Goal: Task Accomplishment & Management: Manage account settings

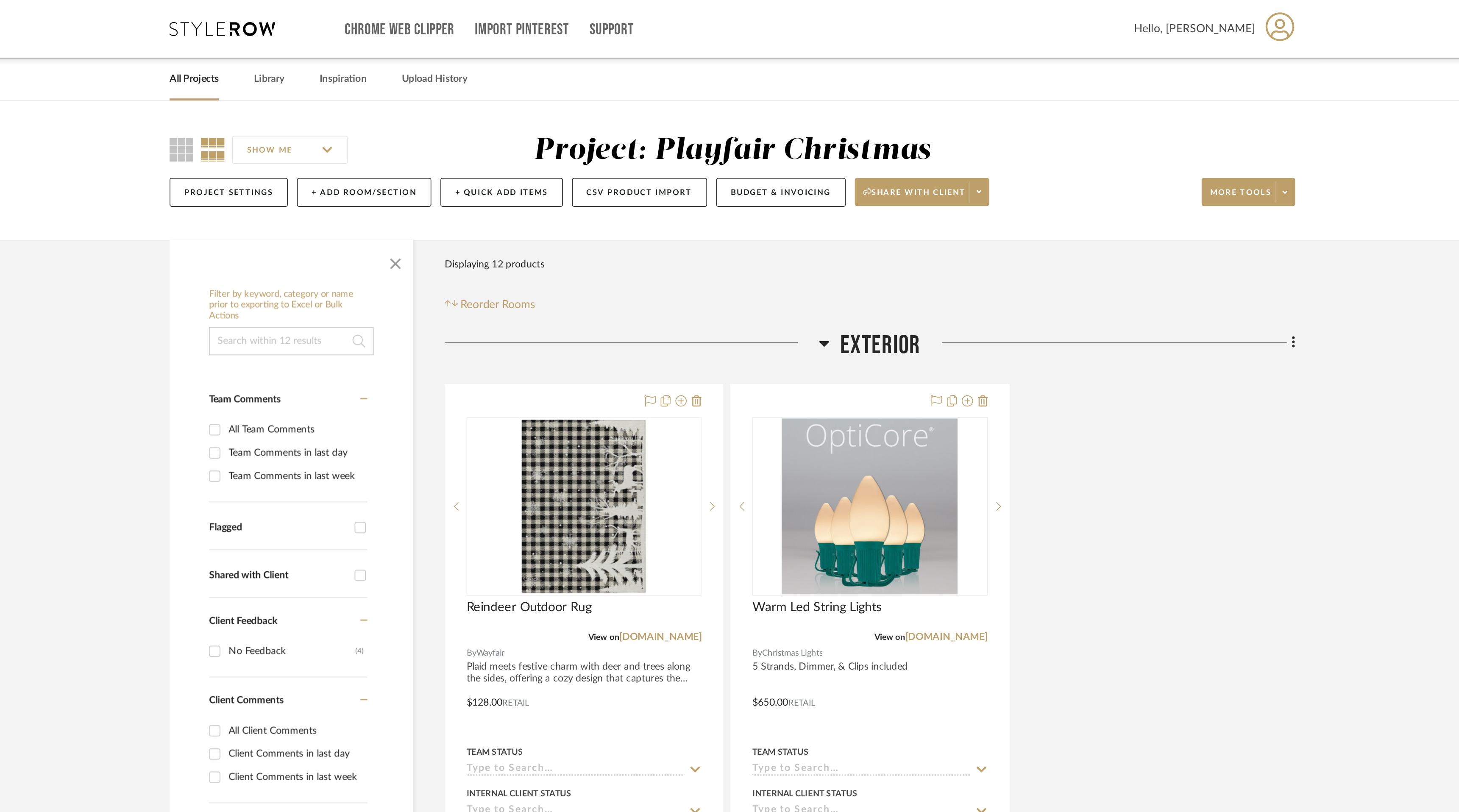
click at [407, 49] on link "All Projects" at bounding box center [405, 48] width 30 height 11
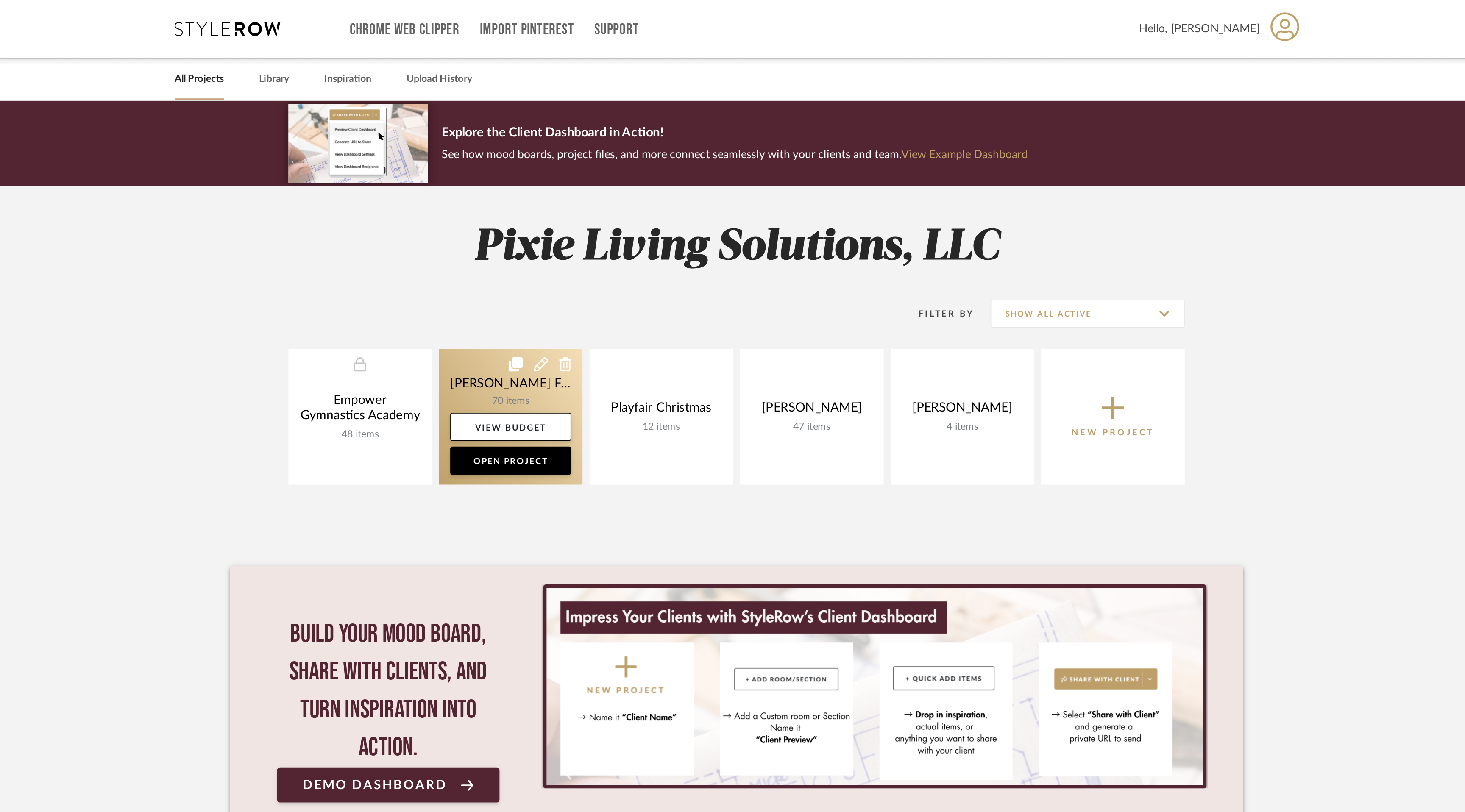
click at [600, 236] on link at bounding box center [597, 251] width 86 height 82
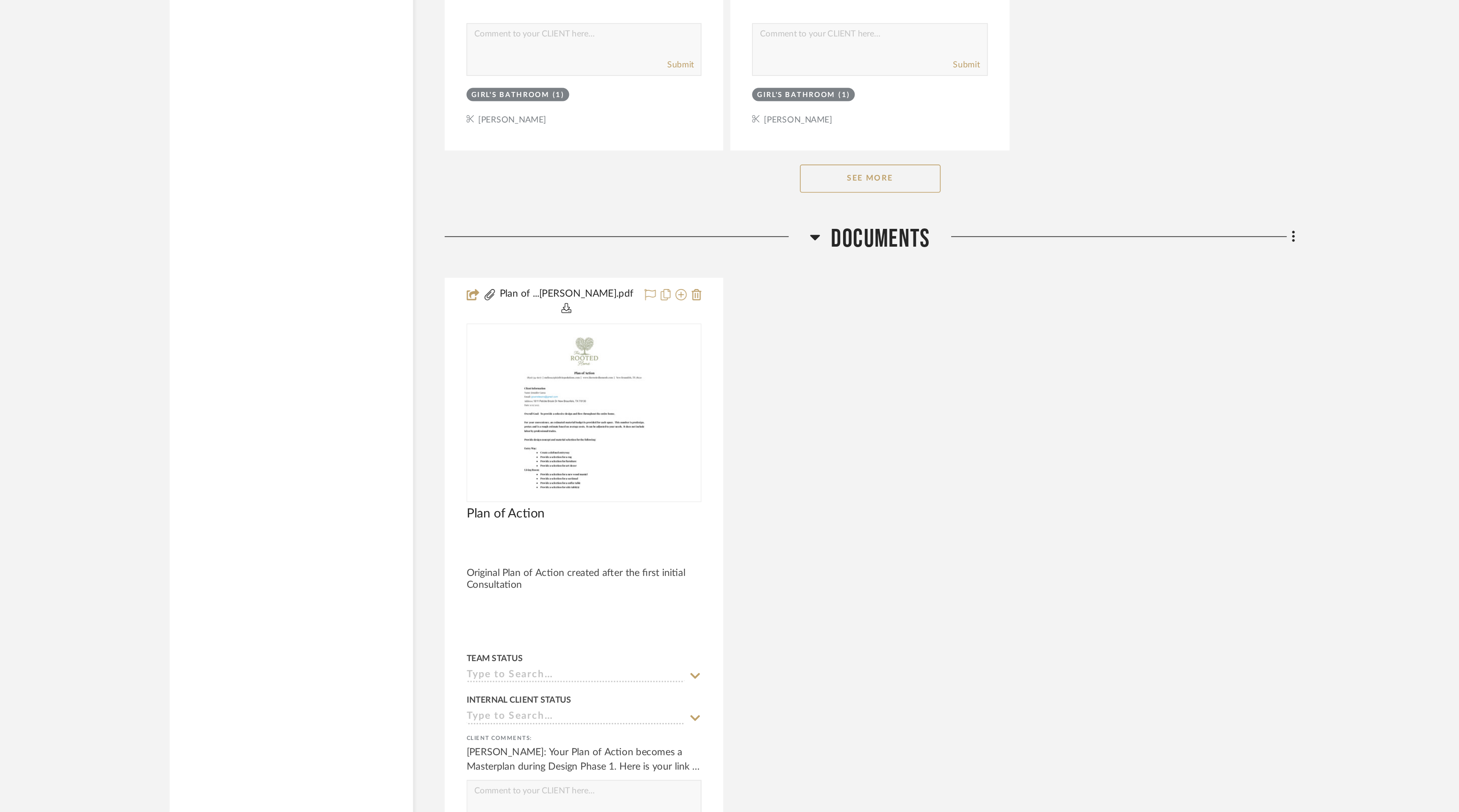
scroll to position [9594, 0]
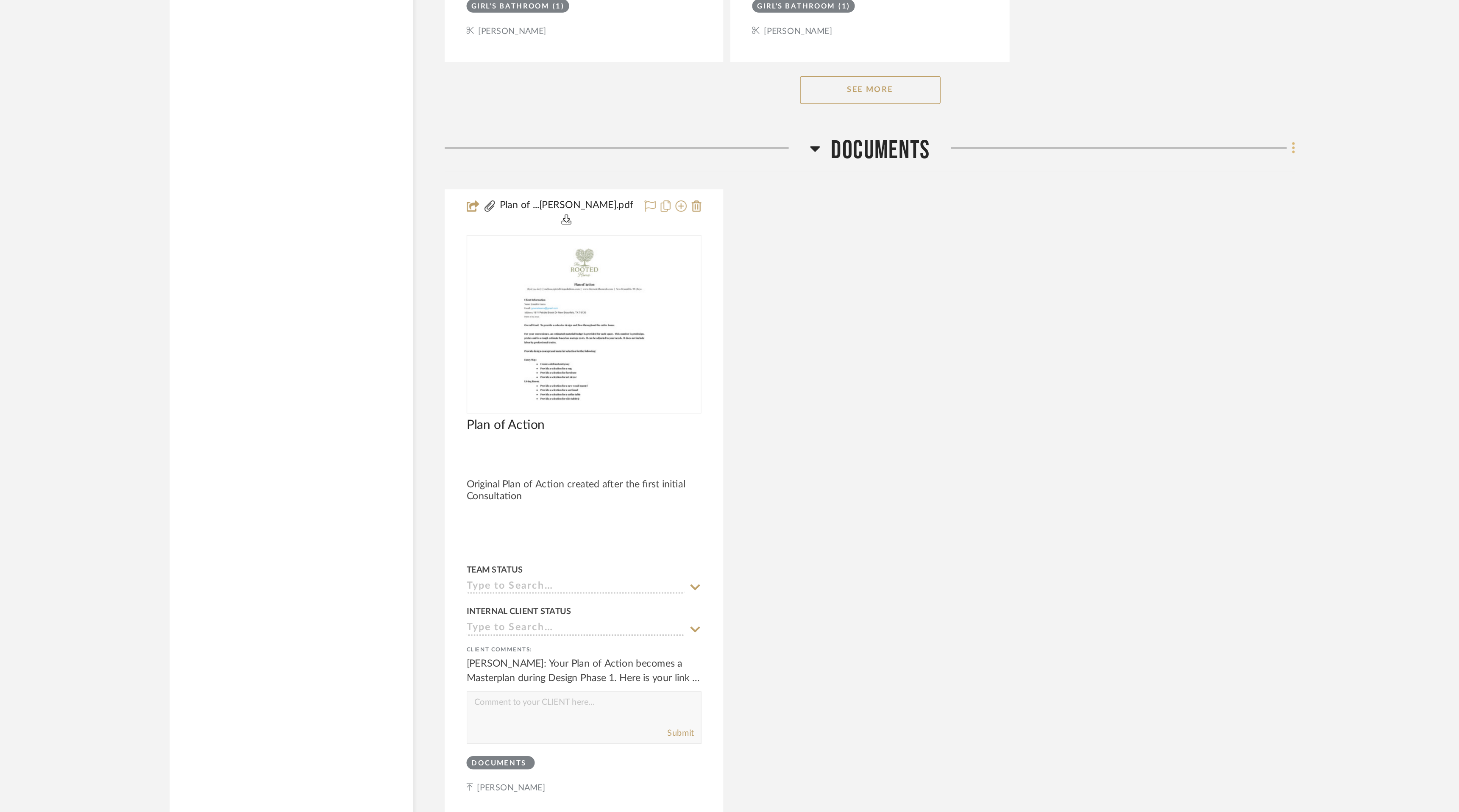
click at [1067, 226] on icon at bounding box center [1067, 228] width 2 height 7
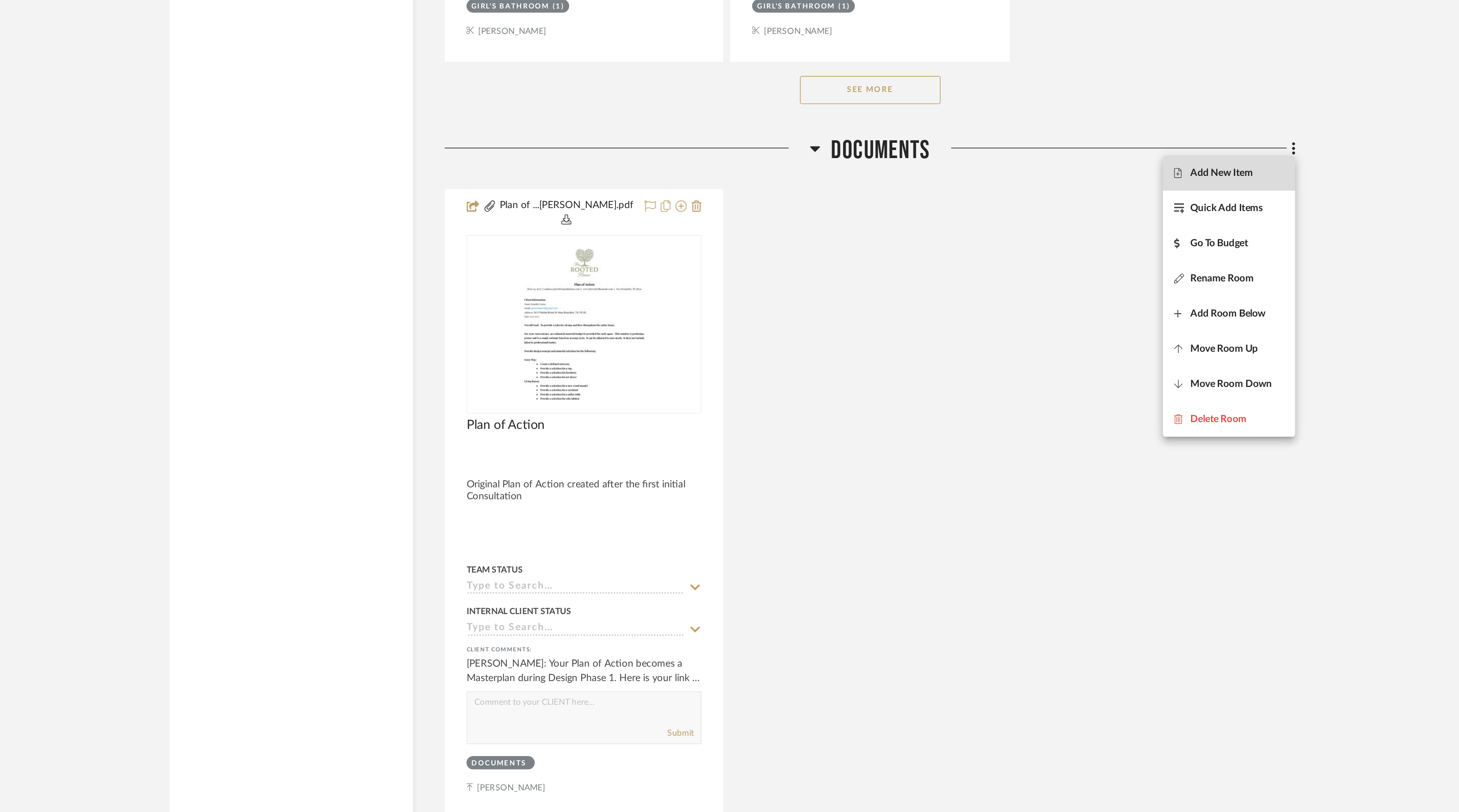
click at [1041, 246] on span "Add New Item" at bounding box center [1025, 243] width 38 height 7
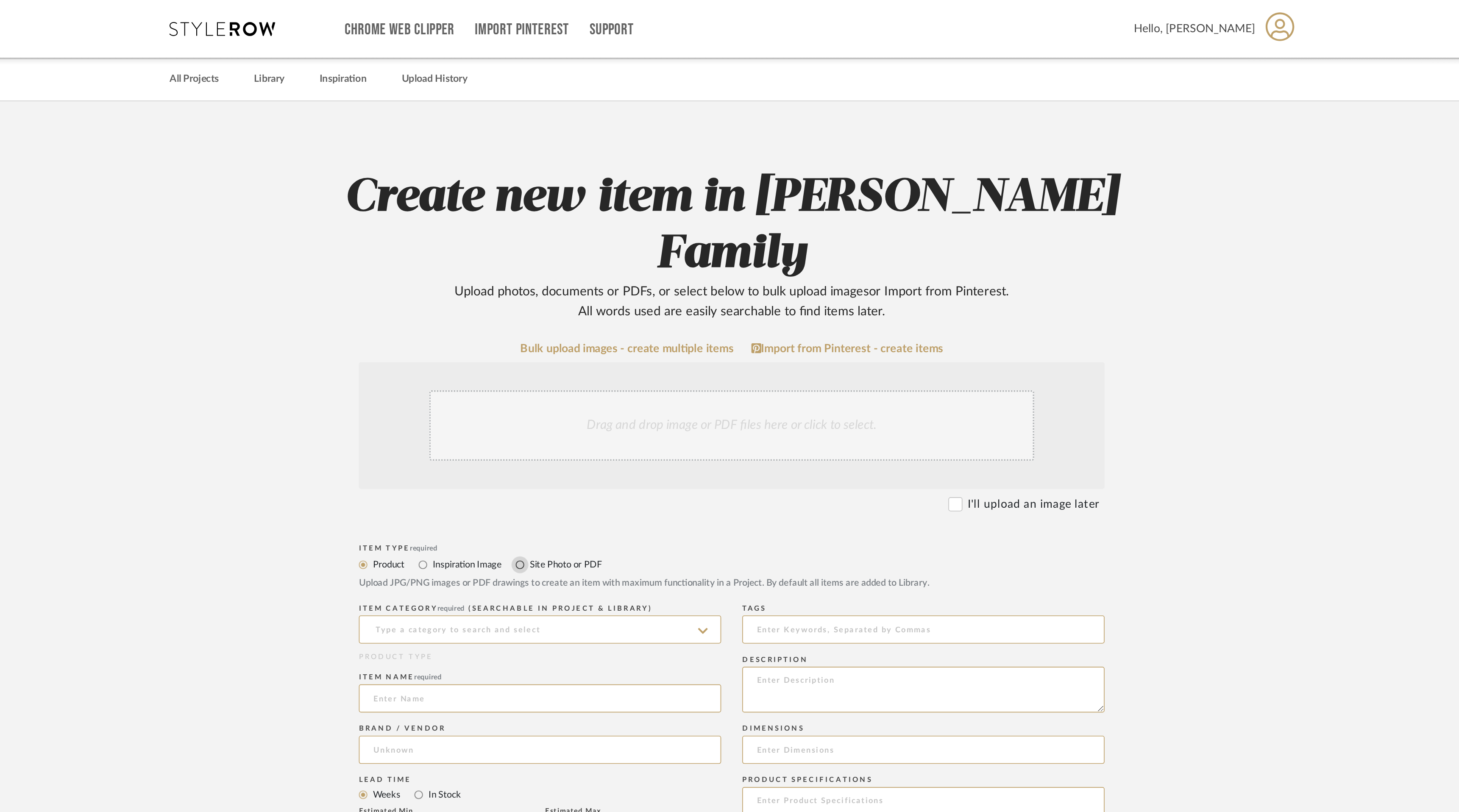
click at [601, 335] on input "Site Photo or PDF" at bounding box center [602, 341] width 10 height 10
radio input "true"
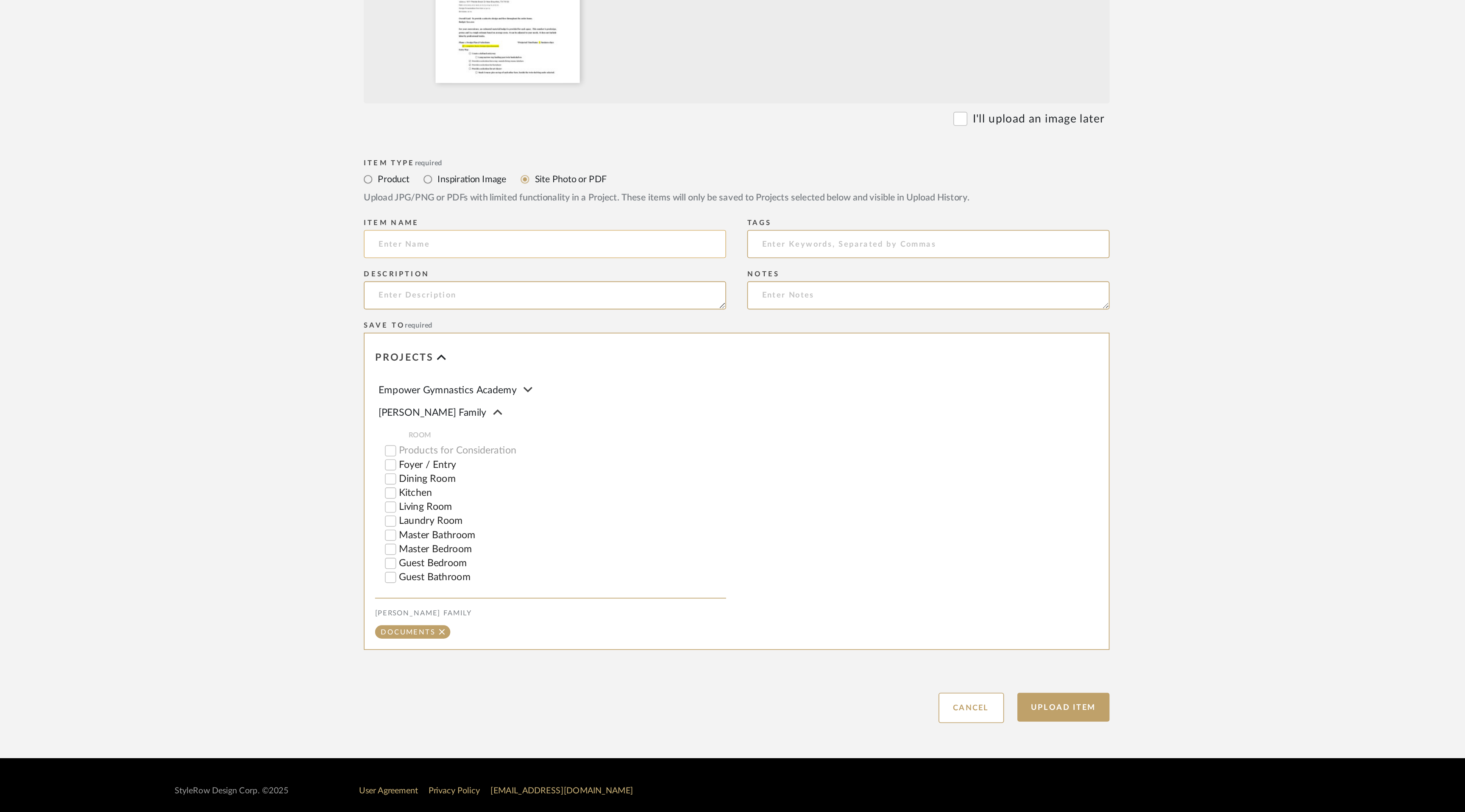
click at [617, 461] on input at bounding box center [617, 470] width 218 height 17
type input "Master Plan"
click at [577, 492] on textarea at bounding box center [617, 500] width 218 height 17
type textarea "P"
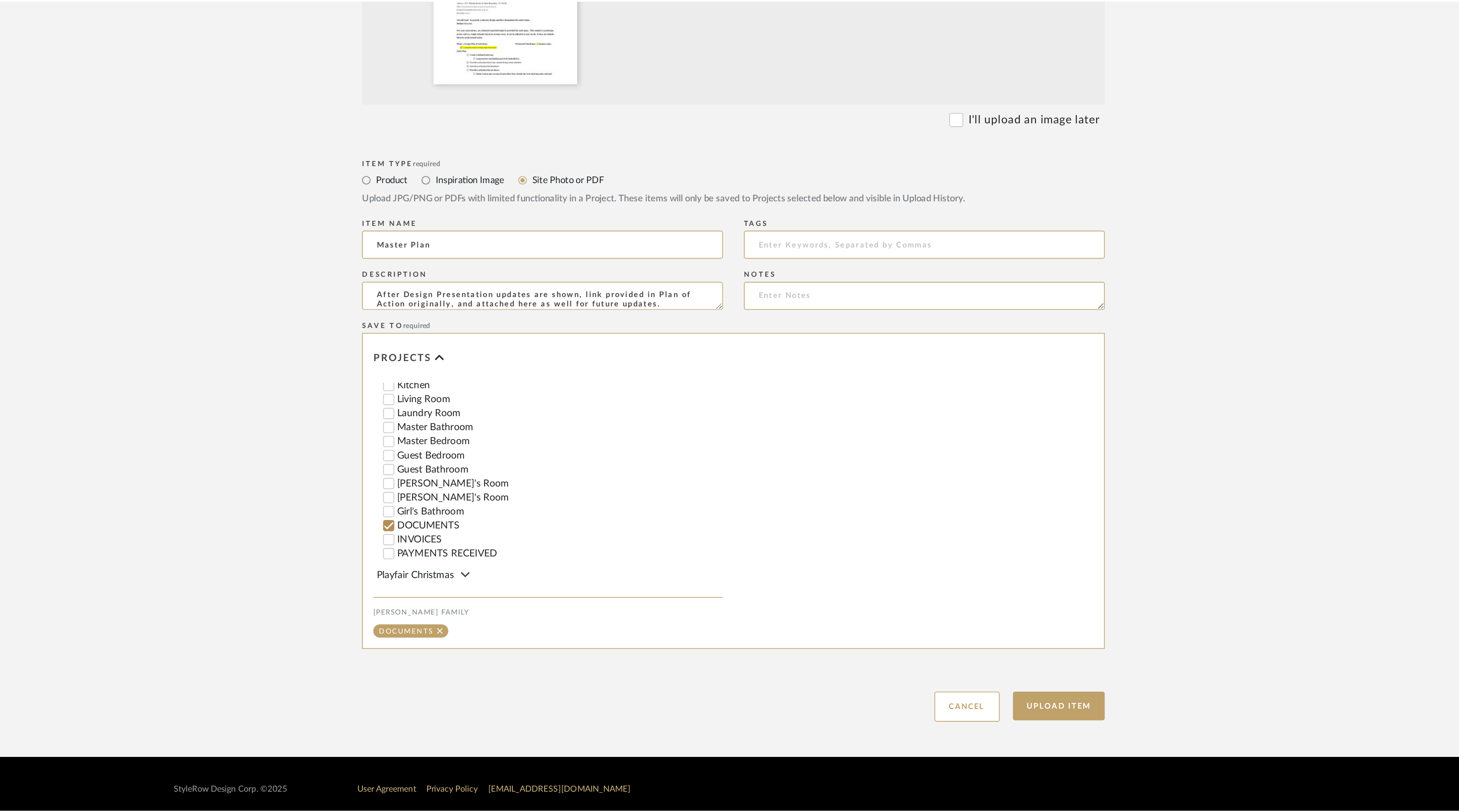
scroll to position [89, 0]
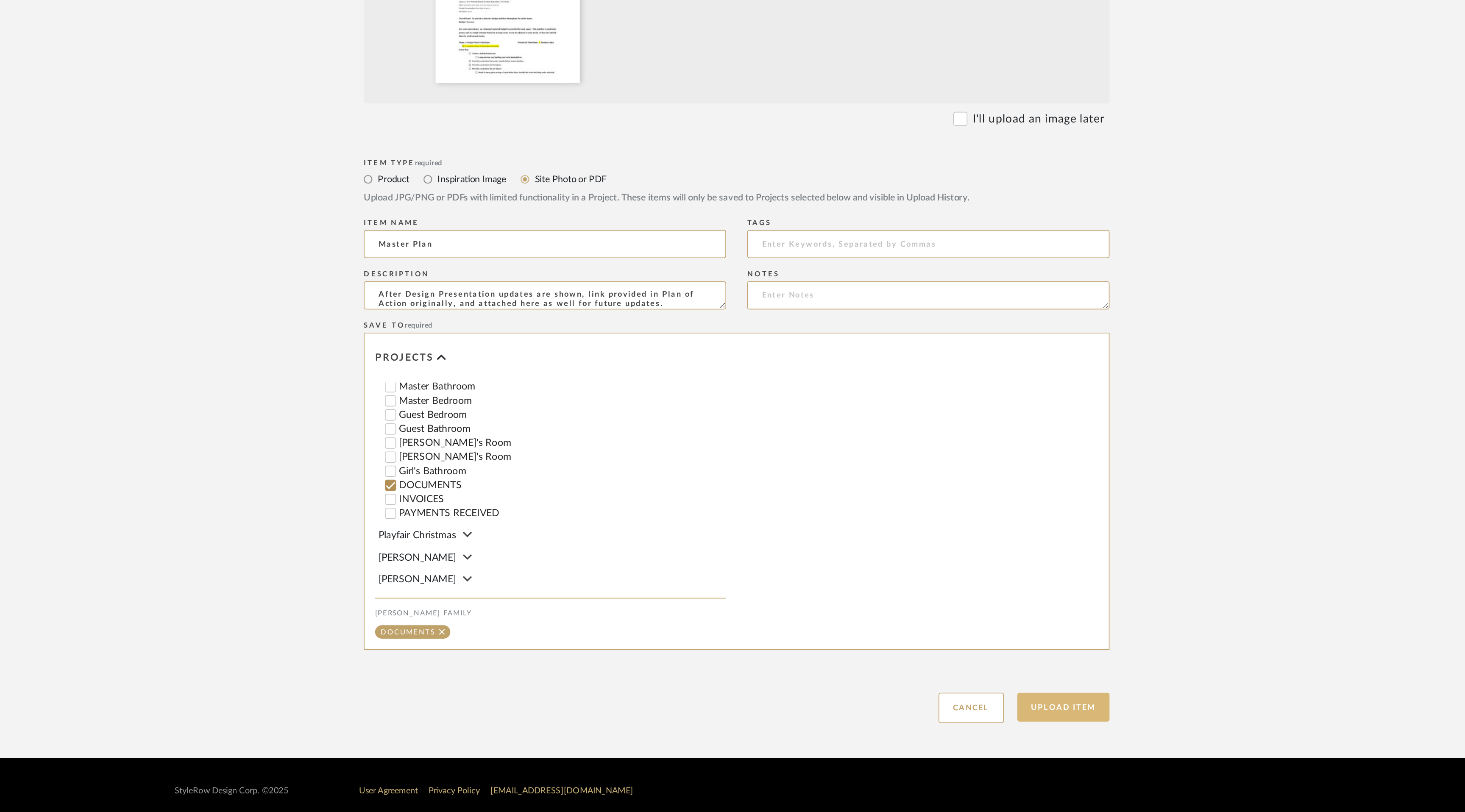
type textarea "After Design Presentation updates are shown, link provided in Plan of Action or…"
click at [929, 740] on button "Upload Item" at bounding box center [929, 748] width 56 height 18
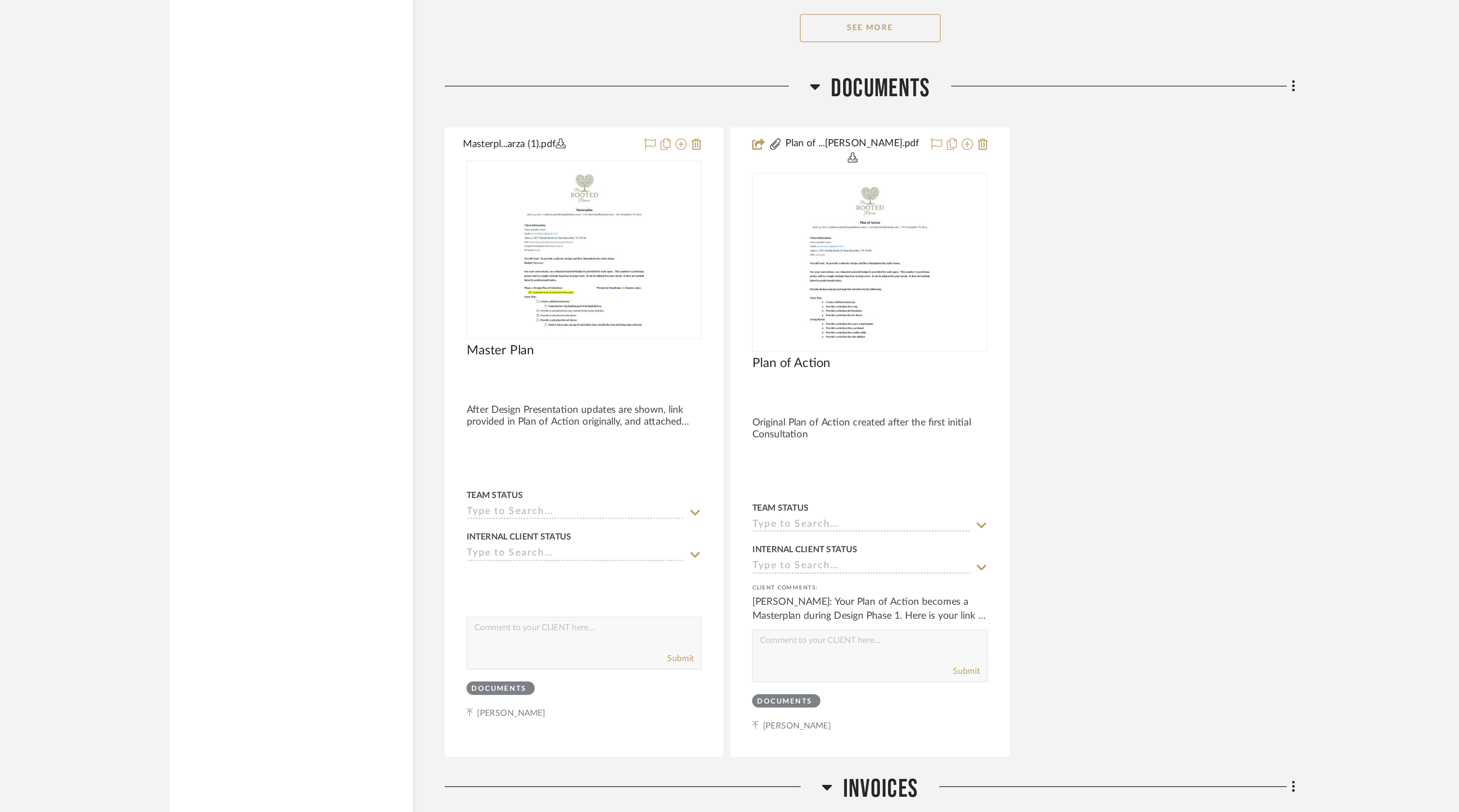
scroll to position [9461, 0]
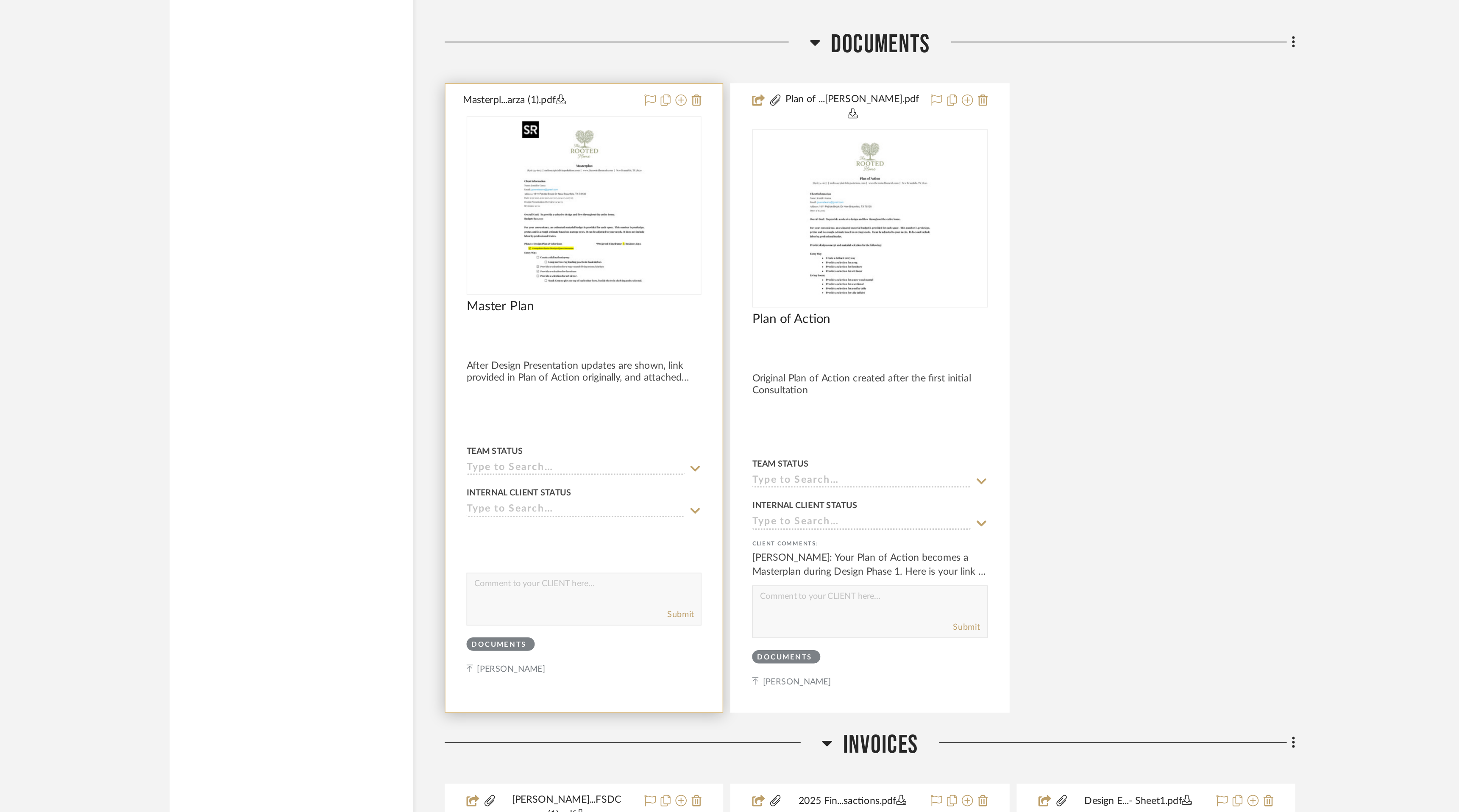
click at [636, 447] on img "0" at bounding box center [641, 446] width 82 height 106
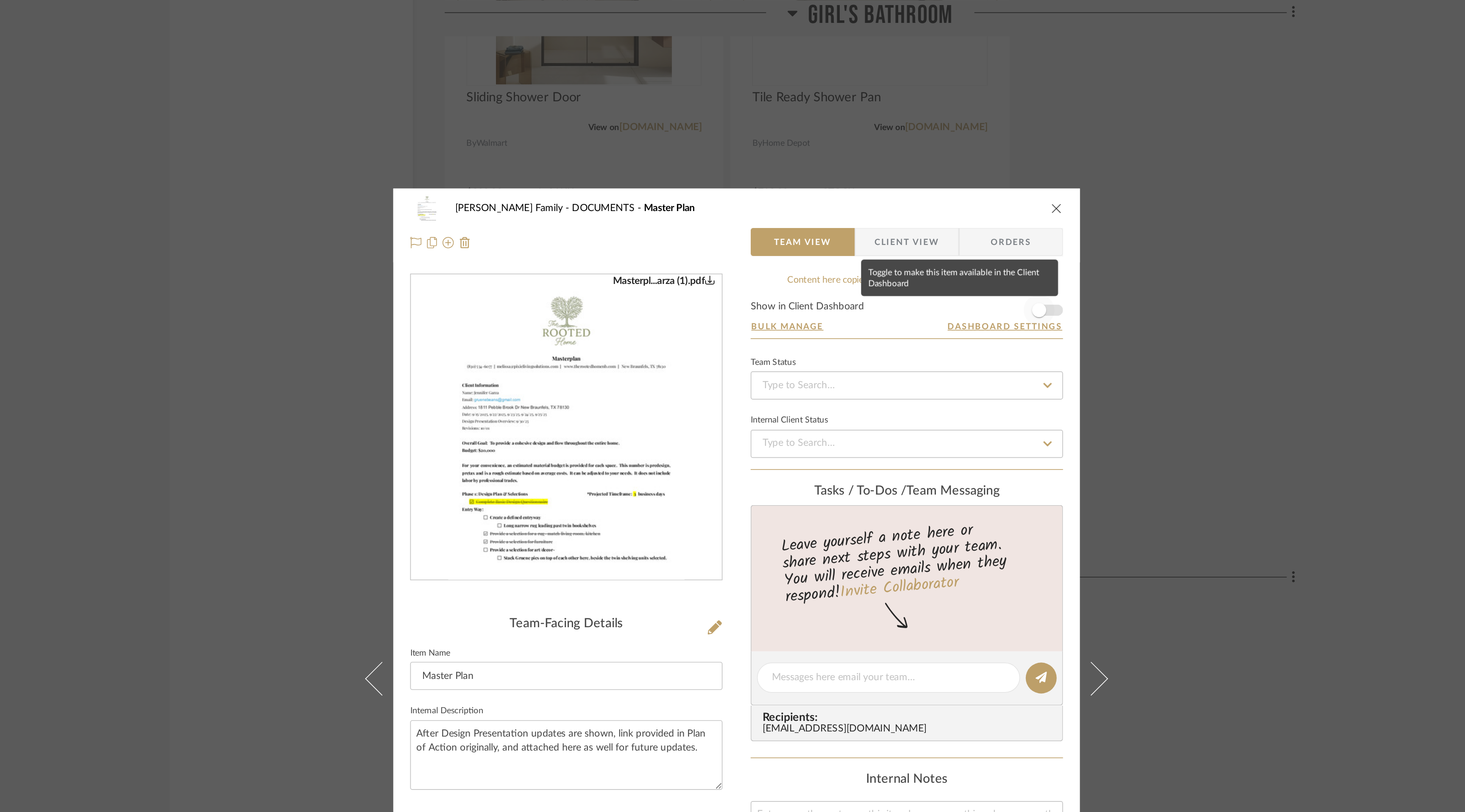
click at [917, 188] on span "button" at bounding box center [914, 187] width 19 height 19
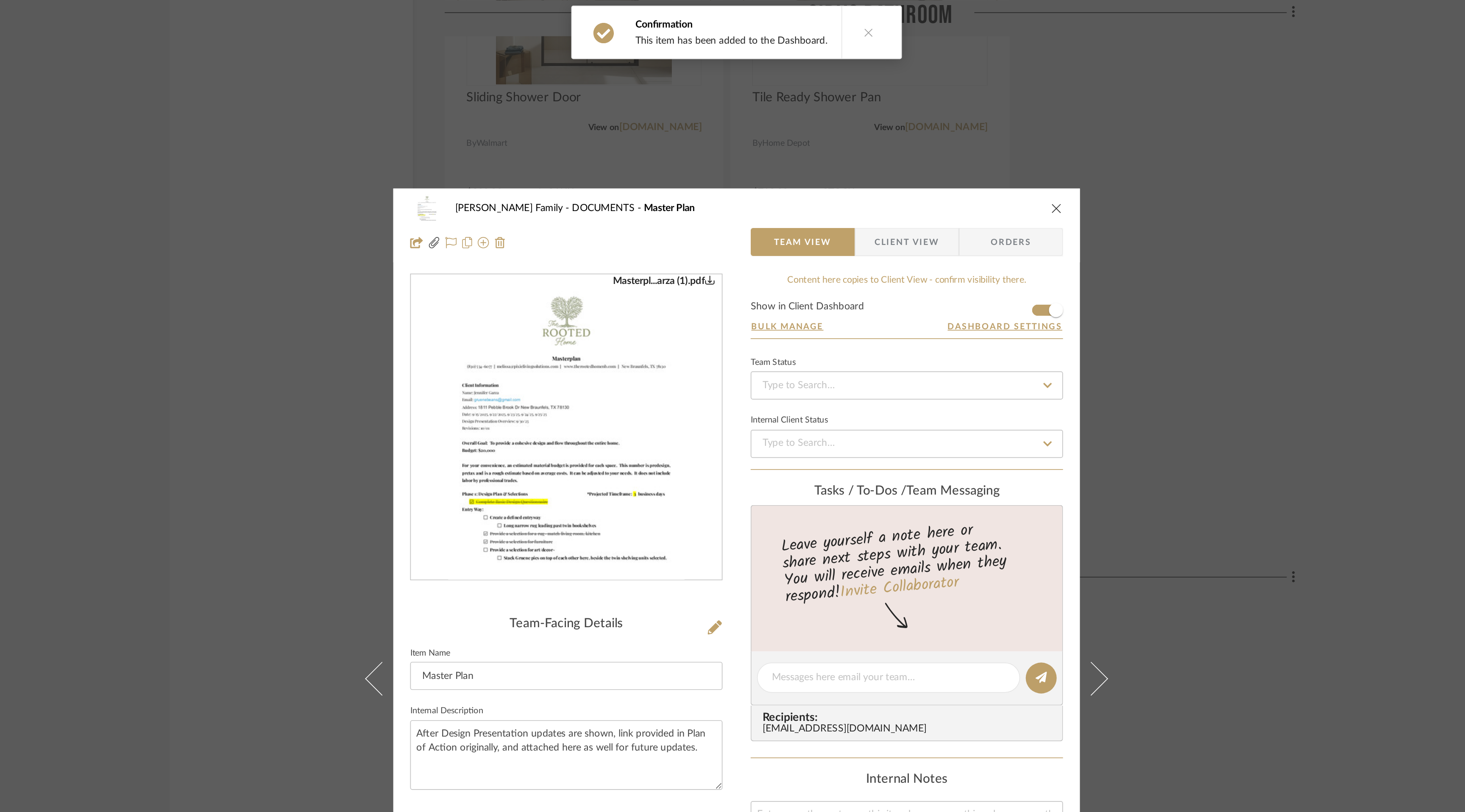
click at [835, 145] on span "Client View" at bounding box center [835, 146] width 39 height 17
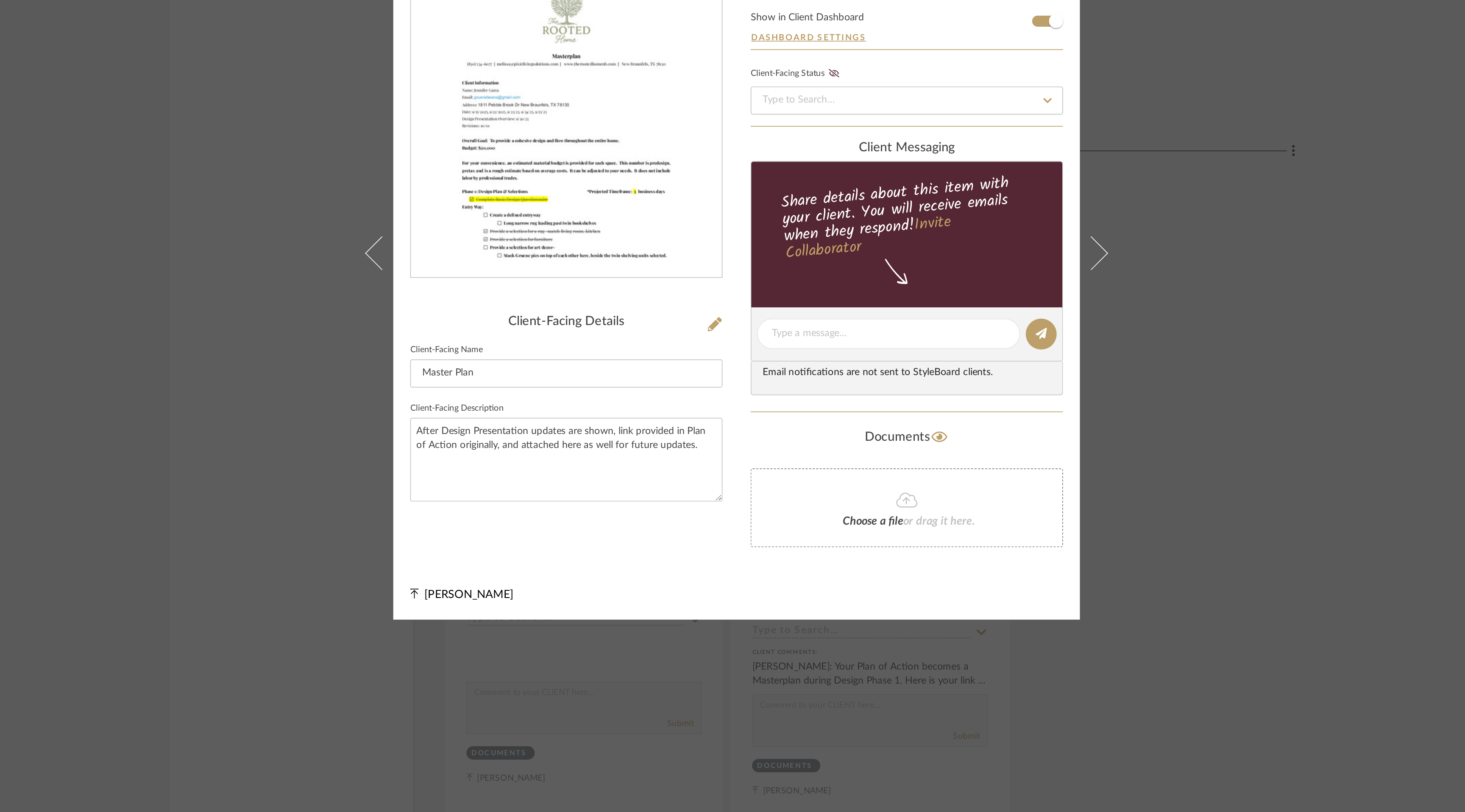
click at [918, 315] on icon at bounding box center [920, 317] width 7 height 6
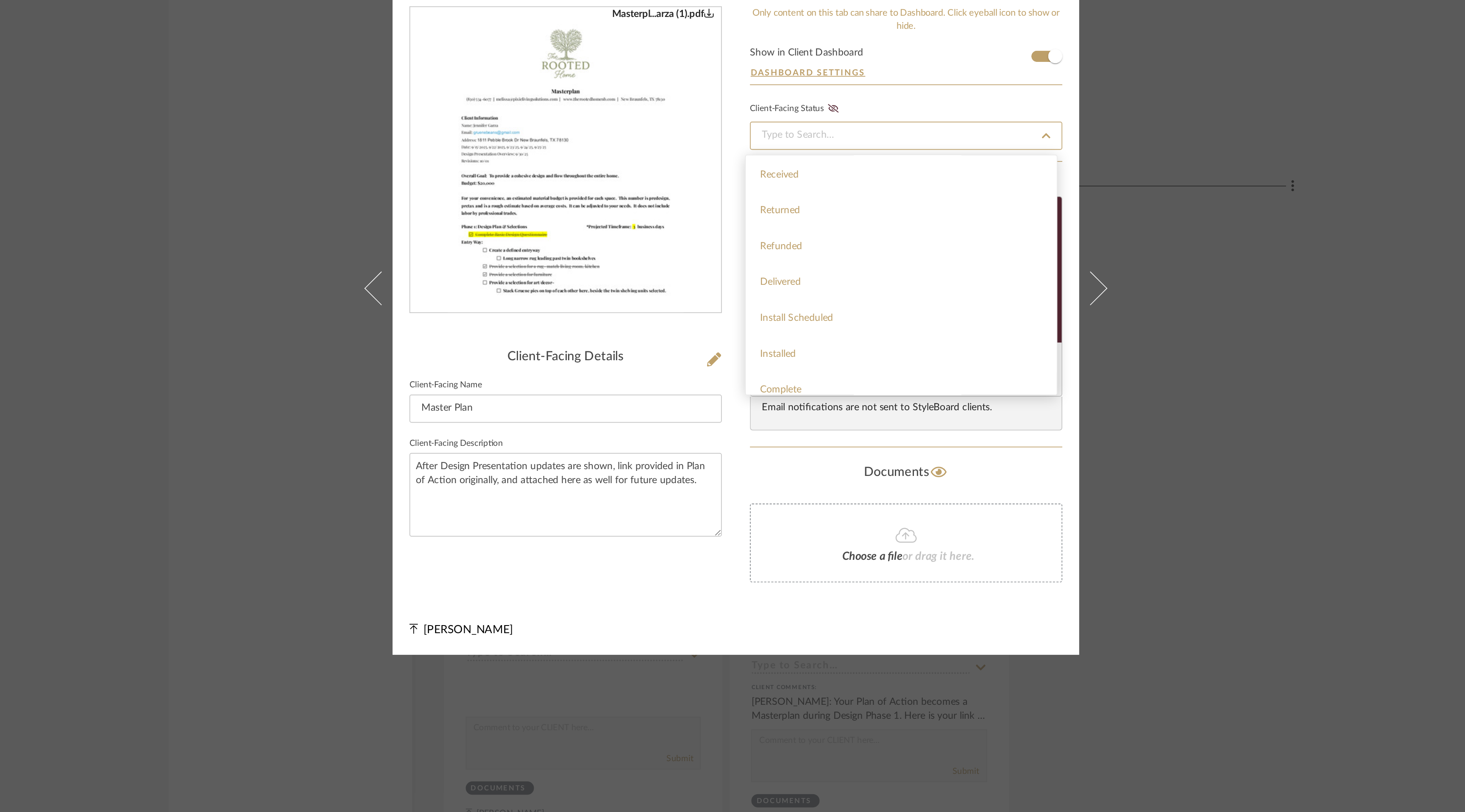
scroll to position [202, 0]
click at [878, 261] on div "Only content on this tab can share to Dashboard. Click eyeball icon to show or …" at bounding box center [835, 418] width 188 height 357
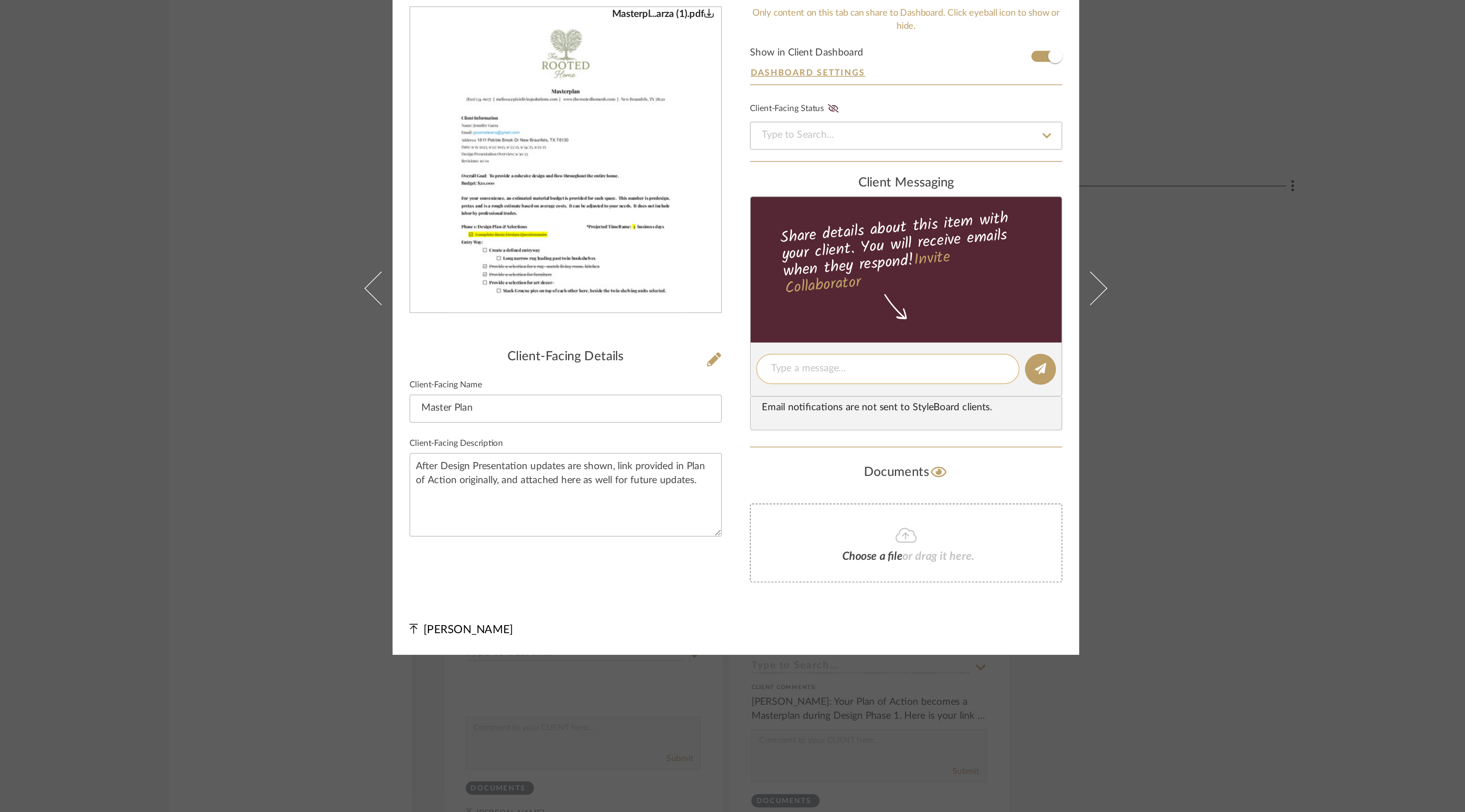
click at [839, 461] on textarea at bounding box center [823, 458] width 140 height 9
click at [813, 456] on textarea at bounding box center [823, 458] width 140 height 9
paste textarea "[URL][DOMAIN_NAME]"
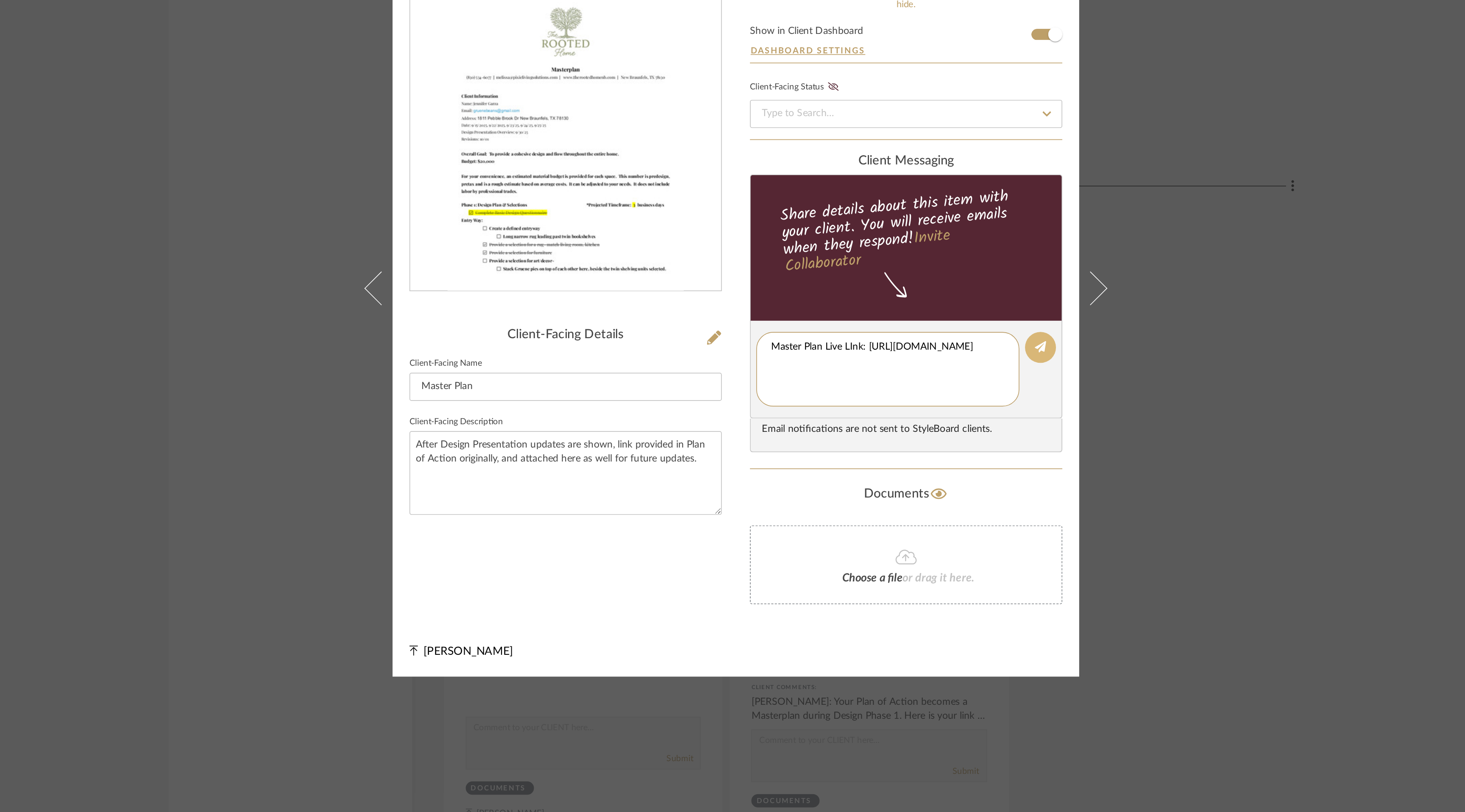
type textarea "Master Plan Live LInk: [URL][DOMAIN_NAME]"
click at [914, 443] on icon at bounding box center [916, 445] width 7 height 7
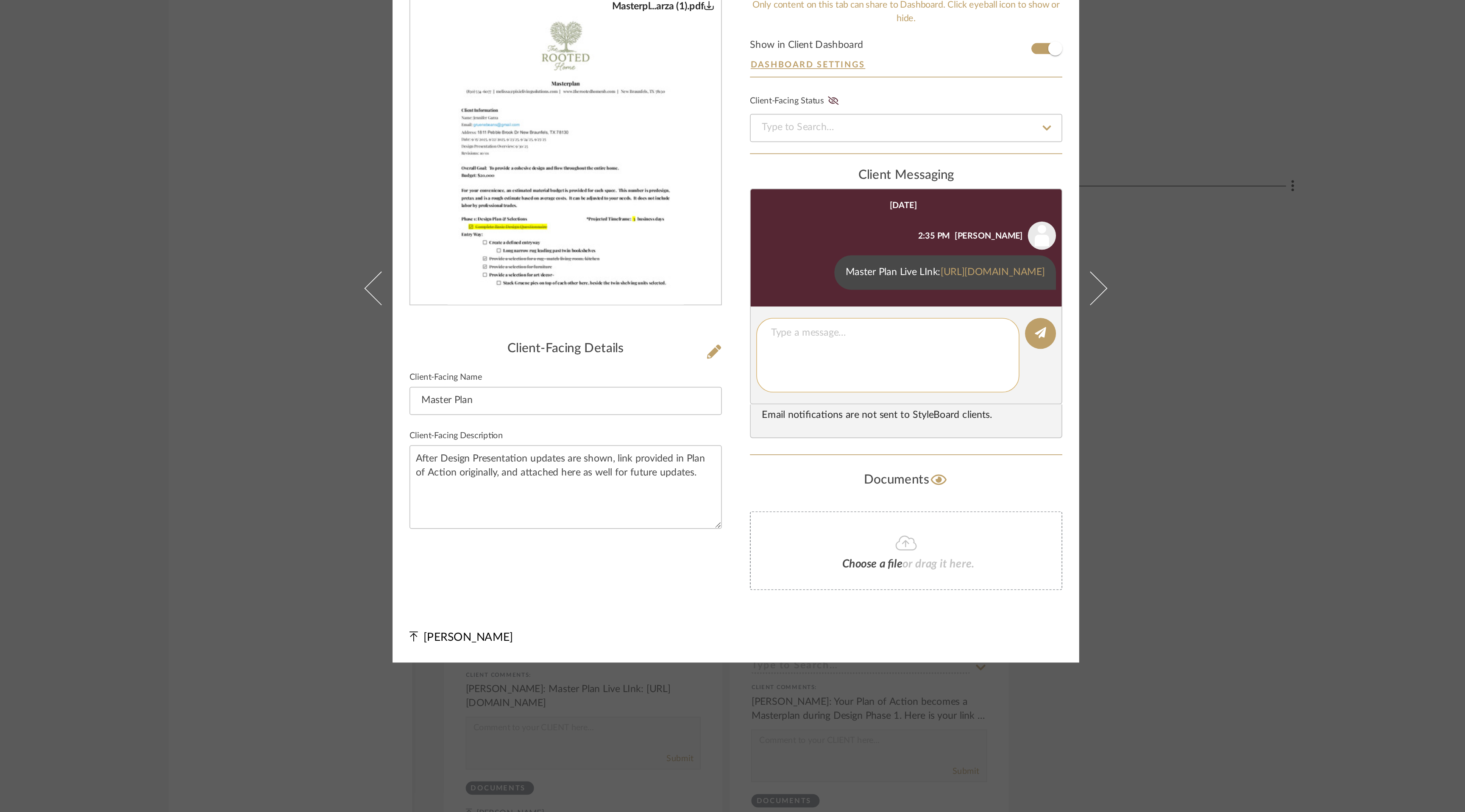
click at [827, 460] on textarea at bounding box center [823, 450] width 140 height 36
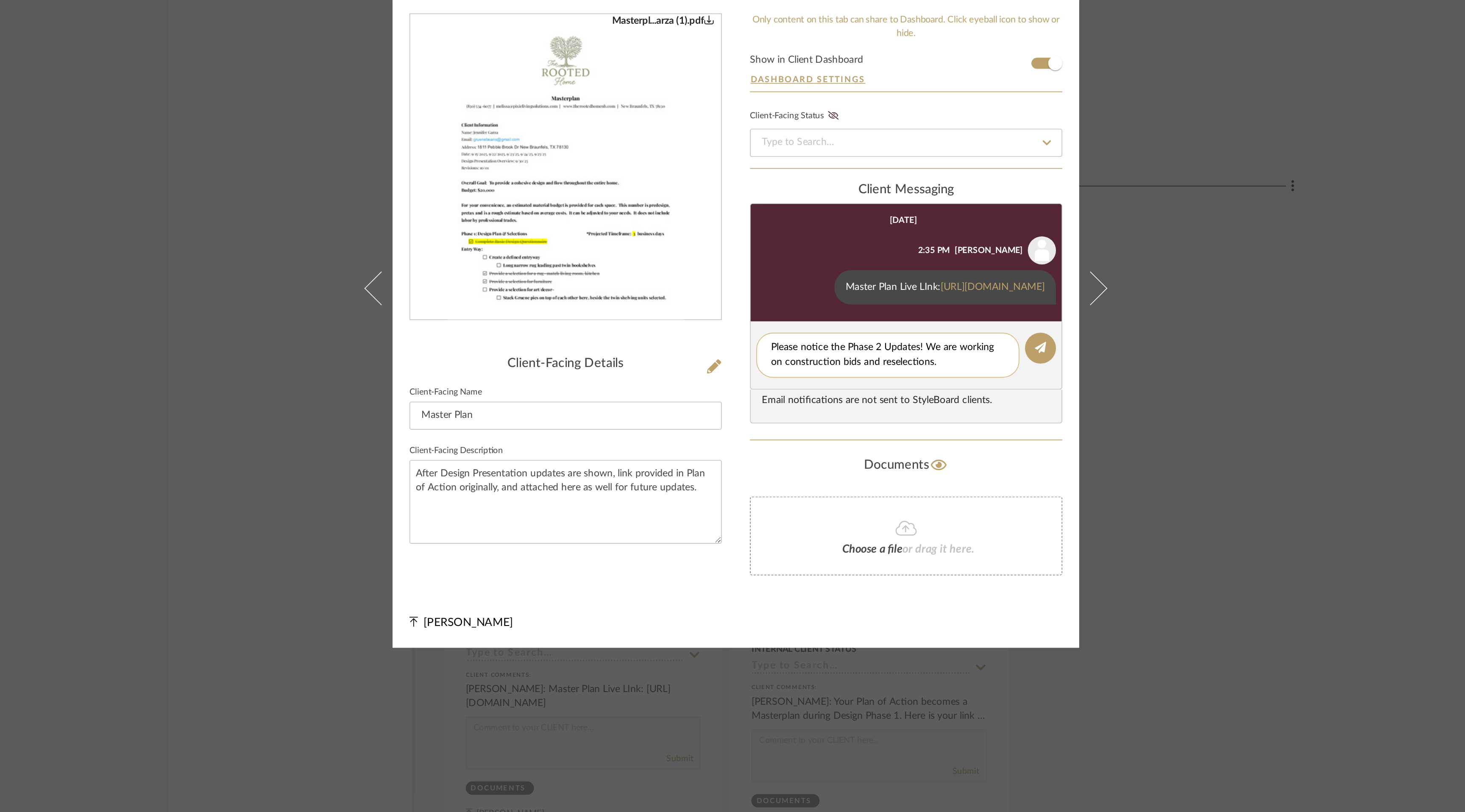
click at [825, 458] on textarea "Please notice the Phase 2 Updates! We are working on construction bids and rese…" at bounding box center [823, 449] width 140 height 18
type textarea "Please notice the Phase 2 Updates! We are working on construction bids and re-s…"
click at [920, 455] on button at bounding box center [916, 445] width 19 height 19
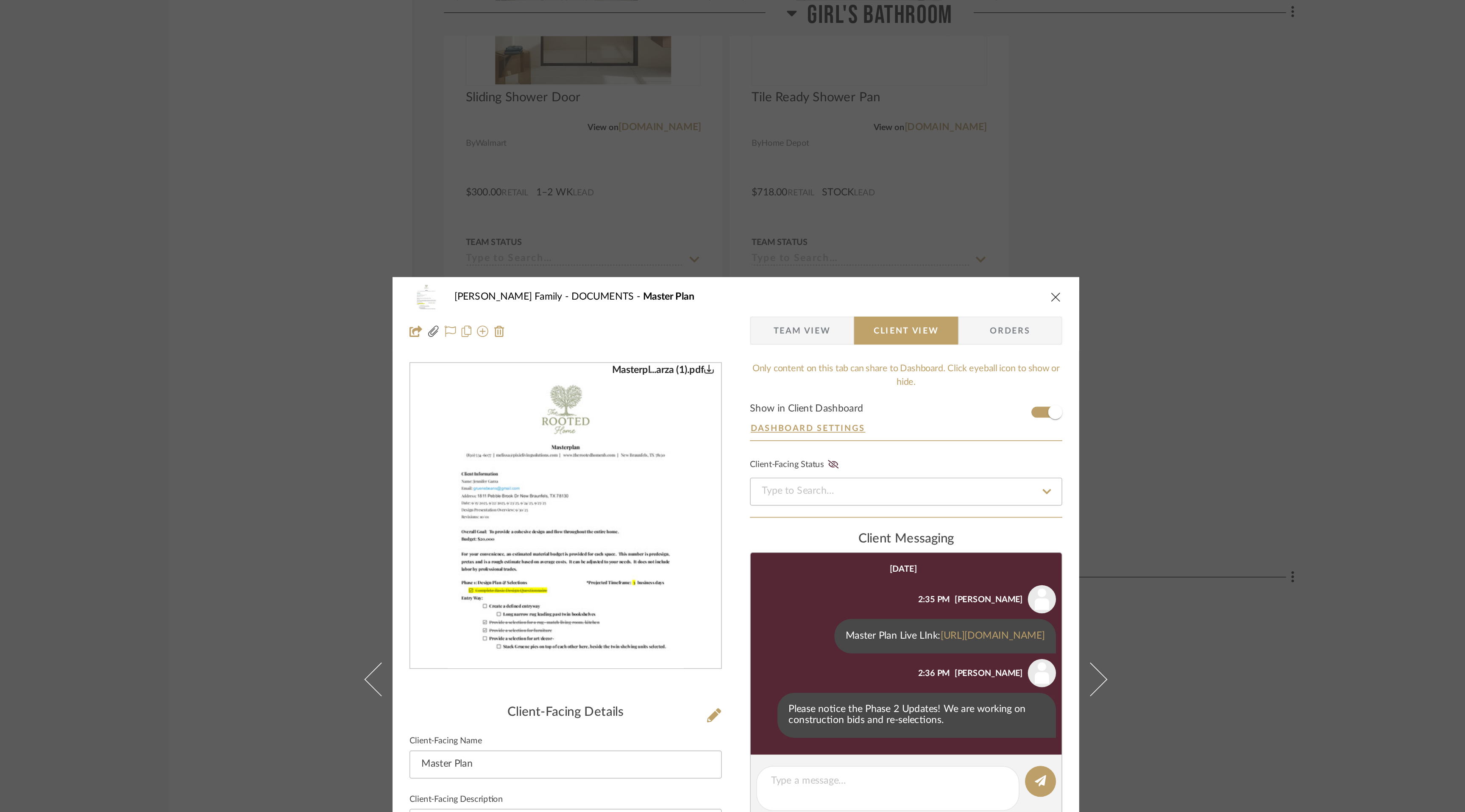
click at [922, 176] on icon "close" at bounding box center [925, 179] width 7 height 7
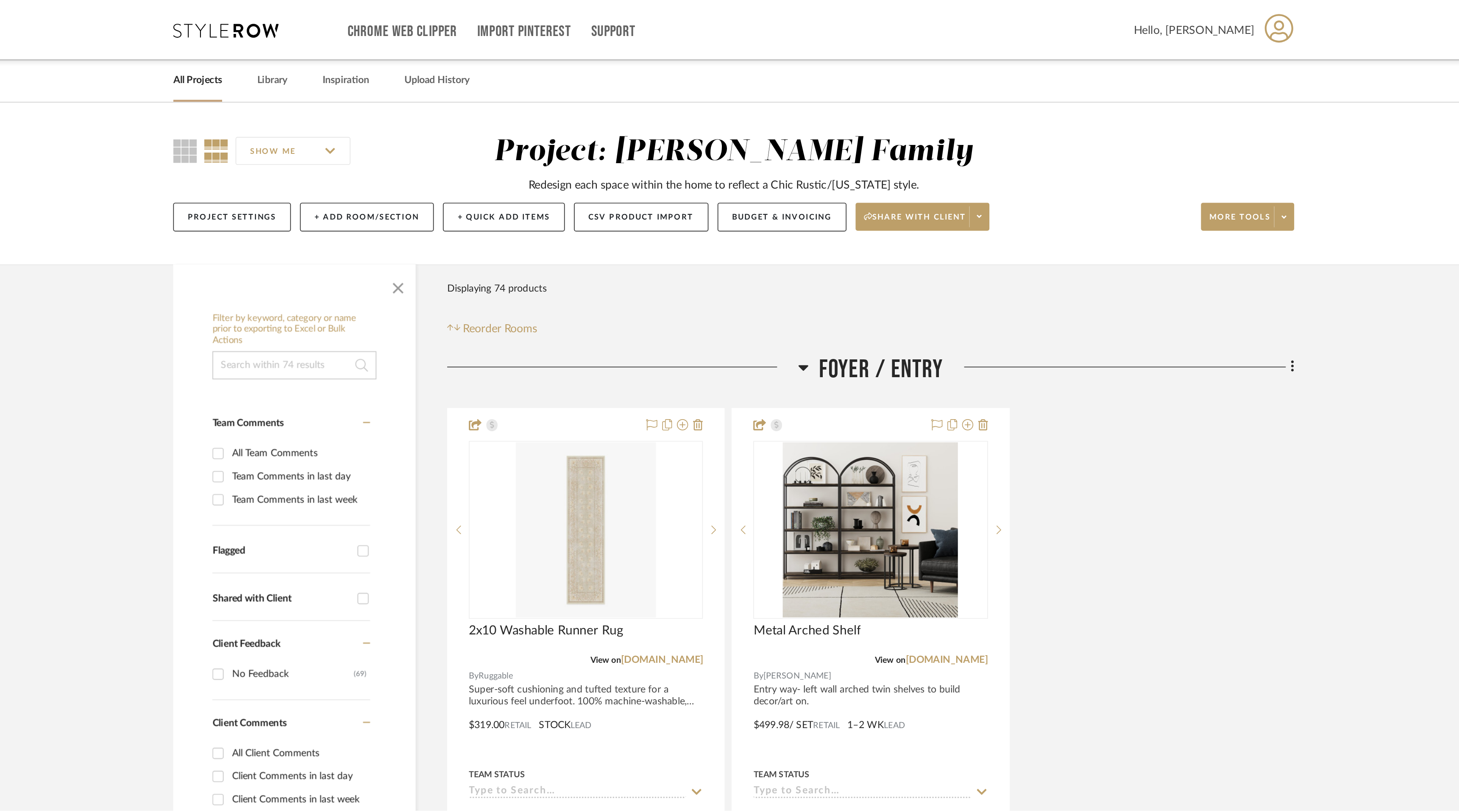
scroll to position [9461, 0]
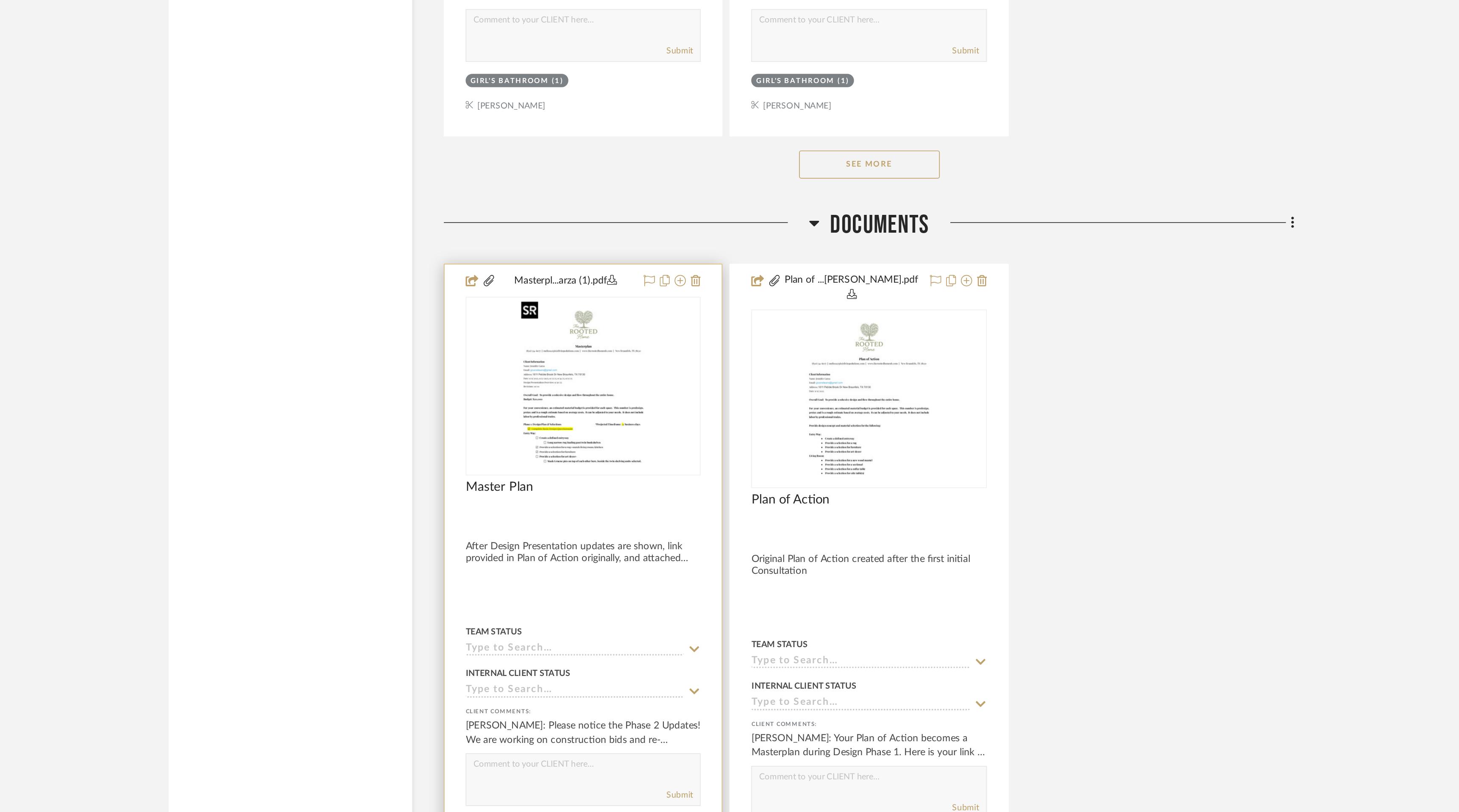
click at [650, 477] on img "0" at bounding box center [641, 446] width 82 height 106
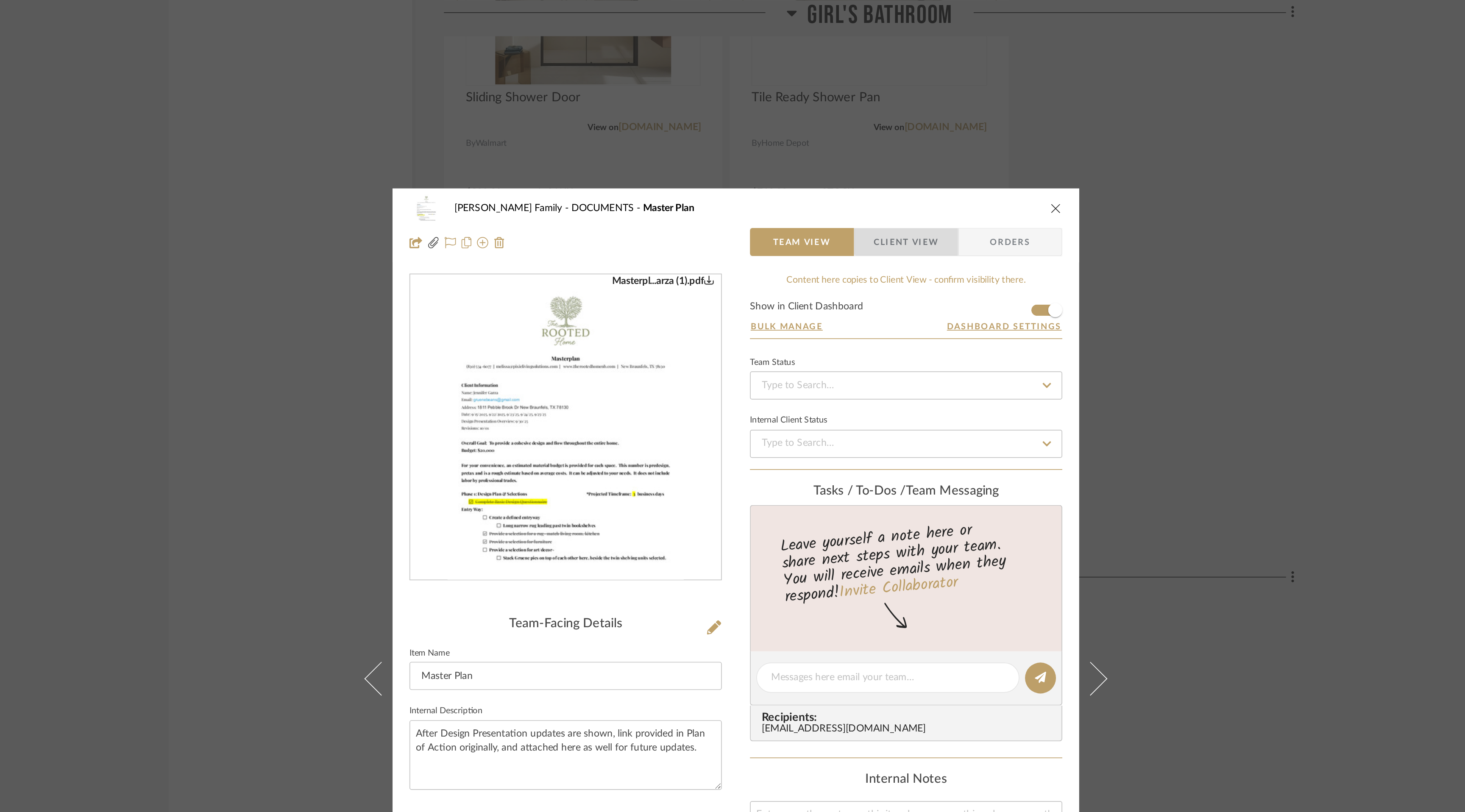
click at [835, 141] on span "Client View" at bounding box center [835, 146] width 39 height 17
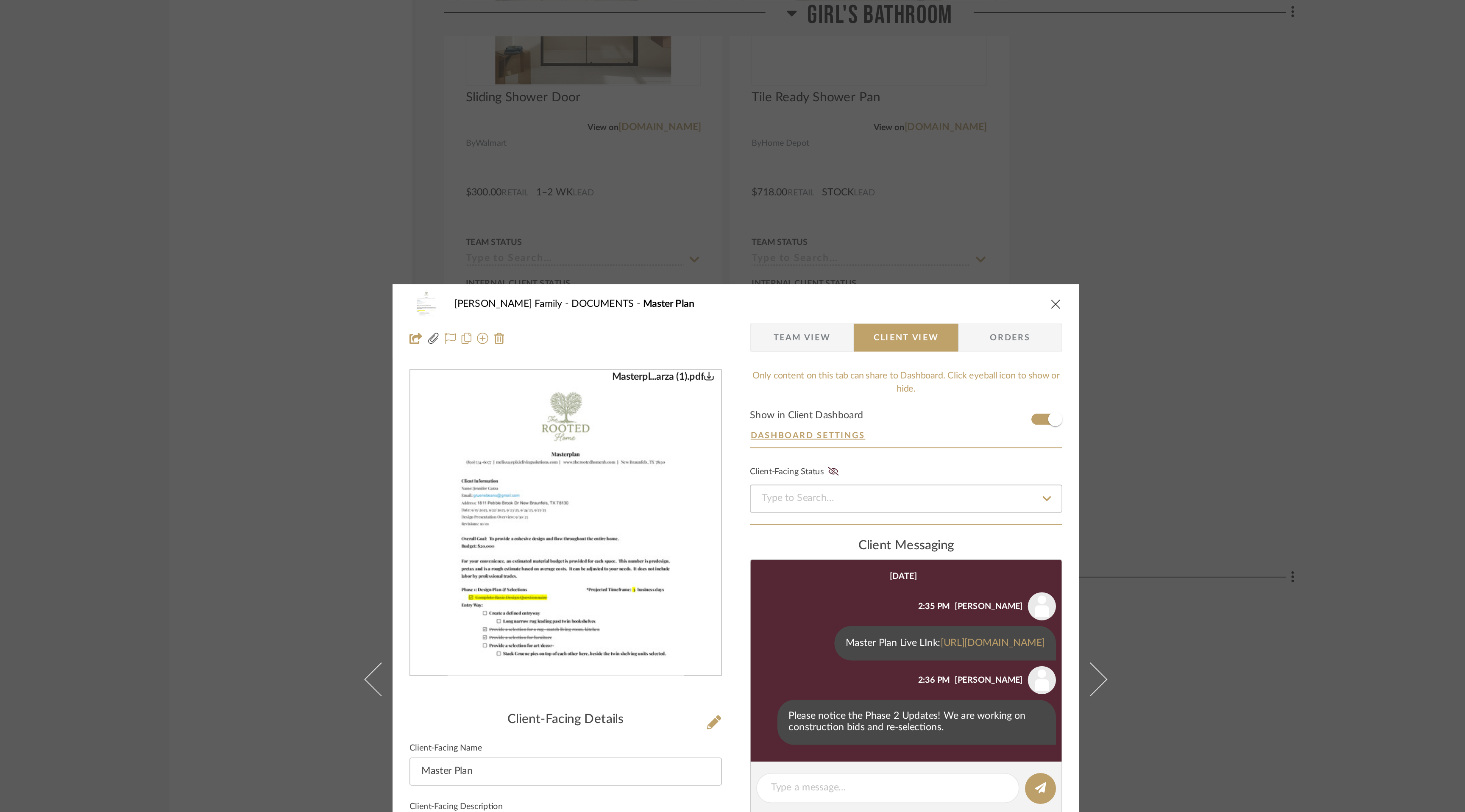
click at [922, 180] on icon "close" at bounding box center [925, 183] width 7 height 7
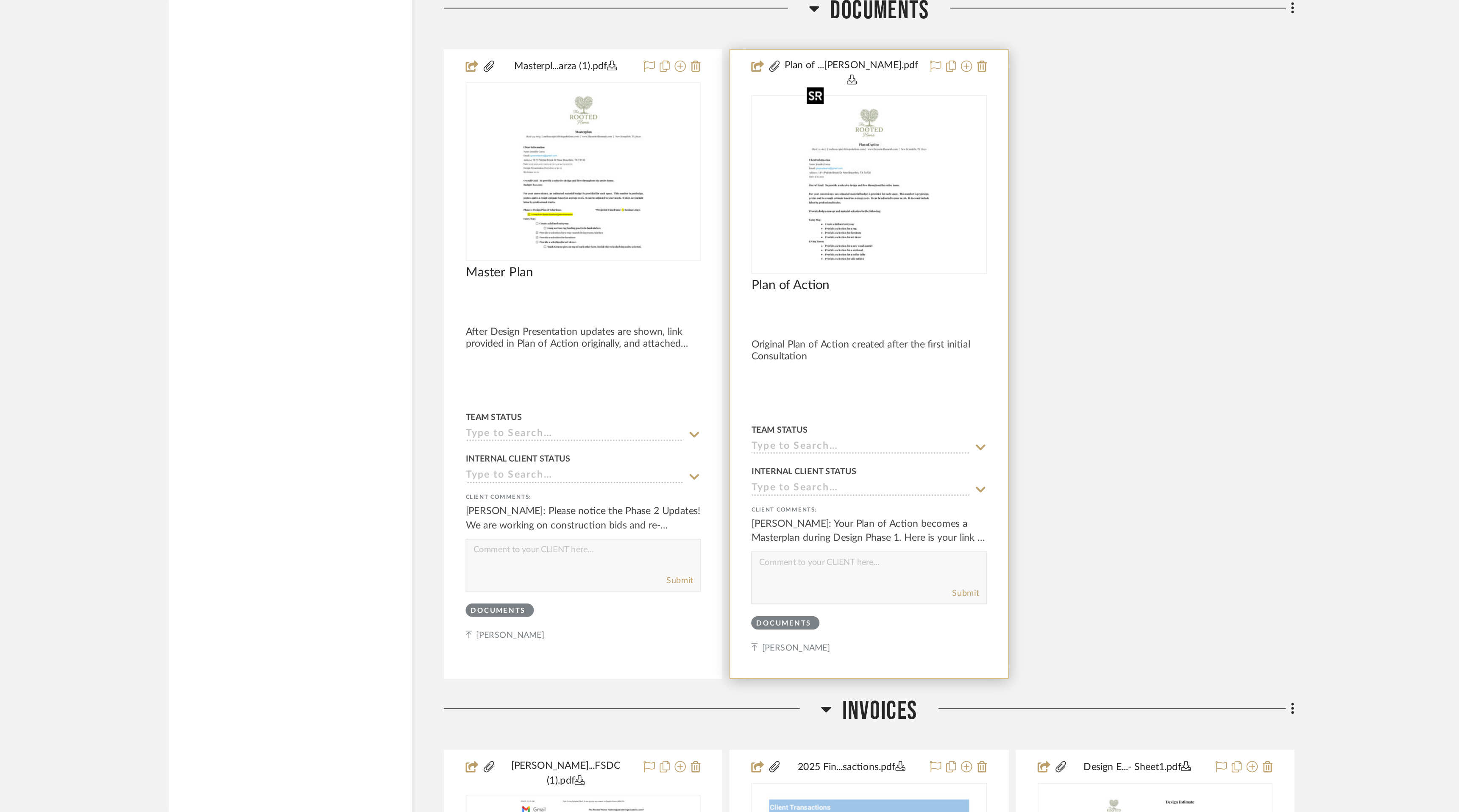
scroll to position [9484, 0]
click at [876, 612] on icon at bounding box center [880, 616] width 7 height 7
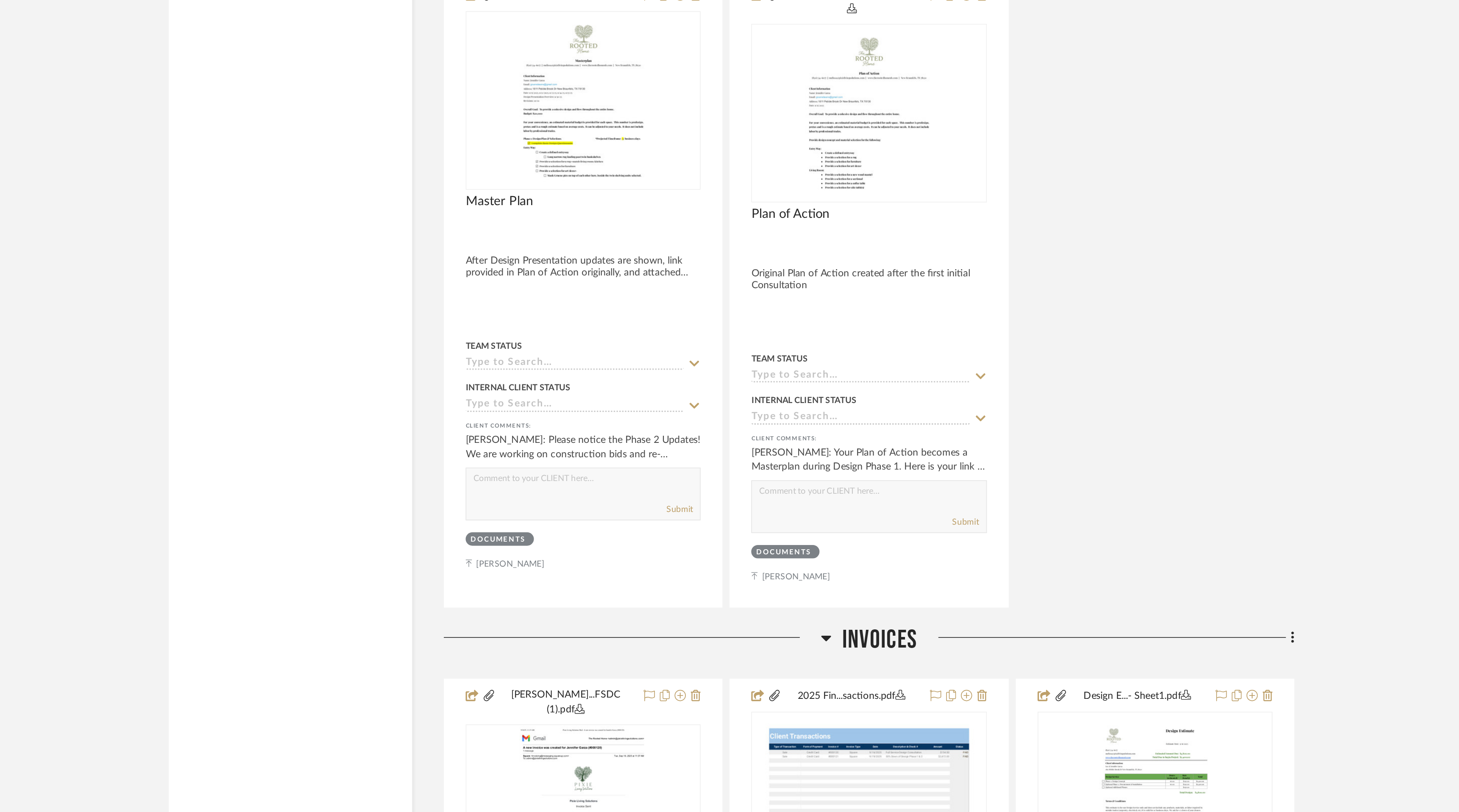
scroll to position [9527, 0]
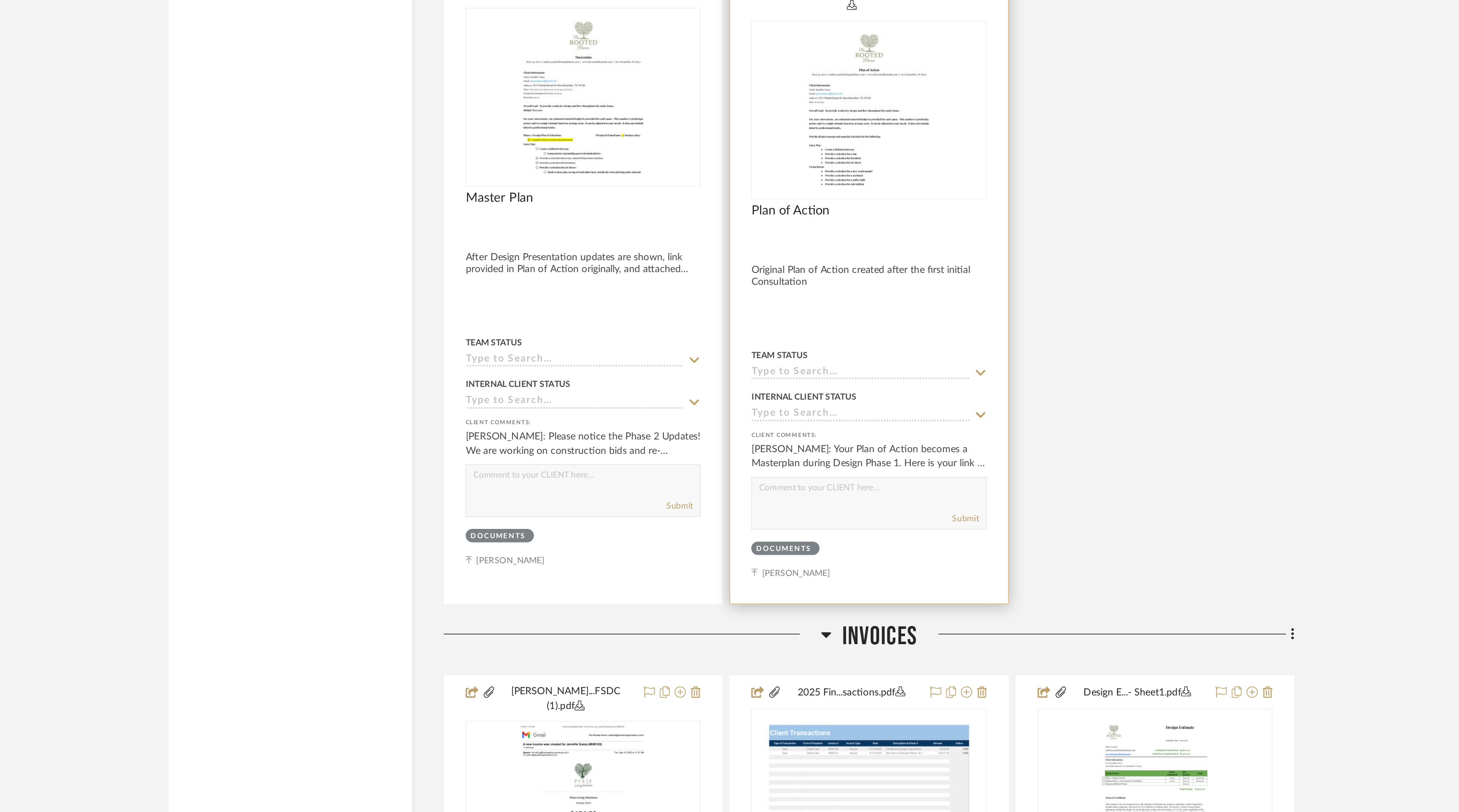
click at [879, 571] on icon at bounding box center [880, 573] width 6 height 3
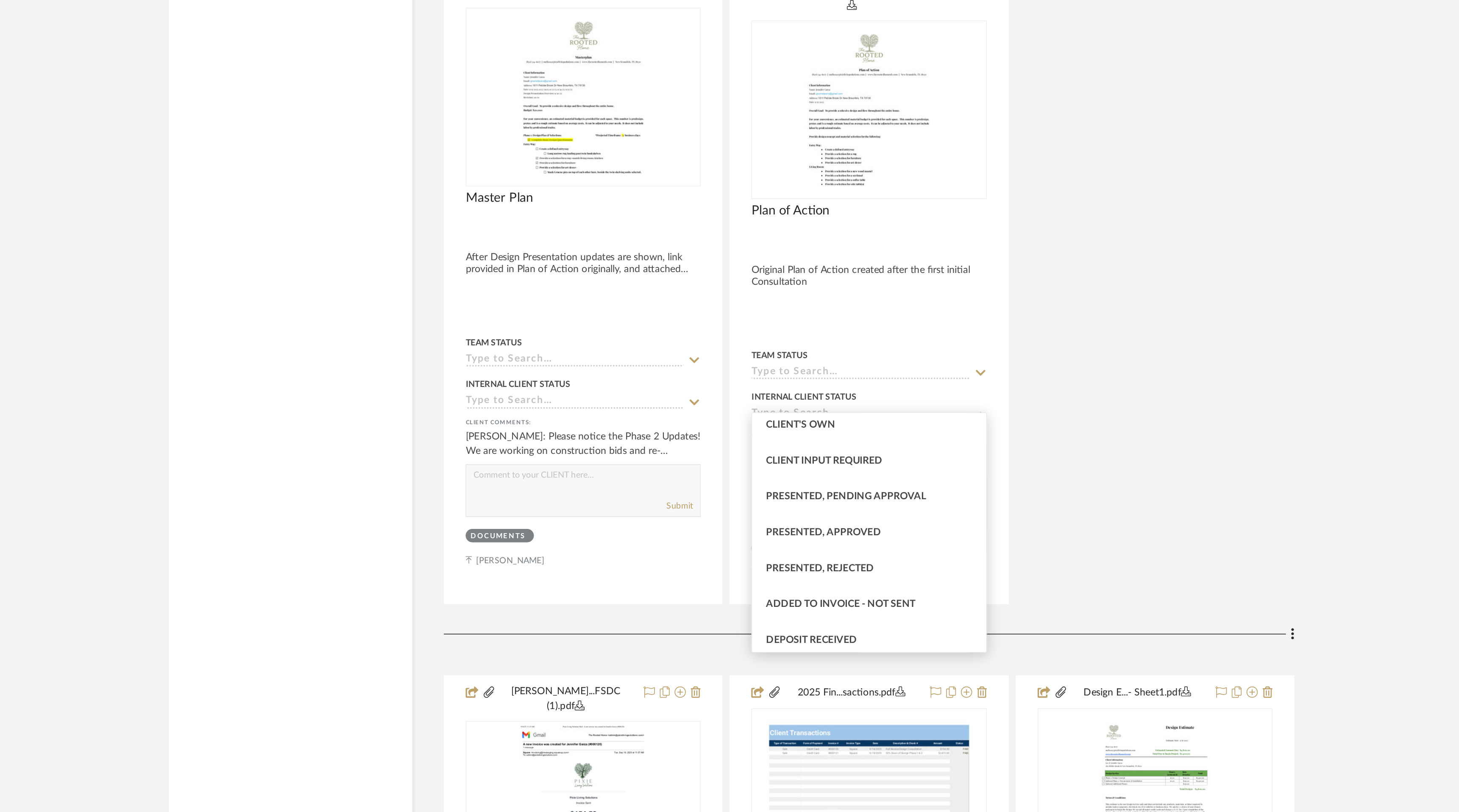
scroll to position [47, 0]
click at [954, 566] on div "Masterpl...arza (1).pdf Master Plan By Unknown After Design Presentation update…" at bounding box center [813, 496] width 512 height 379
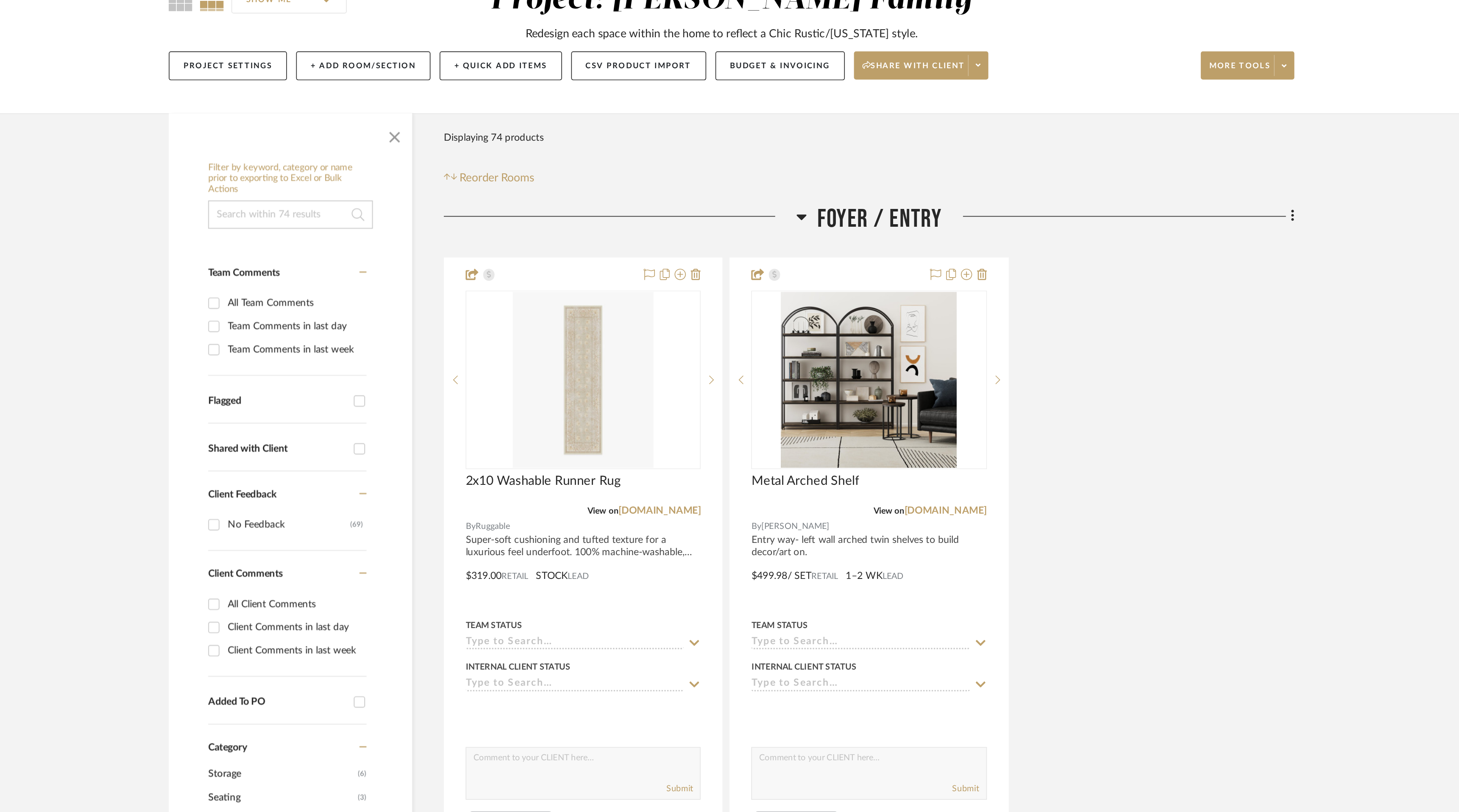
scroll to position [0, 0]
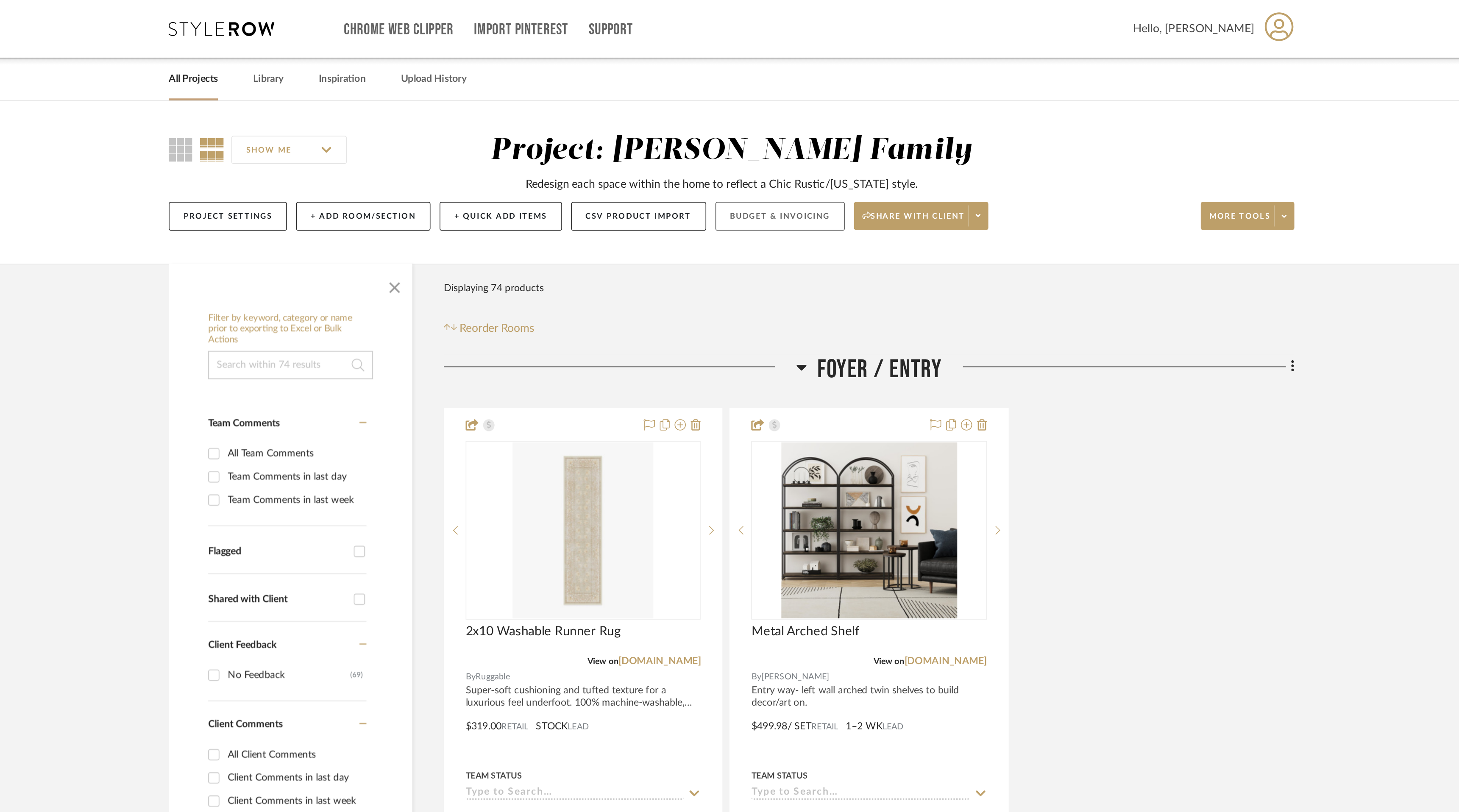
click at [751, 129] on button "Budget & Invoicing" at bounding box center [758, 130] width 78 height 18
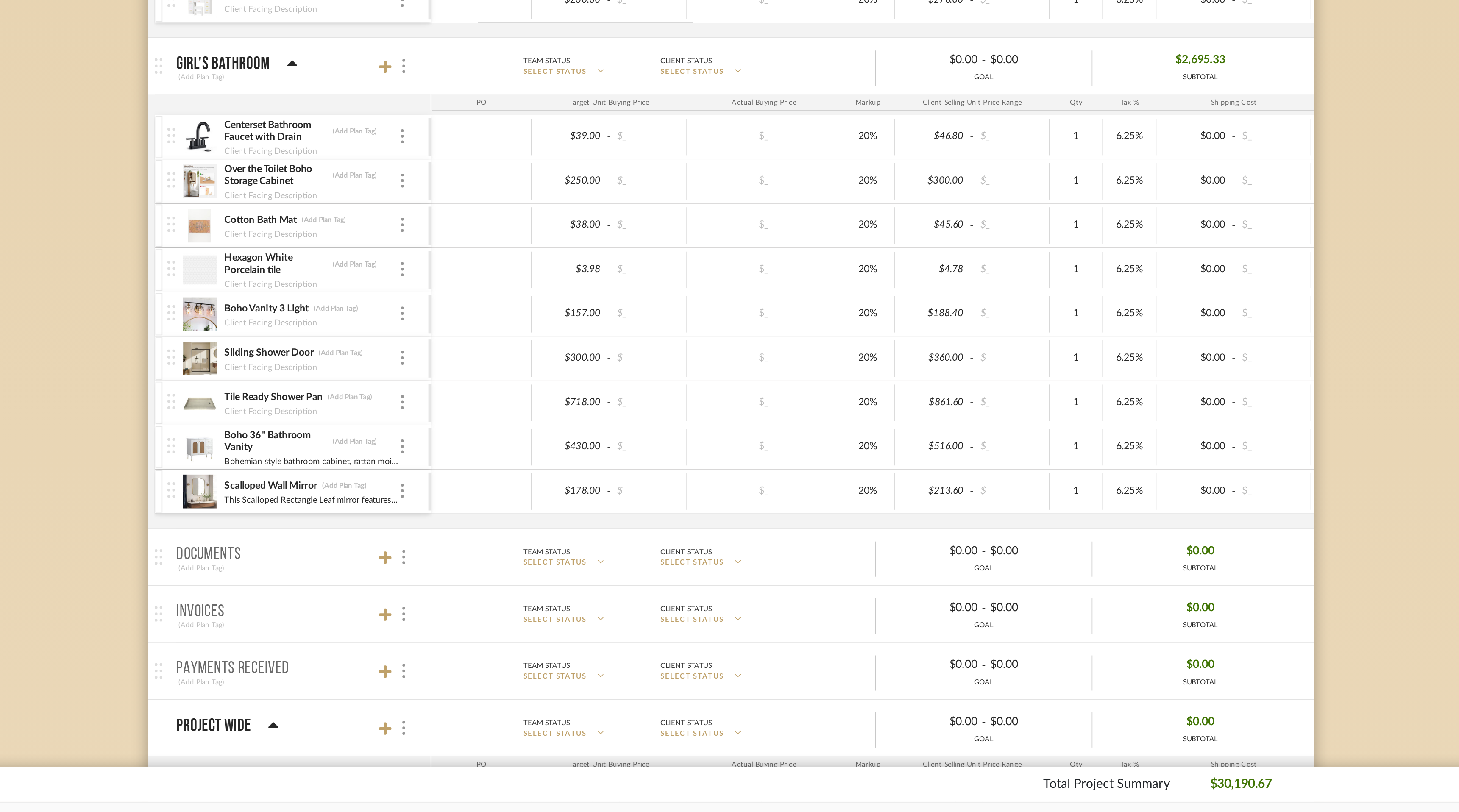
scroll to position [2006, 0]
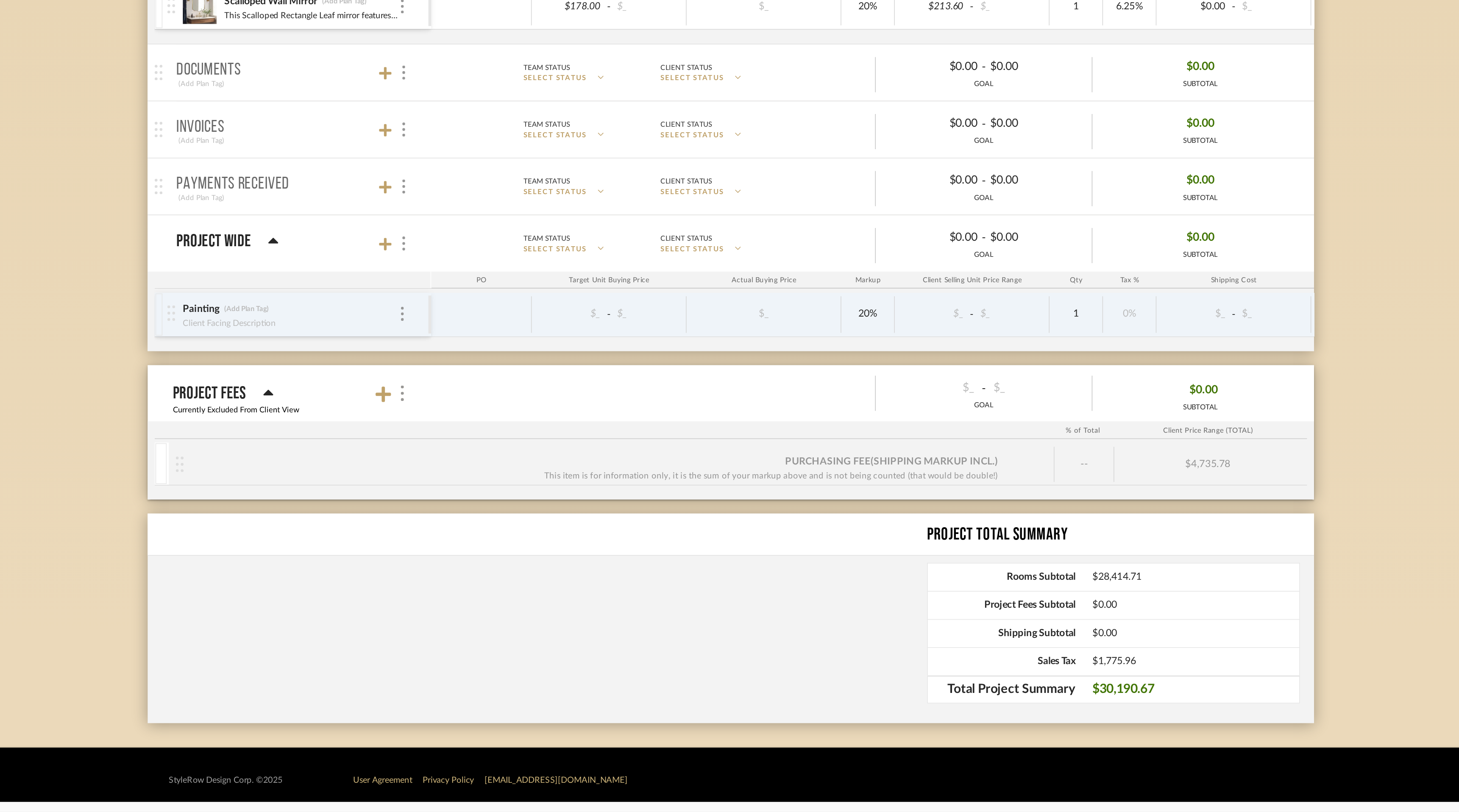
click at [533, 512] on div "Painting (Add Plan Tag) Client Facing Description" at bounding box center [469, 512] width 157 height 26
click at [531, 508] on img at bounding box center [531, 511] width 2 height 9
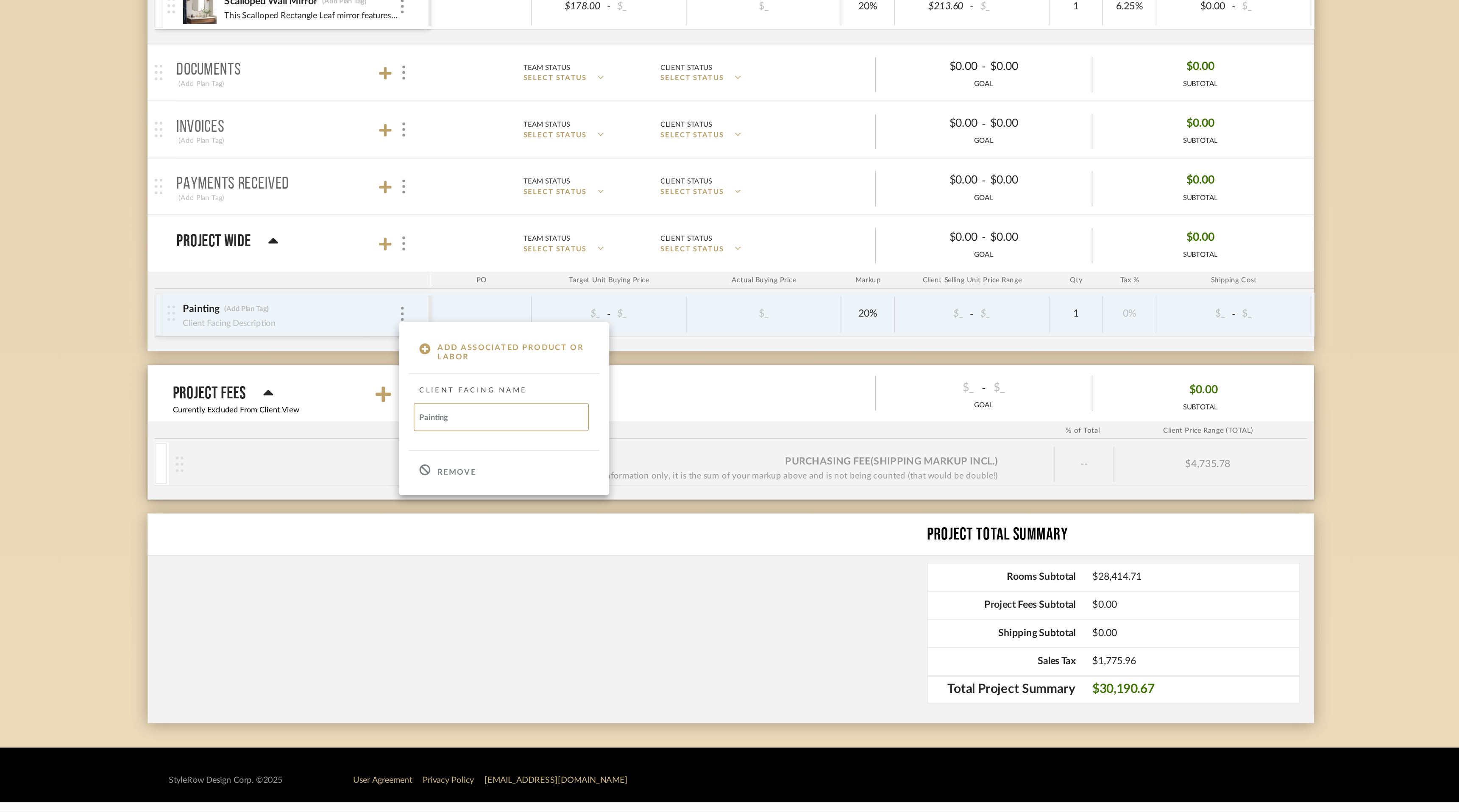
click at [559, 609] on p "Remove" at bounding box center [564, 607] width 23 height 6
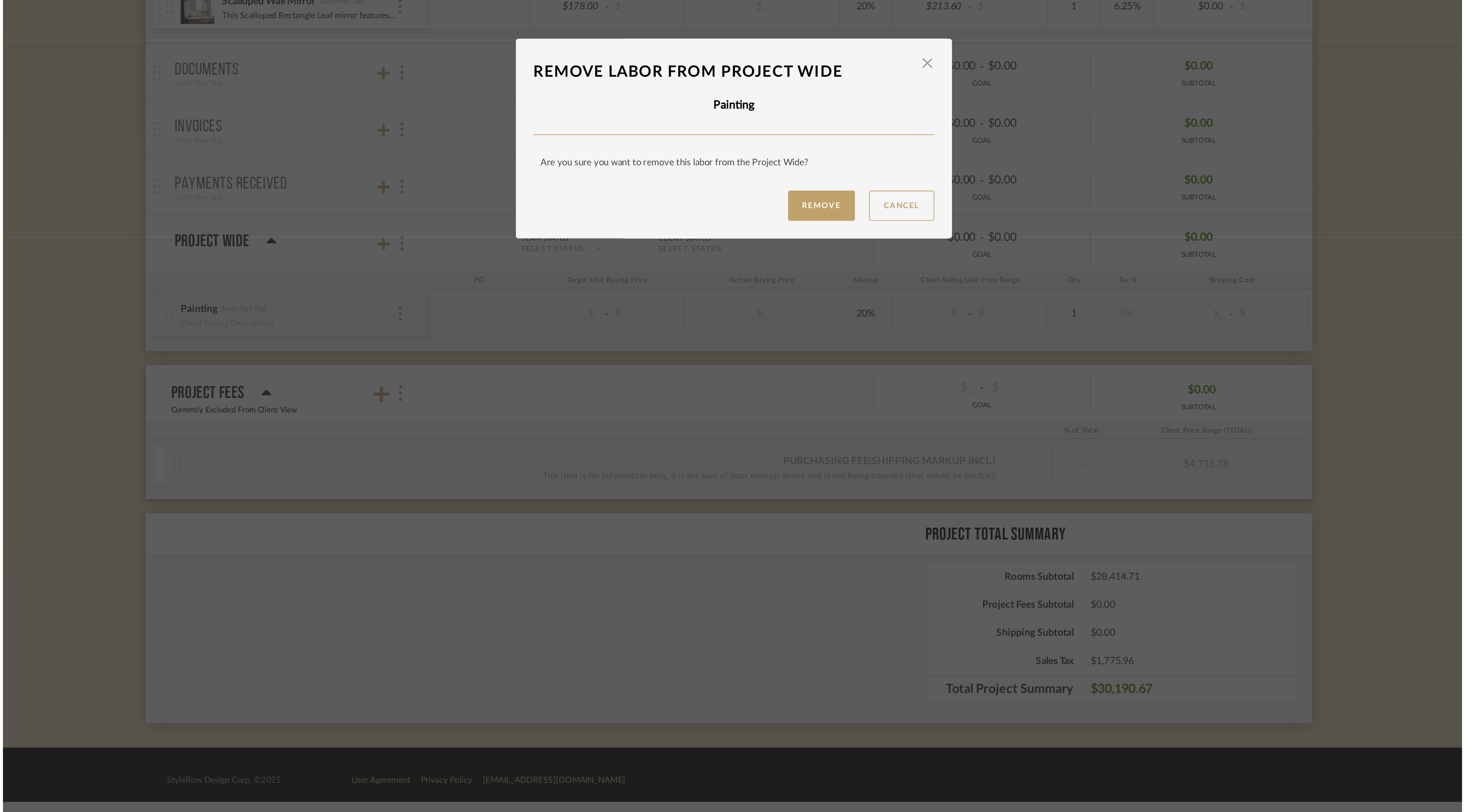
scroll to position [0, 0]
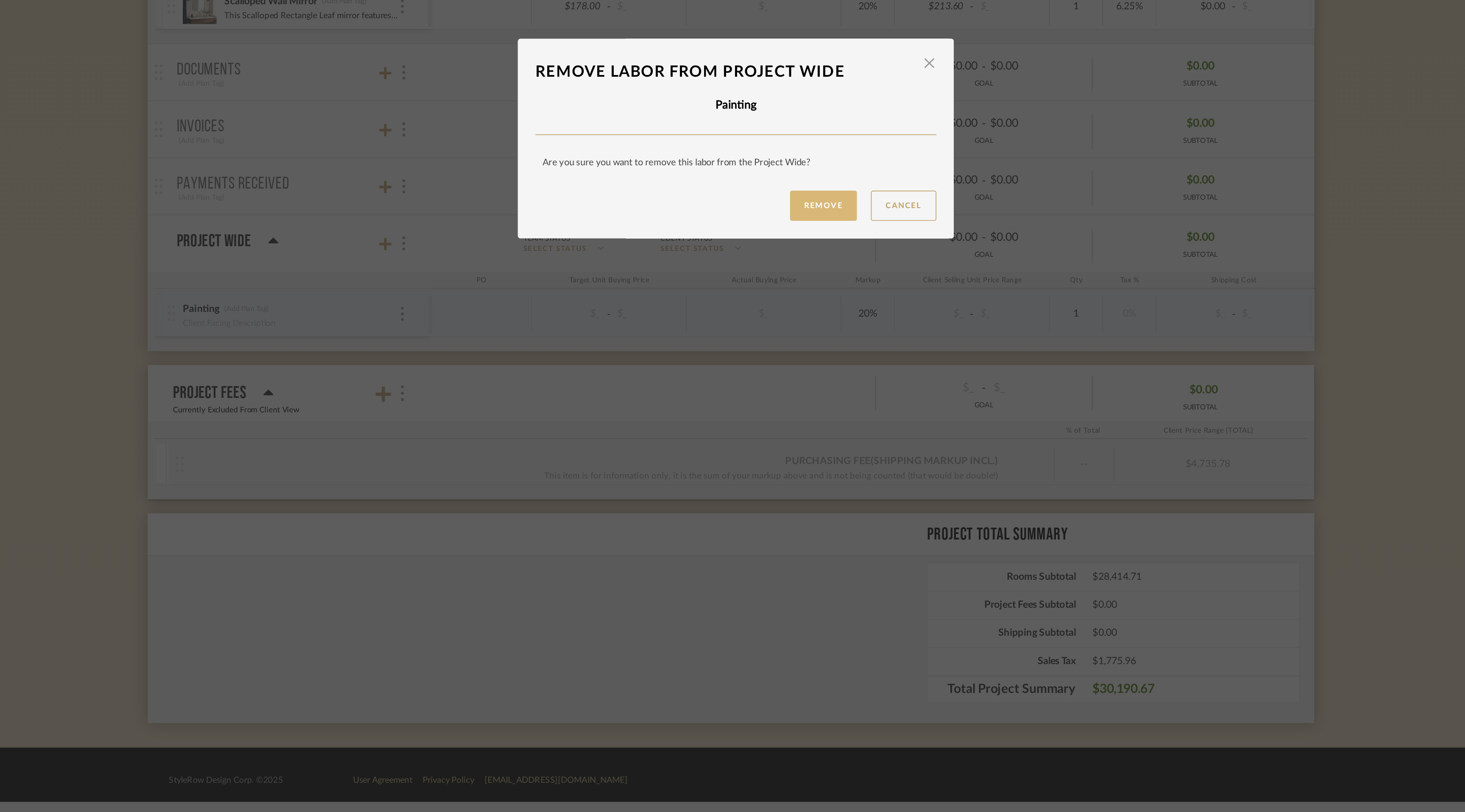
click at [788, 447] on button "Remove" at bounding box center [785, 446] width 40 height 18
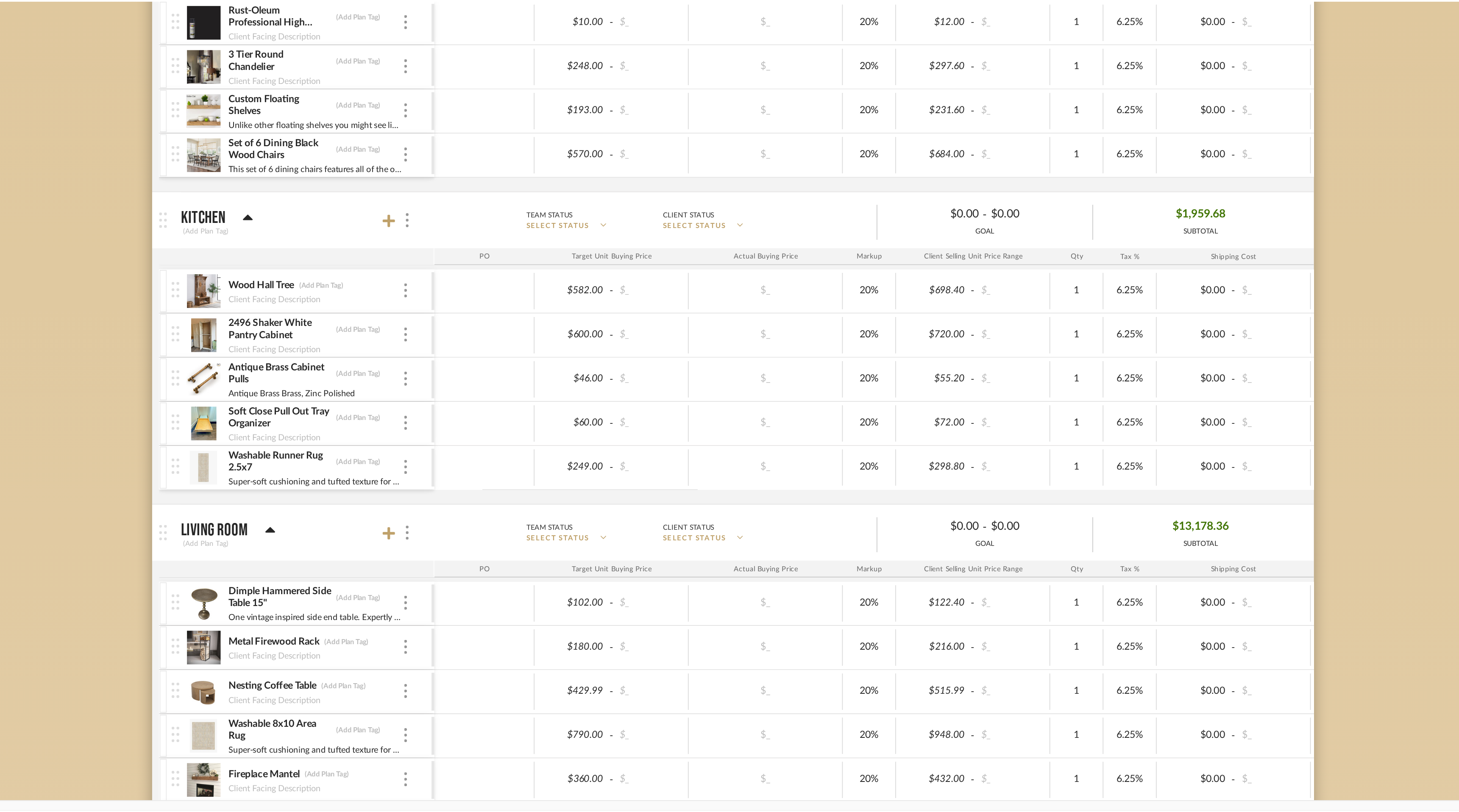
scroll to position [1979, 0]
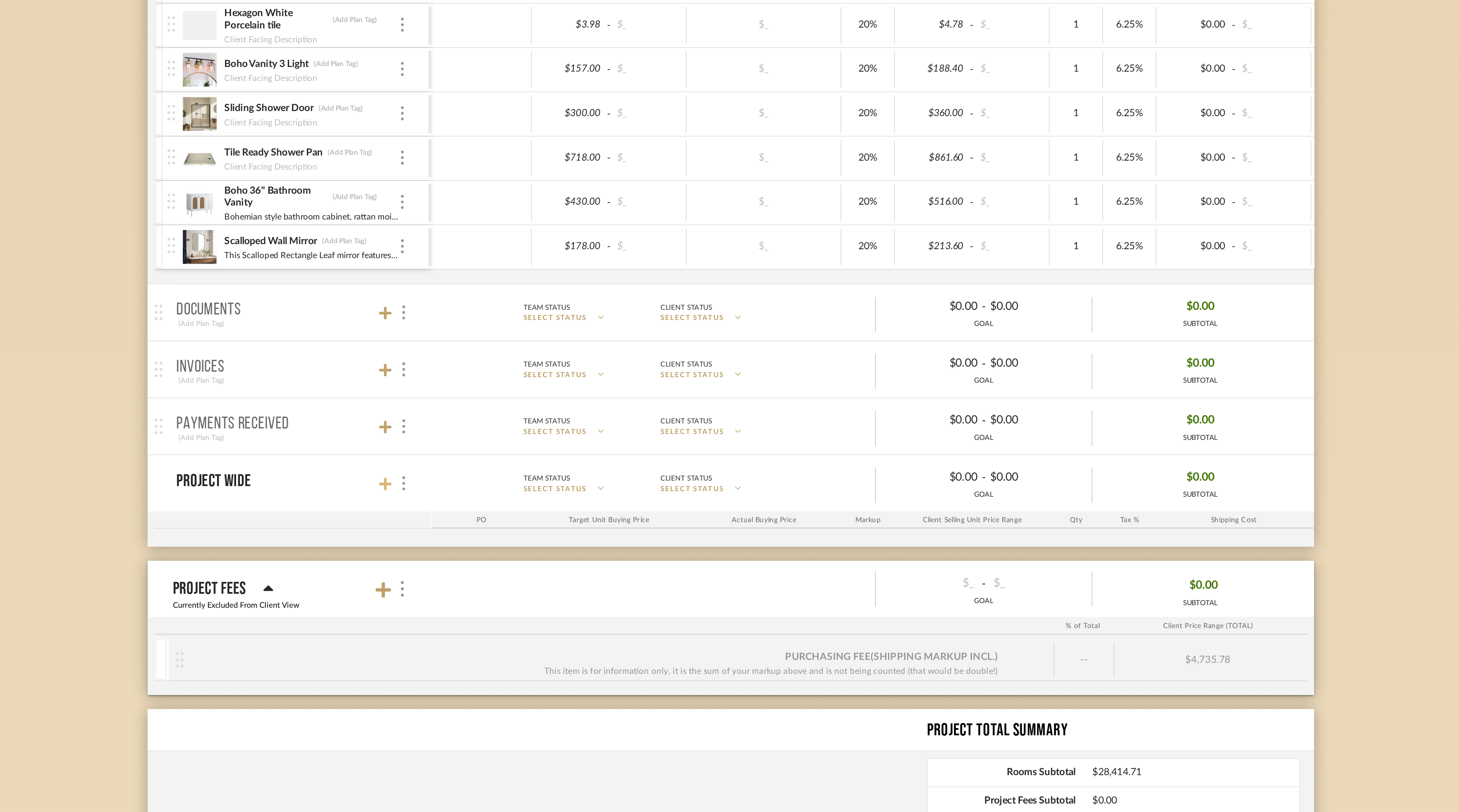
click at [521, 496] on icon at bounding box center [521, 496] width 7 height 7
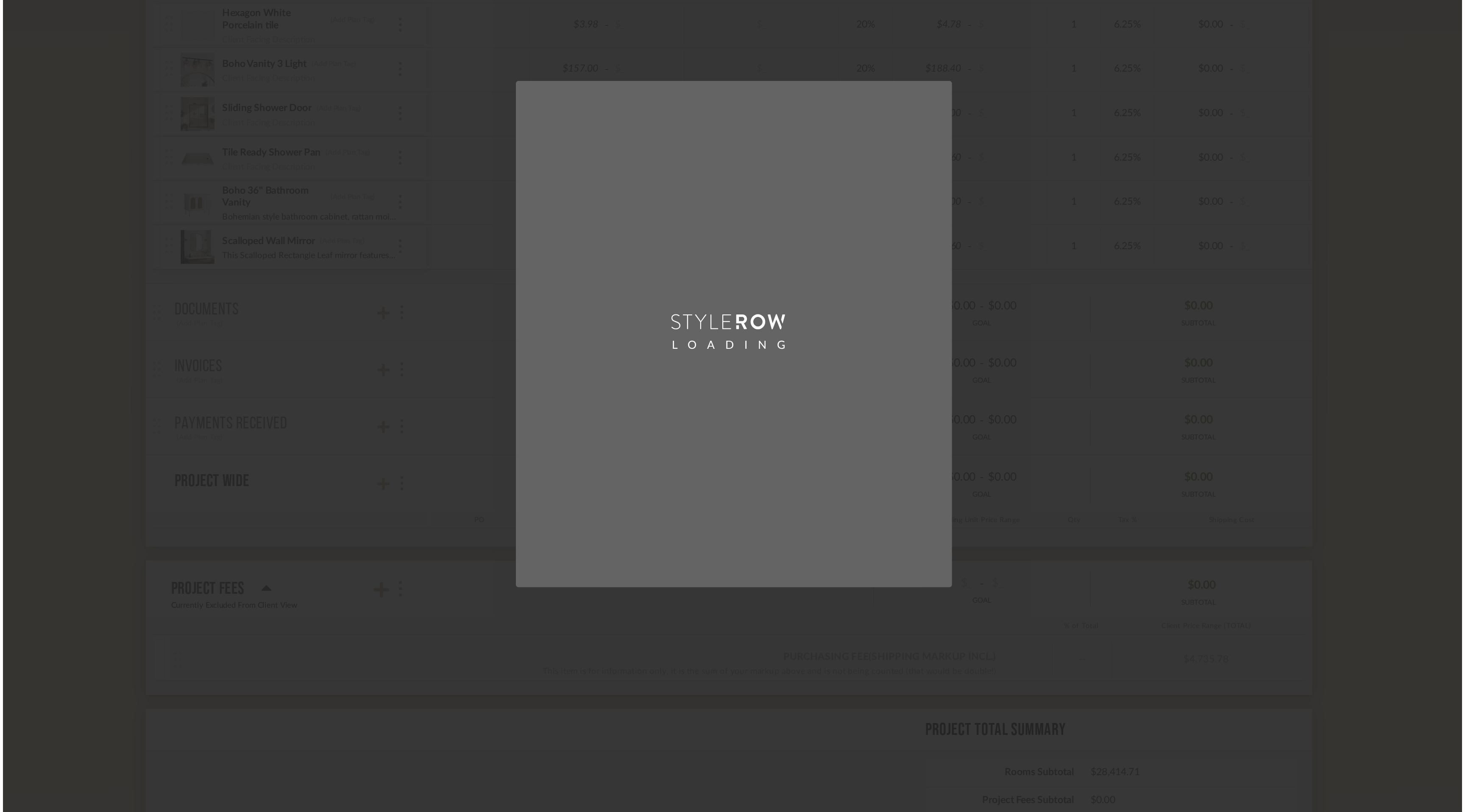
scroll to position [0, 0]
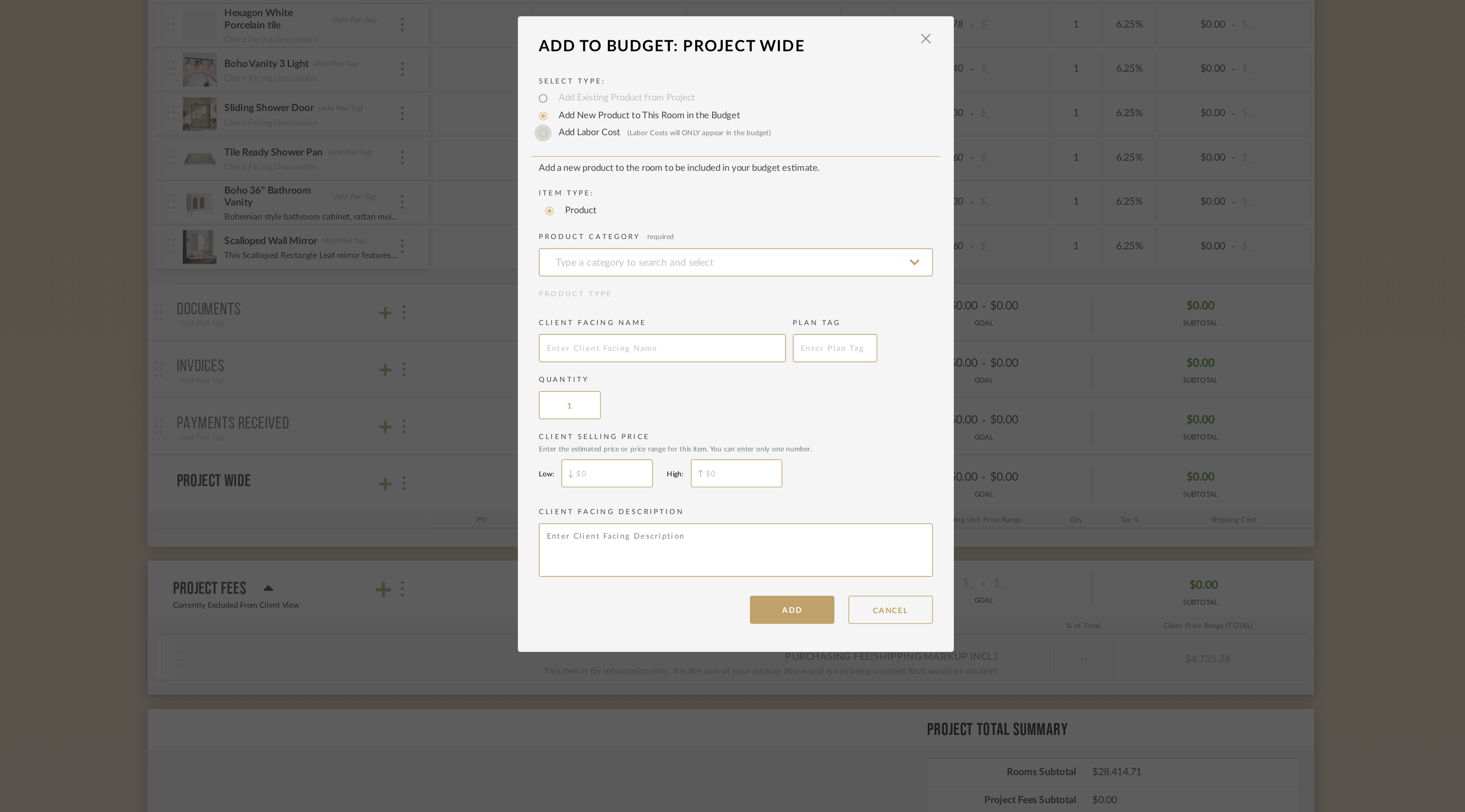
click at [613, 285] on input "Add Labor Cost (Labor Costs will ONLY appear in the budget)" at bounding box center [616, 285] width 10 height 10
radio input "true"
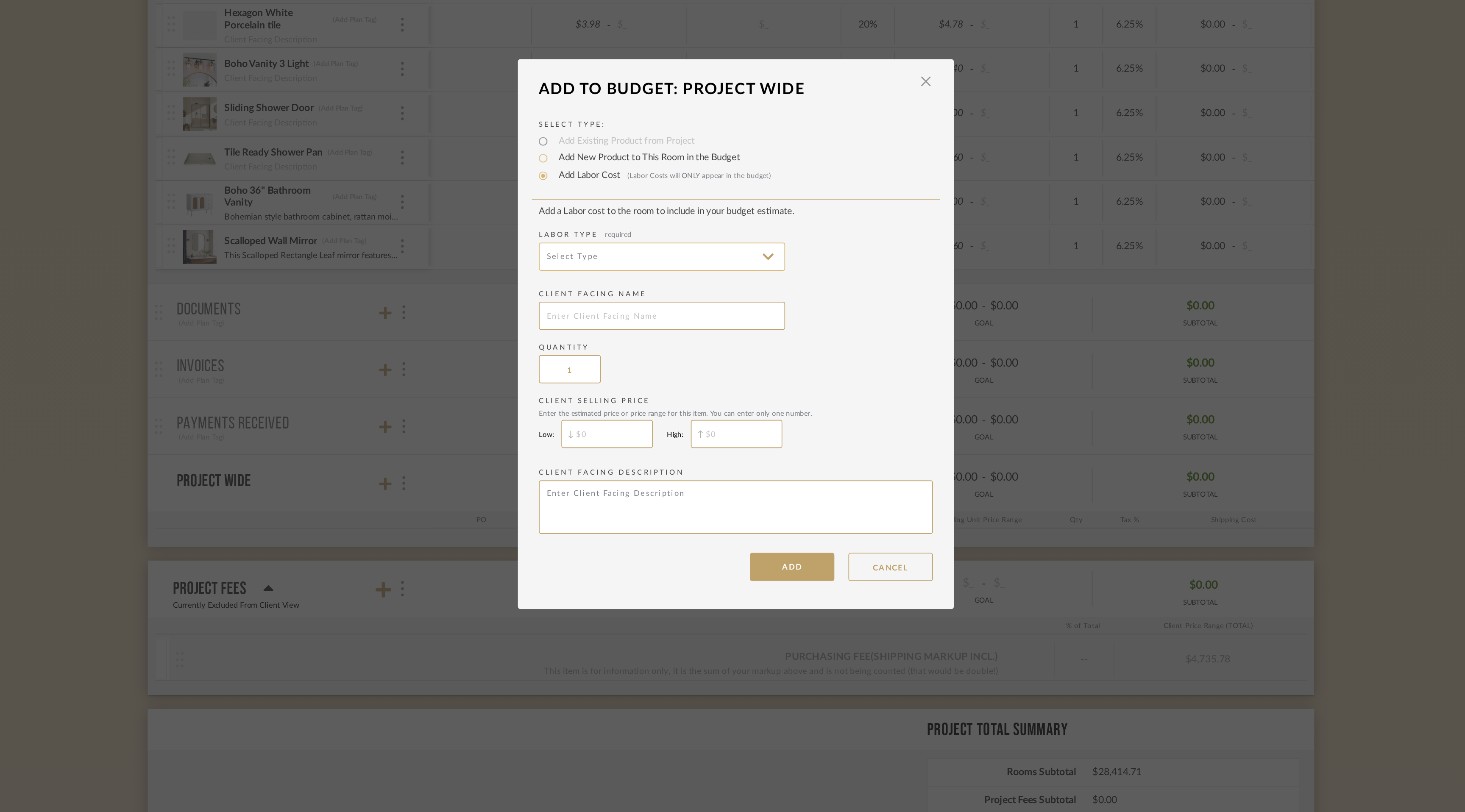
click at [660, 362] on input at bounding box center [688, 359] width 148 height 17
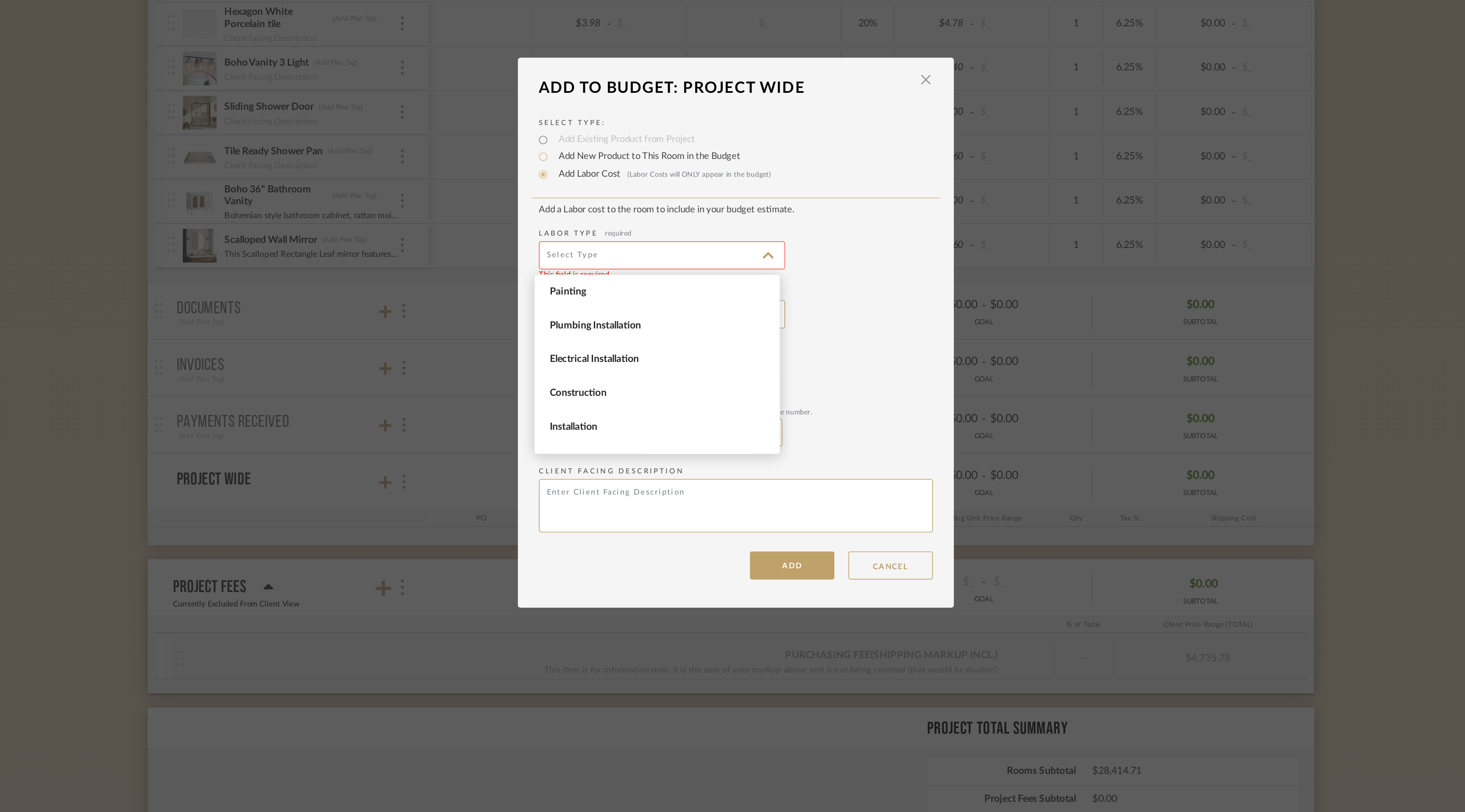
click at [664, 357] on input at bounding box center [688, 359] width 148 height 17
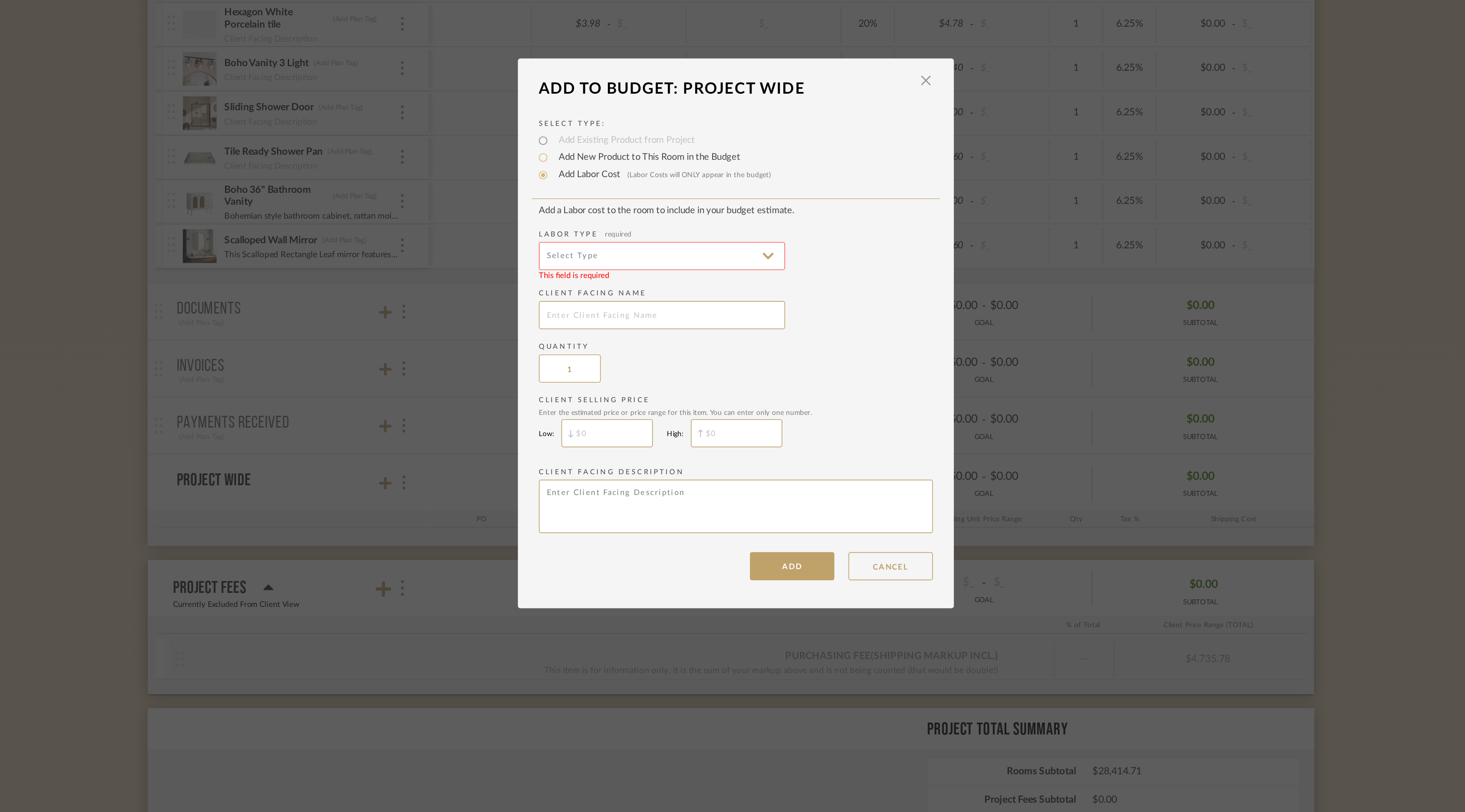
click at [748, 361] on input at bounding box center [688, 359] width 148 height 17
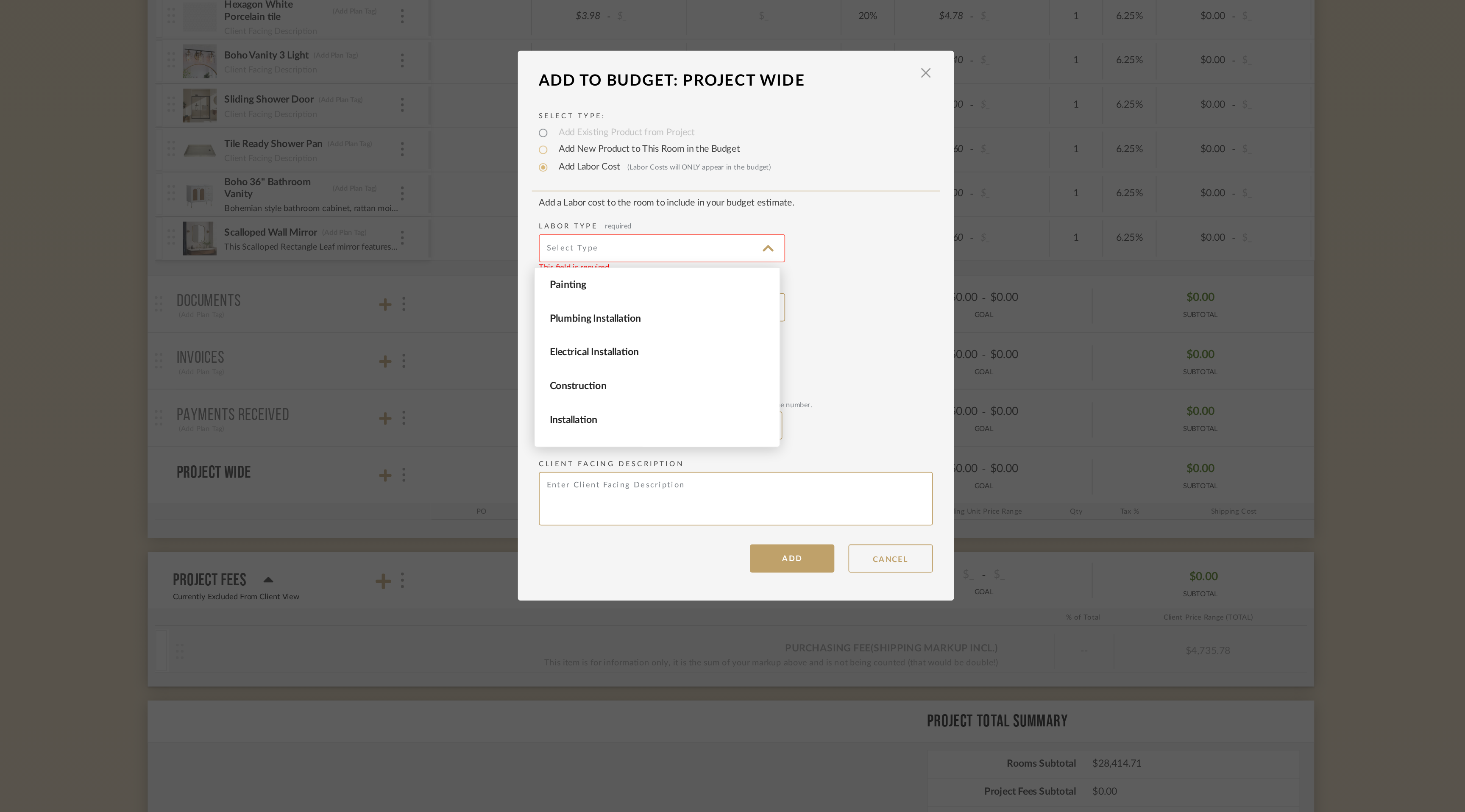
click at [707, 361] on input at bounding box center [688, 359] width 148 height 17
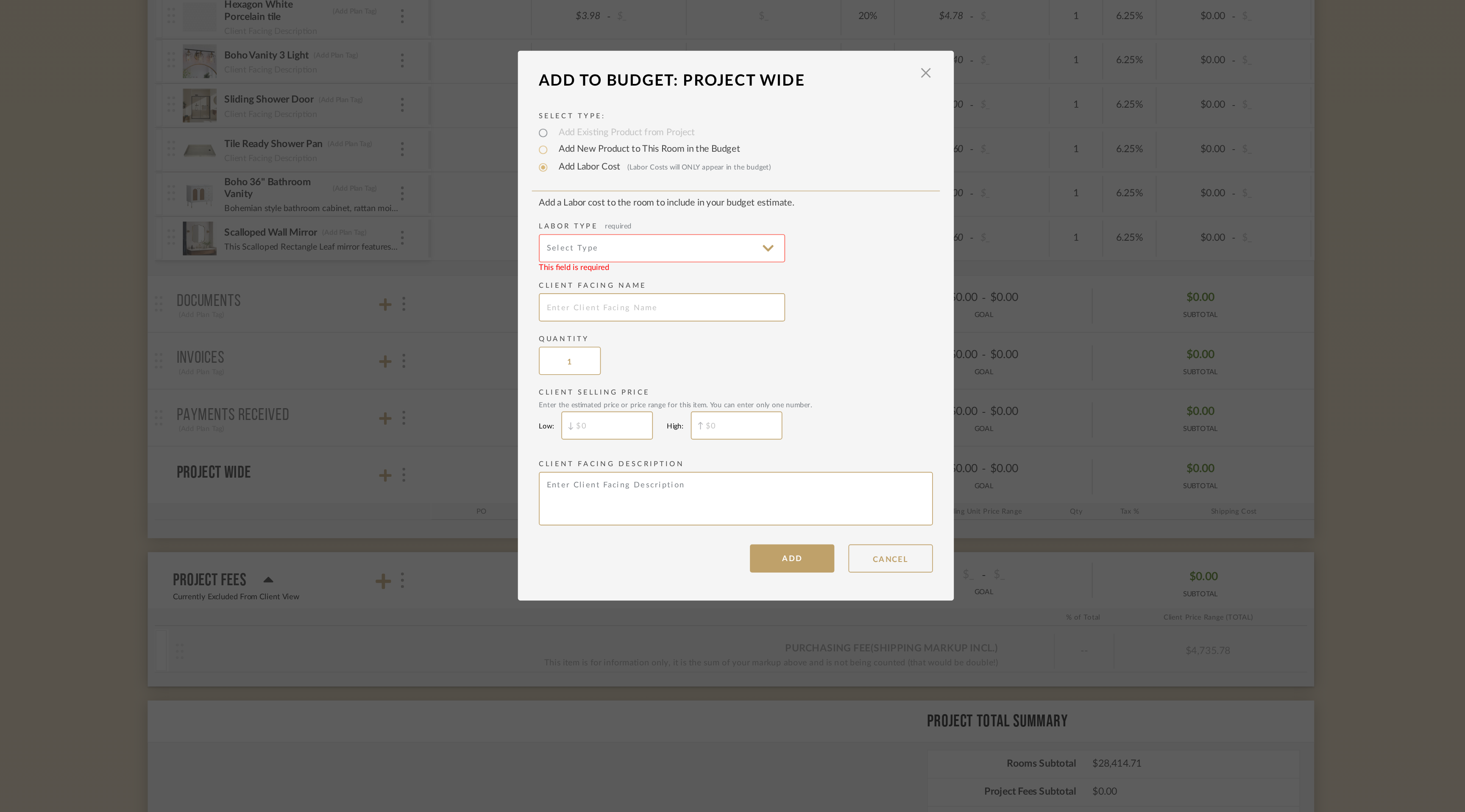
click at [707, 361] on input at bounding box center [688, 359] width 148 height 17
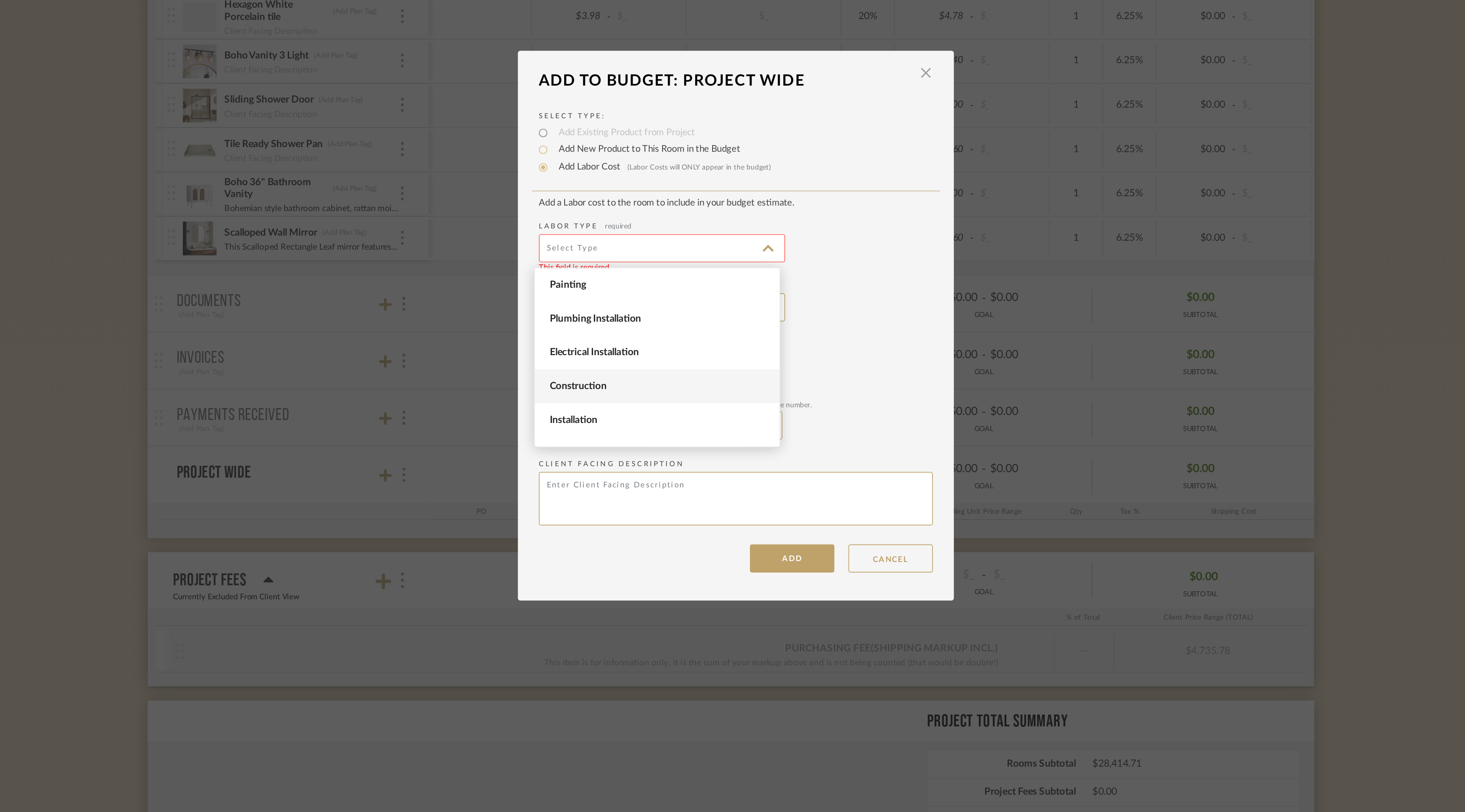
click at [705, 442] on span "Construction" at bounding box center [686, 442] width 132 height 7
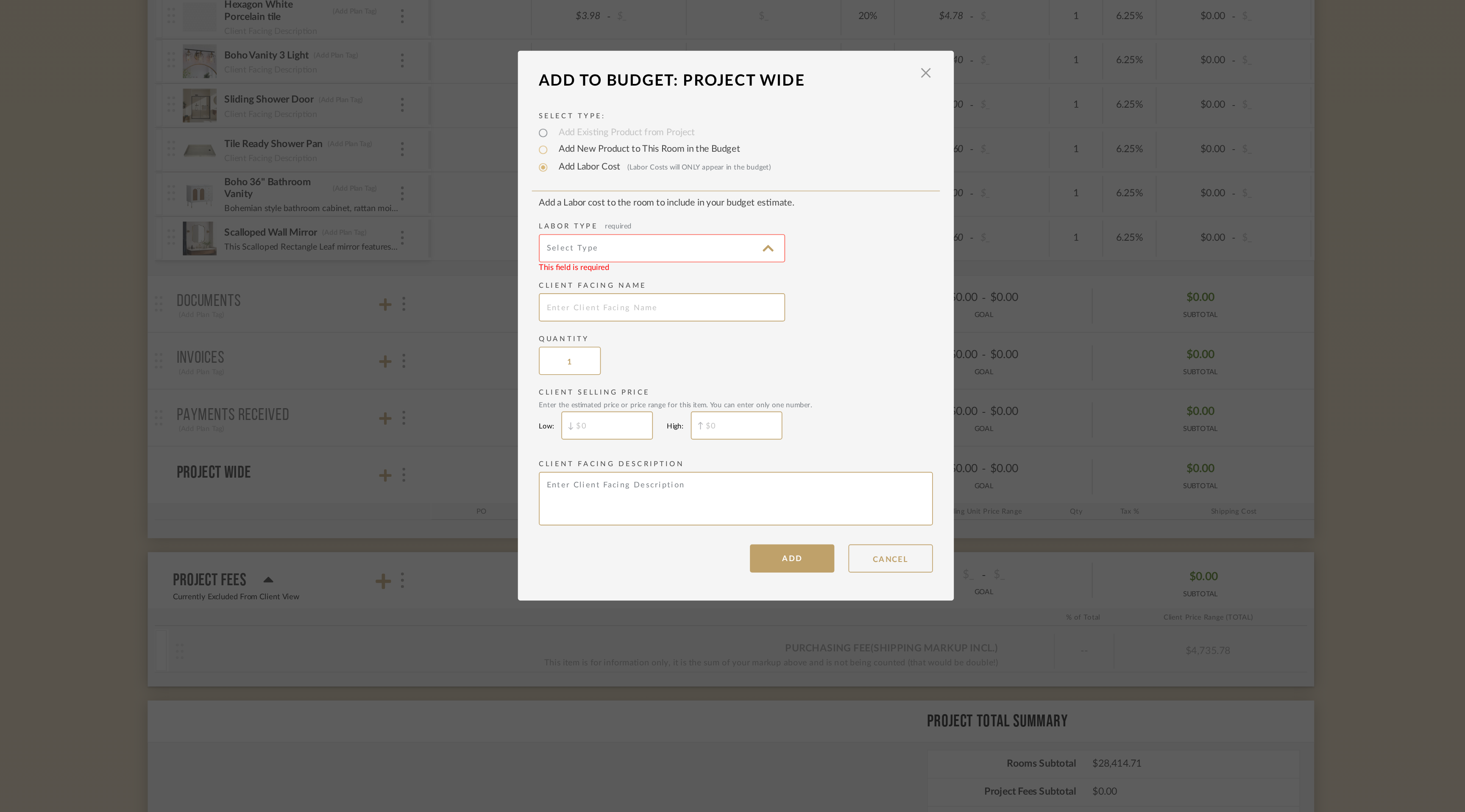
type input "Construction"
click at [690, 395] on input "text" at bounding box center [688, 395] width 148 height 17
type input "L"
type input "Entry/Living Room"
click at [640, 469] on input "$" at bounding box center [655, 466] width 55 height 17
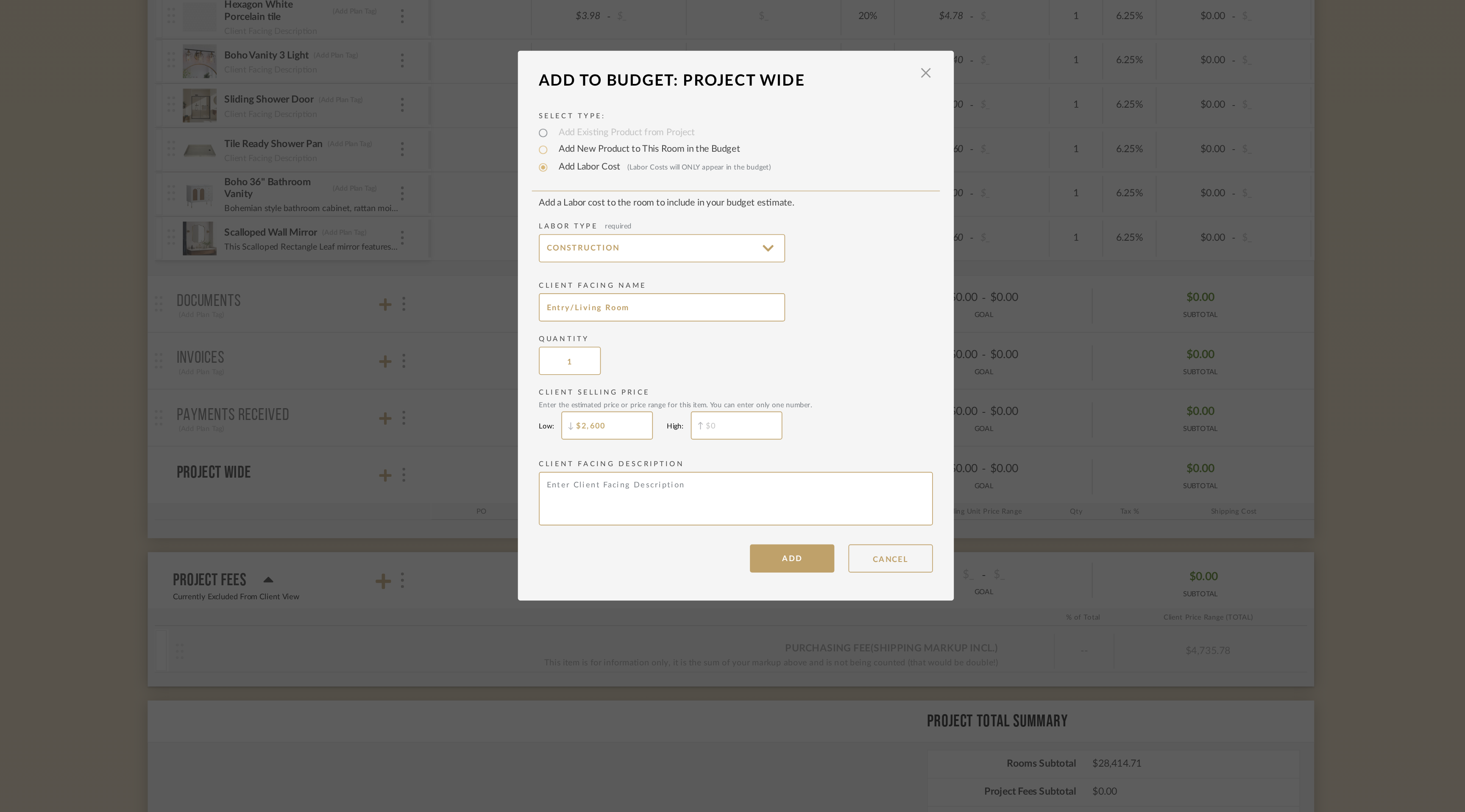
type input "$2,600"
click at [722, 469] on input "$" at bounding box center [732, 466] width 55 height 17
type input "$2,600"
click at [700, 505] on textarea at bounding box center [732, 510] width 237 height 32
click at [651, 467] on input "$2,600" at bounding box center [655, 466] width 55 height 17
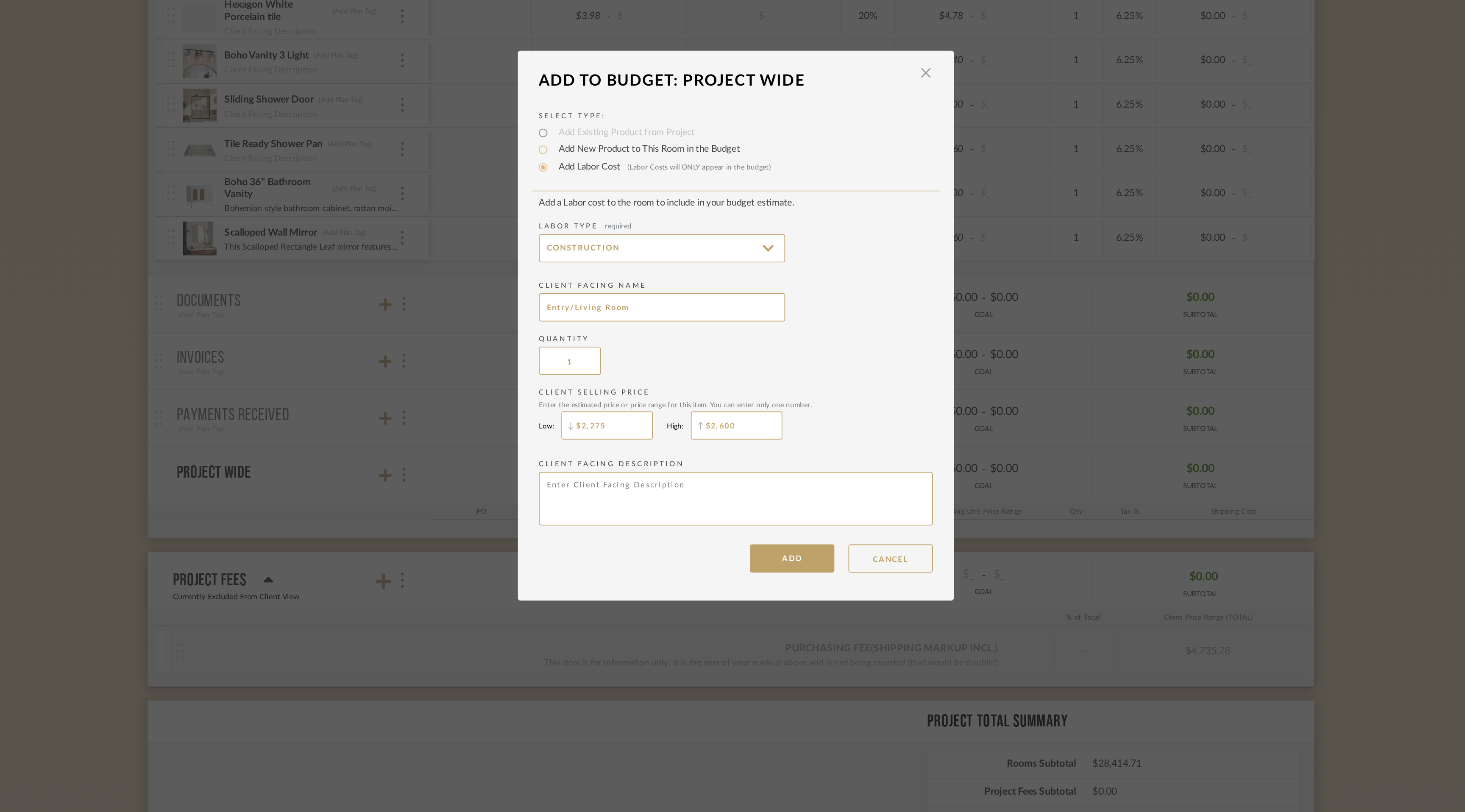
type input "$2,275"
click at [632, 506] on textarea at bounding box center [732, 510] width 237 height 32
type textarea "Demolition & Construction as listed on your Master Plan"
click at [763, 546] on button "ADD" at bounding box center [766, 546] width 51 height 17
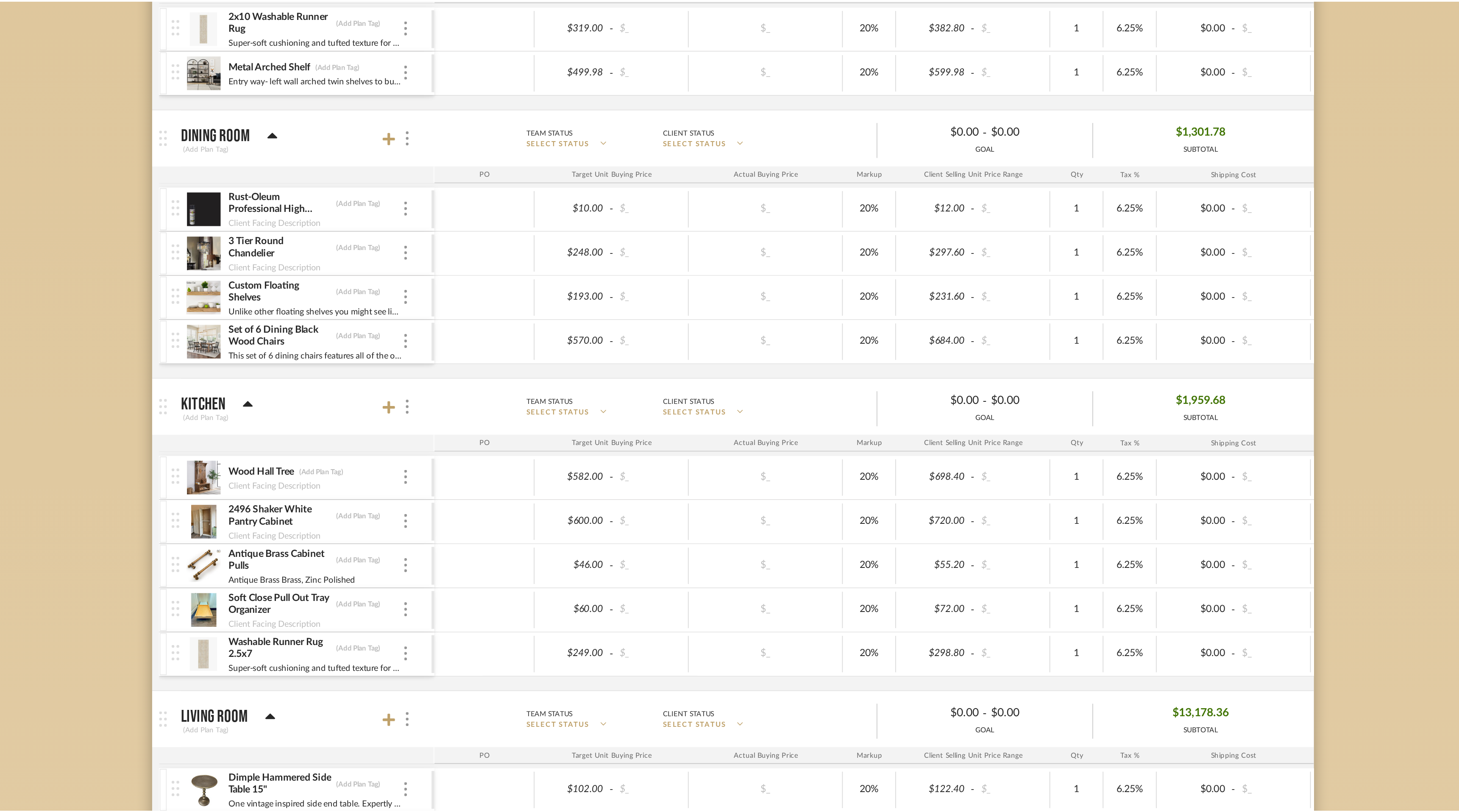
scroll to position [1979, 0]
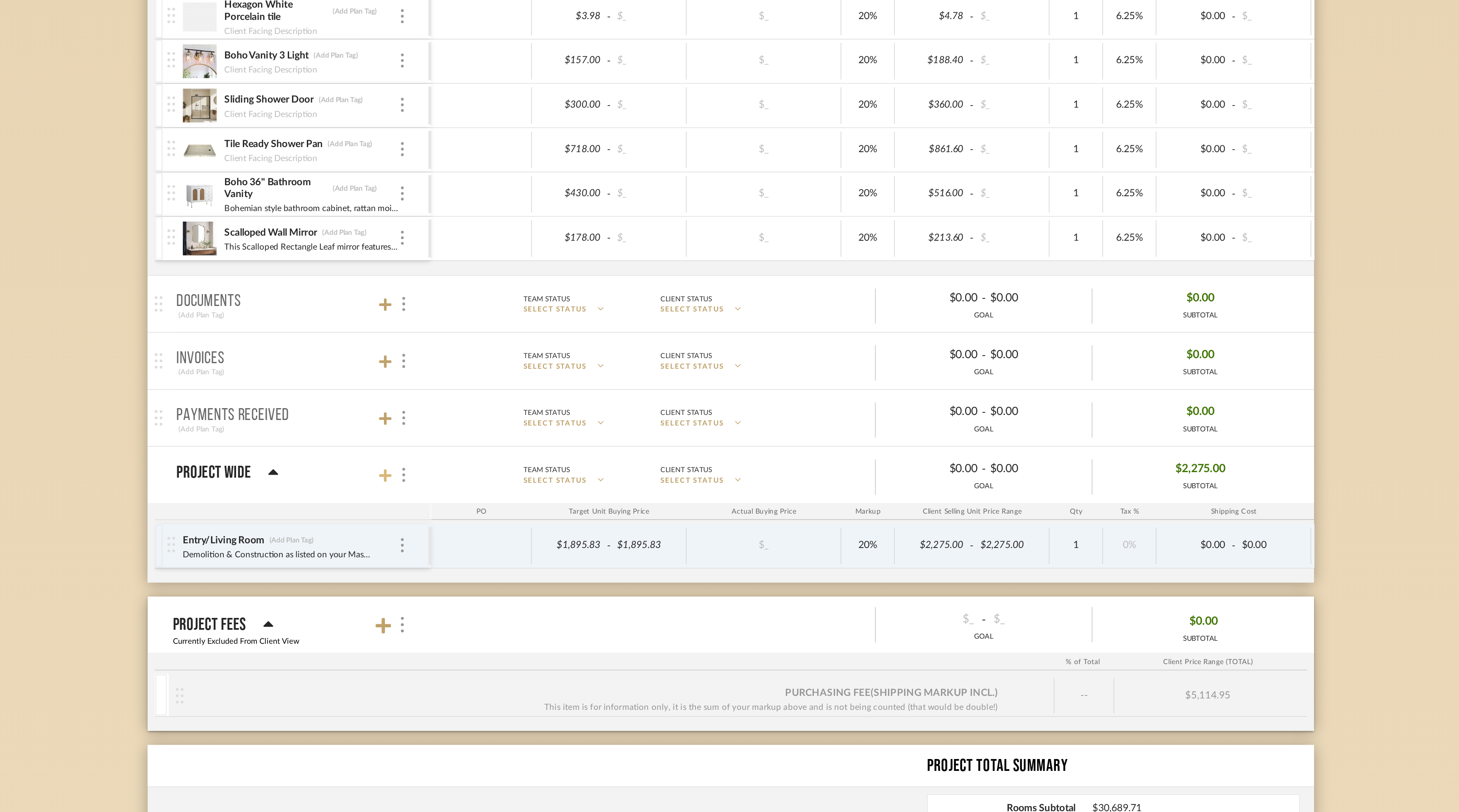
click at [520, 498] on icon at bounding box center [521, 496] width 7 height 9
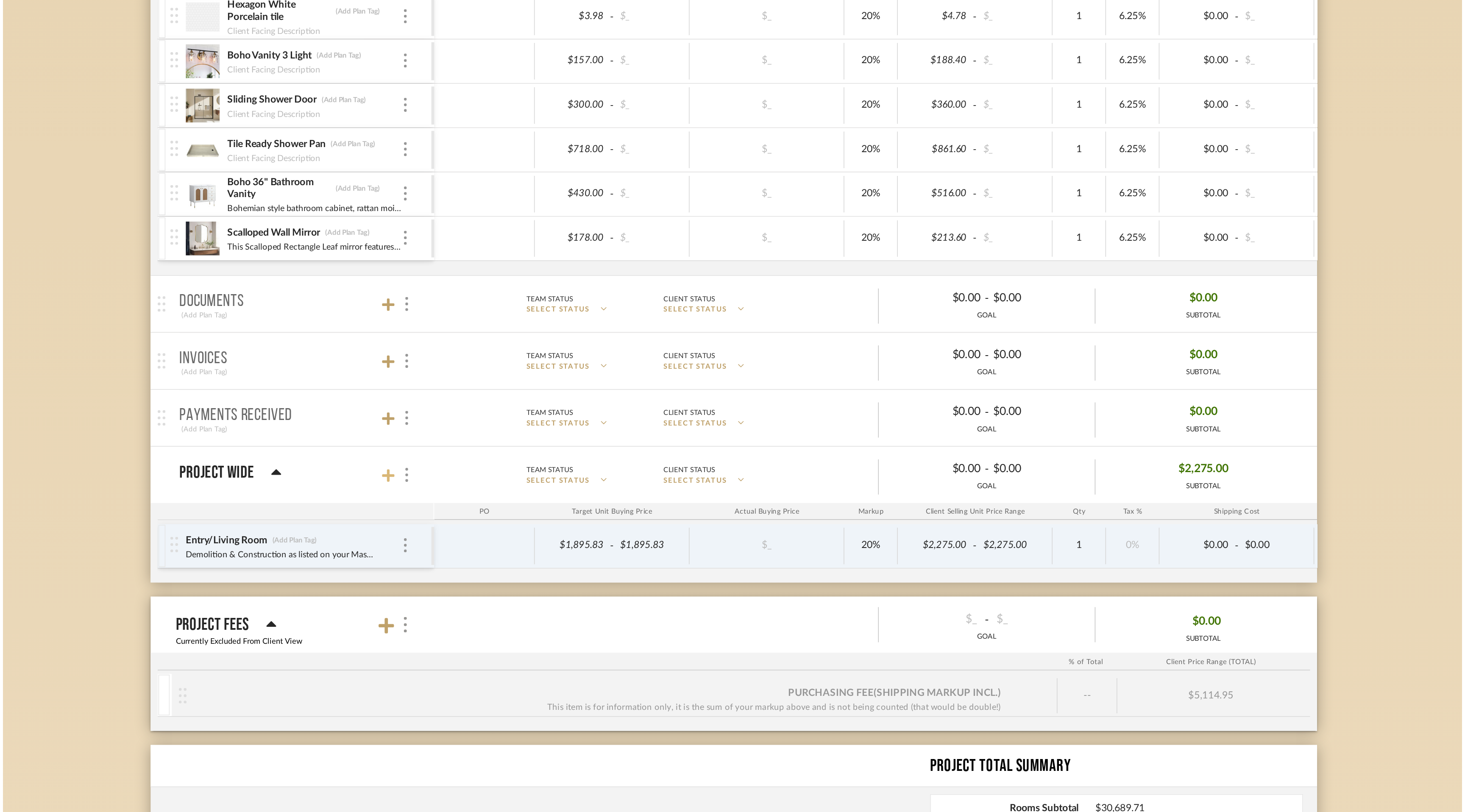
scroll to position [0, 0]
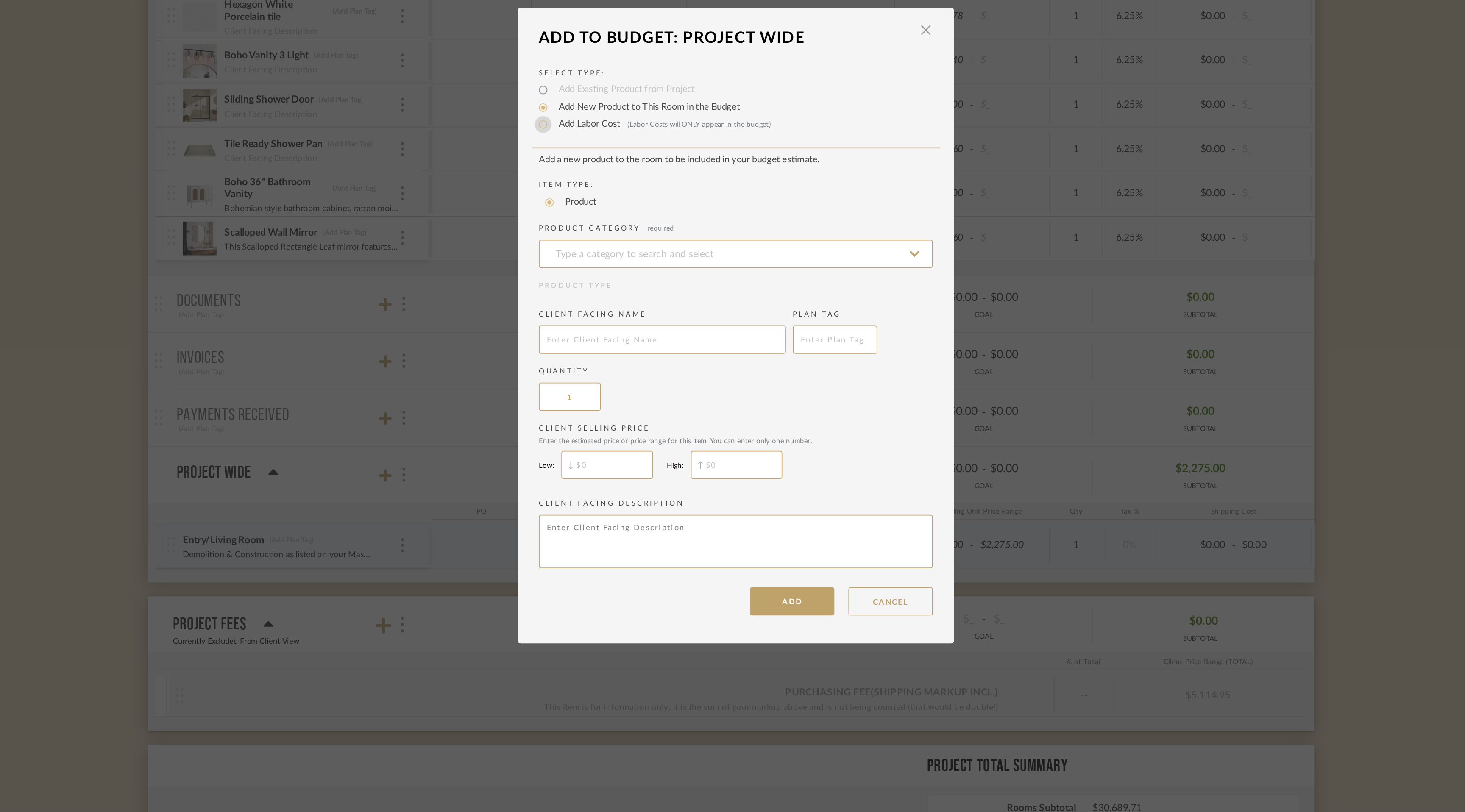
click at [613, 285] on input "Add Labor Cost (Labor Costs will ONLY appear in the budget)" at bounding box center [616, 285] width 10 height 10
radio input "true"
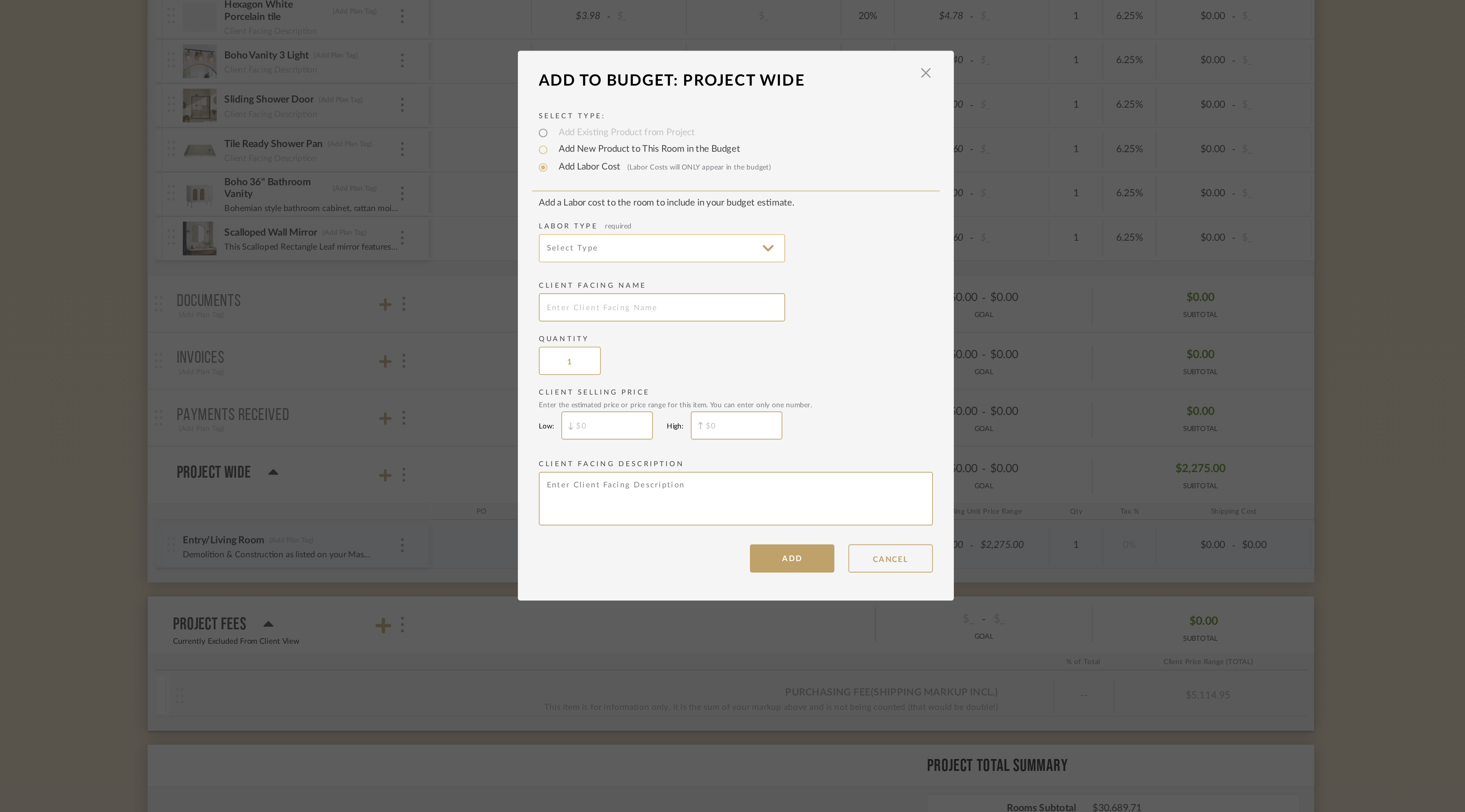
click at [743, 359] on input at bounding box center [688, 359] width 148 height 17
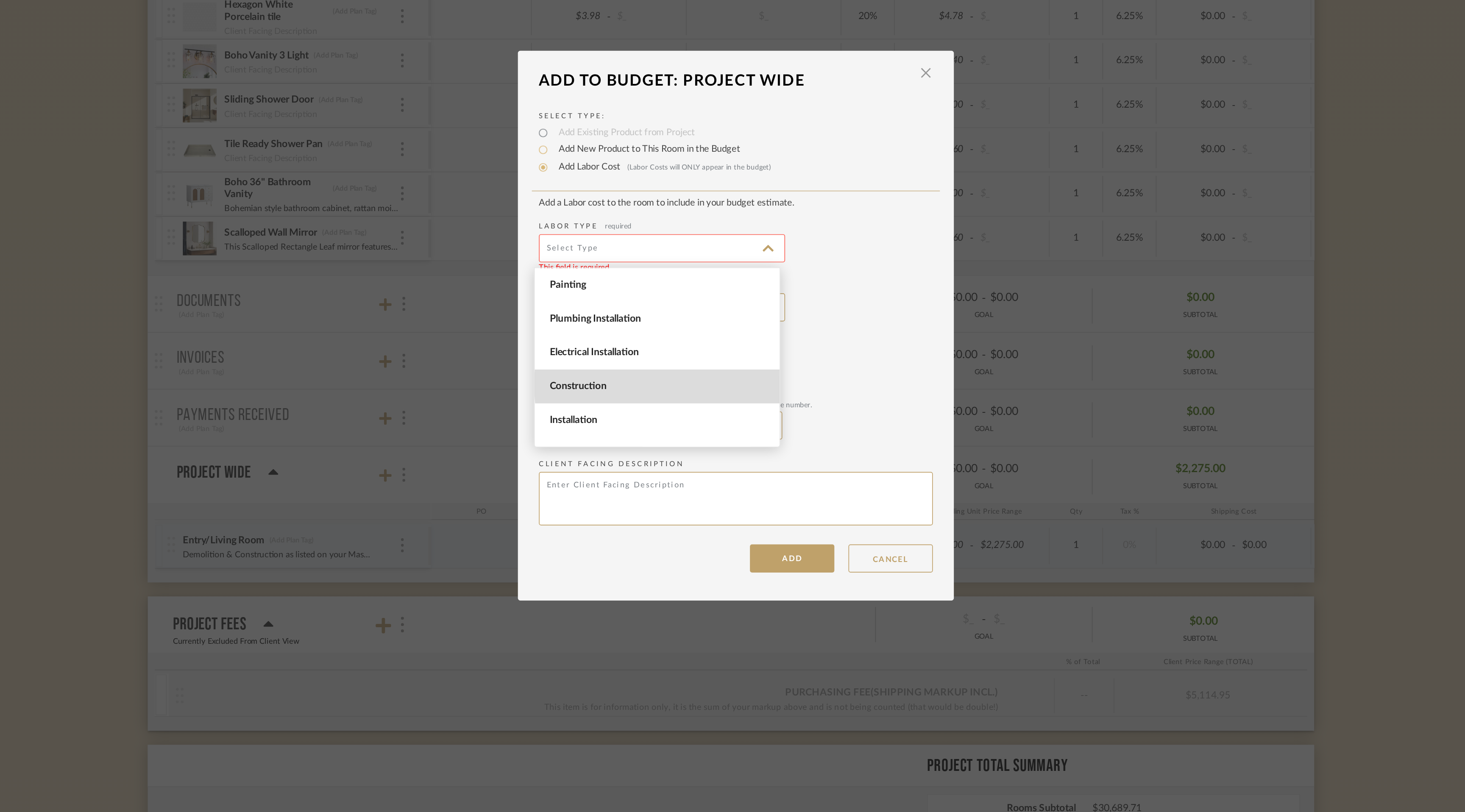
click at [717, 441] on span "Construction" at bounding box center [686, 442] width 132 height 7
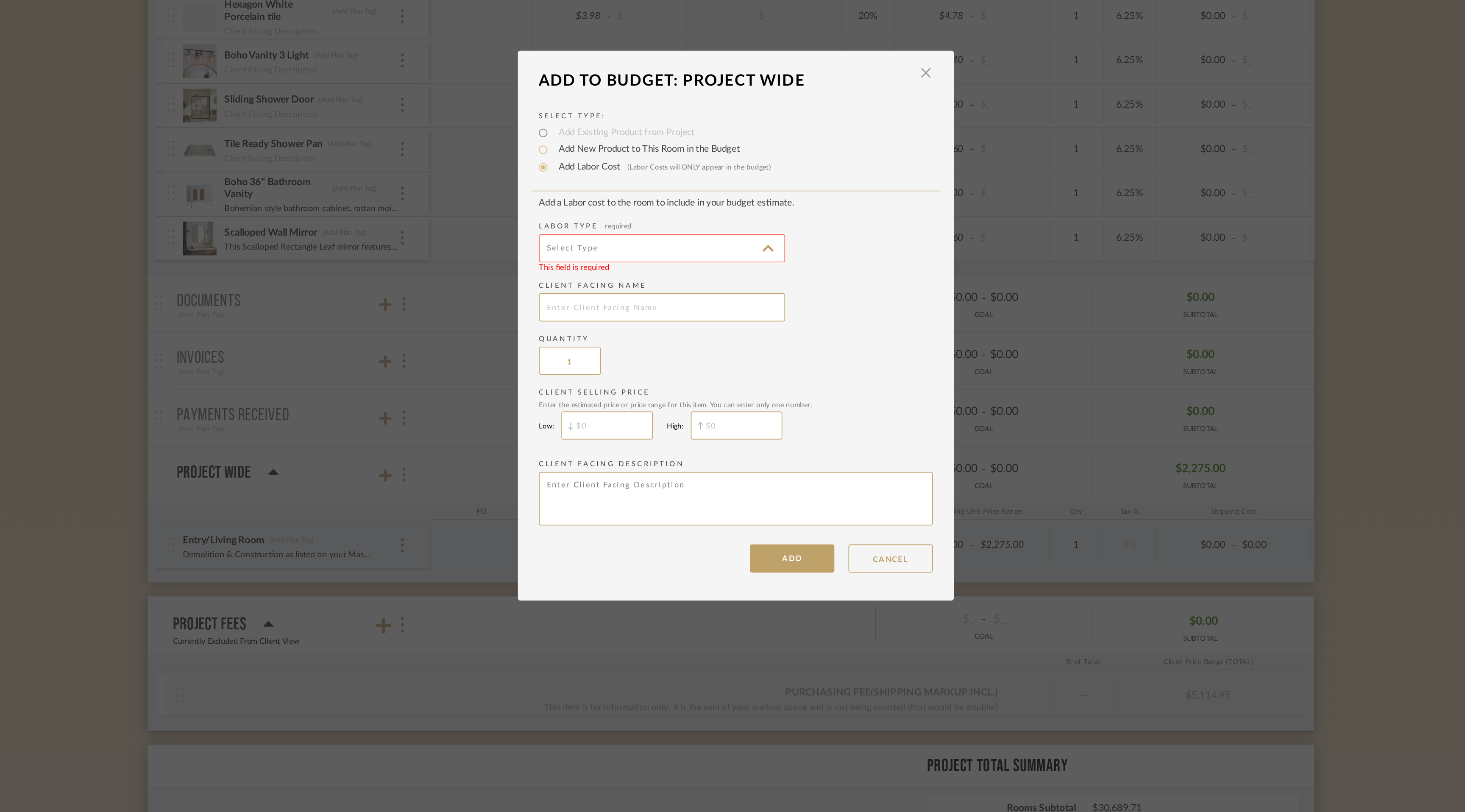
type input "Construction"
click at [673, 395] on input "text" at bounding box center [688, 395] width 148 height 17
type input "Dining Room"
click at [655, 465] on input "$" at bounding box center [655, 466] width 55 height 17
type input "$1,925"
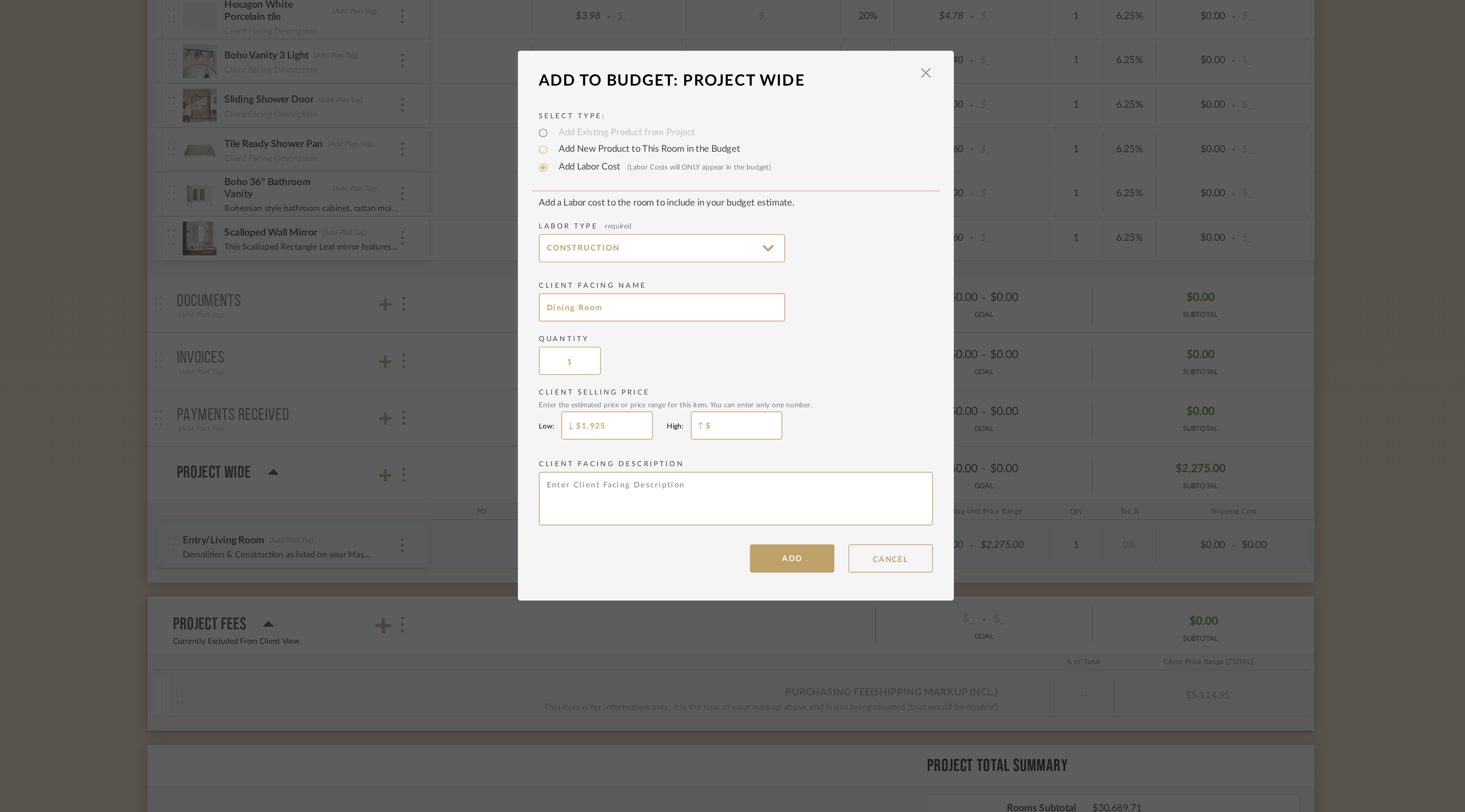
click at [717, 466] on input "$" at bounding box center [732, 466] width 55 height 17
type input "$1,925"
click at [698, 506] on textarea at bounding box center [732, 510] width 237 height 32
type textarea "Demo & Construction as listed on your Master Plan"
click at [770, 545] on button "ADD" at bounding box center [766, 546] width 51 height 17
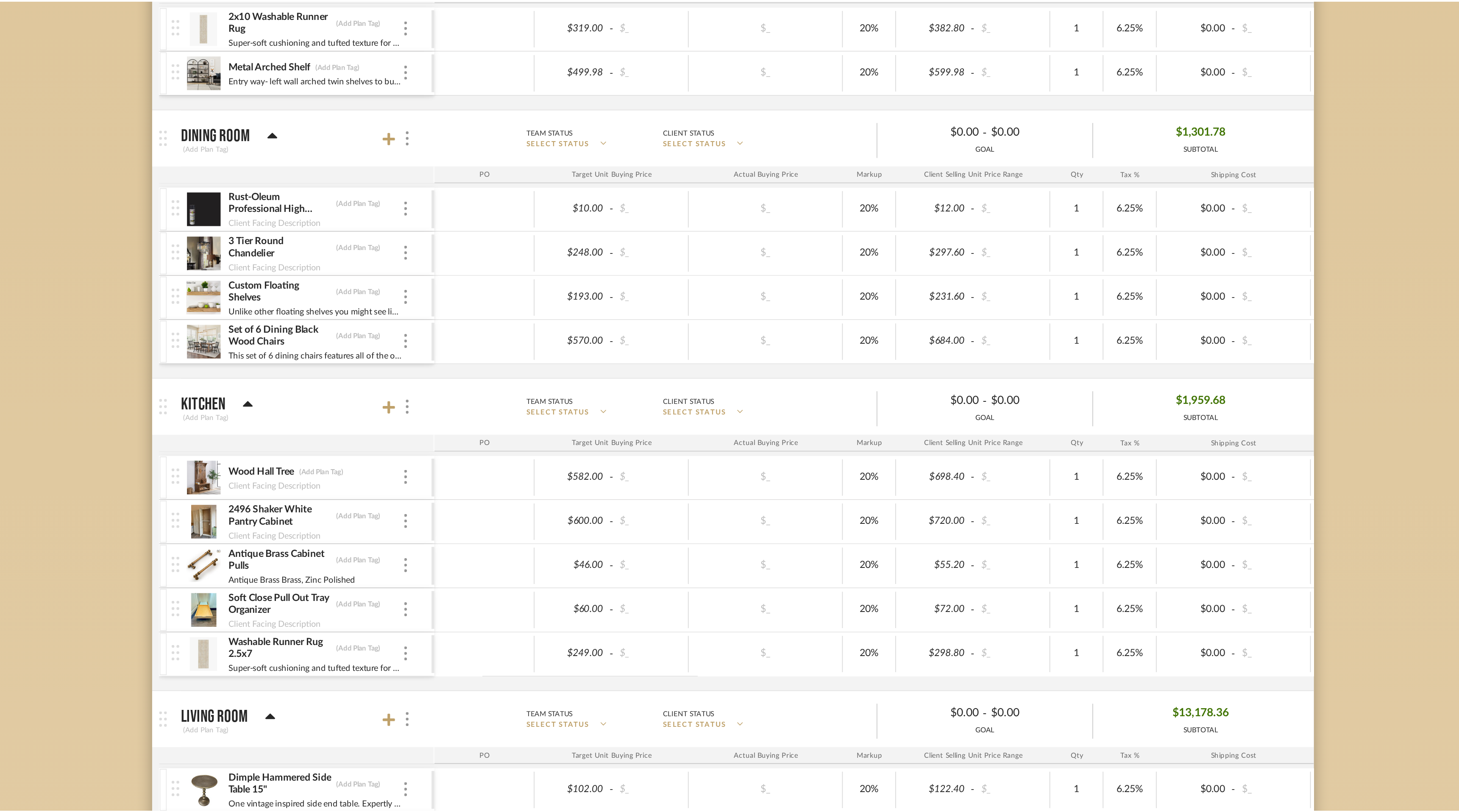
scroll to position [1979, 0]
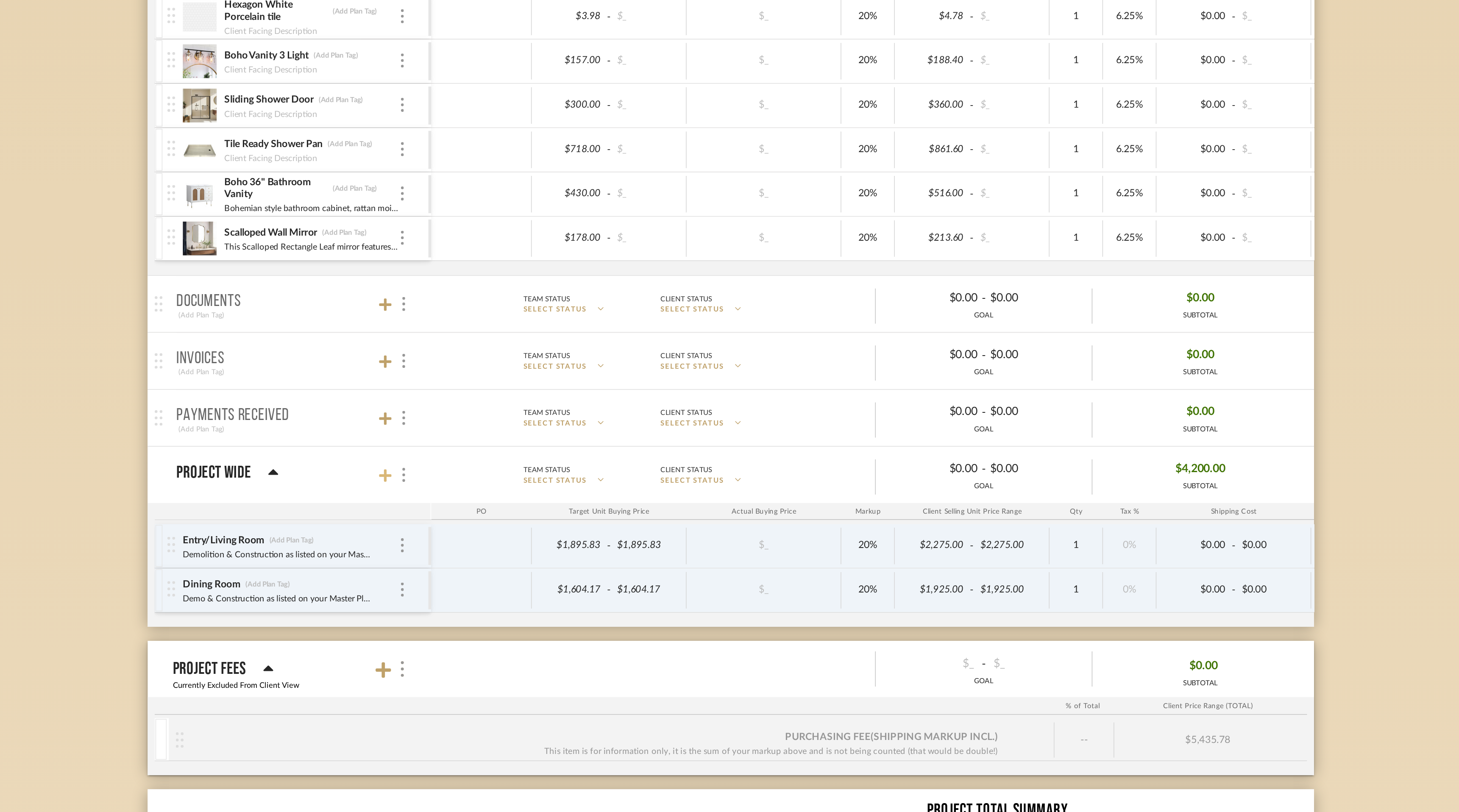
click at [520, 497] on icon at bounding box center [521, 496] width 7 height 9
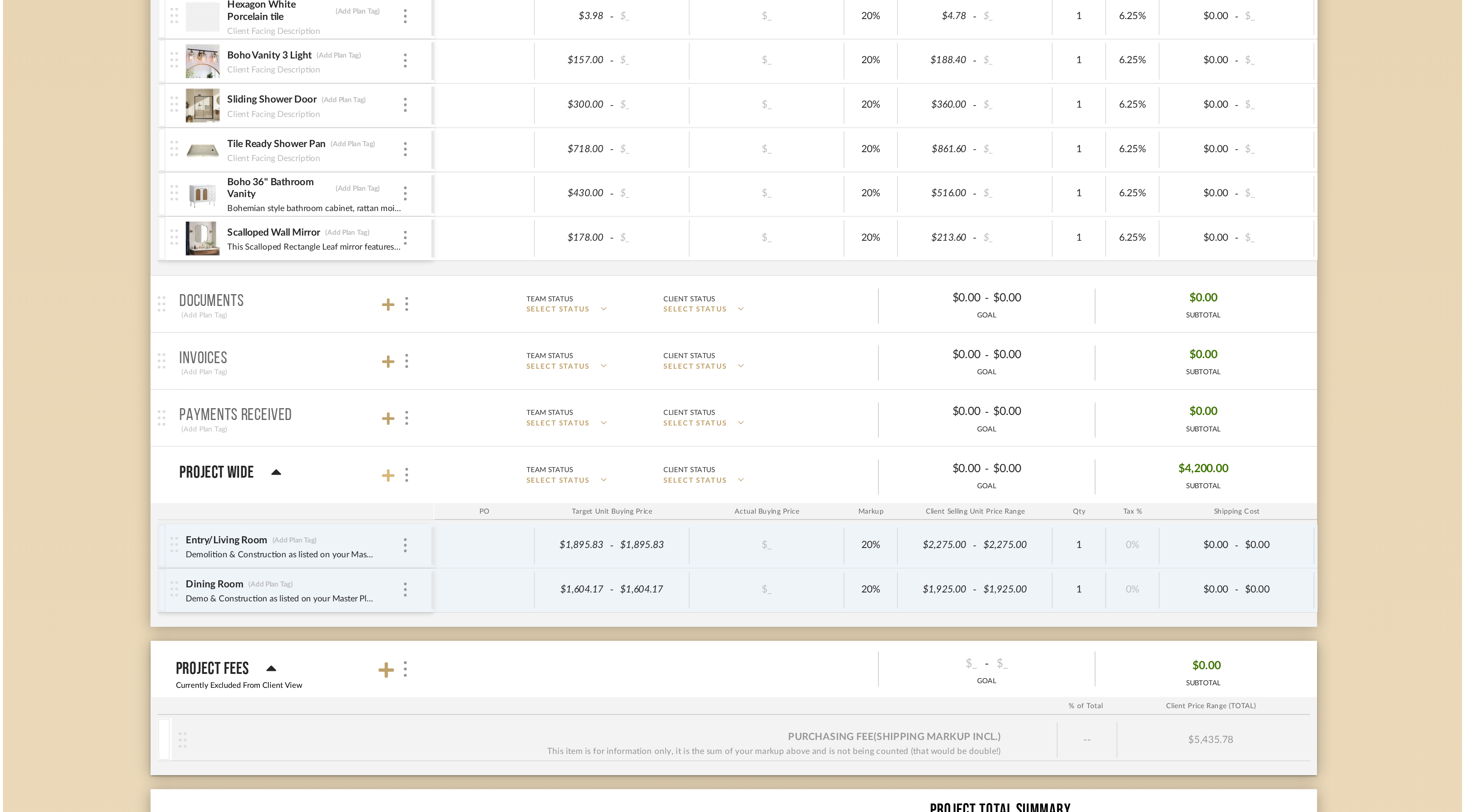
scroll to position [0, 0]
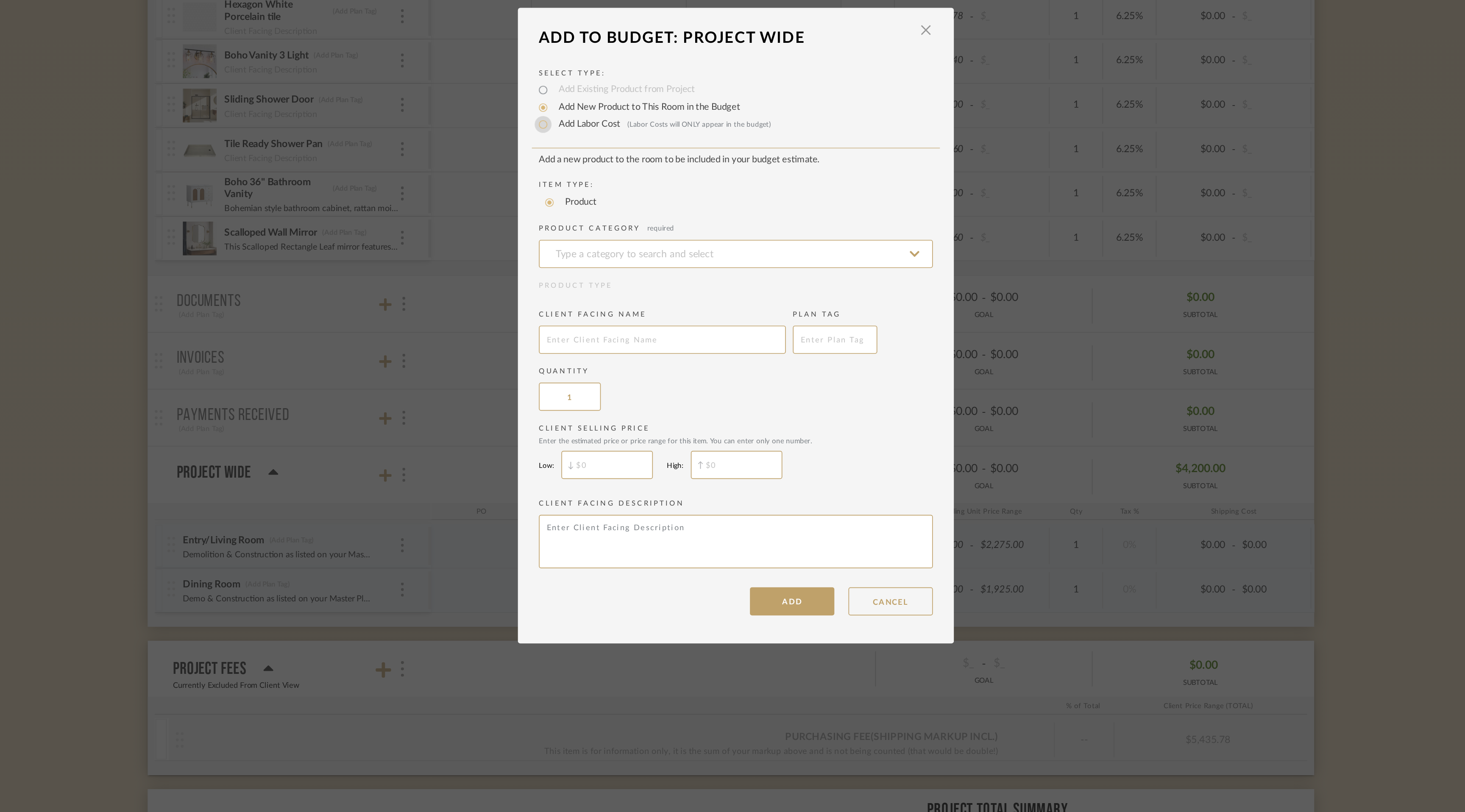
click at [615, 284] on input "Add Labor Cost (Labor Costs will ONLY appear in the budget)" at bounding box center [616, 285] width 10 height 10
radio input "true"
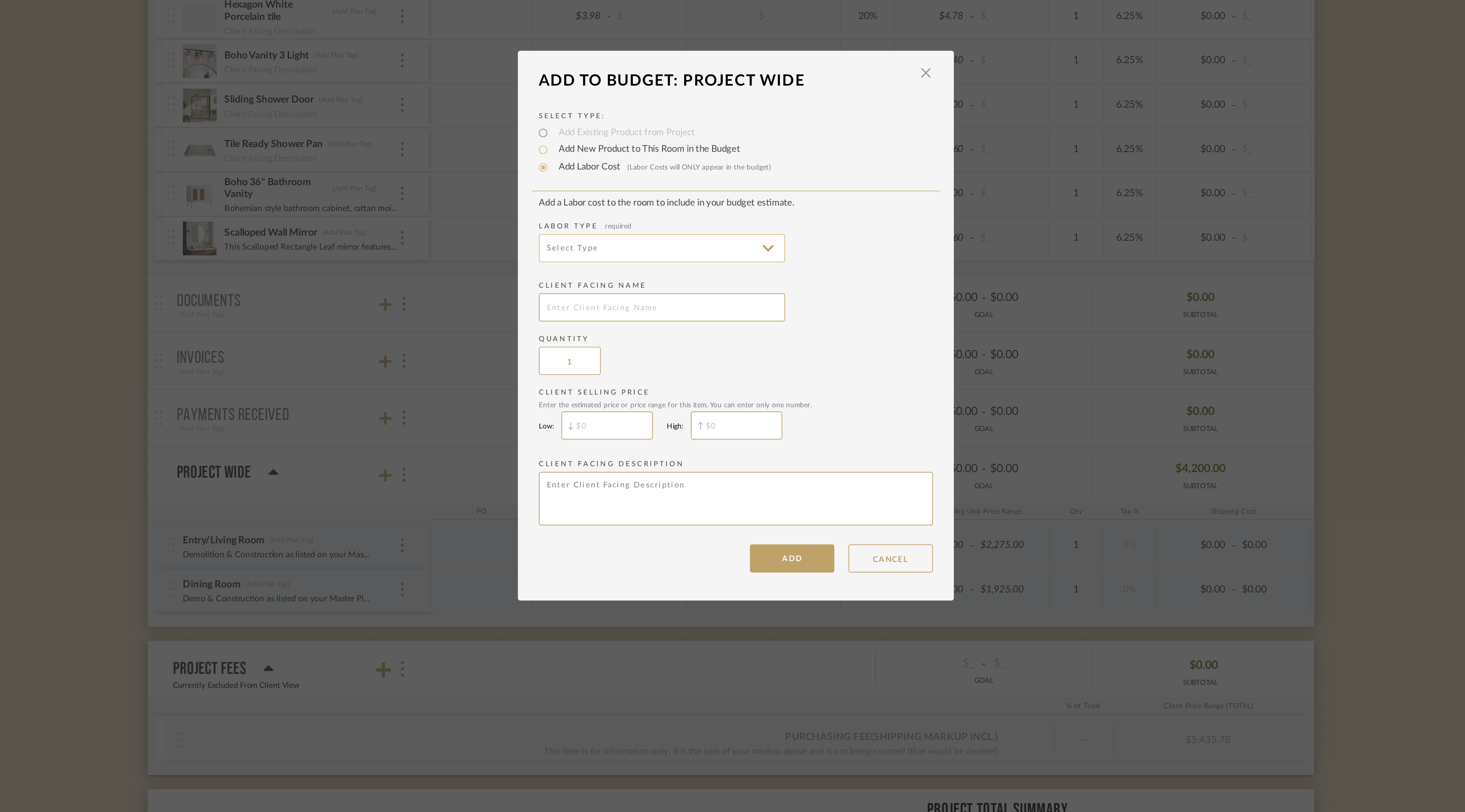
click at [668, 363] on input at bounding box center [688, 359] width 148 height 17
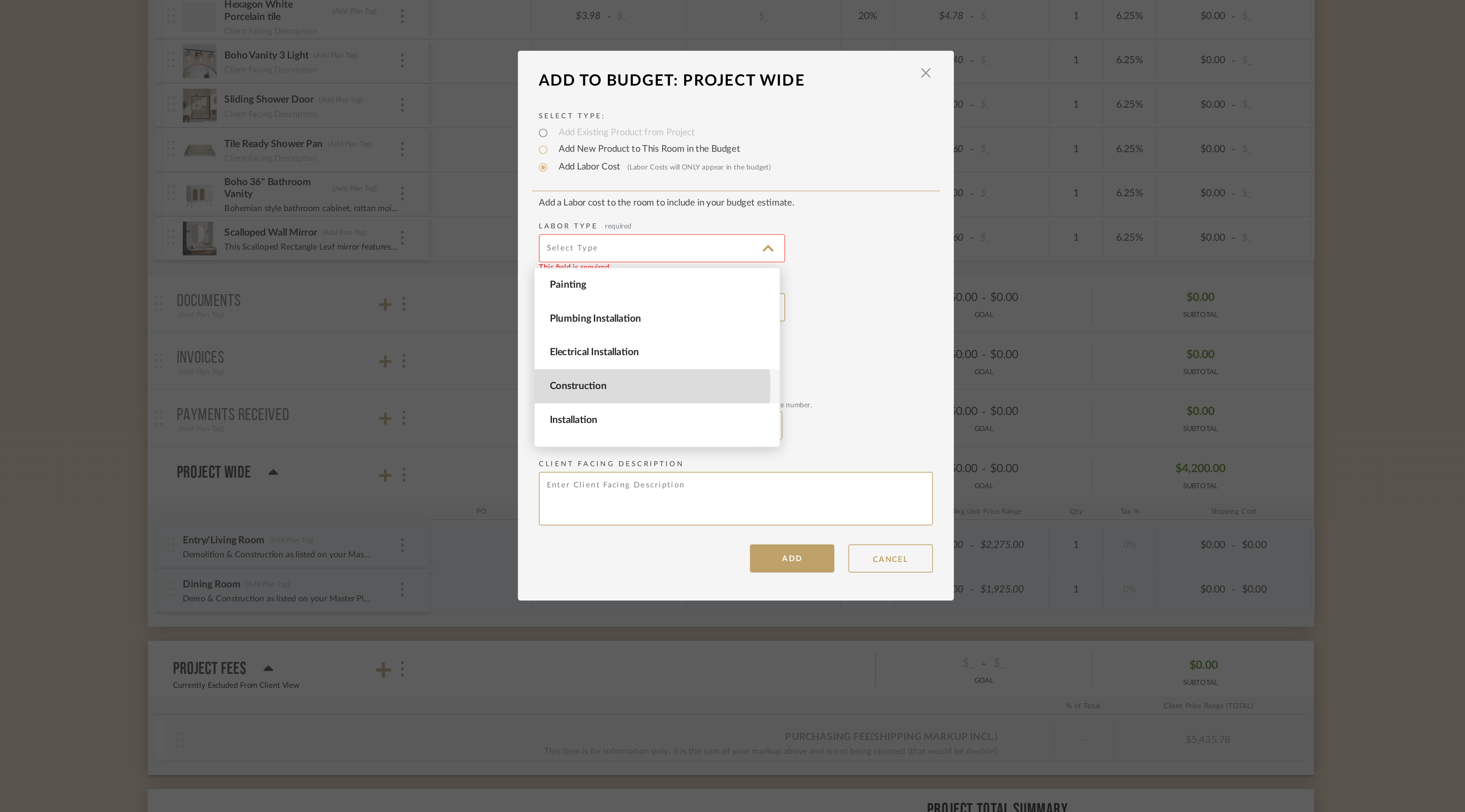
click at [665, 443] on span "Construction" at bounding box center [686, 442] width 132 height 7
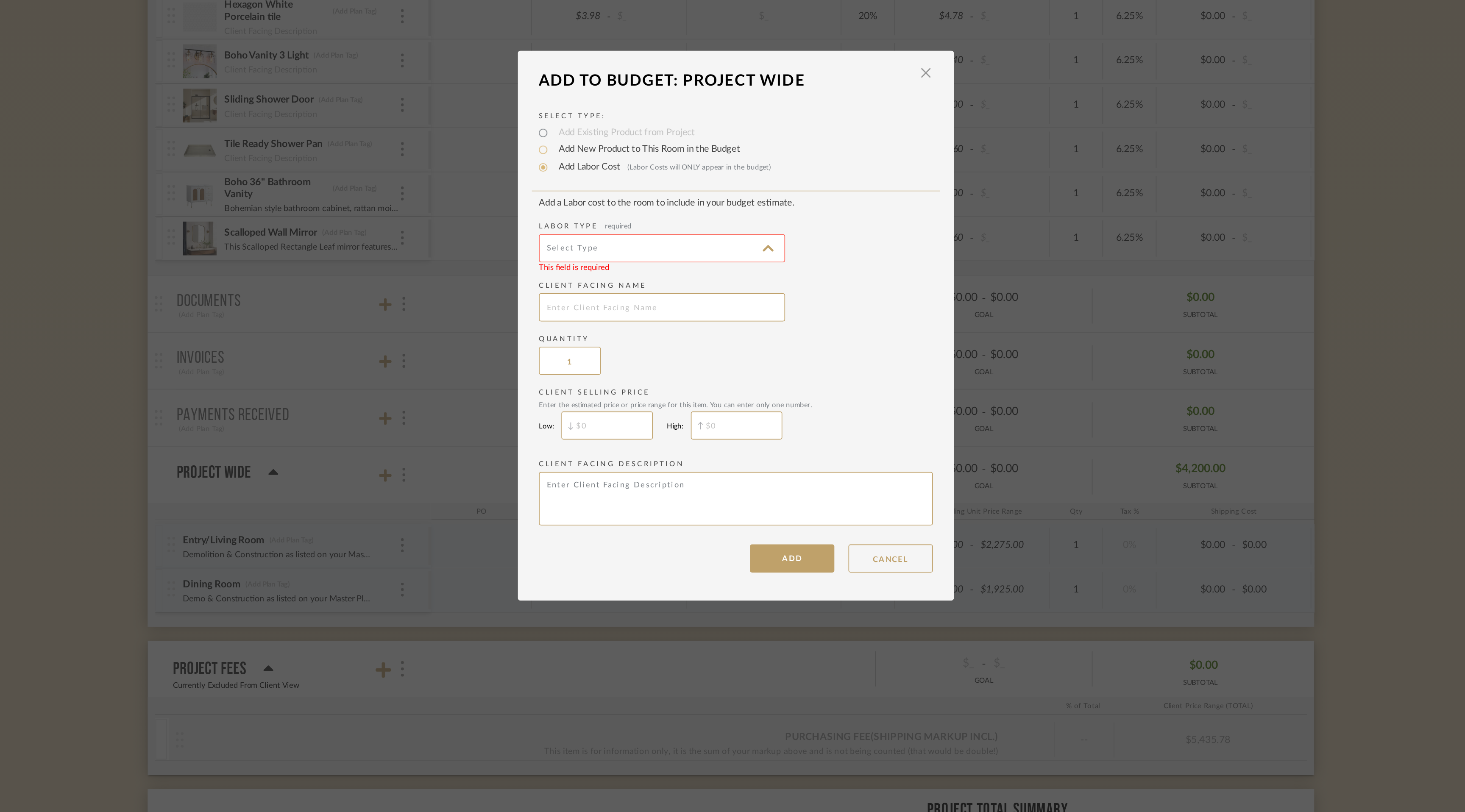
type input "Construction"
click at [665, 393] on input "text" at bounding box center [688, 395] width 148 height 17
type input "Kitchen"
click at [645, 465] on input "$" at bounding box center [655, 466] width 55 height 17
type input "$2,425"
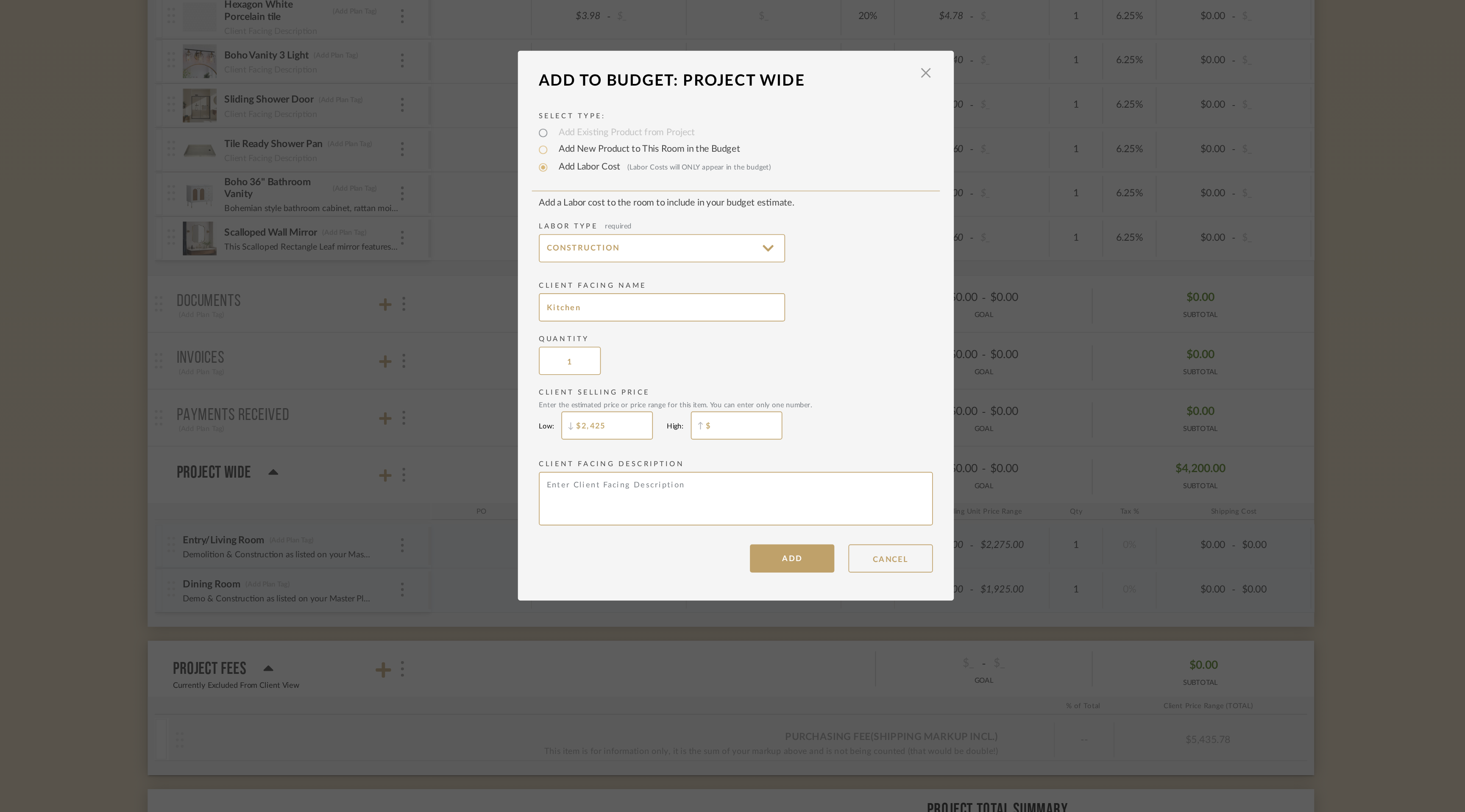
click at [727, 467] on input "$" at bounding box center [732, 466] width 55 height 17
type input "$2,425"
click at [706, 509] on textarea at bounding box center [732, 510] width 237 height 32
type textarea "Demo & Construction as listed on your Master Plan."
click at [768, 550] on button "ADD" at bounding box center [766, 546] width 51 height 17
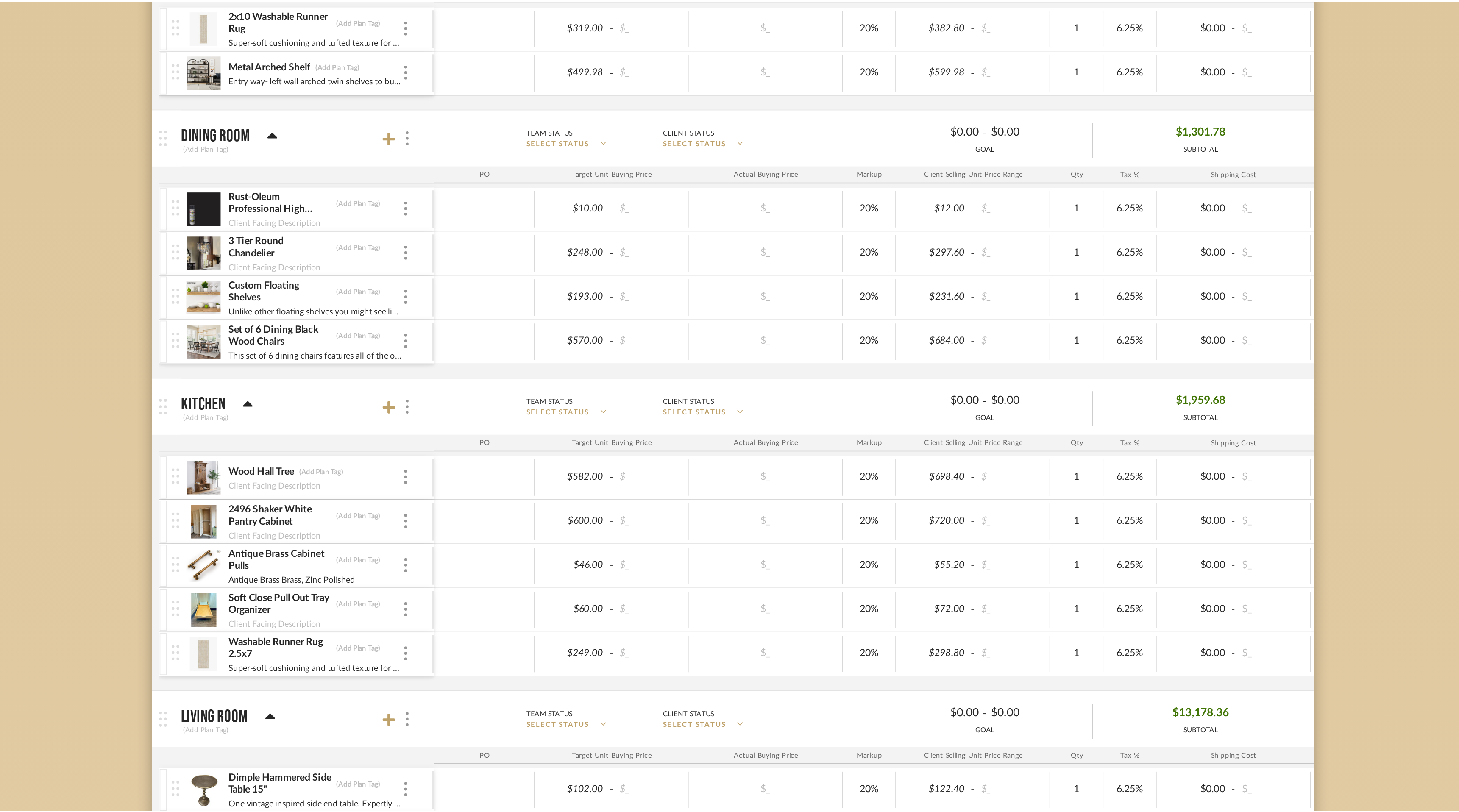
scroll to position [1979, 0]
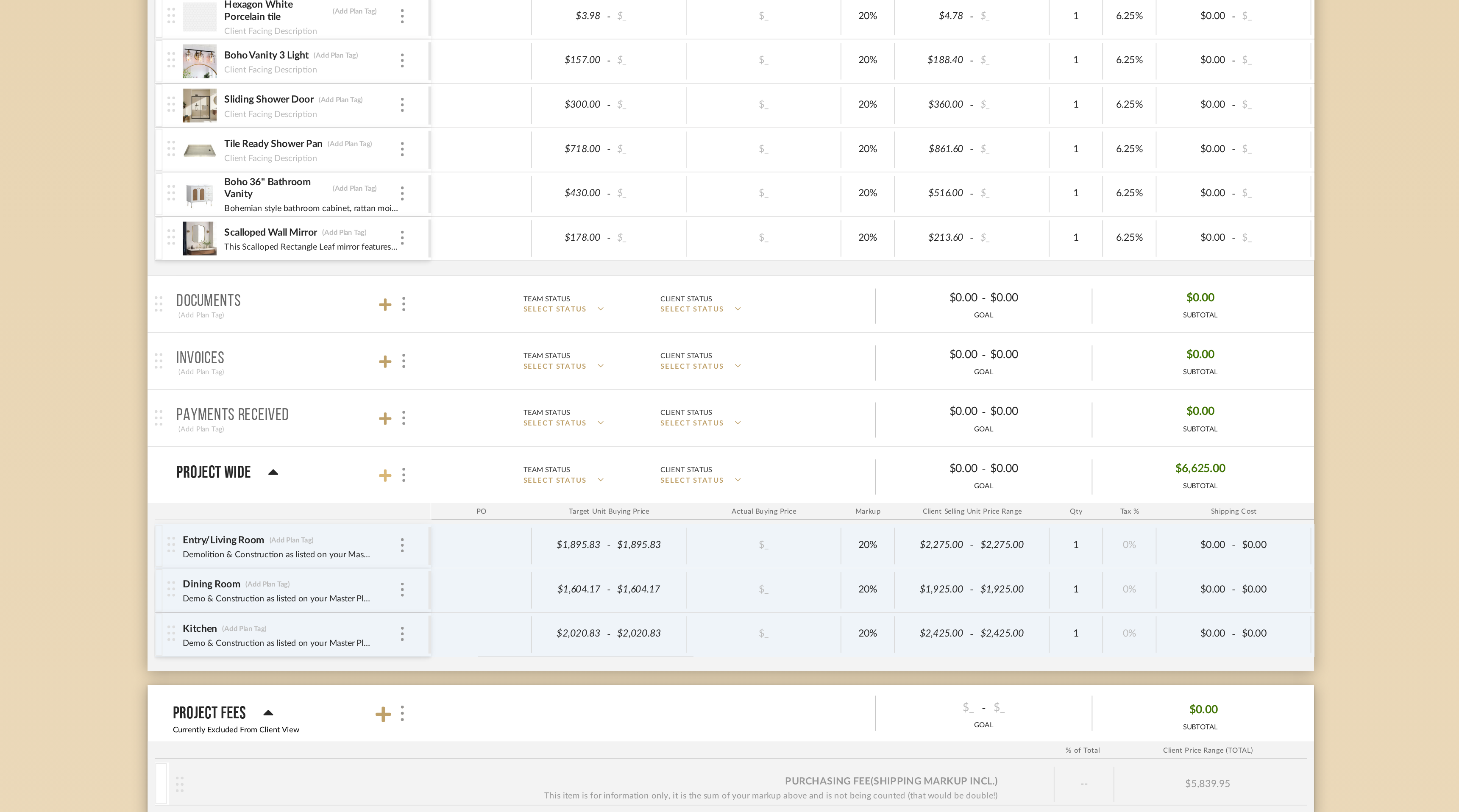
click at [524, 495] on icon at bounding box center [521, 496] width 7 height 7
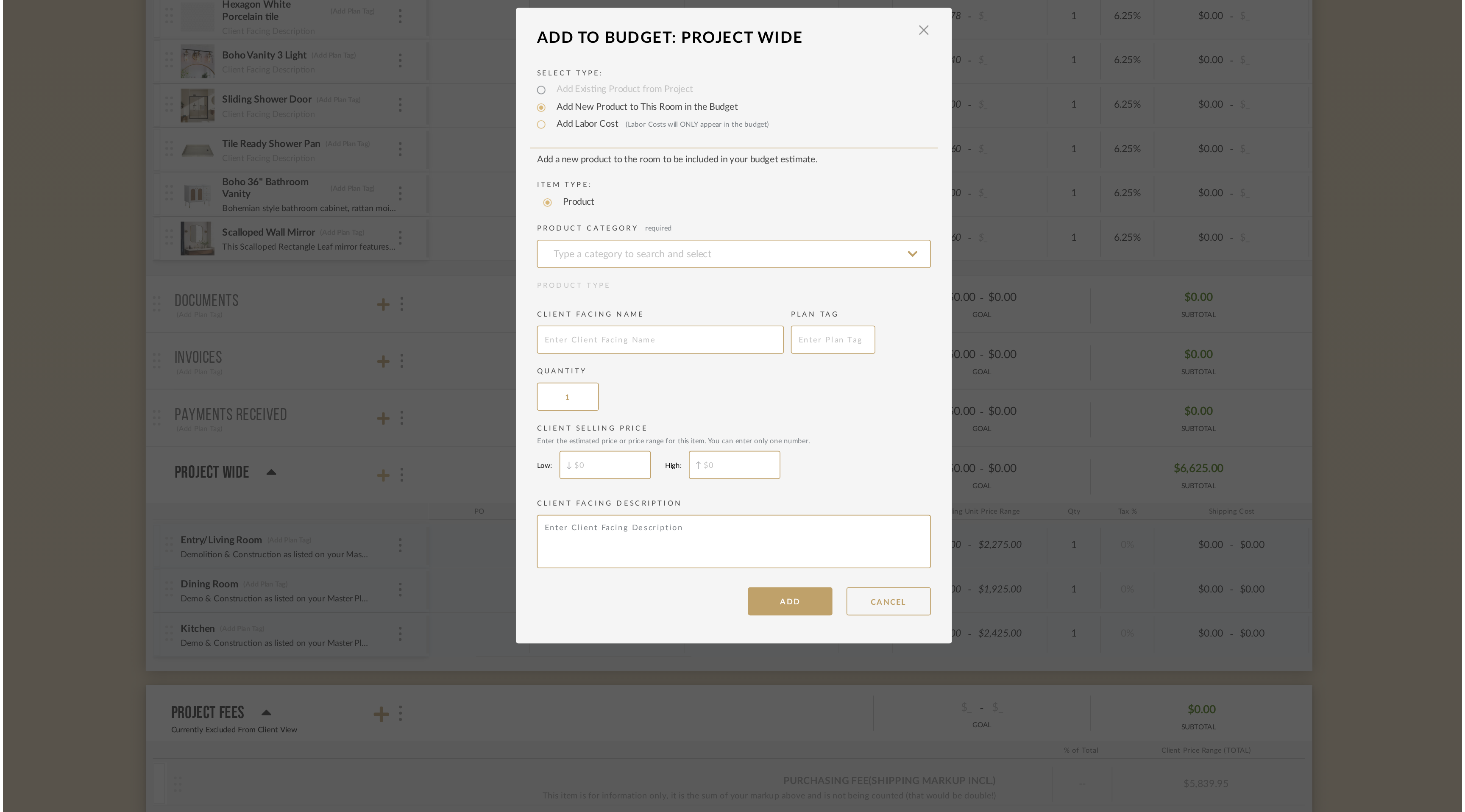
scroll to position [0, 0]
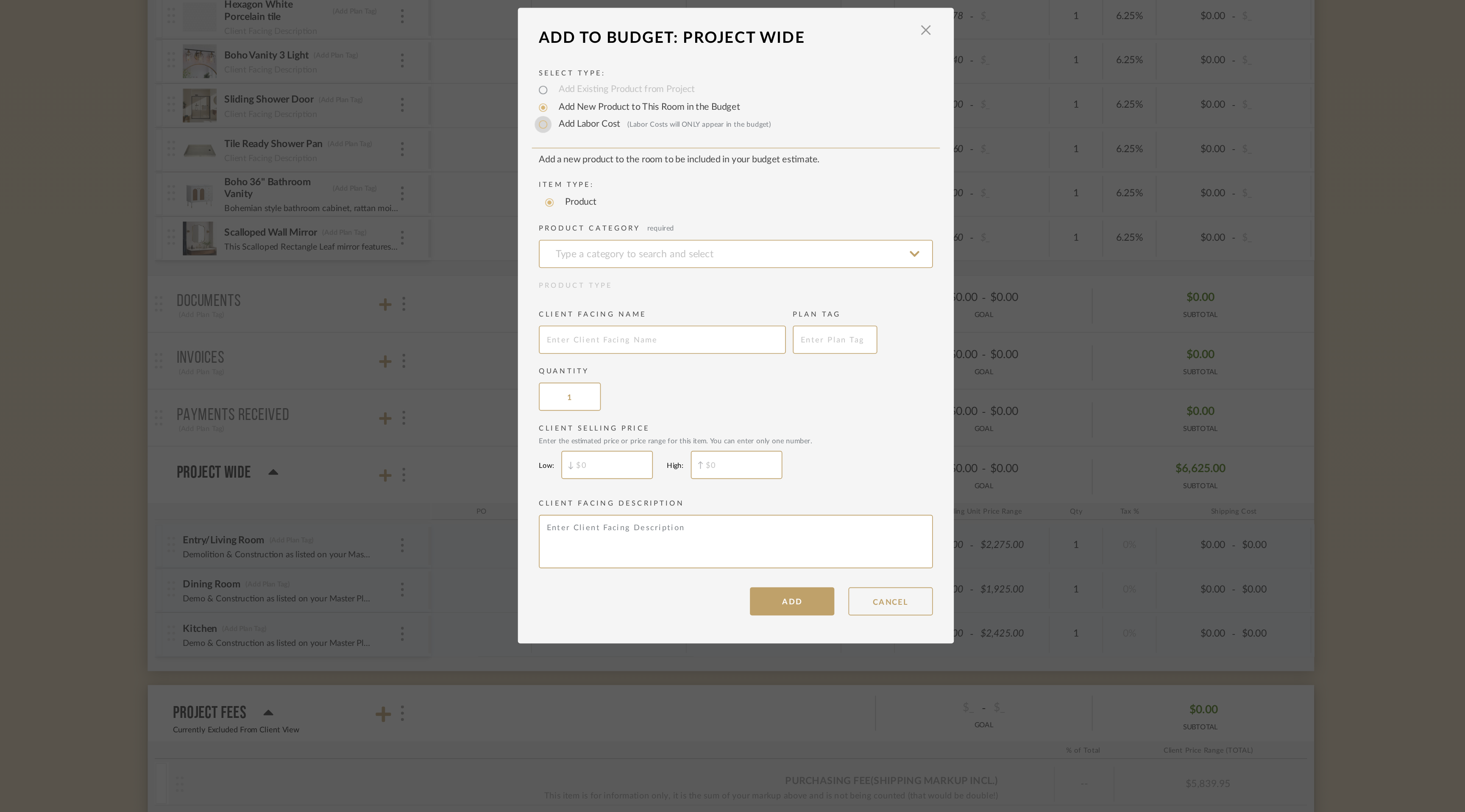
click at [614, 284] on input "Add Labor Cost (Labor Costs will ONLY appear in the budget)" at bounding box center [616, 285] width 10 height 10
radio input "true"
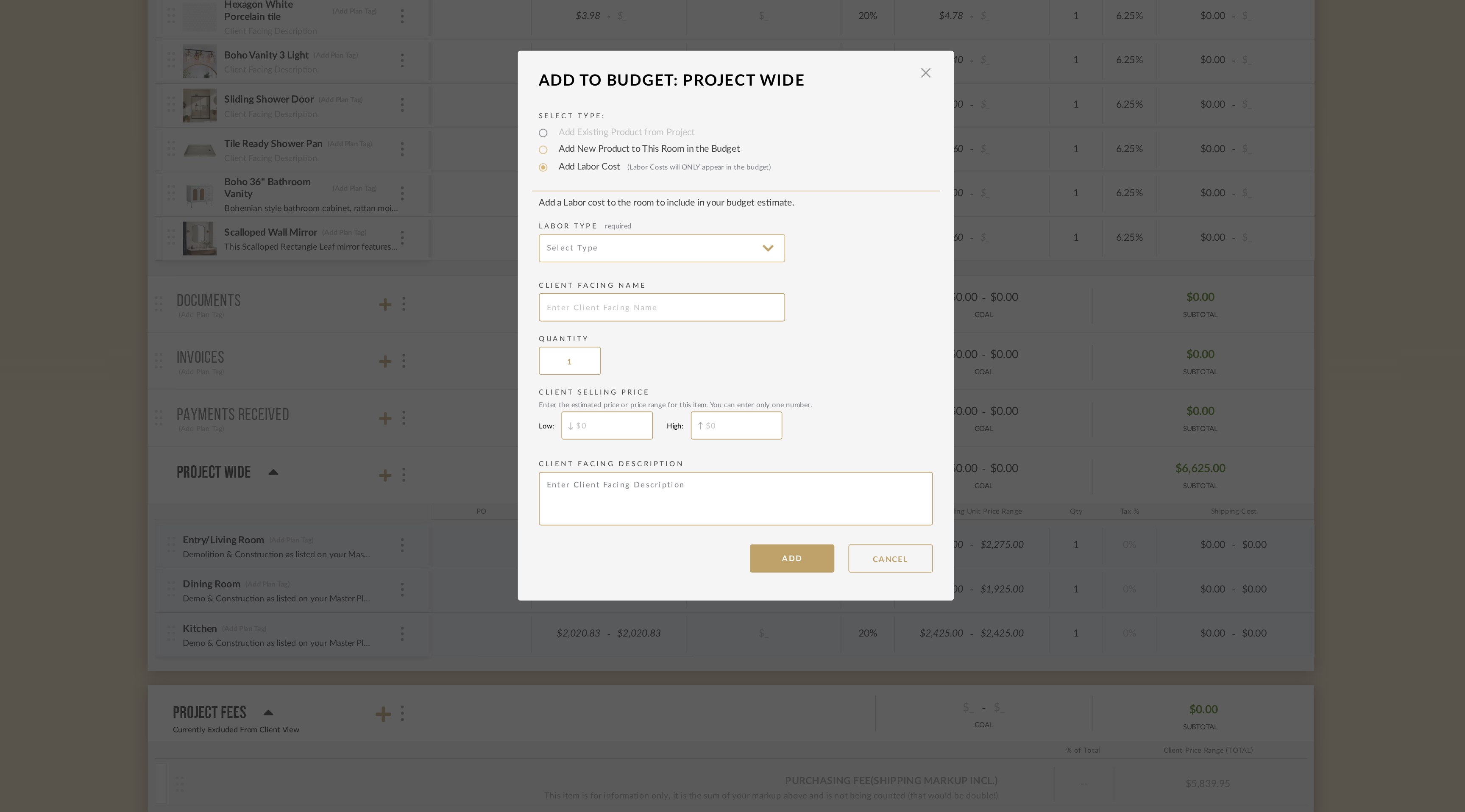
click at [709, 359] on input at bounding box center [688, 359] width 148 height 17
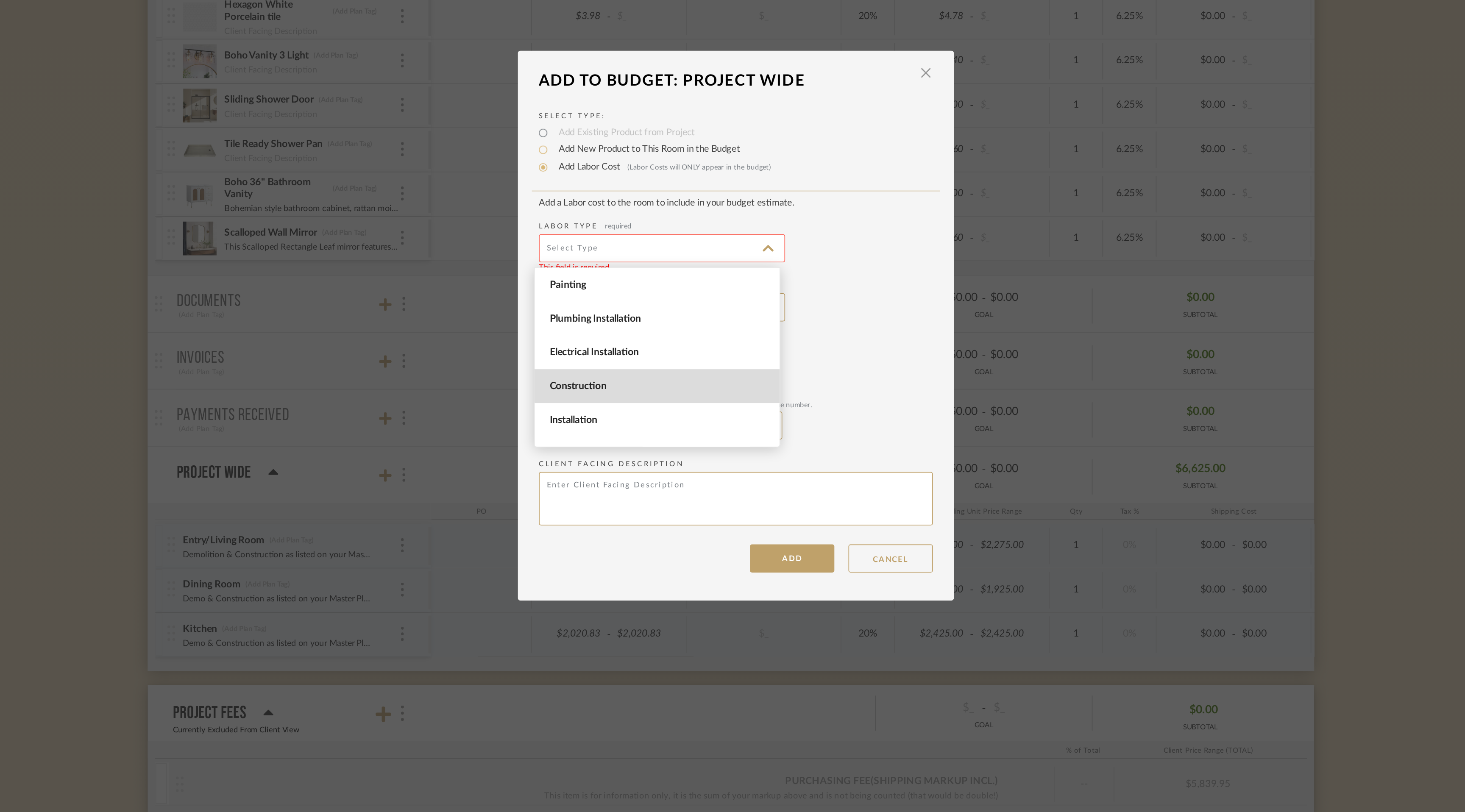
click at [702, 440] on span "Construction" at bounding box center [686, 442] width 132 height 7
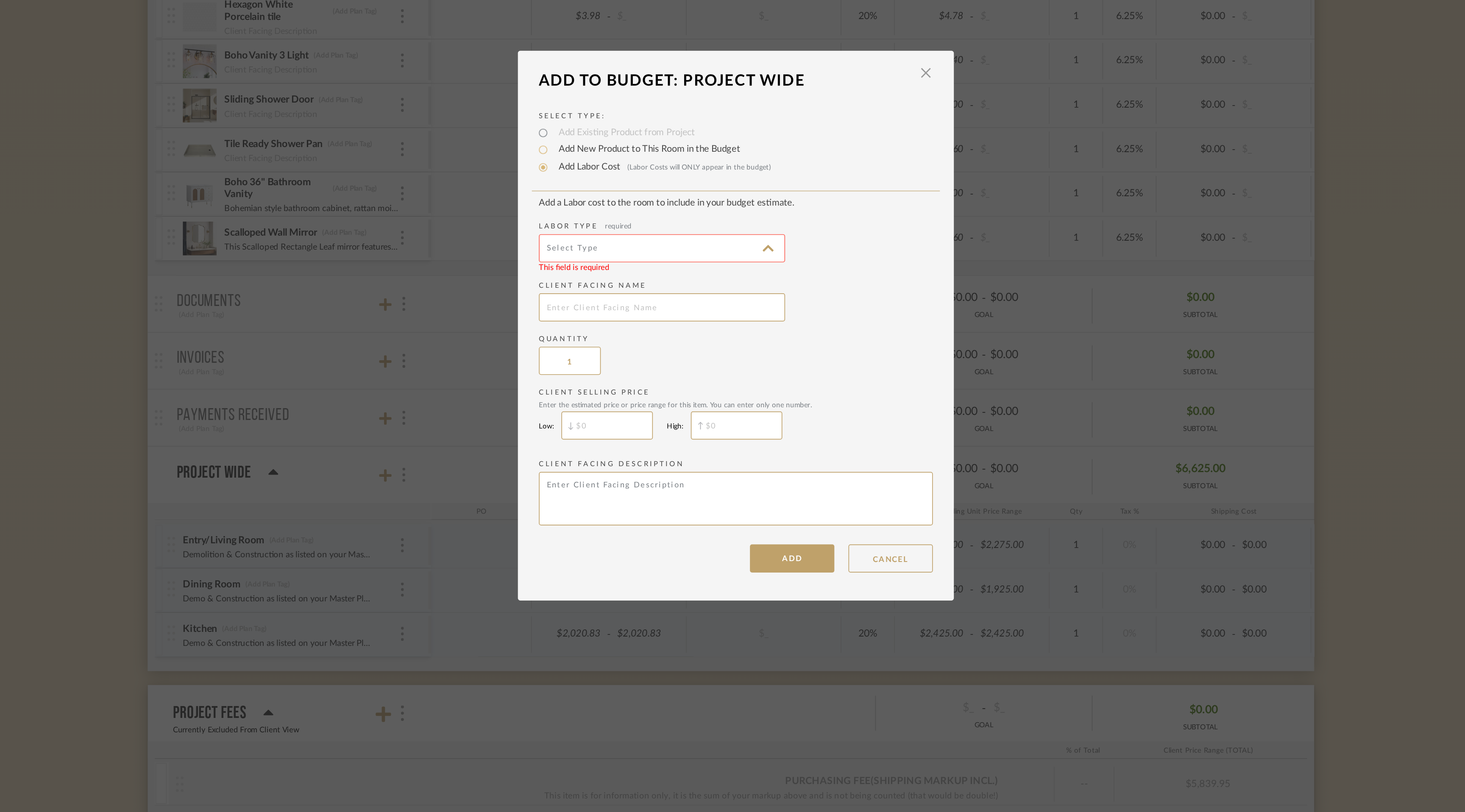
type input "Construction"
click at [673, 396] on input "text" at bounding box center [688, 395] width 148 height 17
type input "Master Bedroom"
click at [663, 467] on input "$" at bounding box center [655, 466] width 55 height 17
type input "$4,625"
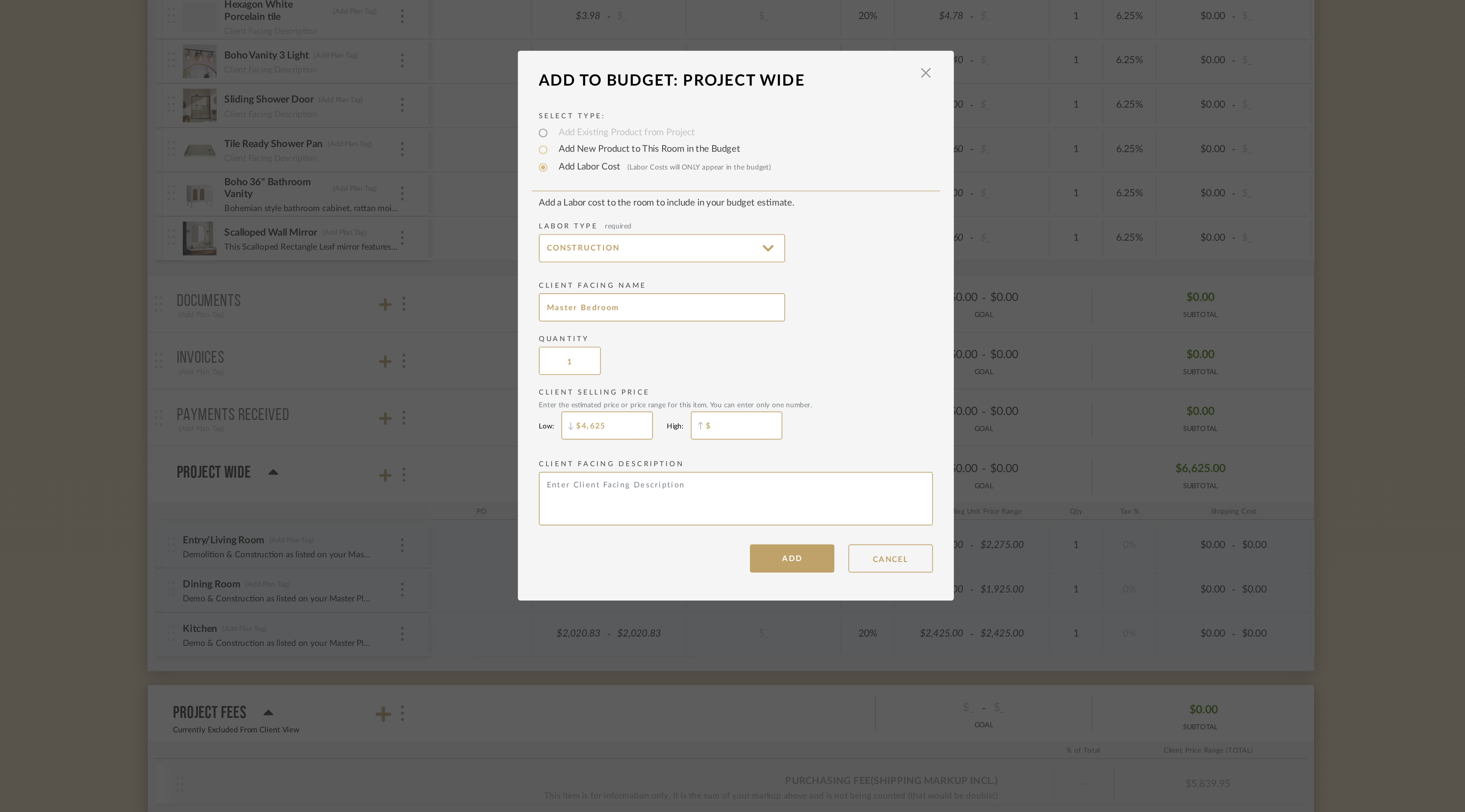
click at [720, 467] on input "$" at bounding box center [732, 466] width 55 height 17
type input "$4,625"
click at [743, 507] on textarea at bounding box center [732, 510] width 237 height 32
paste textarea "[URL][DOMAIN_NAME]"
type textarea "[URL][DOMAIN_NAME]"
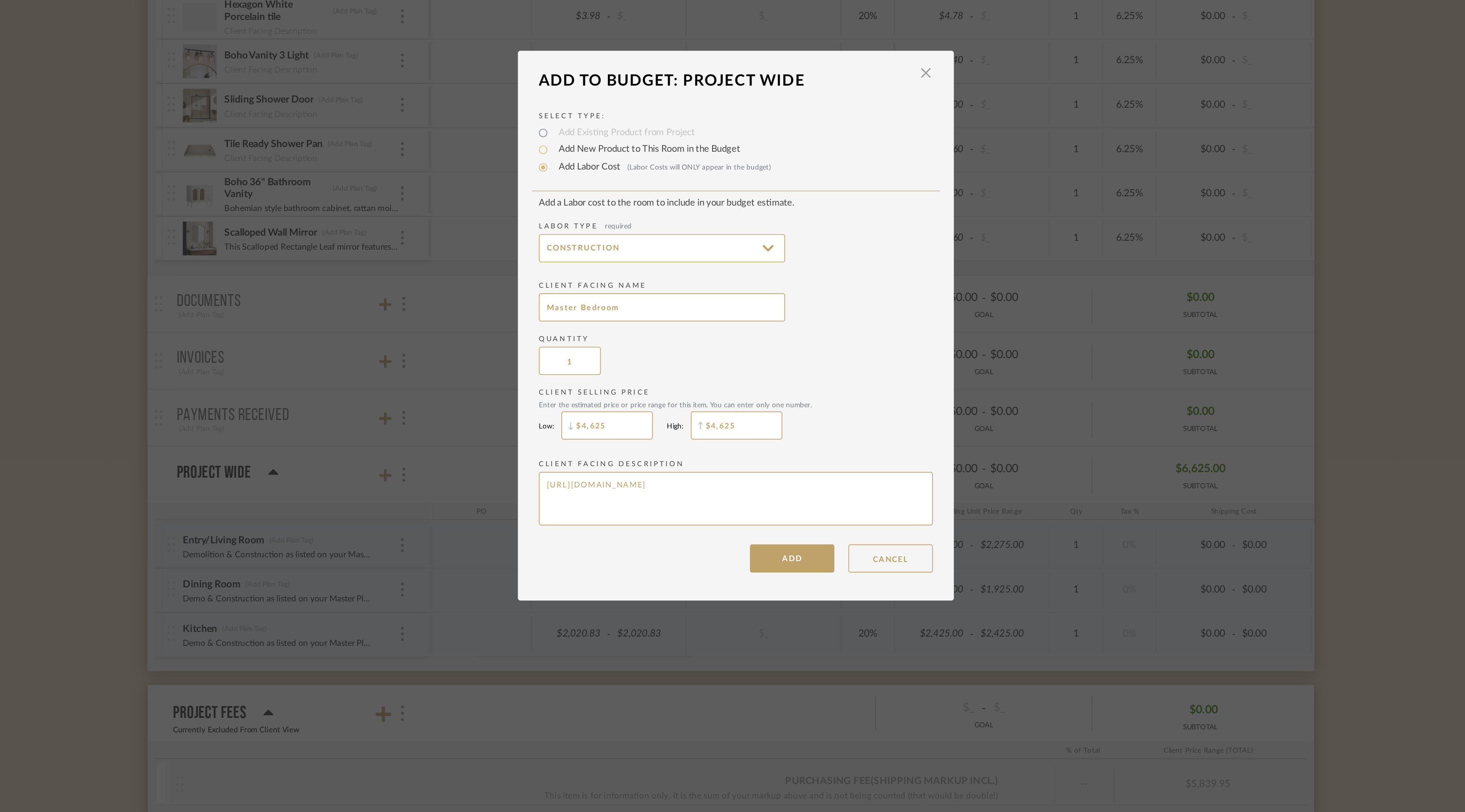
drag, startPoint x: 792, startPoint y: 511, endPoint x: 597, endPoint y: 502, distance: 195.2
click at [601, 502] on mat-dialog-content "Add To Budget: Project Wide × Select Type: Add Existing Product from Project Ad…" at bounding box center [732, 402] width 263 height 306
type textarea "Demo & Construction as listed on your Master Plan."
click at [768, 549] on button "ADD" at bounding box center [766, 546] width 51 height 17
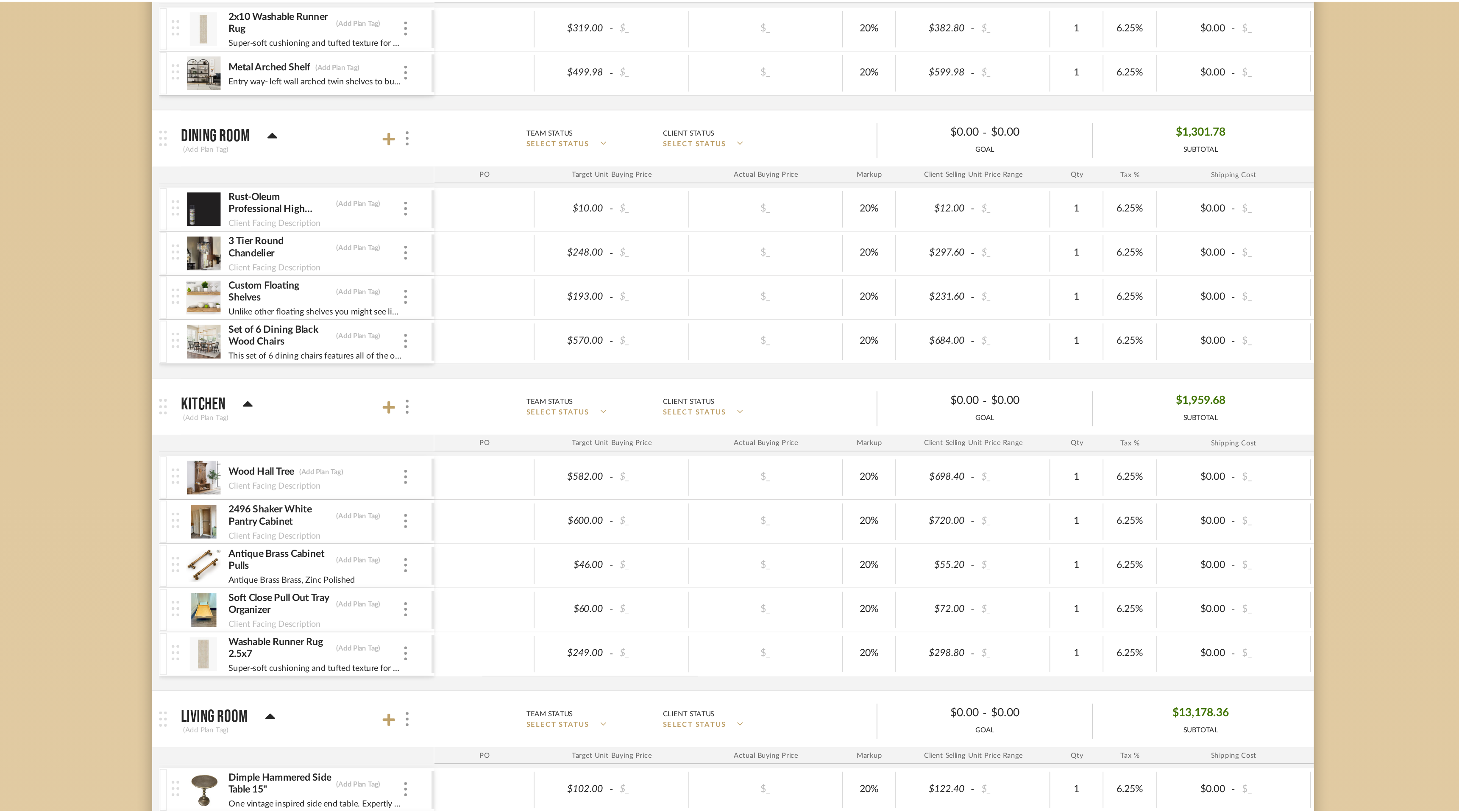
scroll to position [1979, 0]
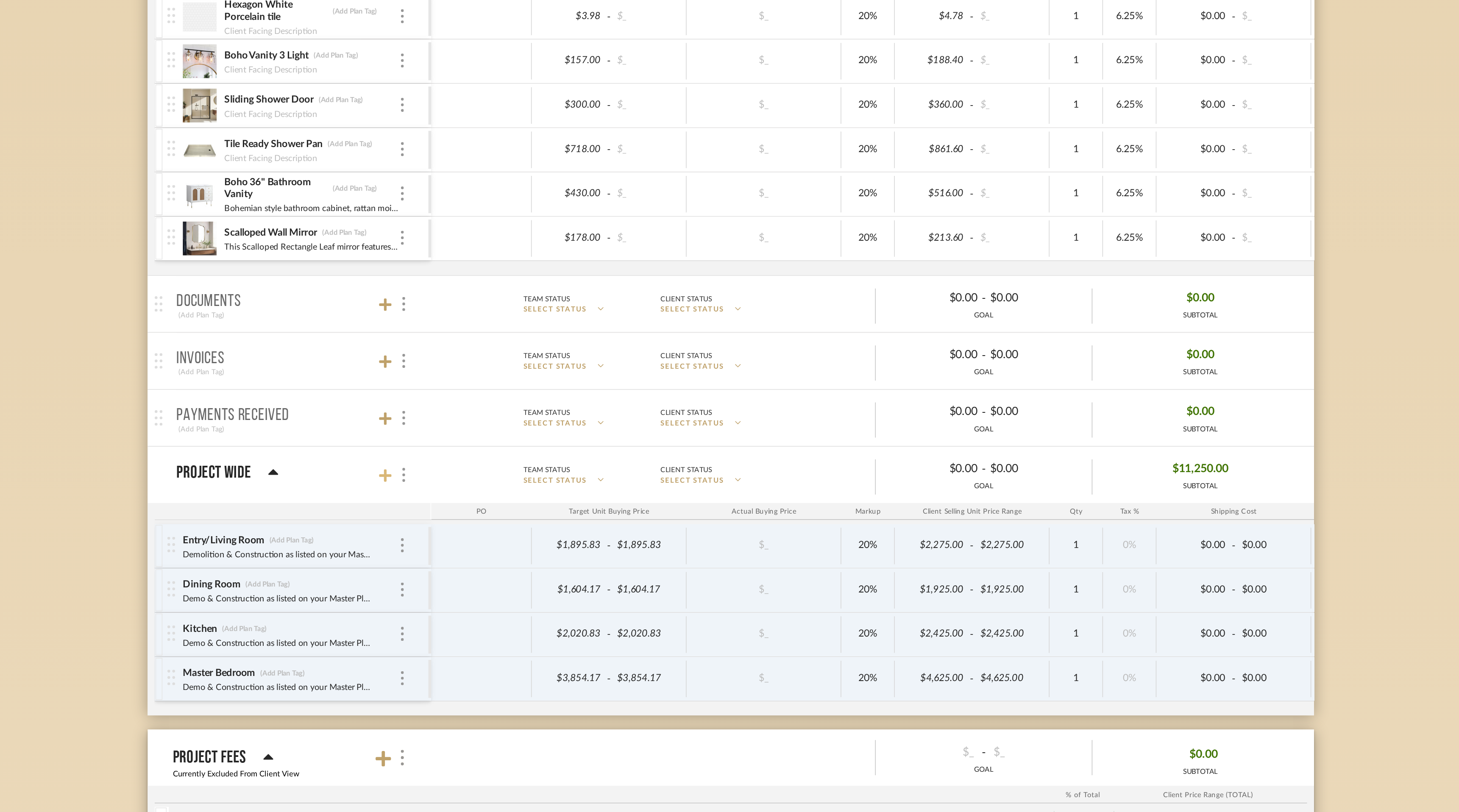
click at [521, 495] on icon at bounding box center [521, 496] width 7 height 7
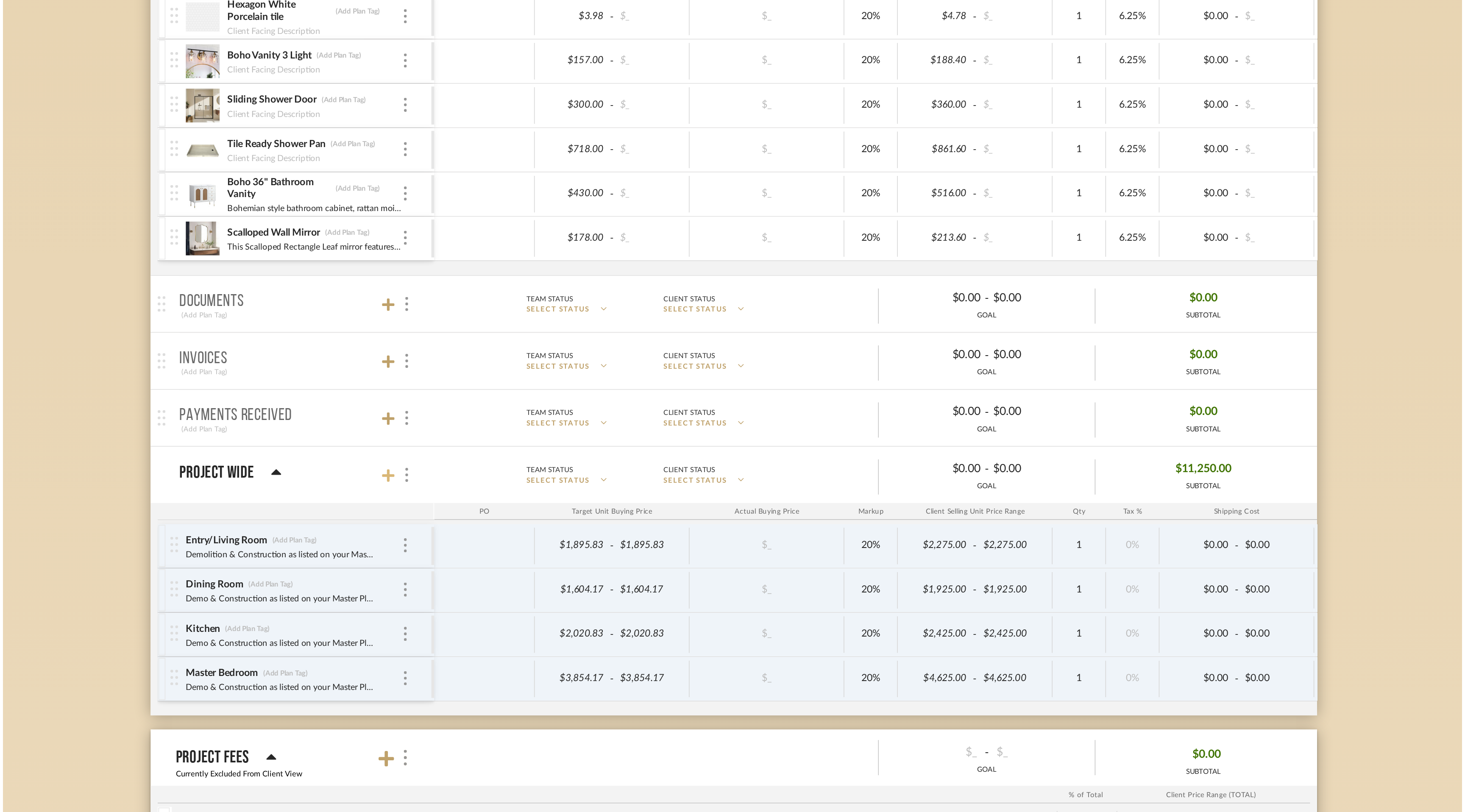
scroll to position [0, 0]
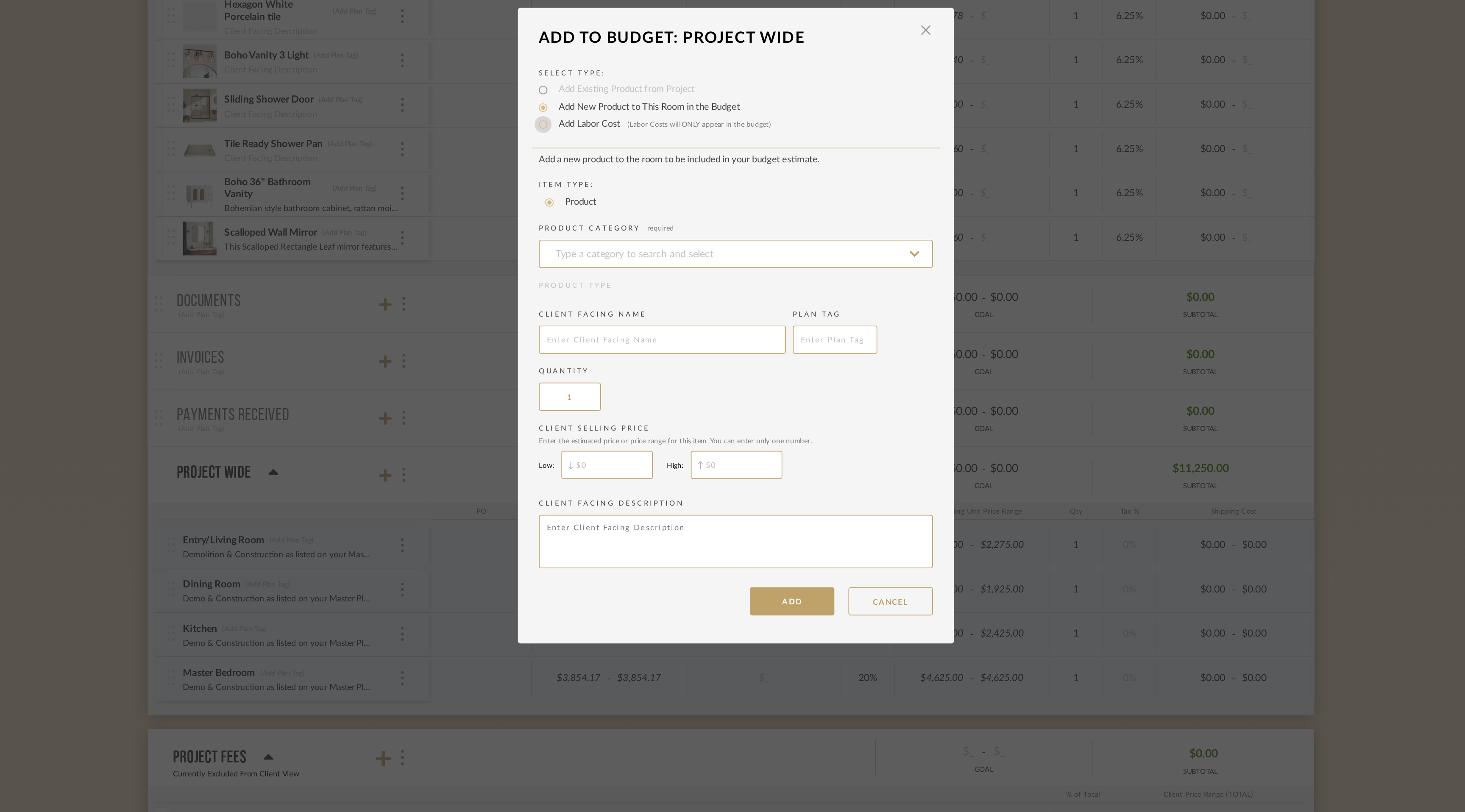
click at [613, 285] on input "Add Labor Cost (Labor Costs will ONLY appear in the budget)" at bounding box center [616, 285] width 10 height 10
radio input "true"
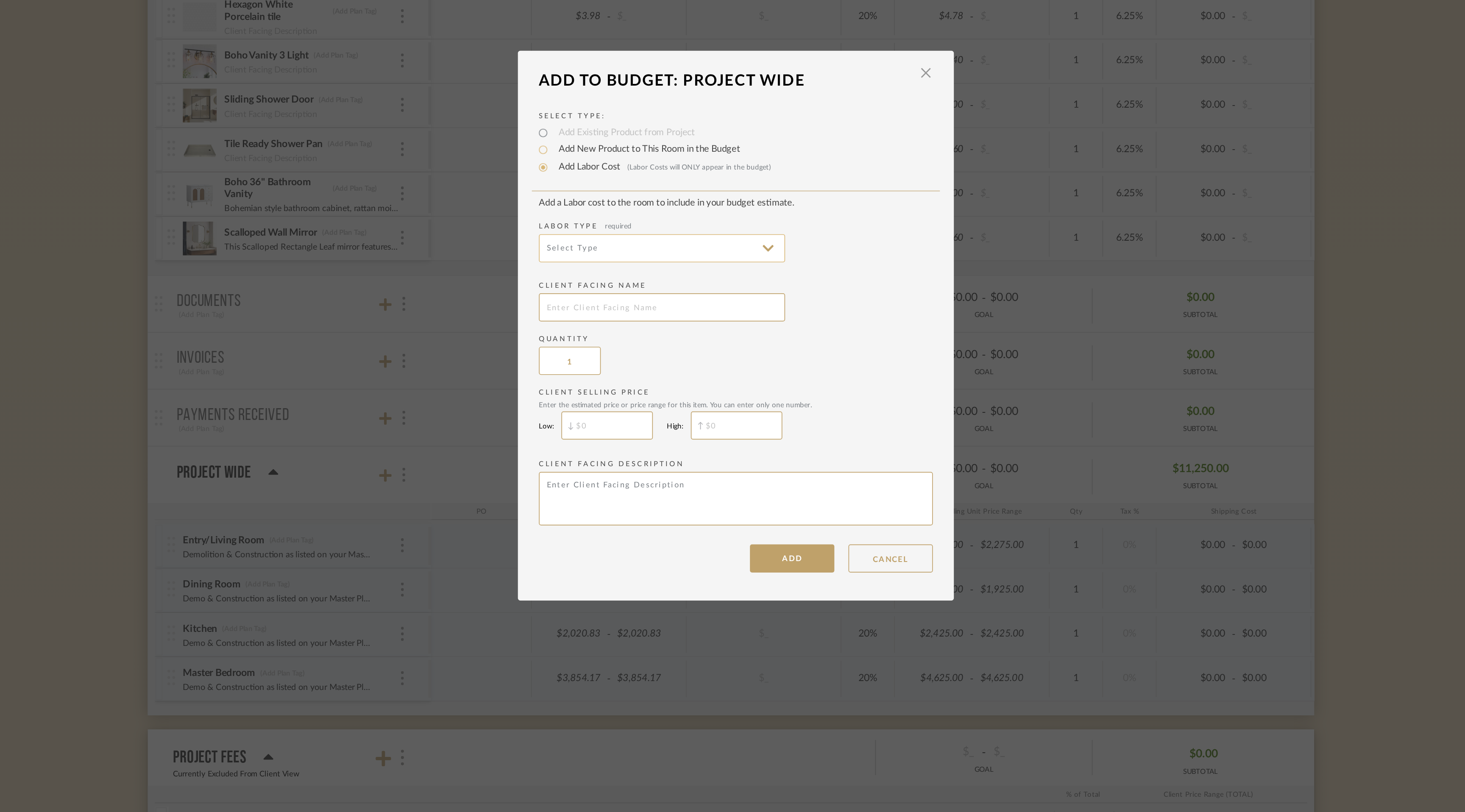
click at [715, 366] on input at bounding box center [688, 359] width 148 height 17
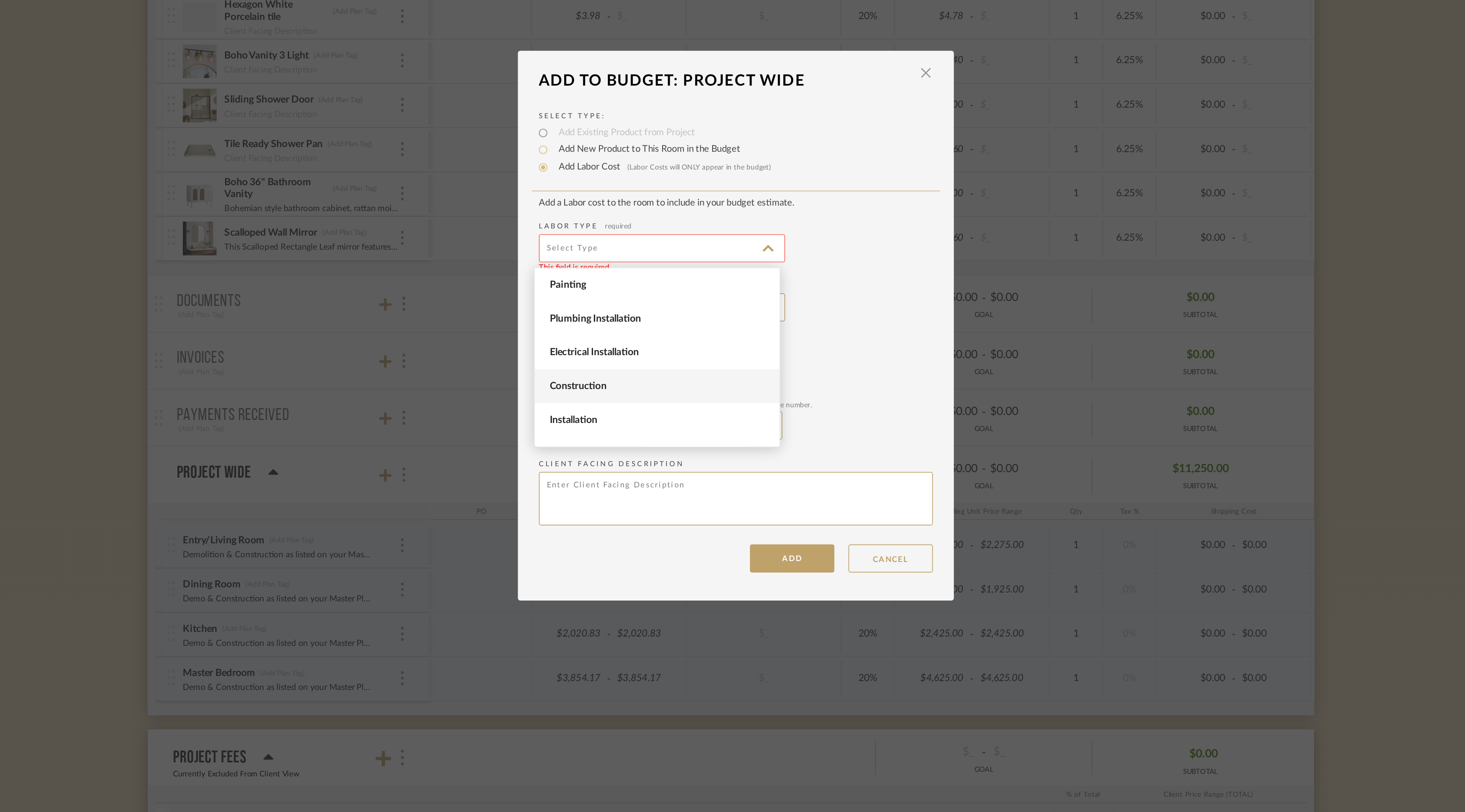
click at [703, 440] on span "Construction" at bounding box center [686, 442] width 132 height 7
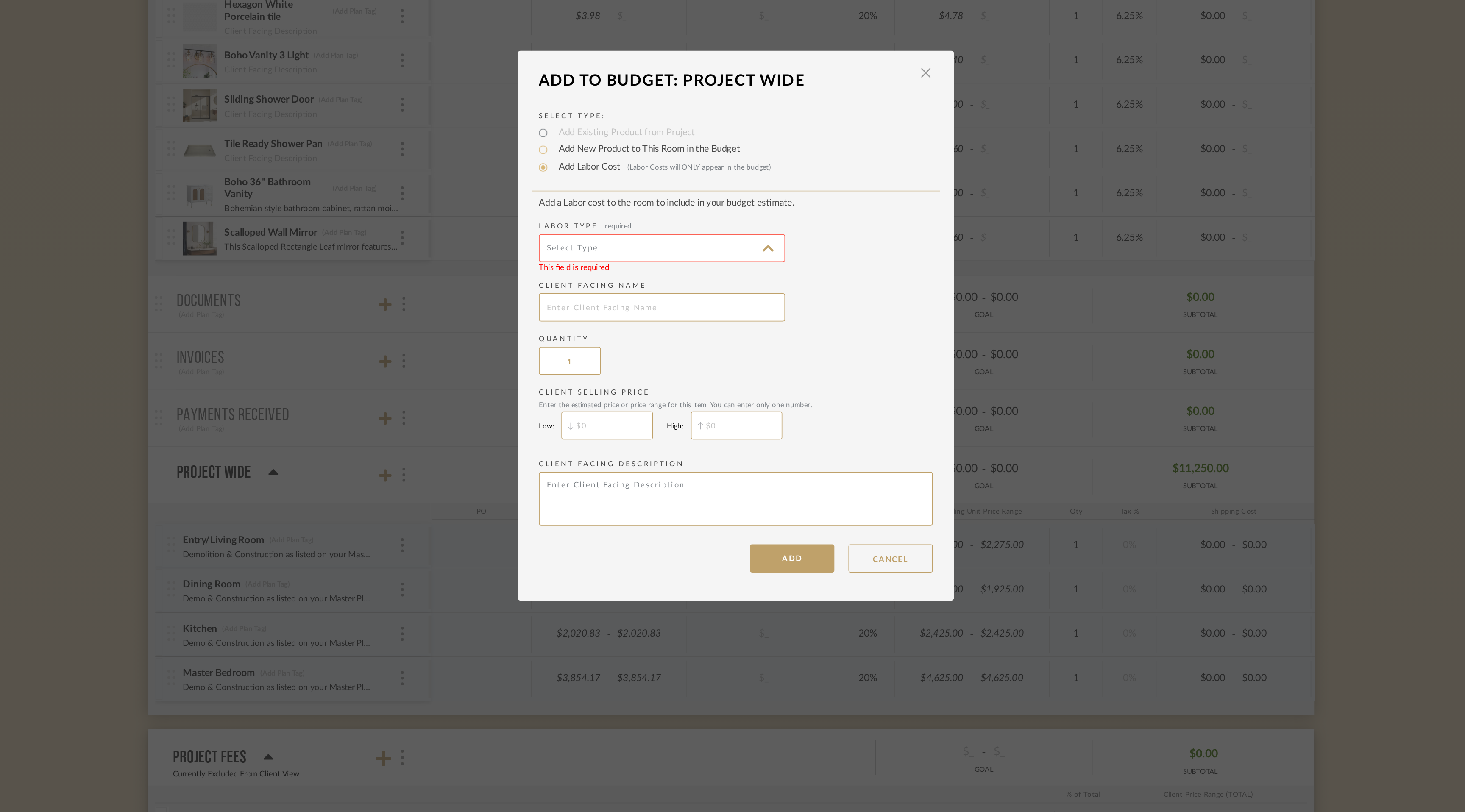
type input "Construction"
click at [651, 396] on input "text" at bounding box center [688, 395] width 148 height 17
type input "Master Bathroom"
click at [643, 465] on input "$" at bounding box center [655, 466] width 55 height 17
type input "$1,585"
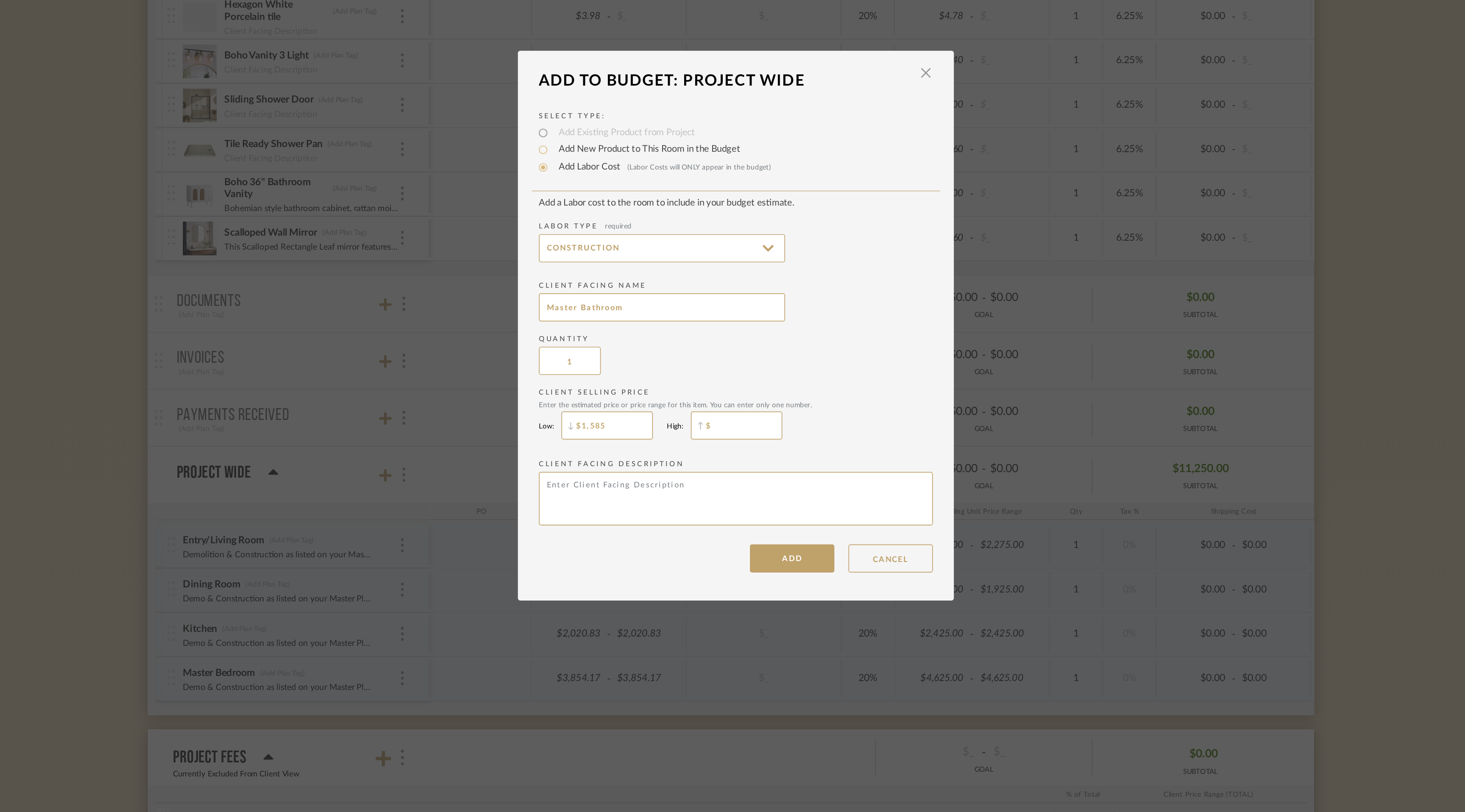
click at [719, 465] on input "$" at bounding box center [732, 466] width 55 height 17
type input "$1,585"
click at [678, 509] on textarea at bounding box center [732, 510] width 237 height 32
paste textarea "[URL][DOMAIN_NAME]"
type textarea "[URL][DOMAIN_NAME]"
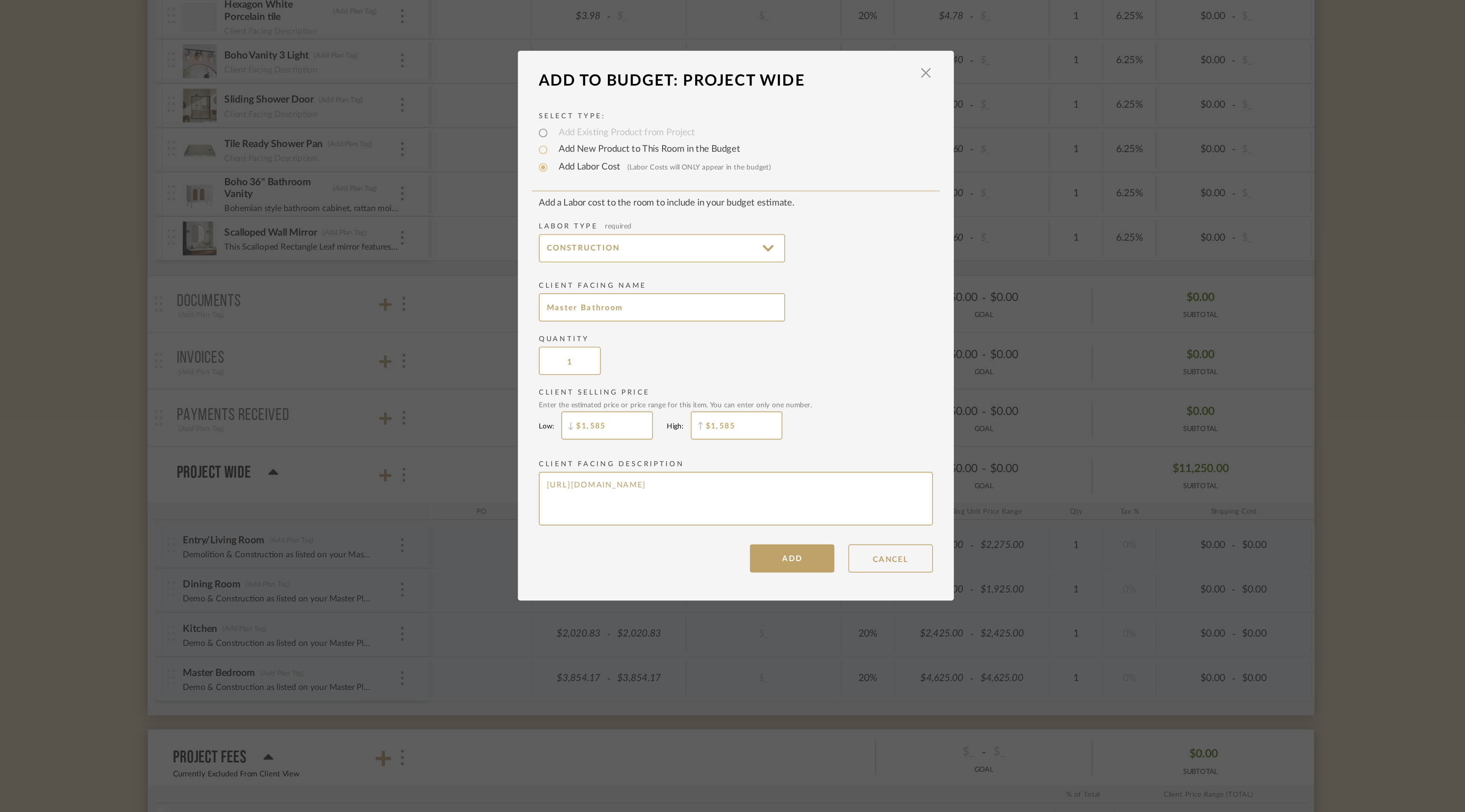
drag, startPoint x: 792, startPoint y: 510, endPoint x: 608, endPoint y: 497, distance: 184.5
click at [608, 497] on div "Select Type: Add Existing Product from Project Add New Product to This Room in …" at bounding box center [732, 411] width 263 height 287
drag, startPoint x: 767, startPoint y: 504, endPoint x: 609, endPoint y: 494, distance: 158.3
click at [609, 494] on div "Select Type: Add Existing Product from Project Add New Product to This Room in …" at bounding box center [732, 411] width 263 height 287
type textarea "Demo & Construction as listed on your Master Plan."
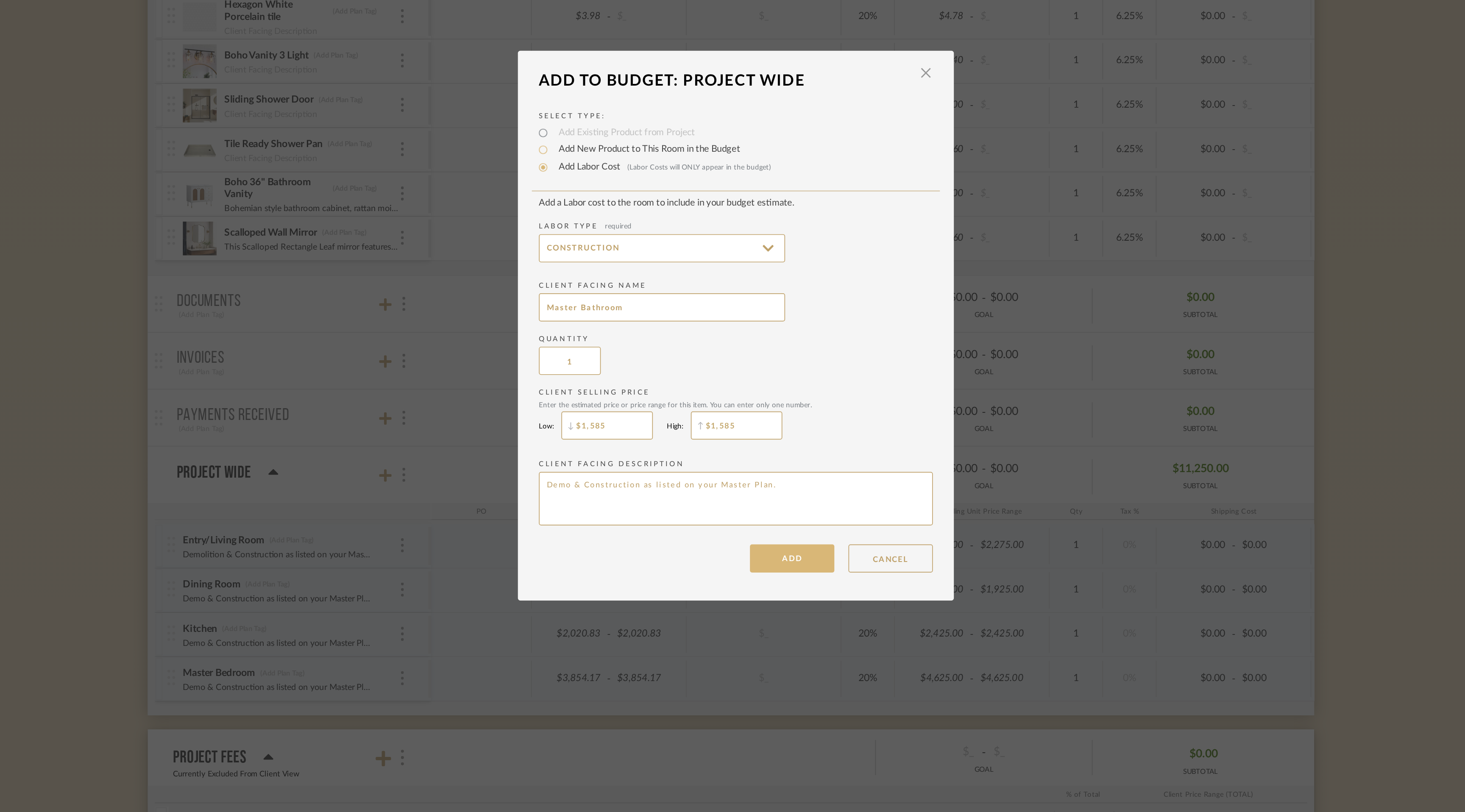
click at [764, 546] on button "ADD" at bounding box center [766, 546] width 51 height 17
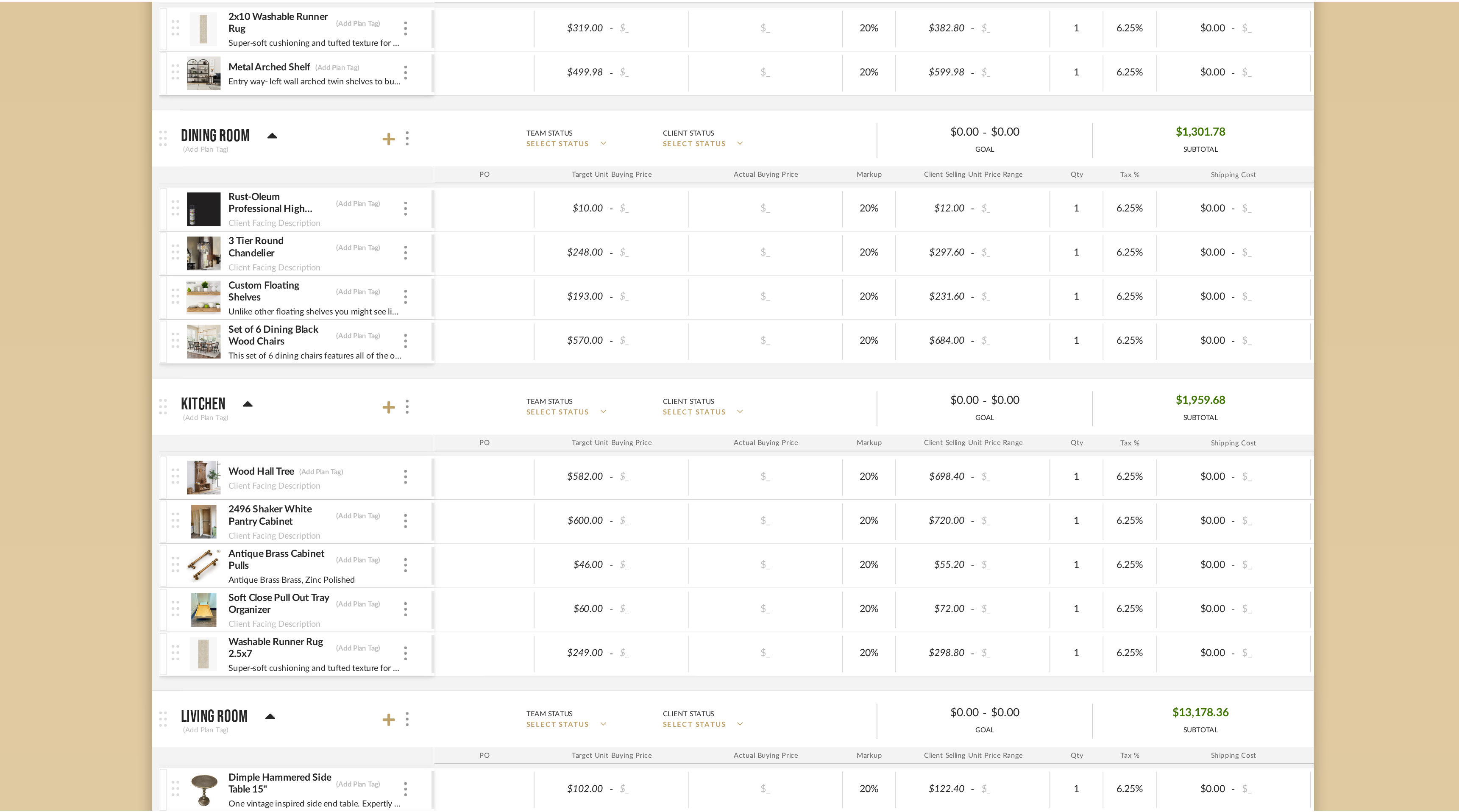
scroll to position [1979, 0]
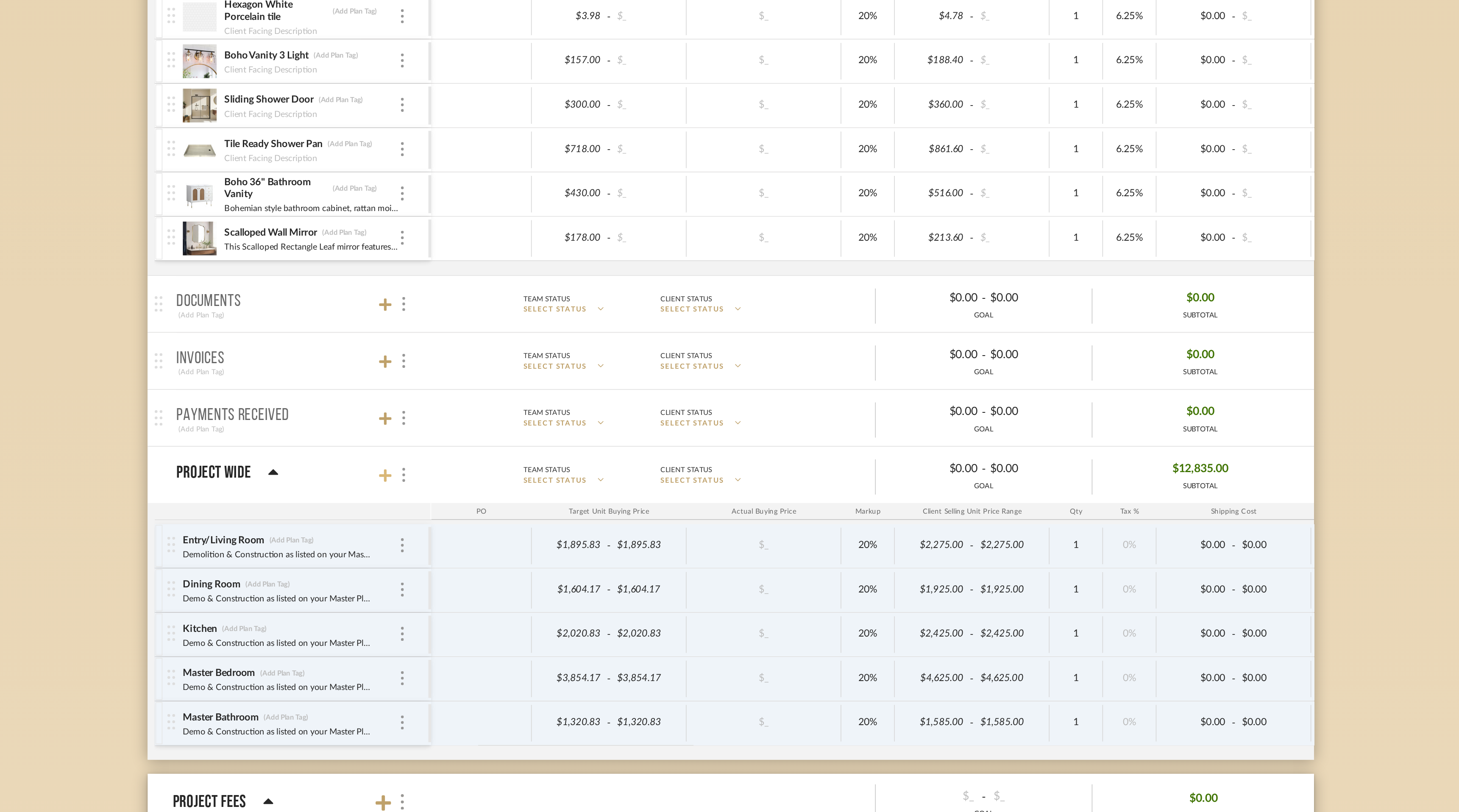
click at [522, 494] on icon at bounding box center [521, 496] width 7 height 7
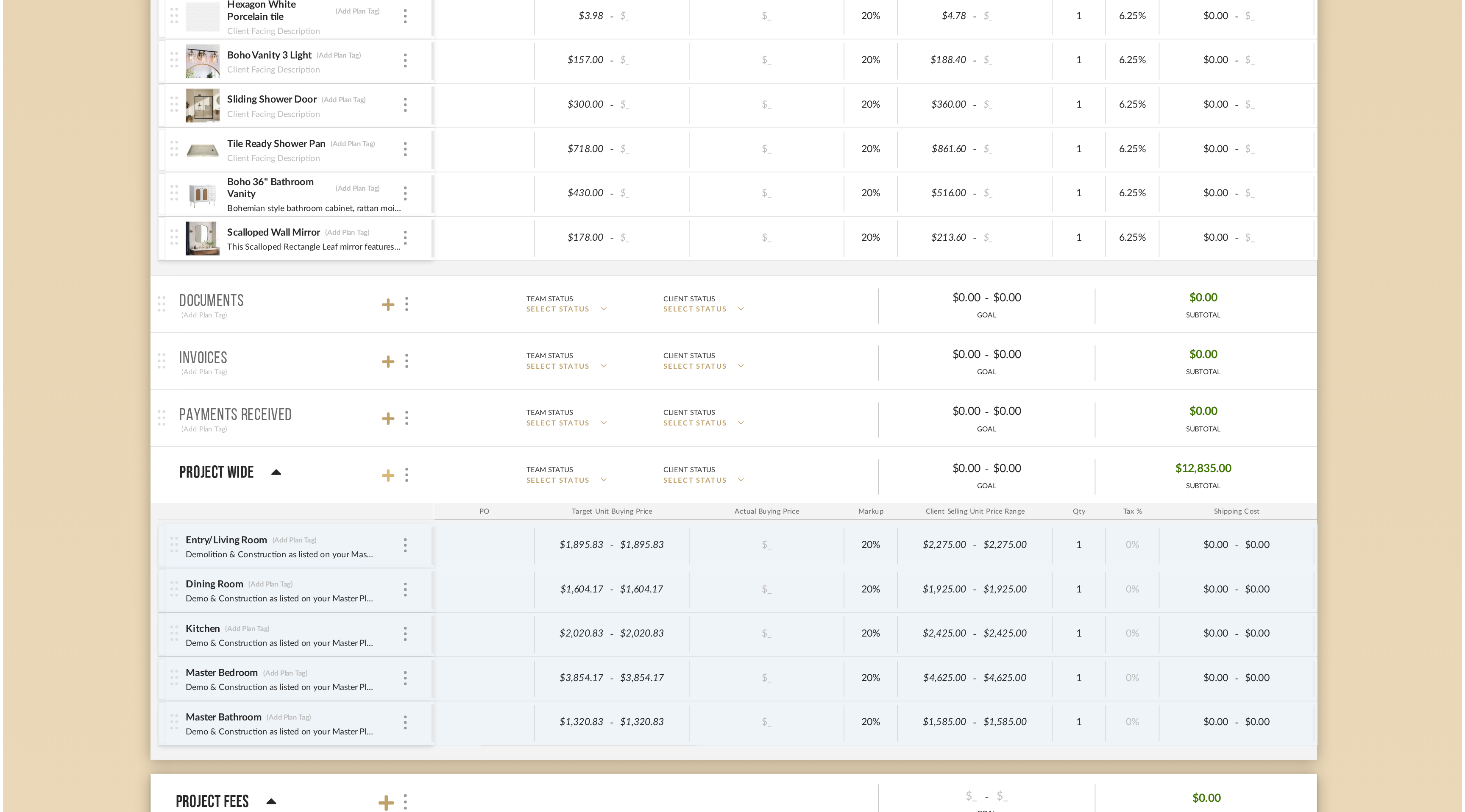
scroll to position [0, 0]
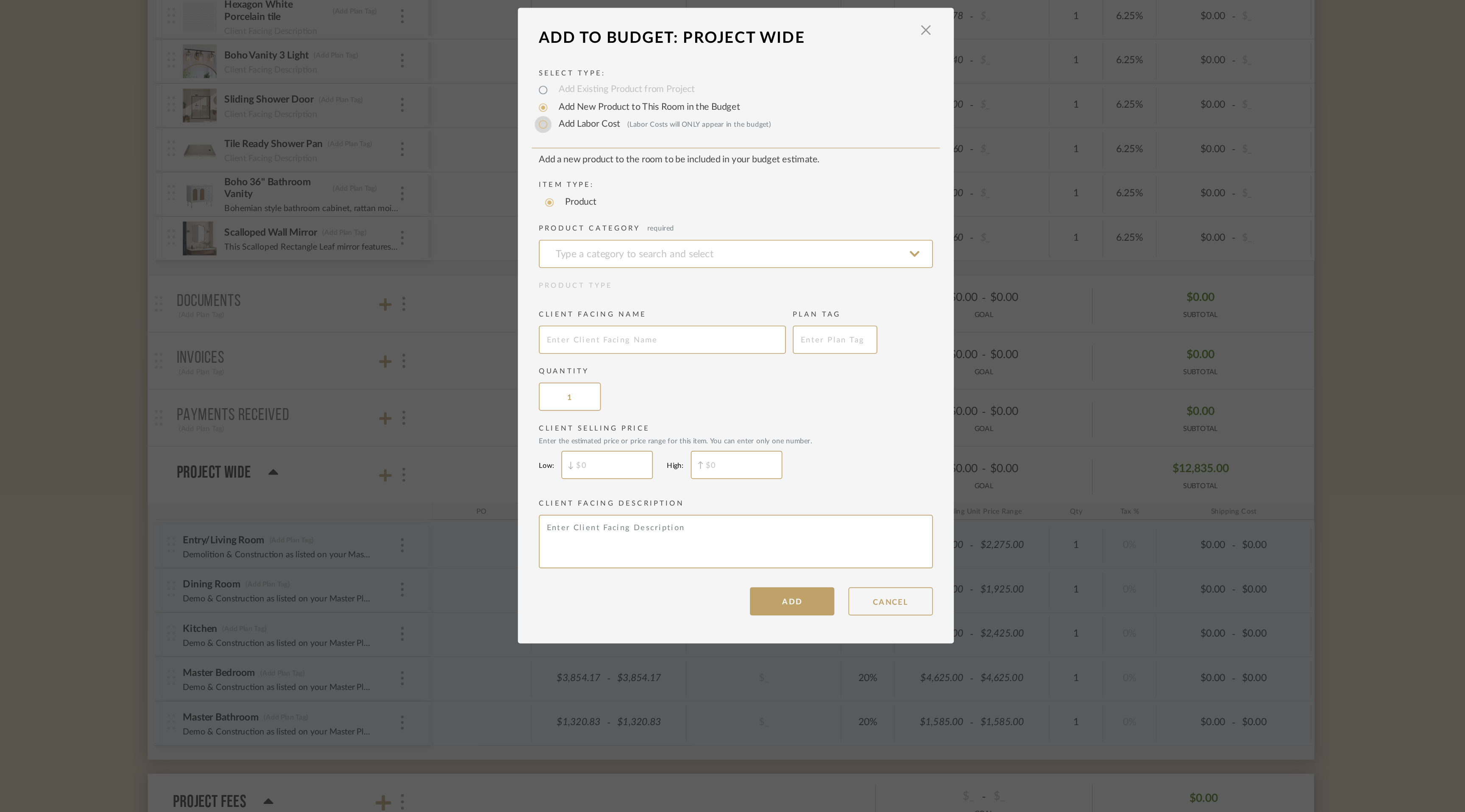
click at [614, 284] on input "Add Labor Cost (Labor Costs will ONLY appear in the budget)" at bounding box center [616, 285] width 10 height 10
radio input "true"
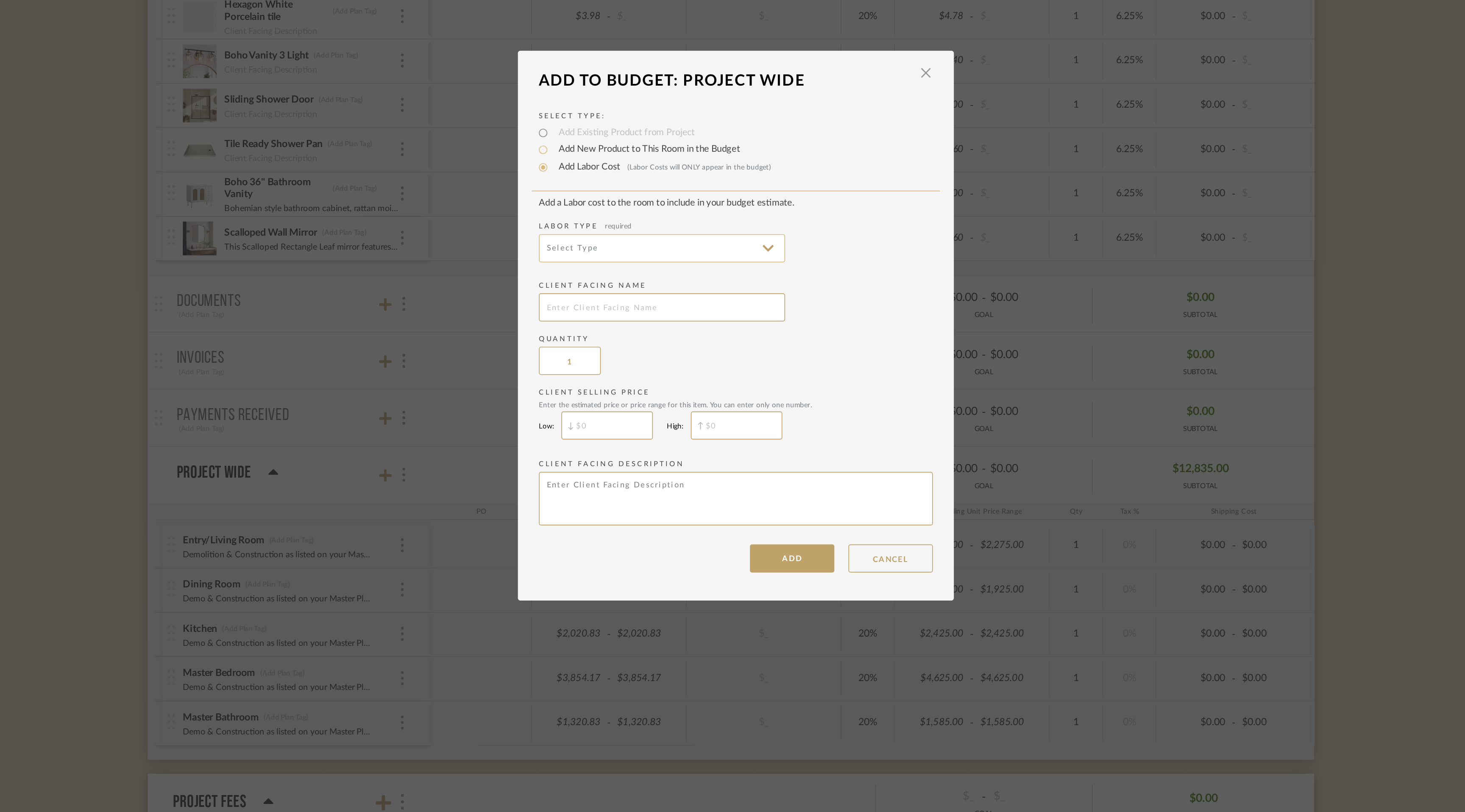
click at [645, 361] on input at bounding box center [688, 359] width 148 height 17
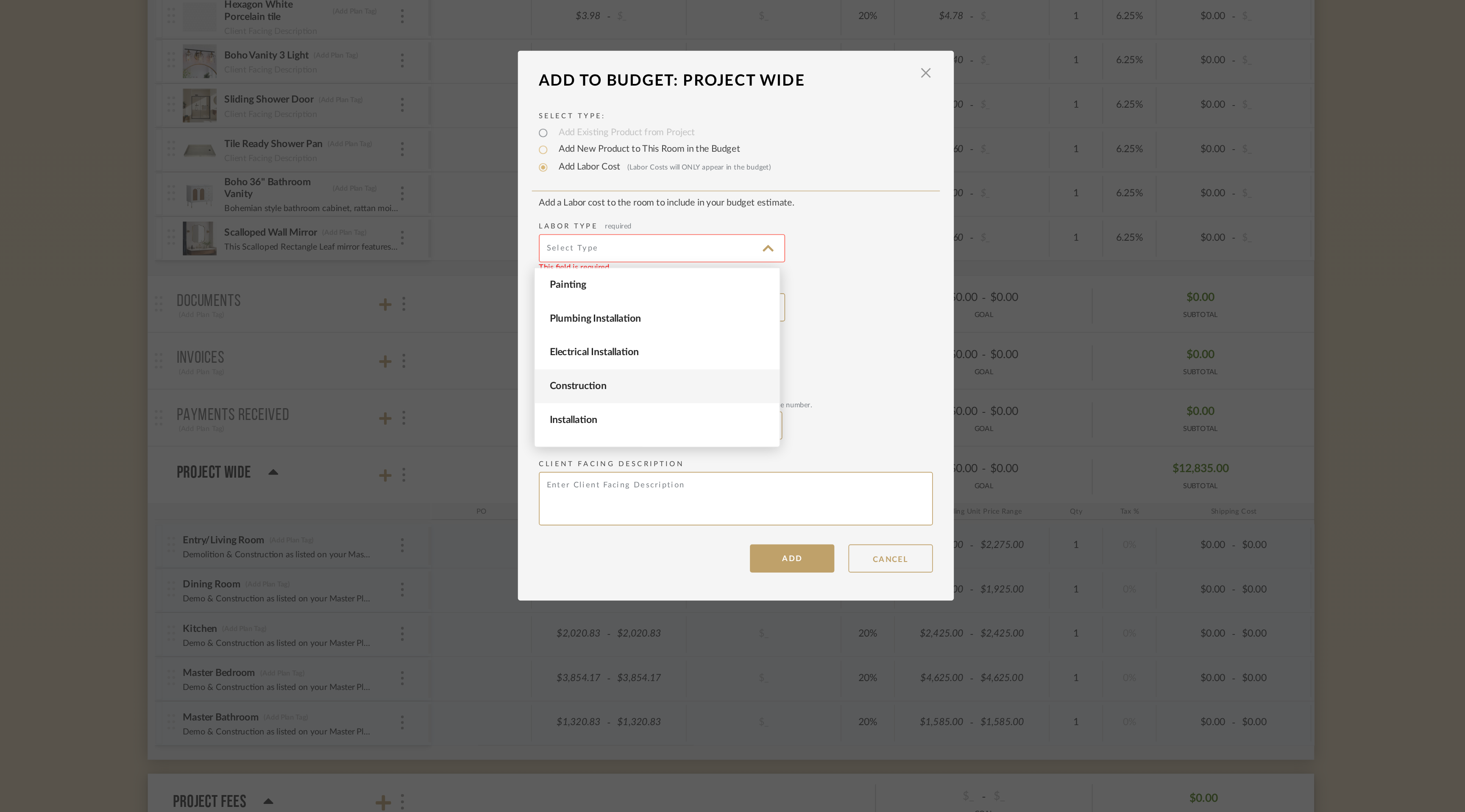
click at [653, 437] on span "Construction" at bounding box center [685, 442] width 147 height 20
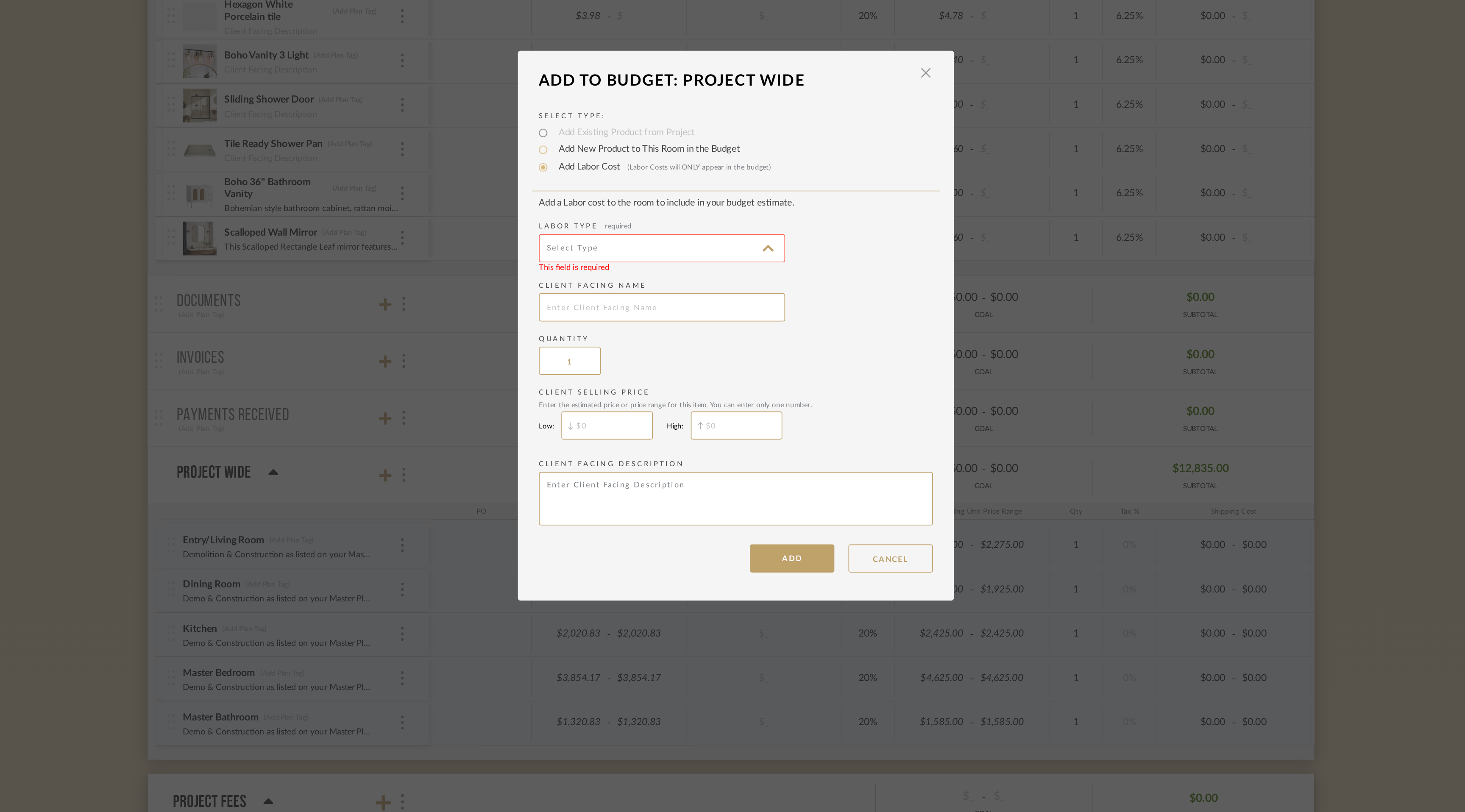
type input "Construction"
click at [655, 395] on input "text" at bounding box center [688, 395] width 148 height 17
type input "Guest Room Bedroom #3"
click at [644, 469] on input "$" at bounding box center [655, 466] width 55 height 17
type input "$1,175"
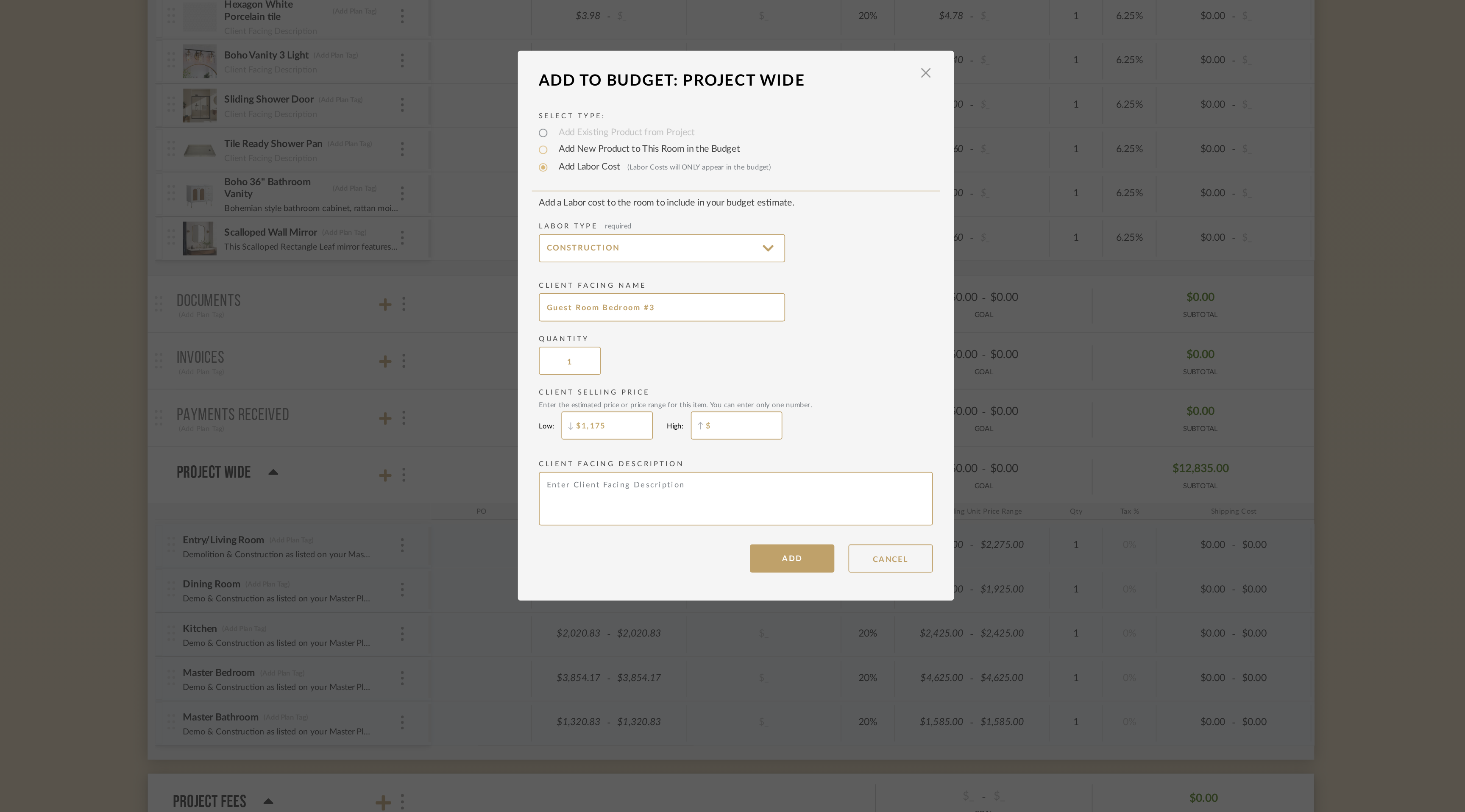
click at [717, 467] on input "$" at bounding box center [732, 466] width 55 height 17
type input "$1,175"
click at [705, 504] on textarea at bounding box center [732, 510] width 237 height 32
paste textarea "Demo & Construction as listed on your Master Plan."
type textarea "Demo & Construction as listed on your Master Plan."
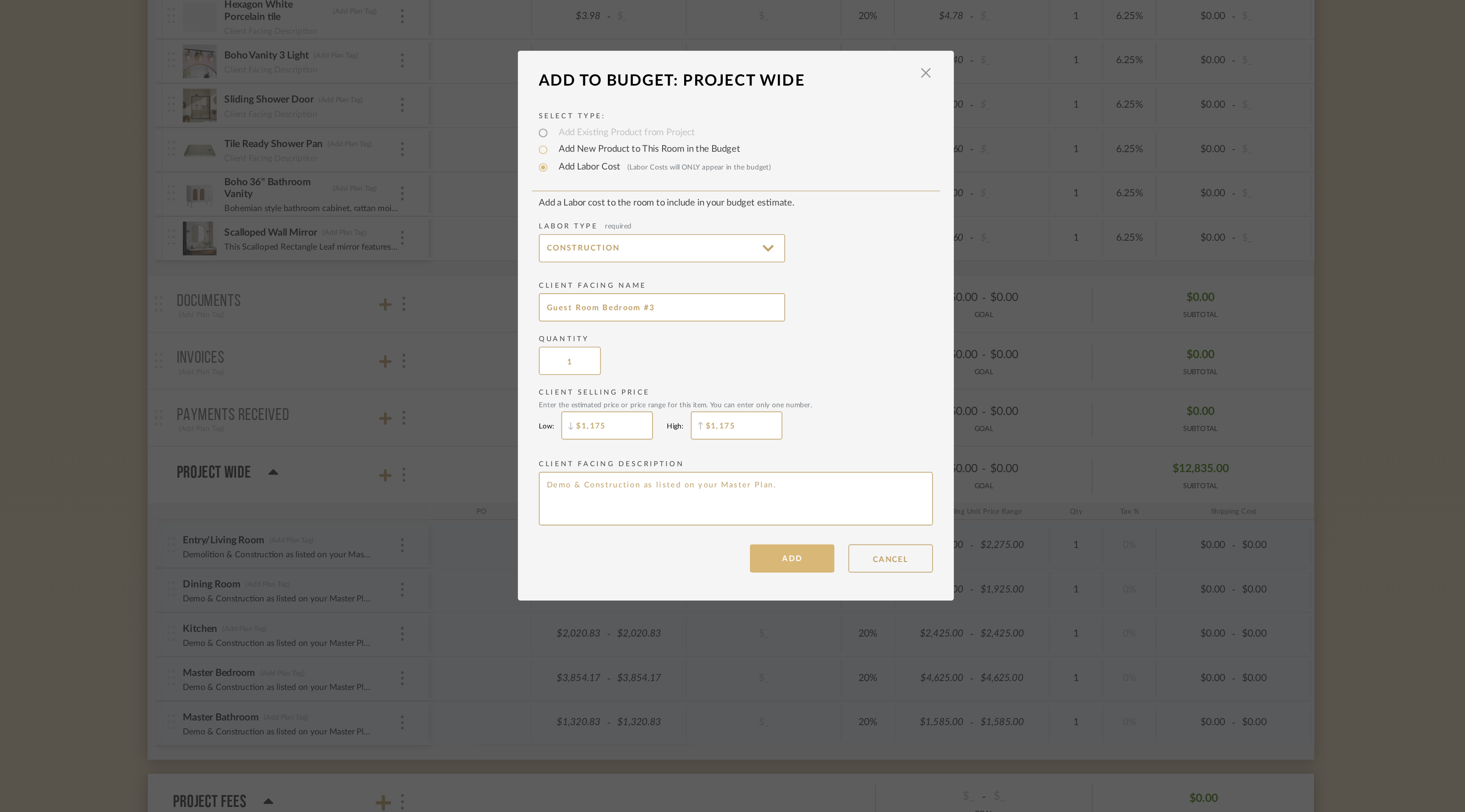
click at [769, 549] on button "ADD" at bounding box center [766, 546] width 51 height 17
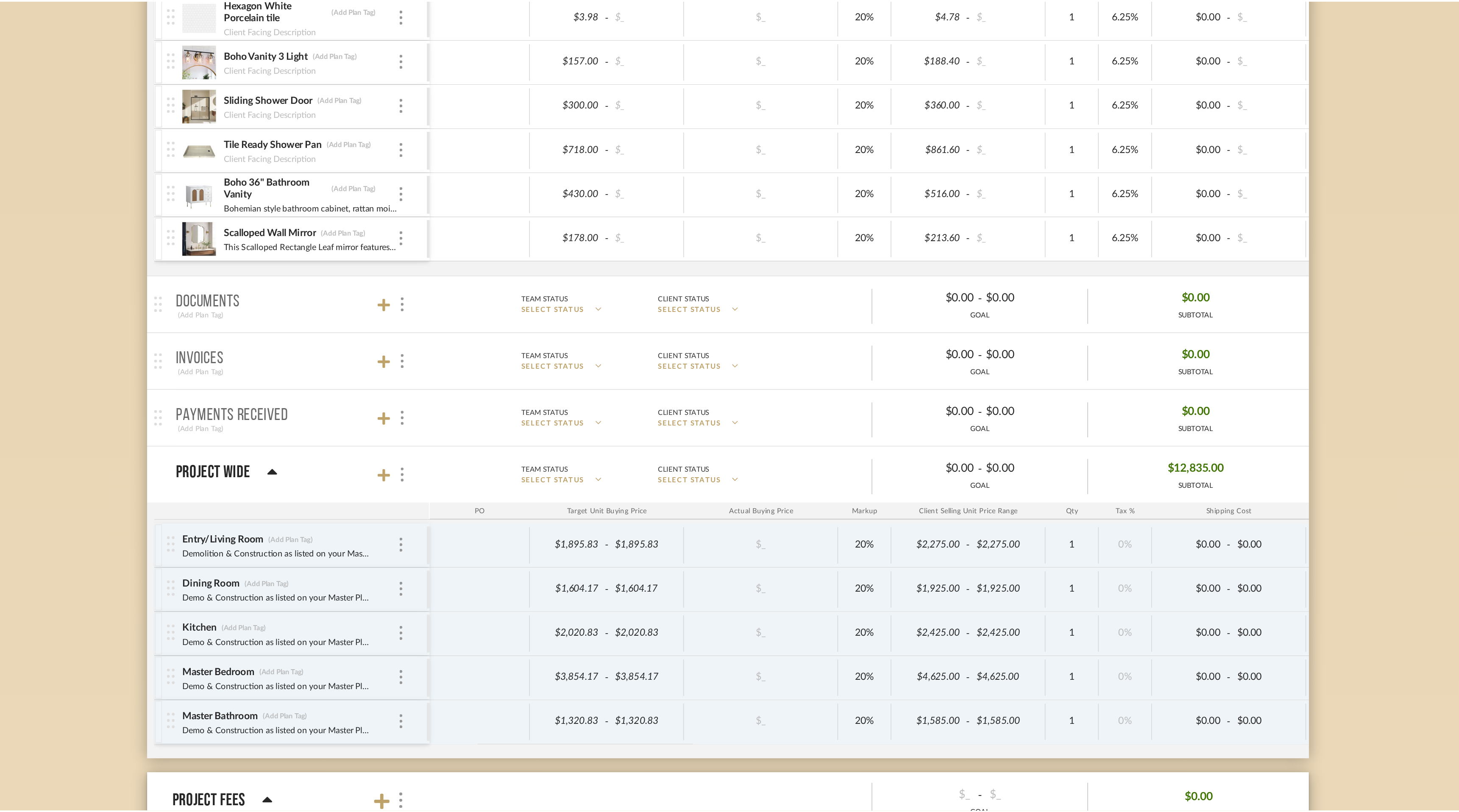
scroll to position [1979, 0]
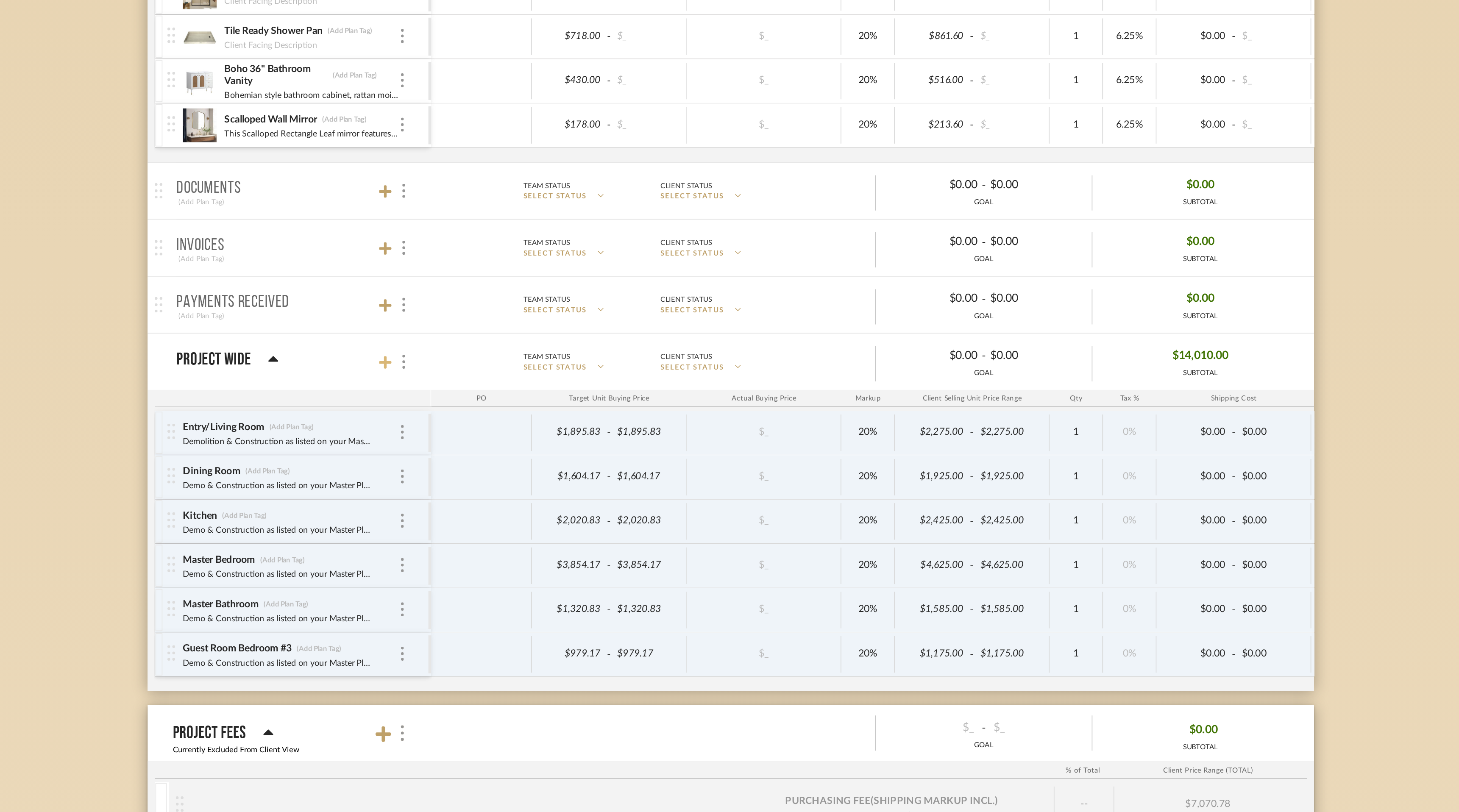
click at [522, 497] on icon at bounding box center [521, 496] width 7 height 7
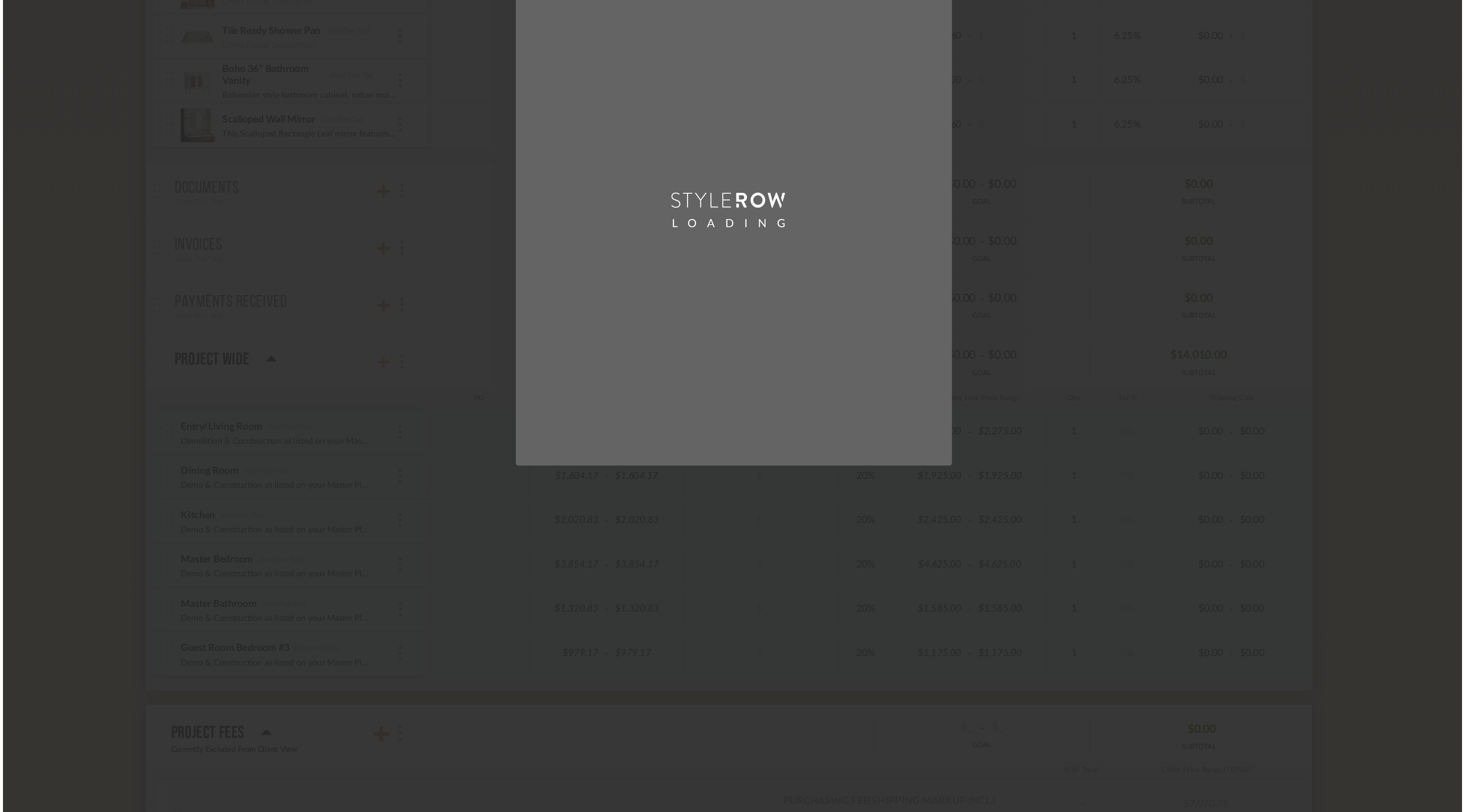
scroll to position [0, 0]
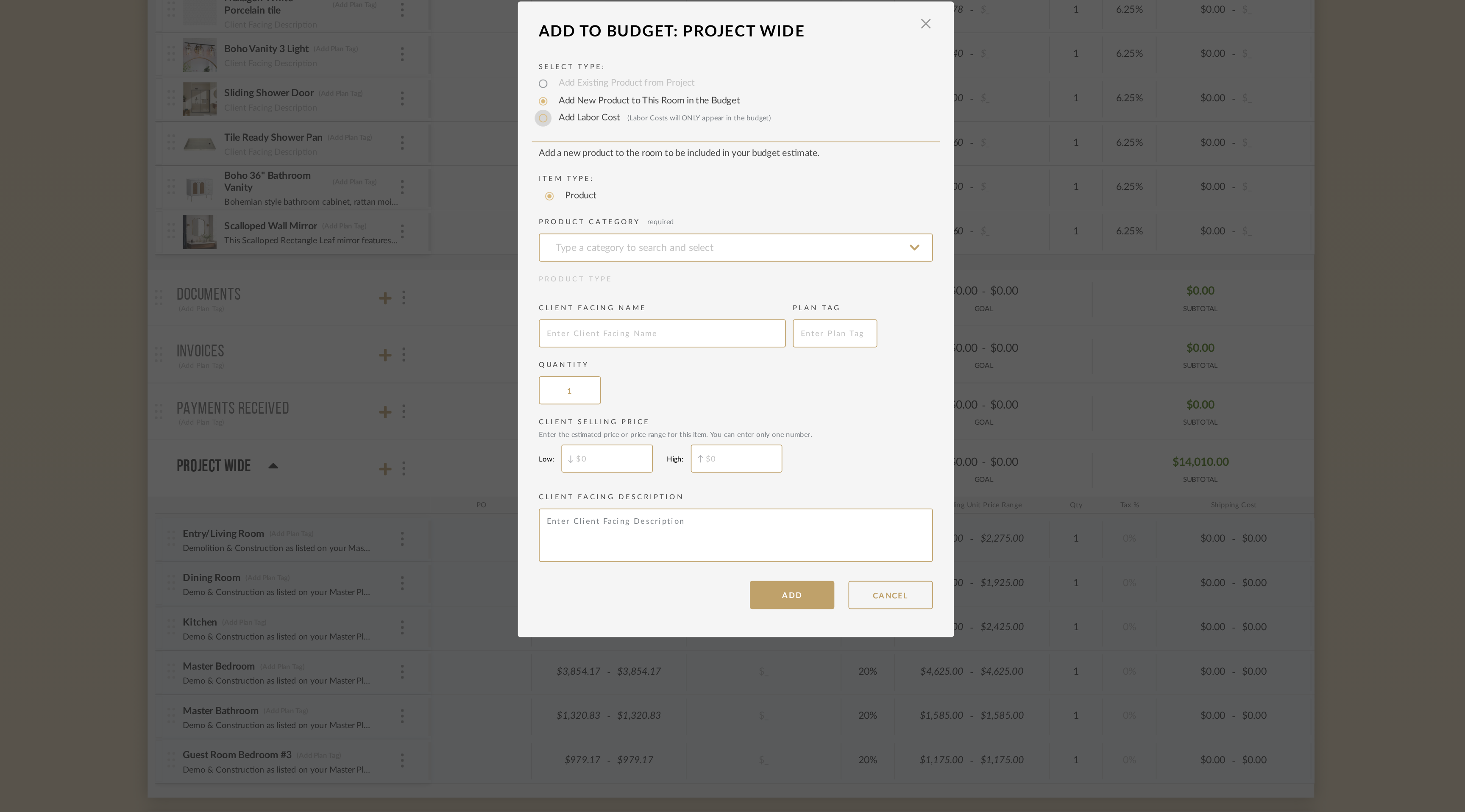
click at [613, 287] on input "Add Labor Cost (Labor Costs will ONLY appear in the budget)" at bounding box center [616, 285] width 10 height 10
radio input "true"
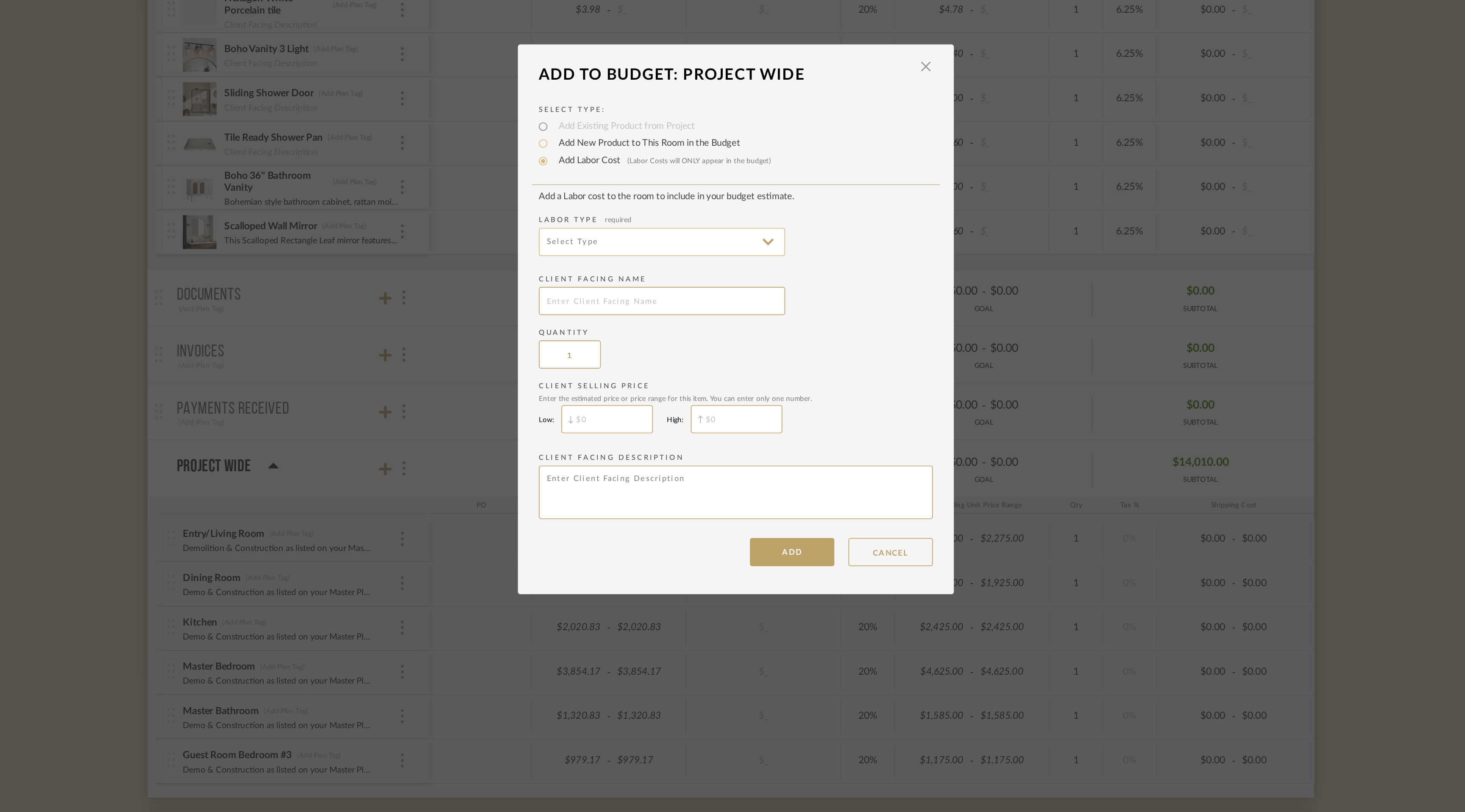
click at [657, 361] on input at bounding box center [688, 359] width 148 height 17
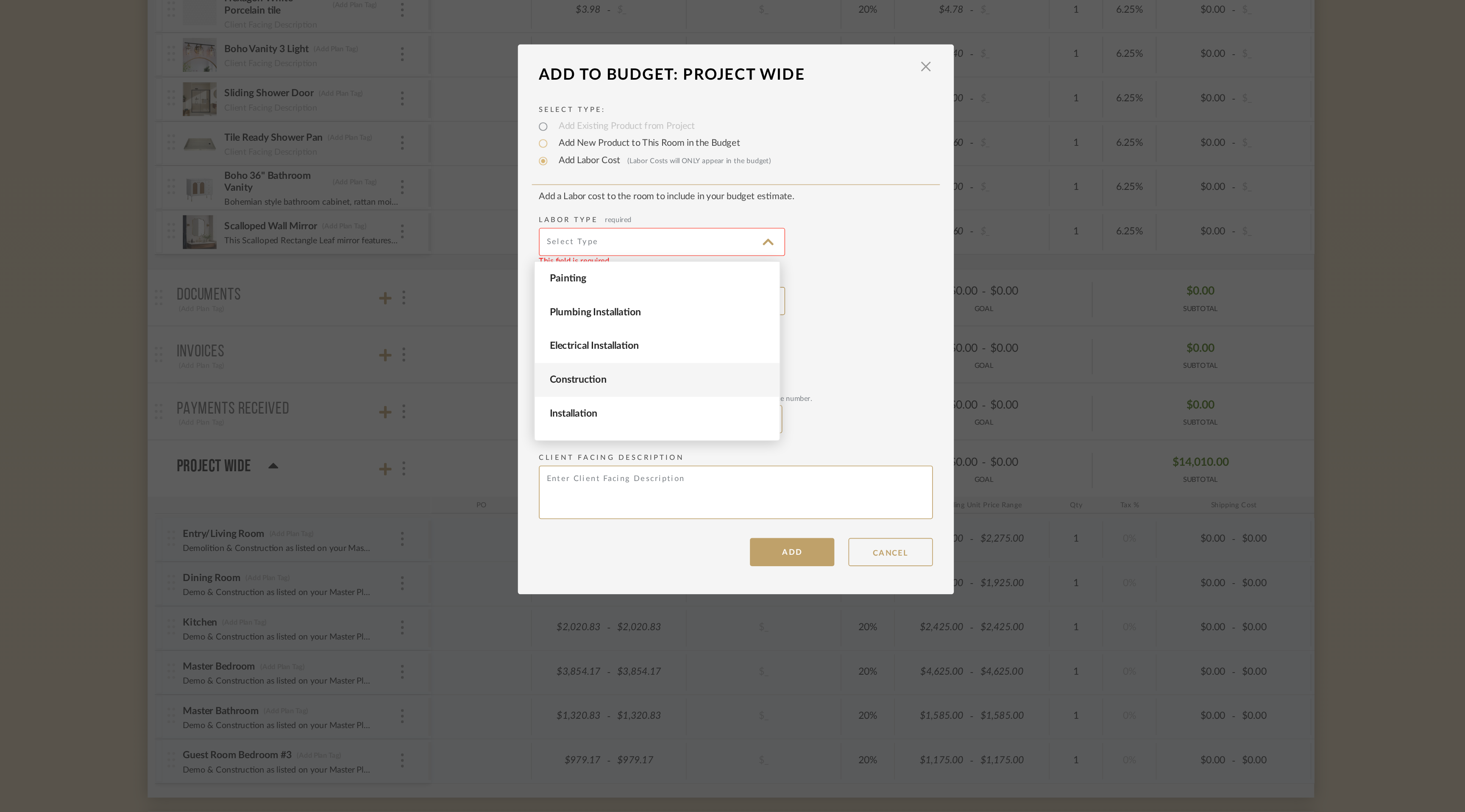
click at [669, 444] on span "Construction" at bounding box center [686, 442] width 132 height 7
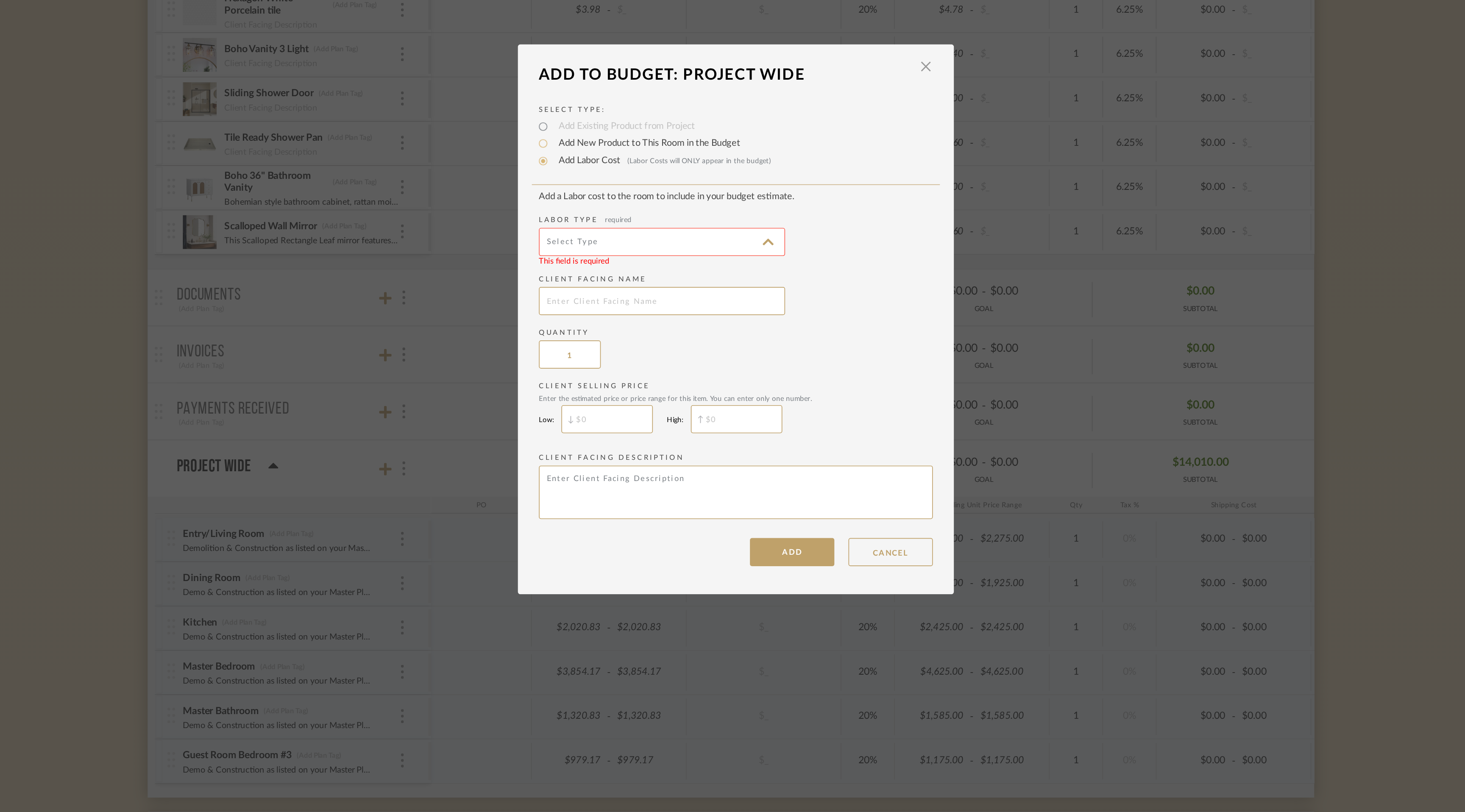
type input "Construction"
click at [664, 395] on input "text" at bounding box center [688, 395] width 148 height 17
type input "Guest Bathroom"
click at [641, 469] on input "$" at bounding box center [655, 466] width 55 height 17
type input "$790"
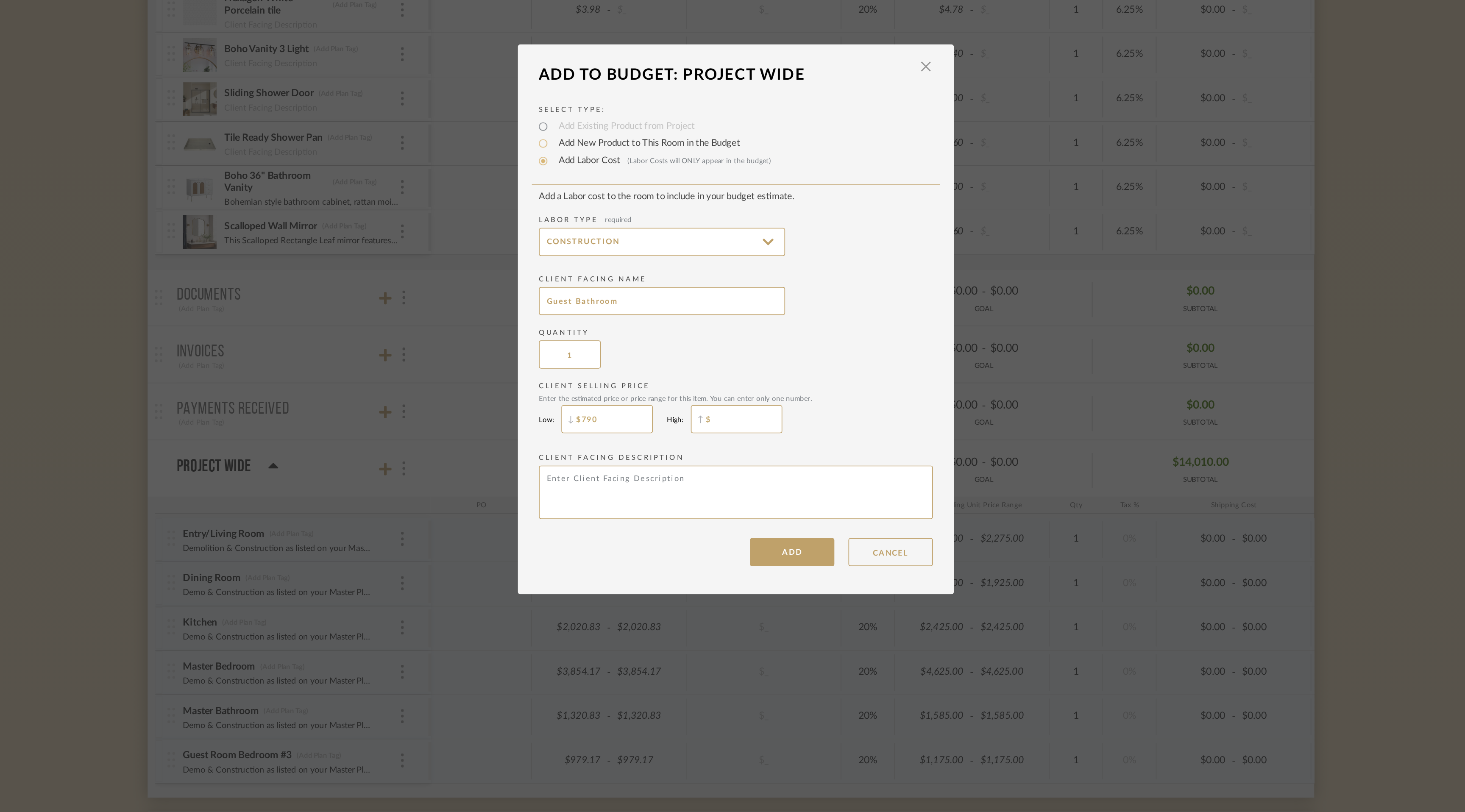
click at [725, 467] on input "$" at bounding box center [732, 466] width 55 height 17
type input "$790"
click at [692, 504] on textarea at bounding box center [732, 510] width 237 height 32
paste textarea "Demo & Construction as listed on your Master Plan."
type textarea "Demo & Construction as listed on your Master Plan."
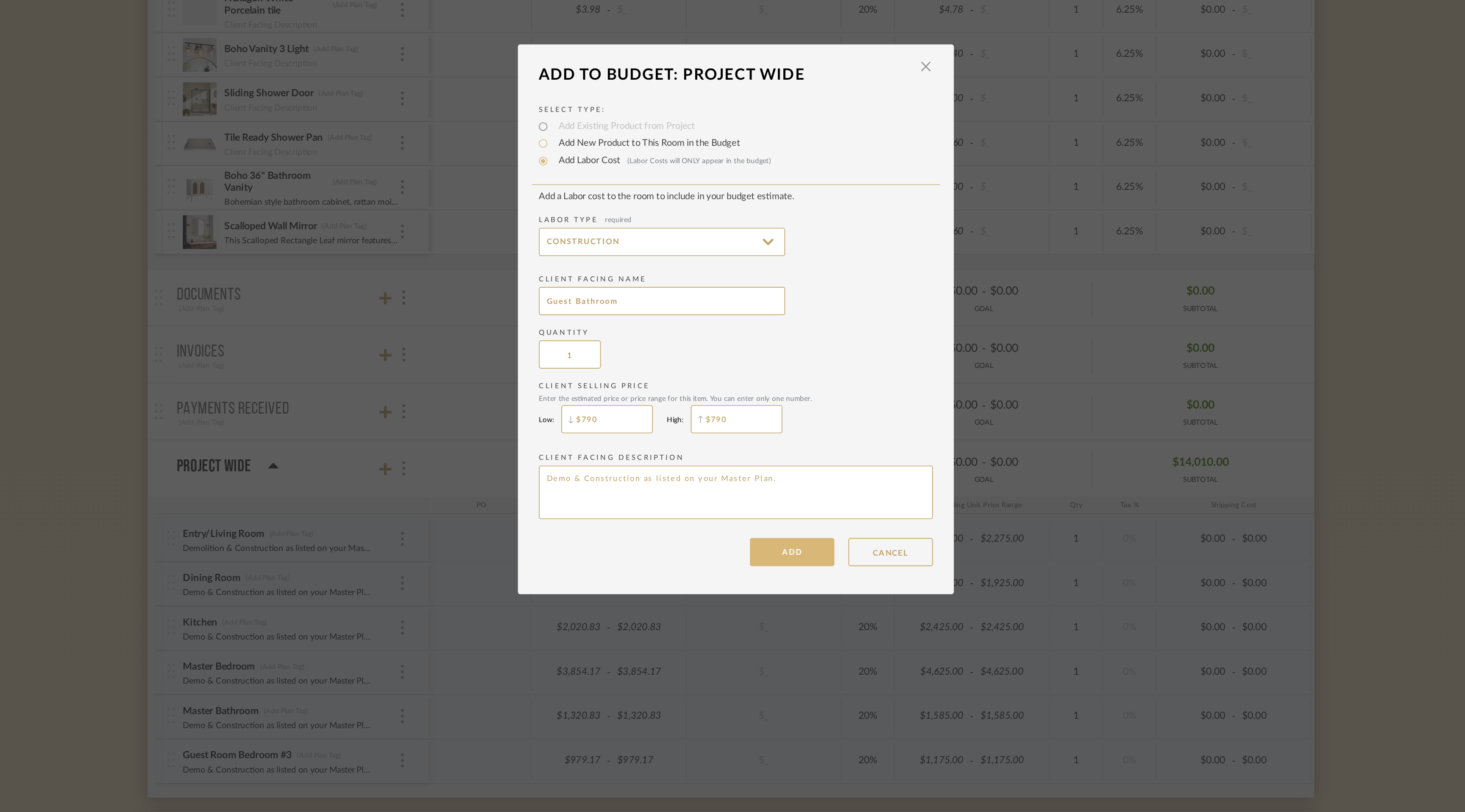
click at [769, 550] on button "ADD" at bounding box center [766, 546] width 51 height 17
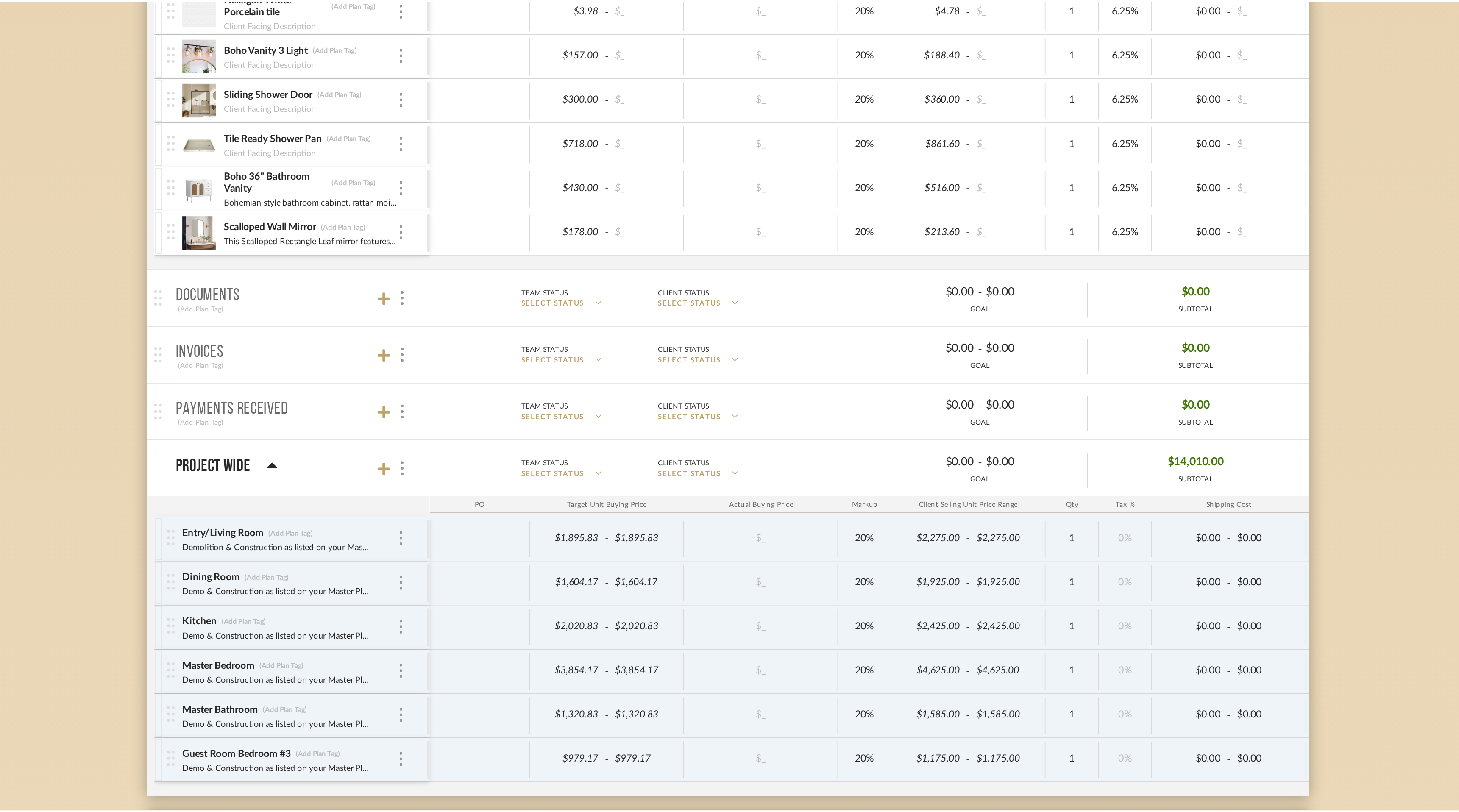
scroll to position [1979, 0]
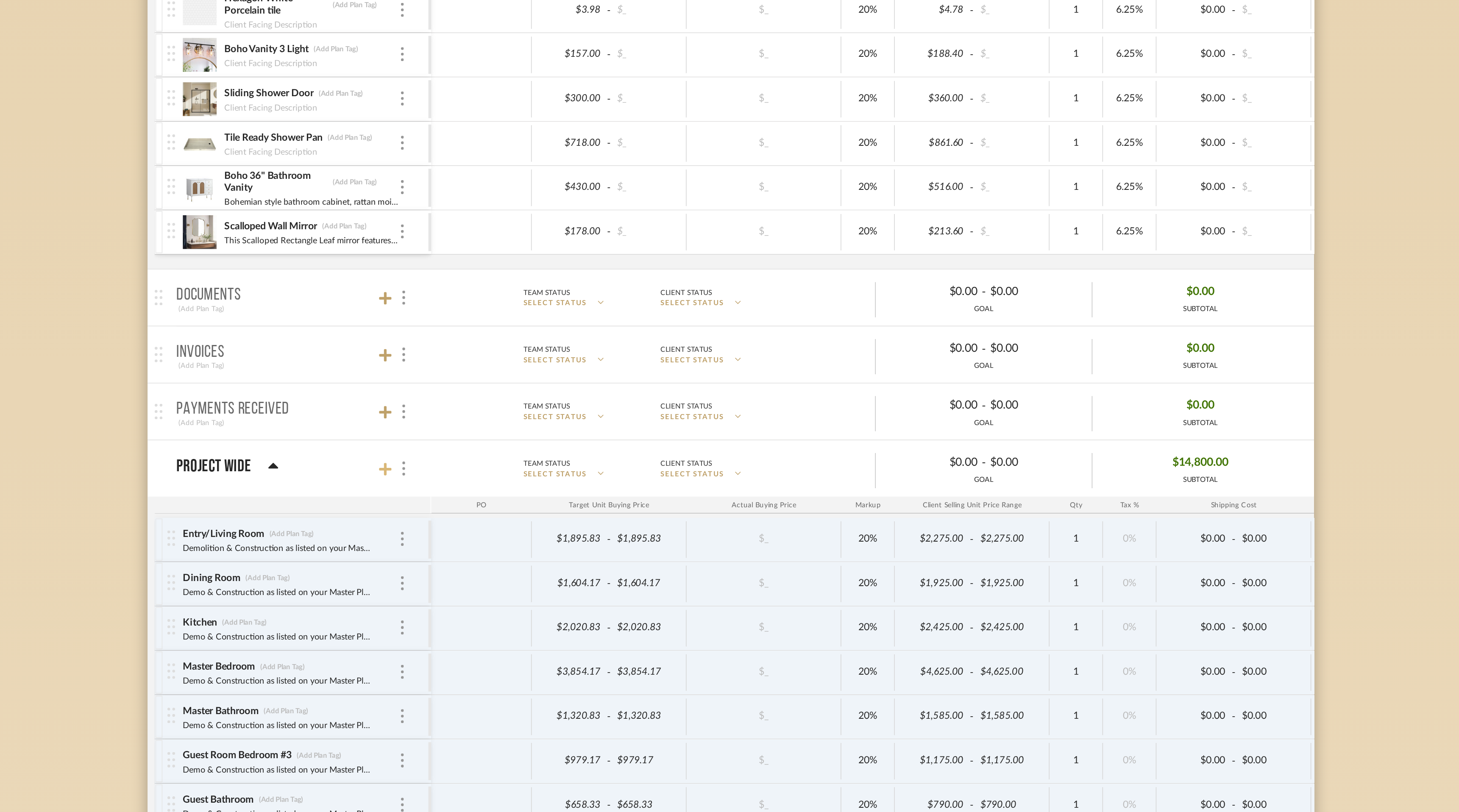
click at [523, 497] on icon at bounding box center [521, 496] width 7 height 9
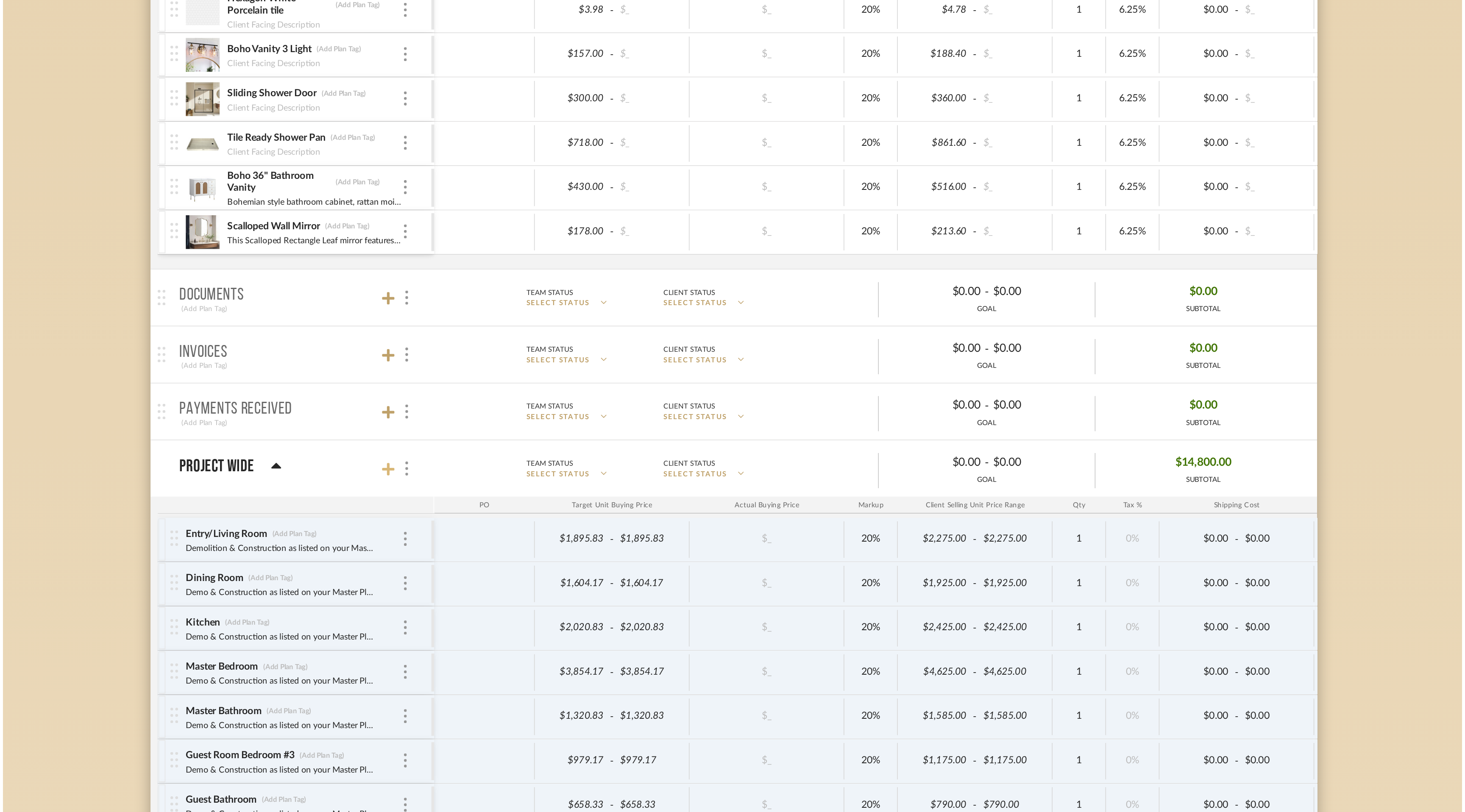
scroll to position [0, 0]
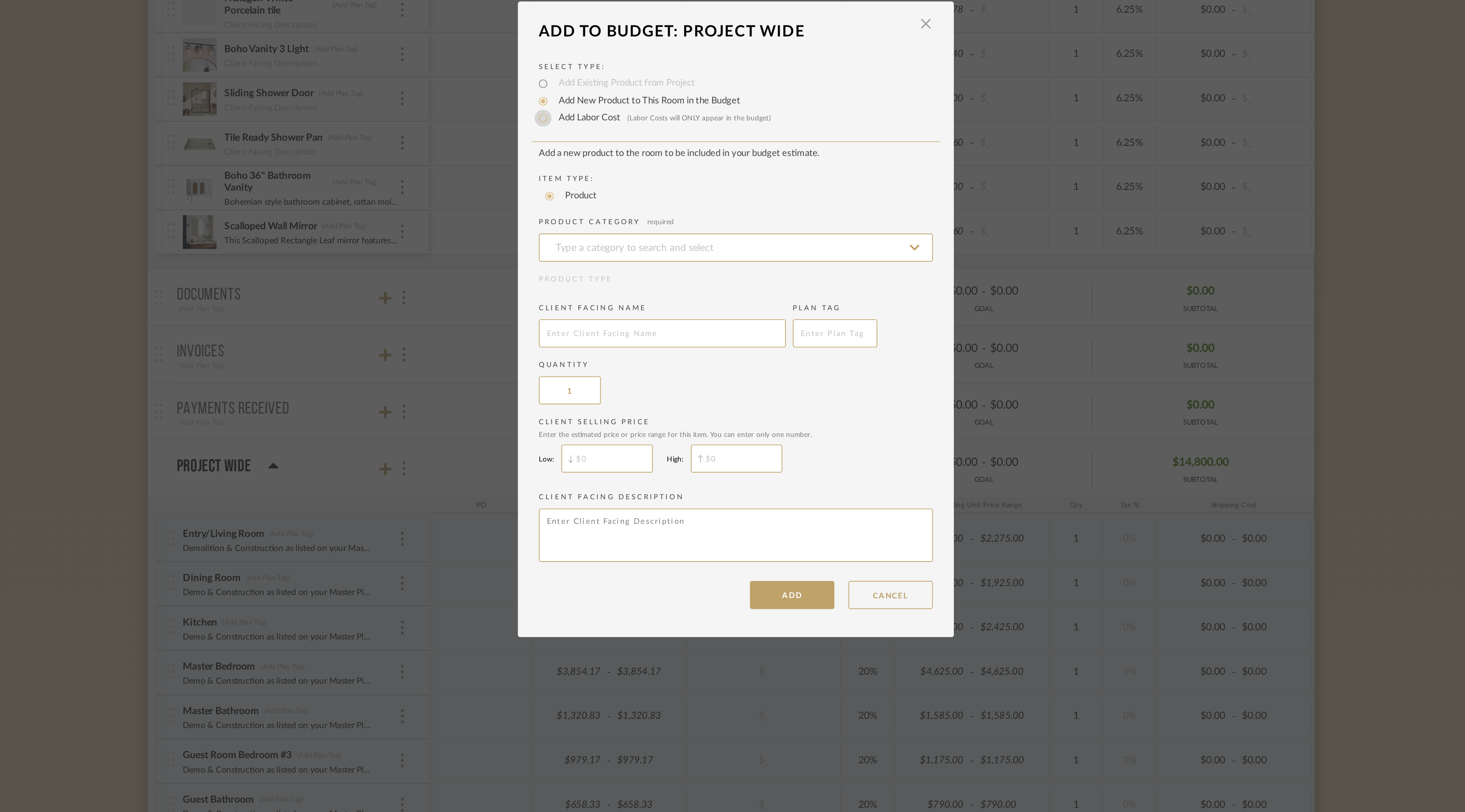
click at [613, 284] on input "Add Labor Cost (Labor Costs will ONLY appear in the budget)" at bounding box center [616, 285] width 10 height 10
radio input "true"
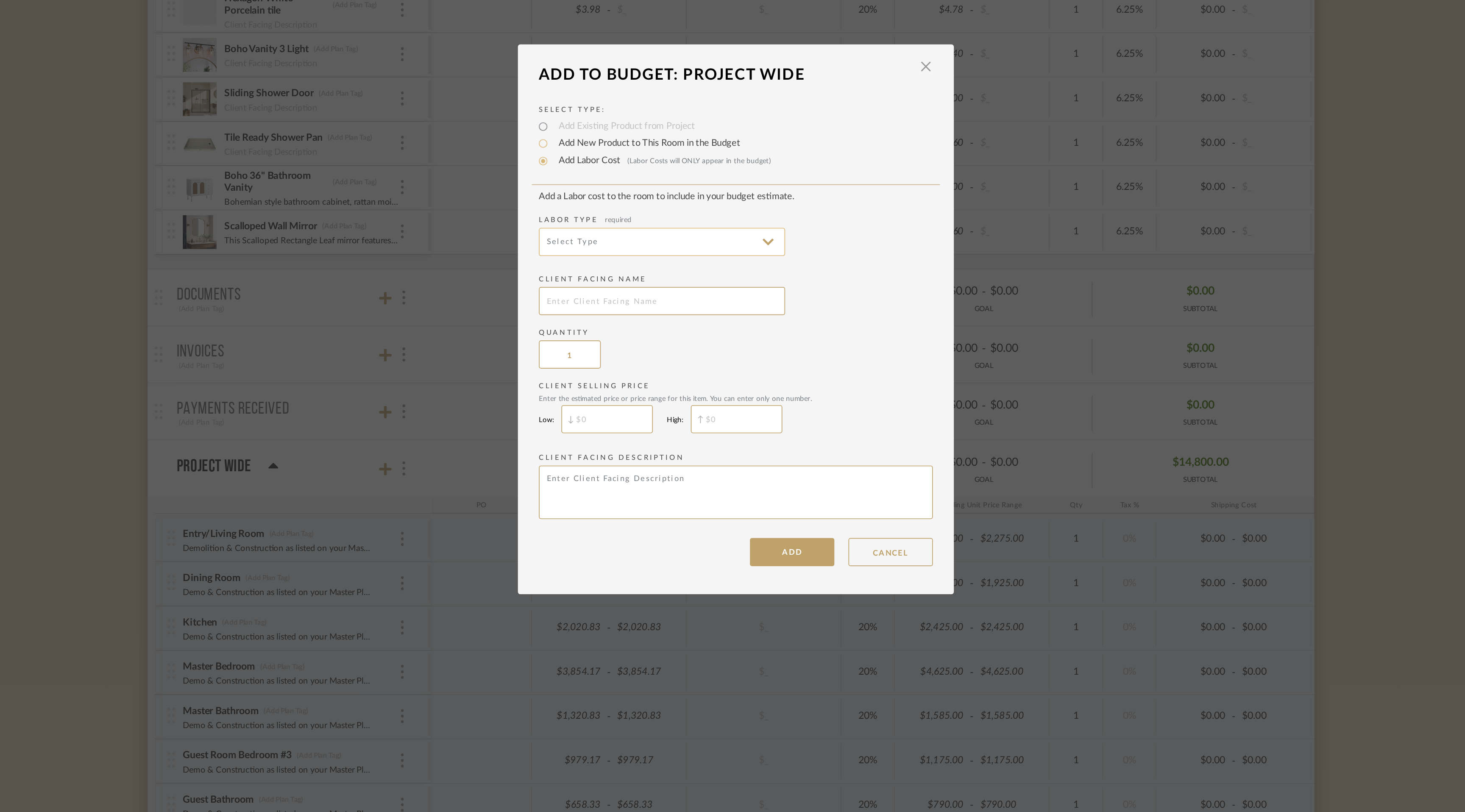
click at [653, 361] on input at bounding box center [688, 359] width 148 height 17
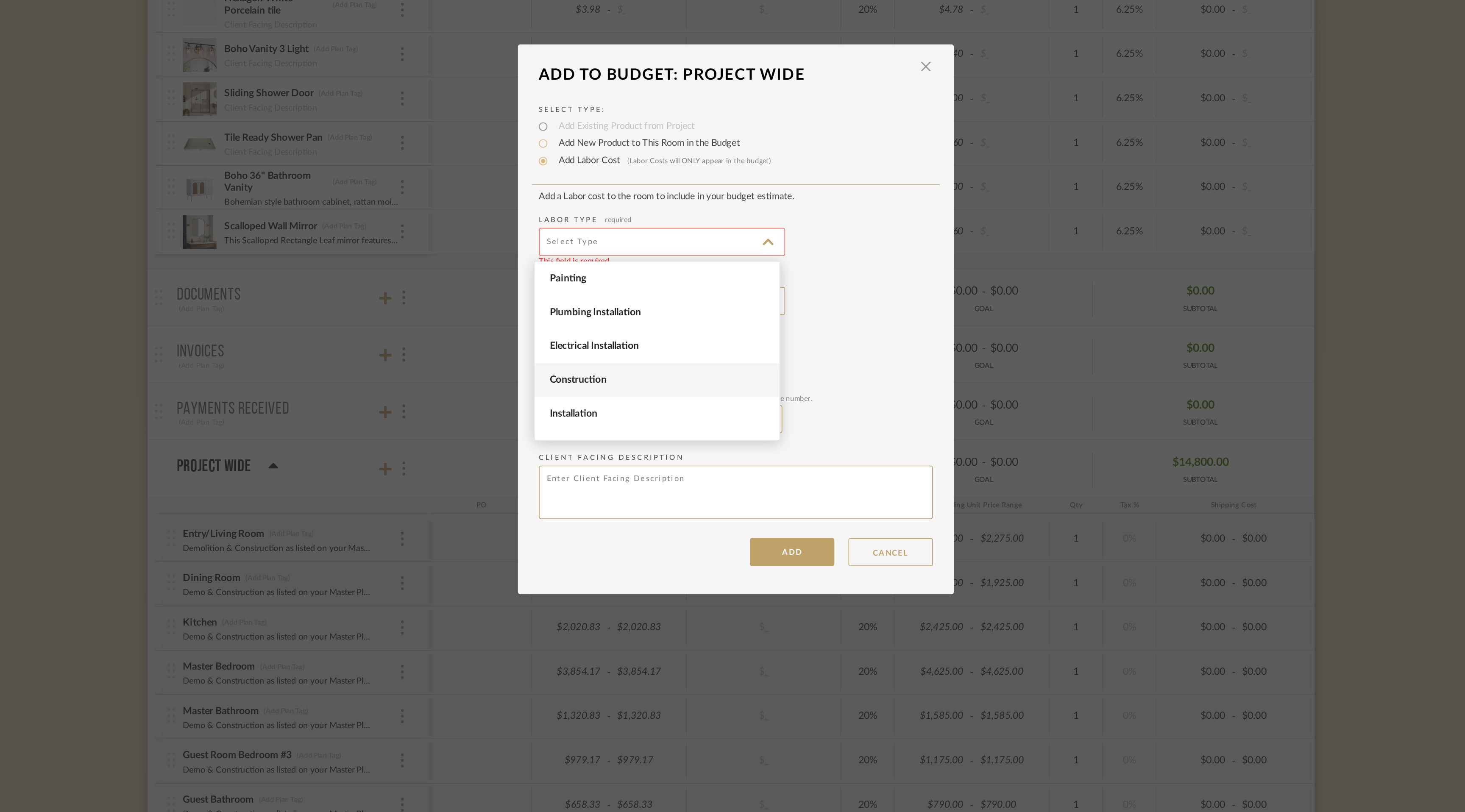
click at [664, 445] on span "Construction" at bounding box center [686, 442] width 132 height 7
type input "Construction"
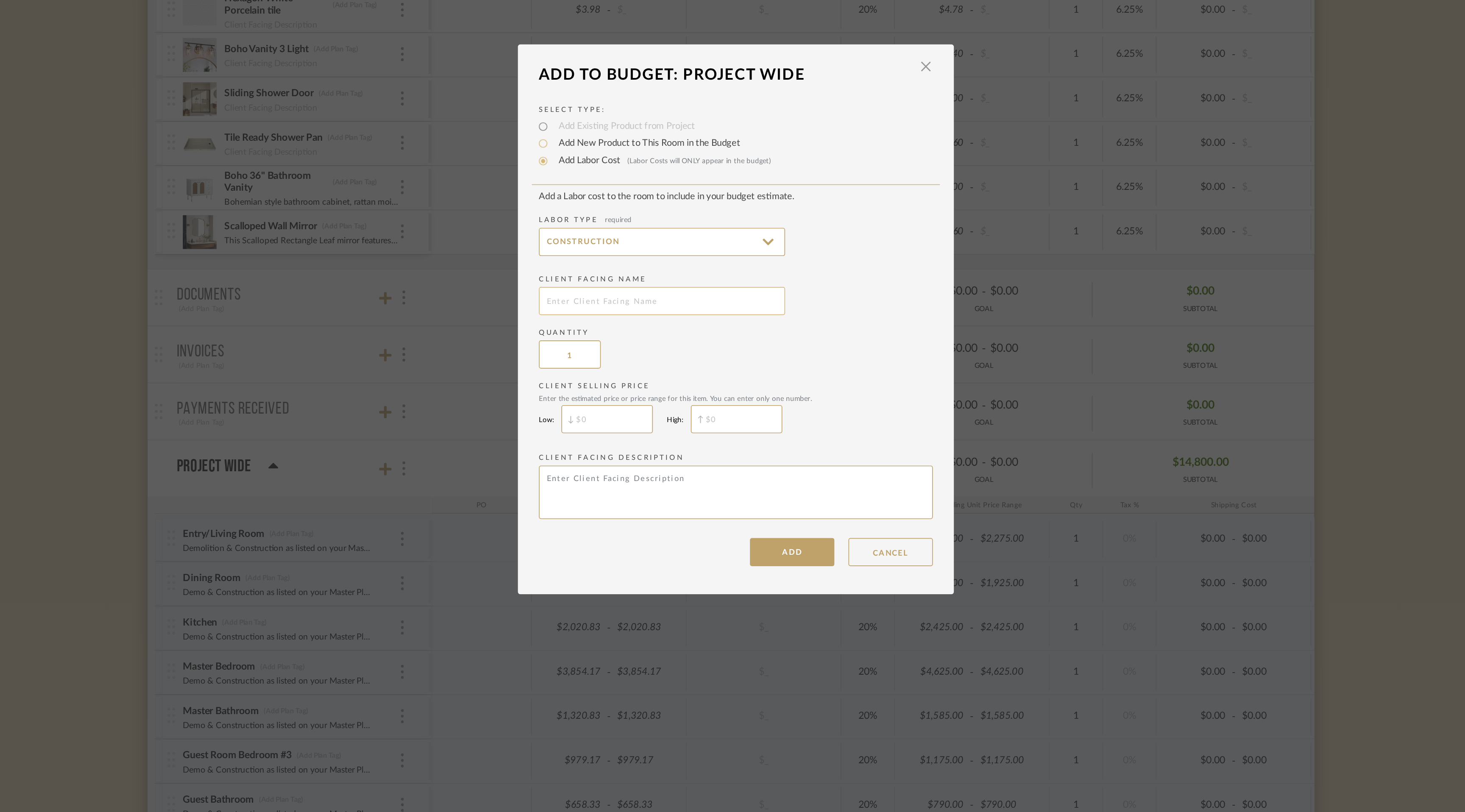
click at [664, 395] on input "text" at bounding box center [688, 395] width 148 height 17
type input "Laundry Room"
click at [648, 467] on input "$" at bounding box center [655, 466] width 55 height 17
type input "$200"
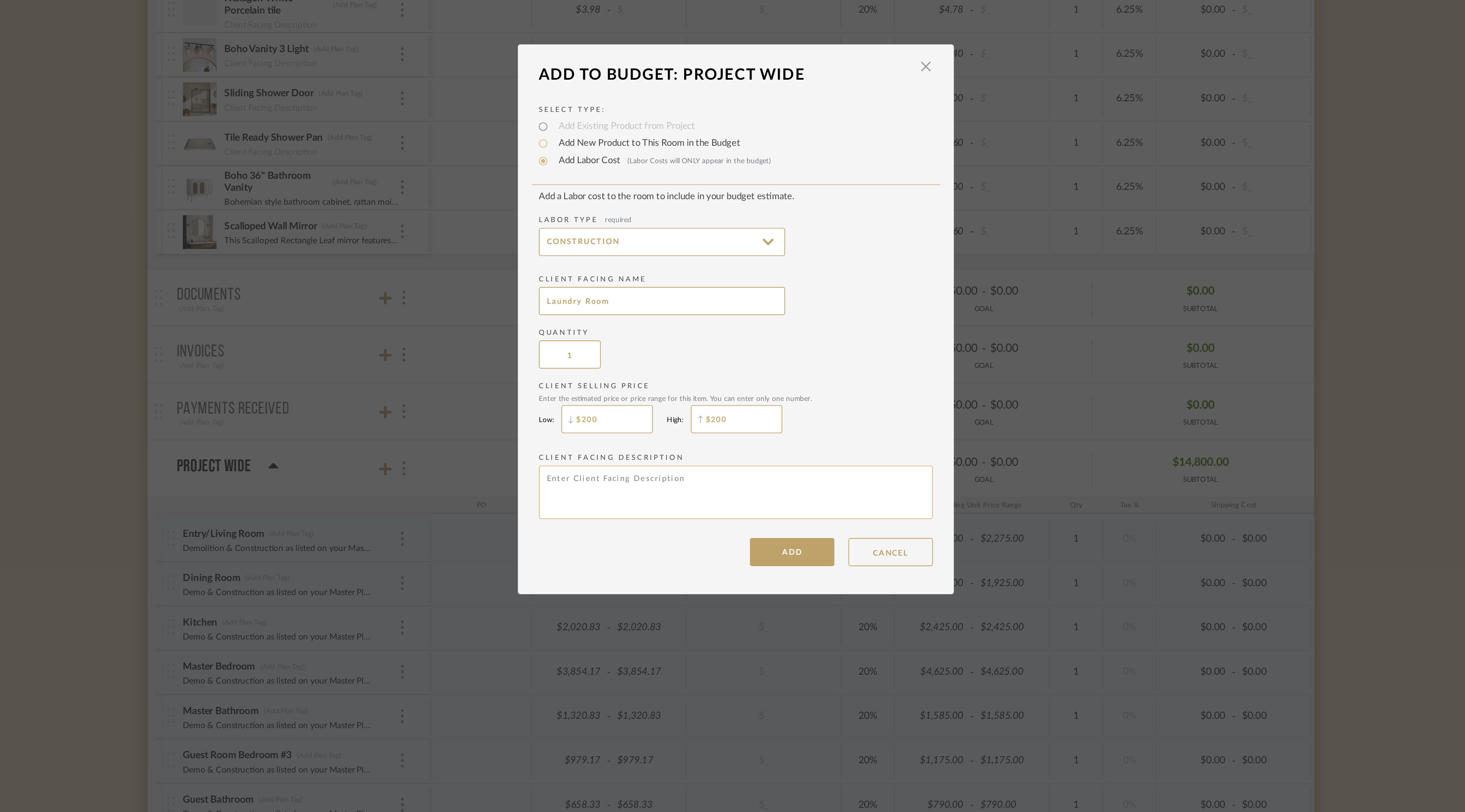
click at [643, 508] on textarea at bounding box center [732, 510] width 237 height 32
paste textarea "Demo & Construction as listed on your Master Plan."
type textarea "Demo & Construction as listed on your Master Plan."
click at [762, 546] on button "ADD" at bounding box center [766, 546] width 51 height 17
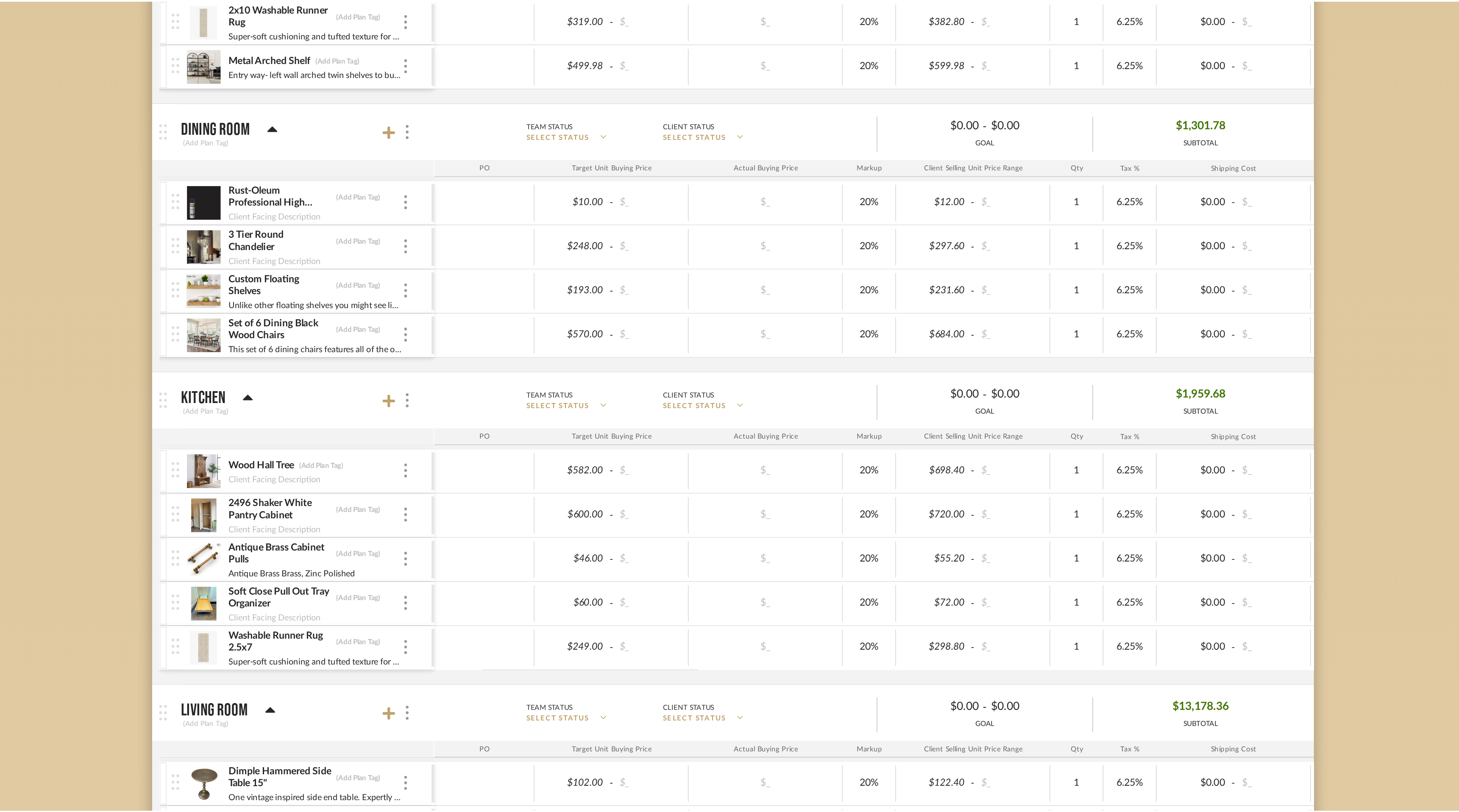
scroll to position [1979, 0]
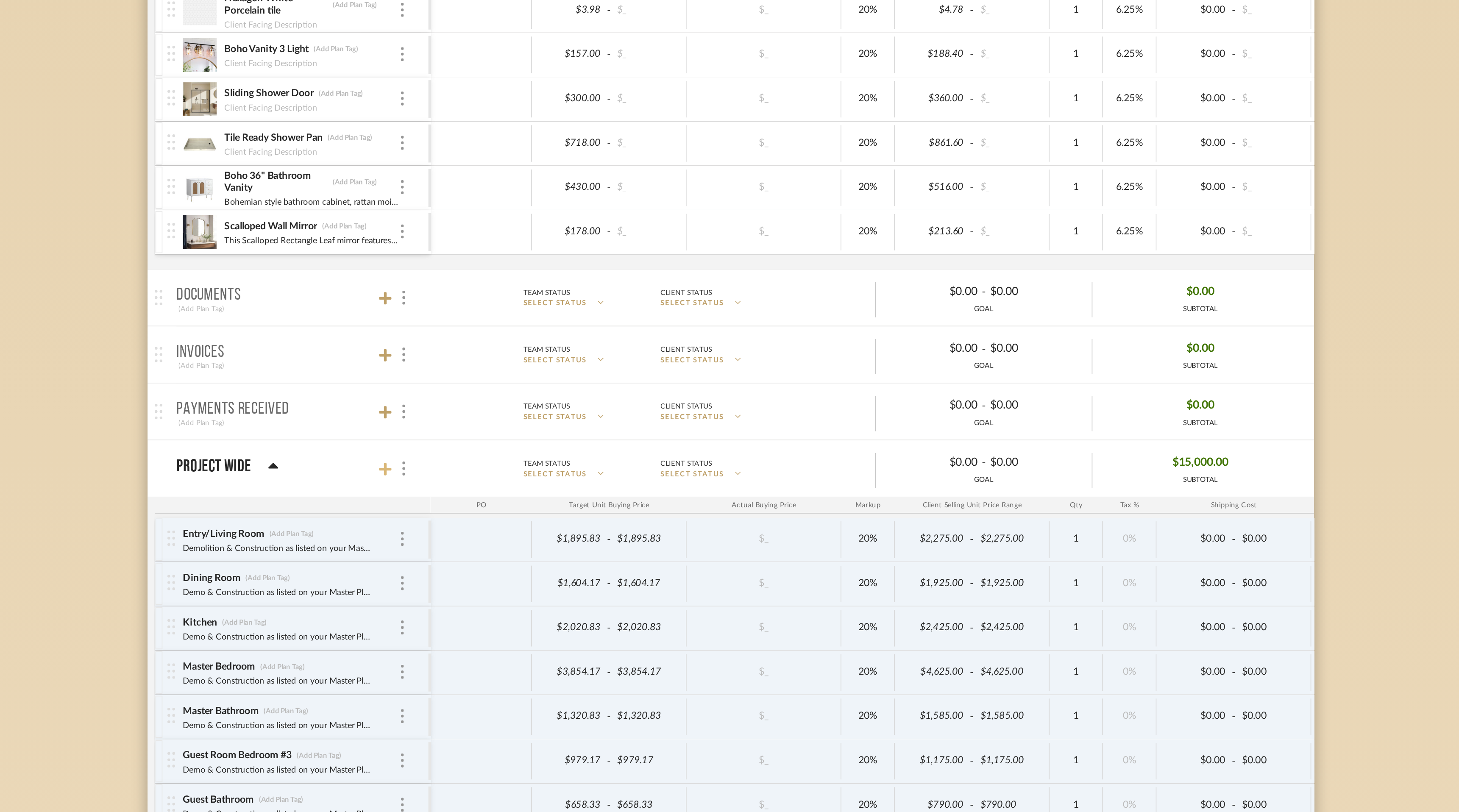
click at [517, 493] on icon at bounding box center [521, 496] width 7 height 9
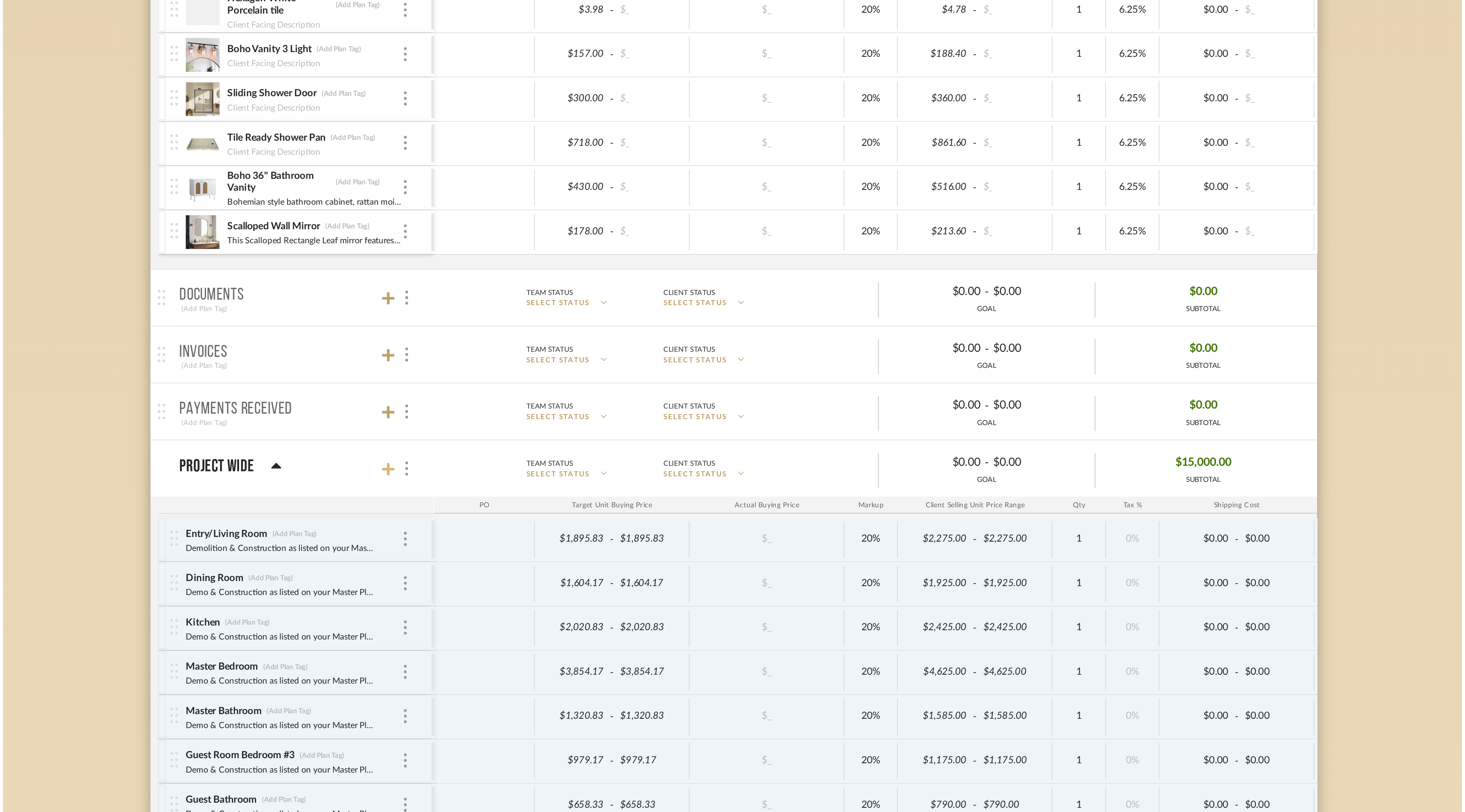
scroll to position [0, 0]
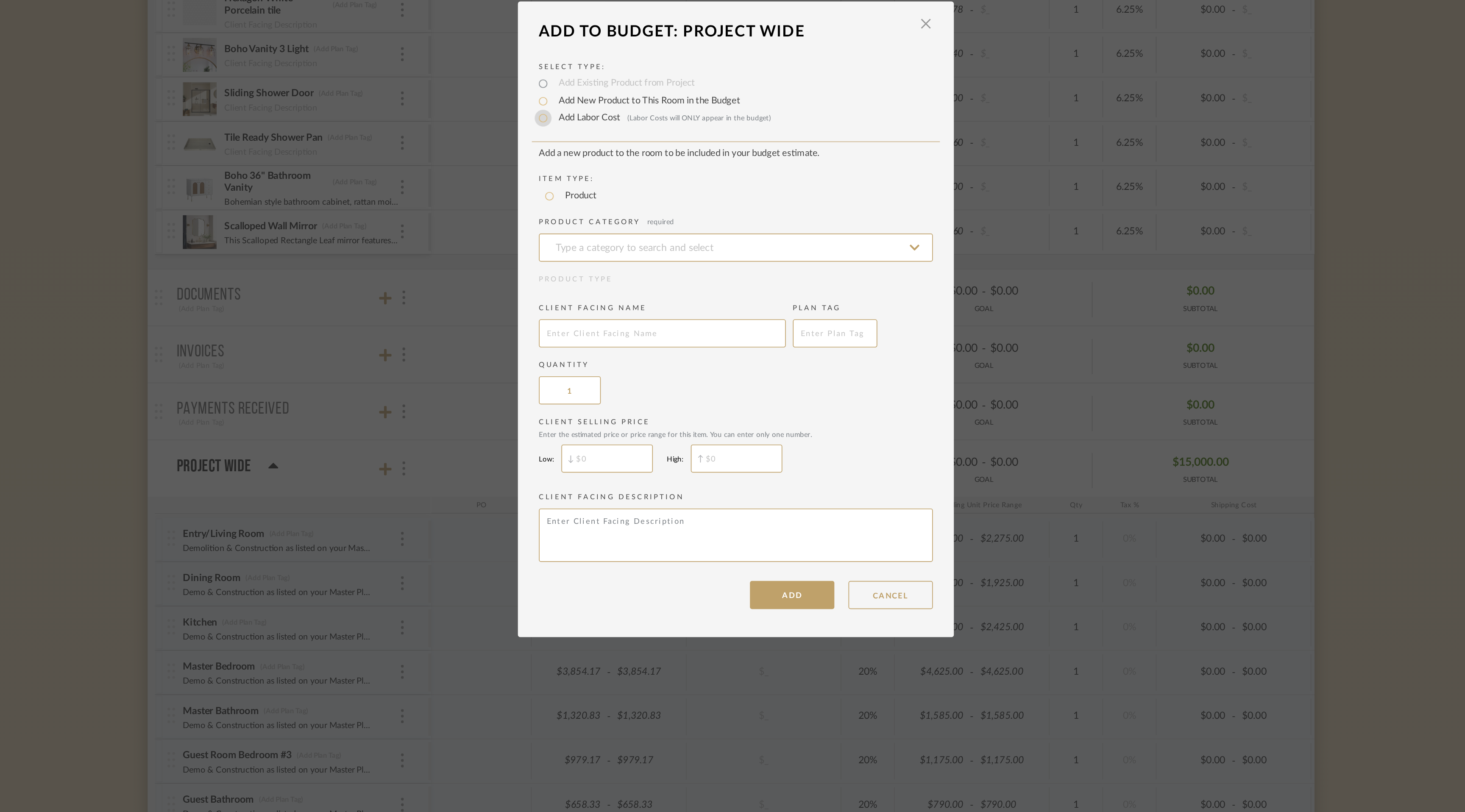
click at [615, 285] on input "Add Labor Cost (Labor Costs will ONLY appear in the budget)" at bounding box center [616, 285] width 10 height 10
radio input "true"
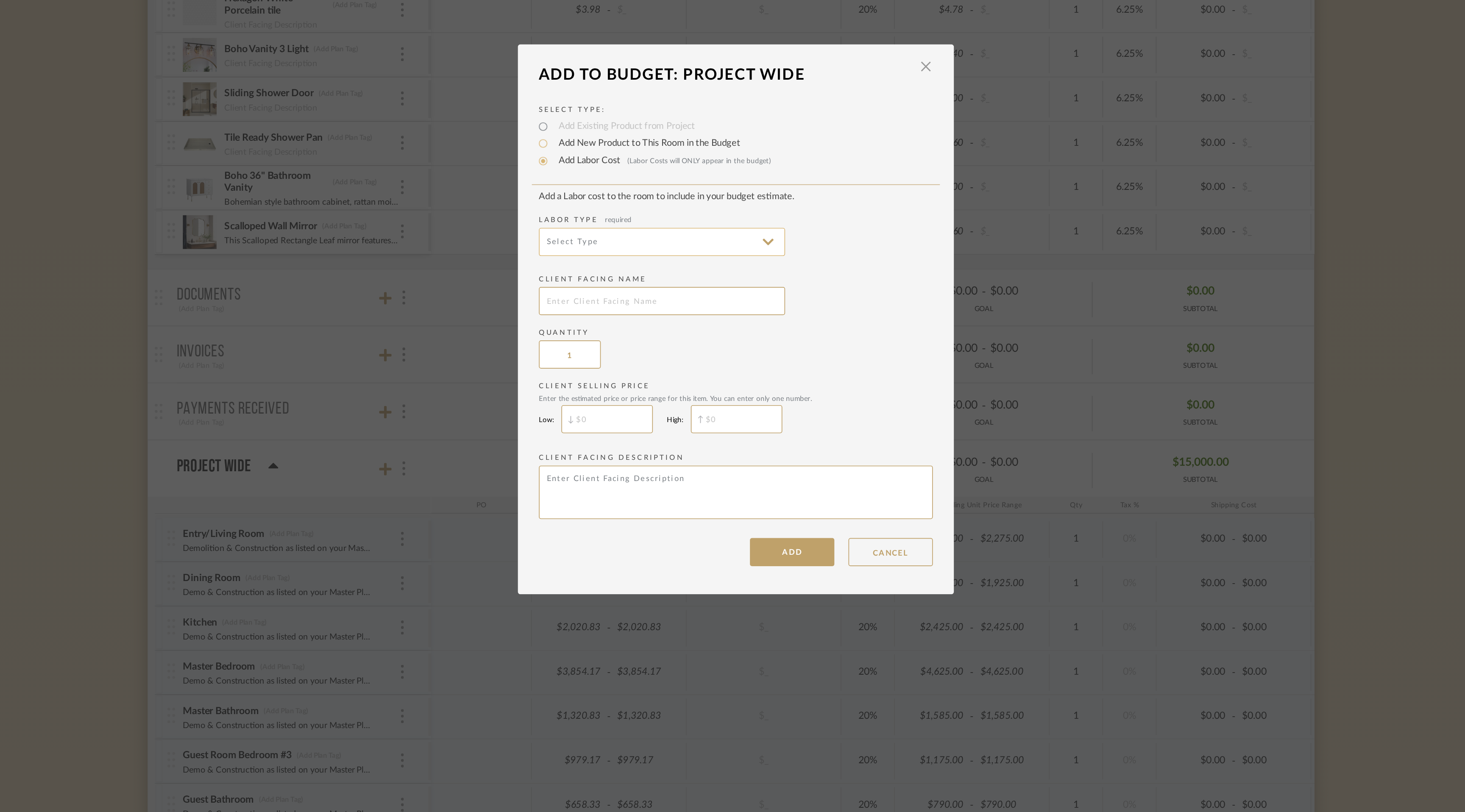
click at [650, 359] on input at bounding box center [688, 359] width 148 height 17
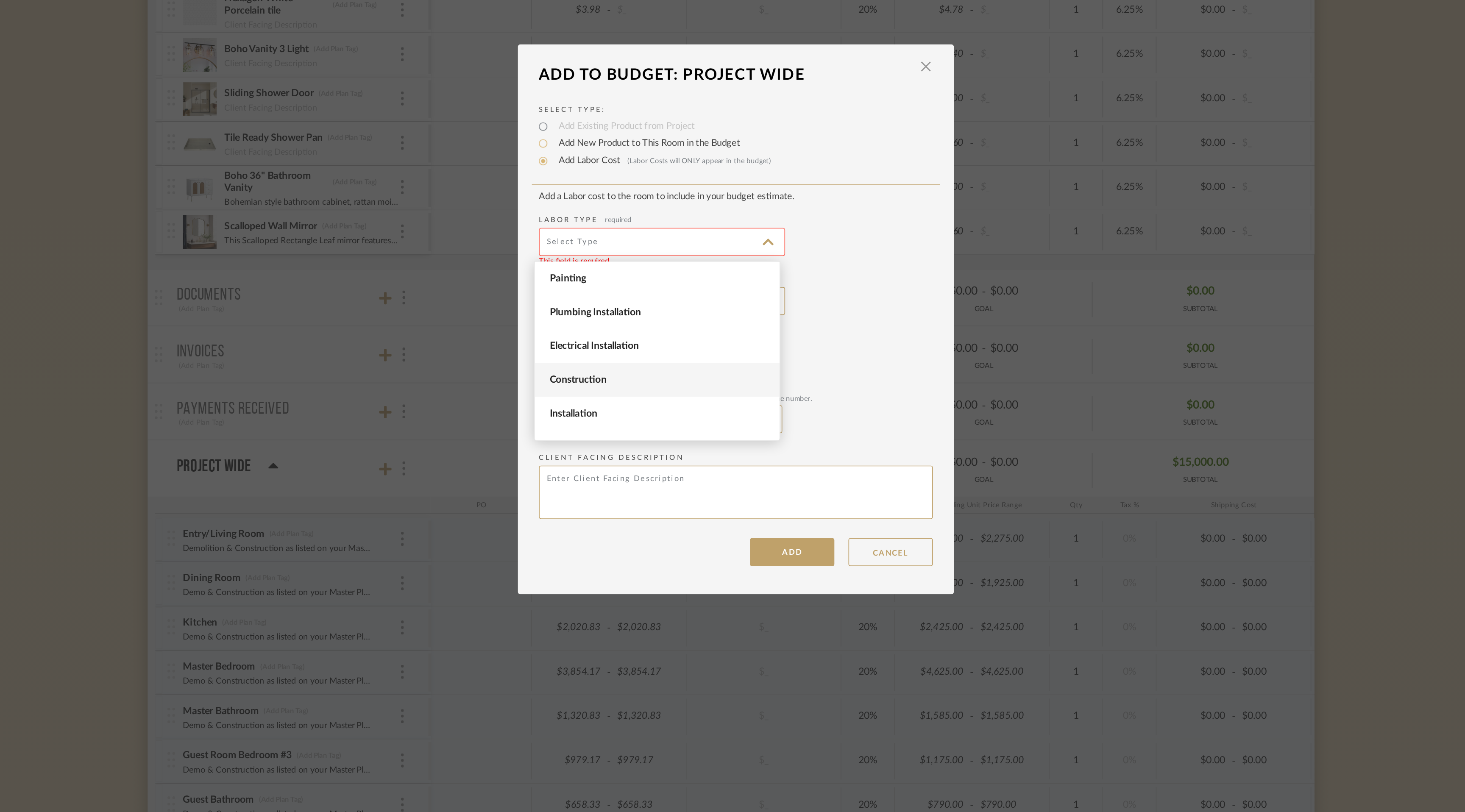
click at [665, 439] on span "Construction" at bounding box center [686, 442] width 132 height 7
type input "Construction"
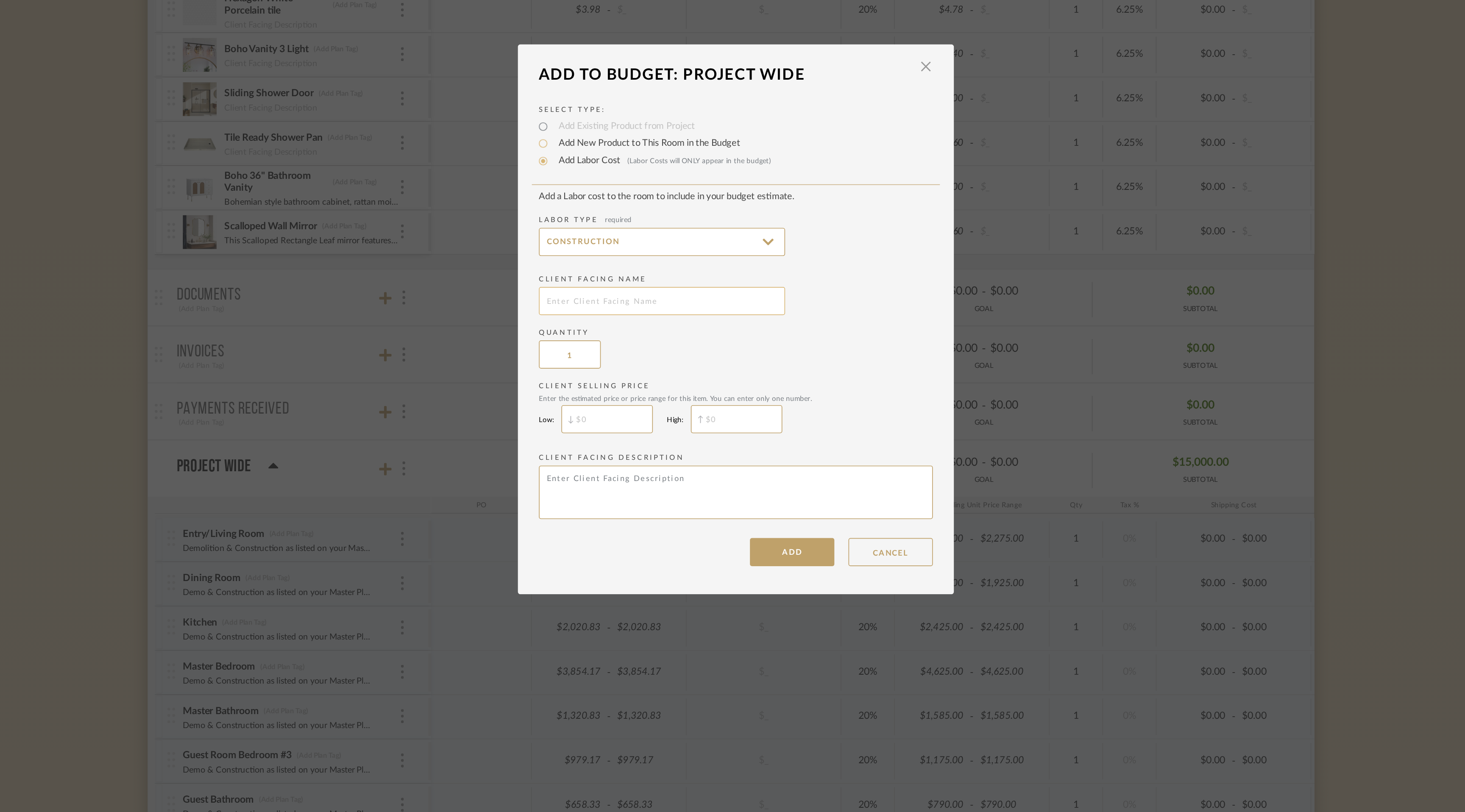
click at [655, 392] on input "text" at bounding box center [688, 395] width 148 height 17
type input "Girls Bathroom"
click at [645, 467] on input "$" at bounding box center [655, 466] width 55 height 17
type input "$1,655"
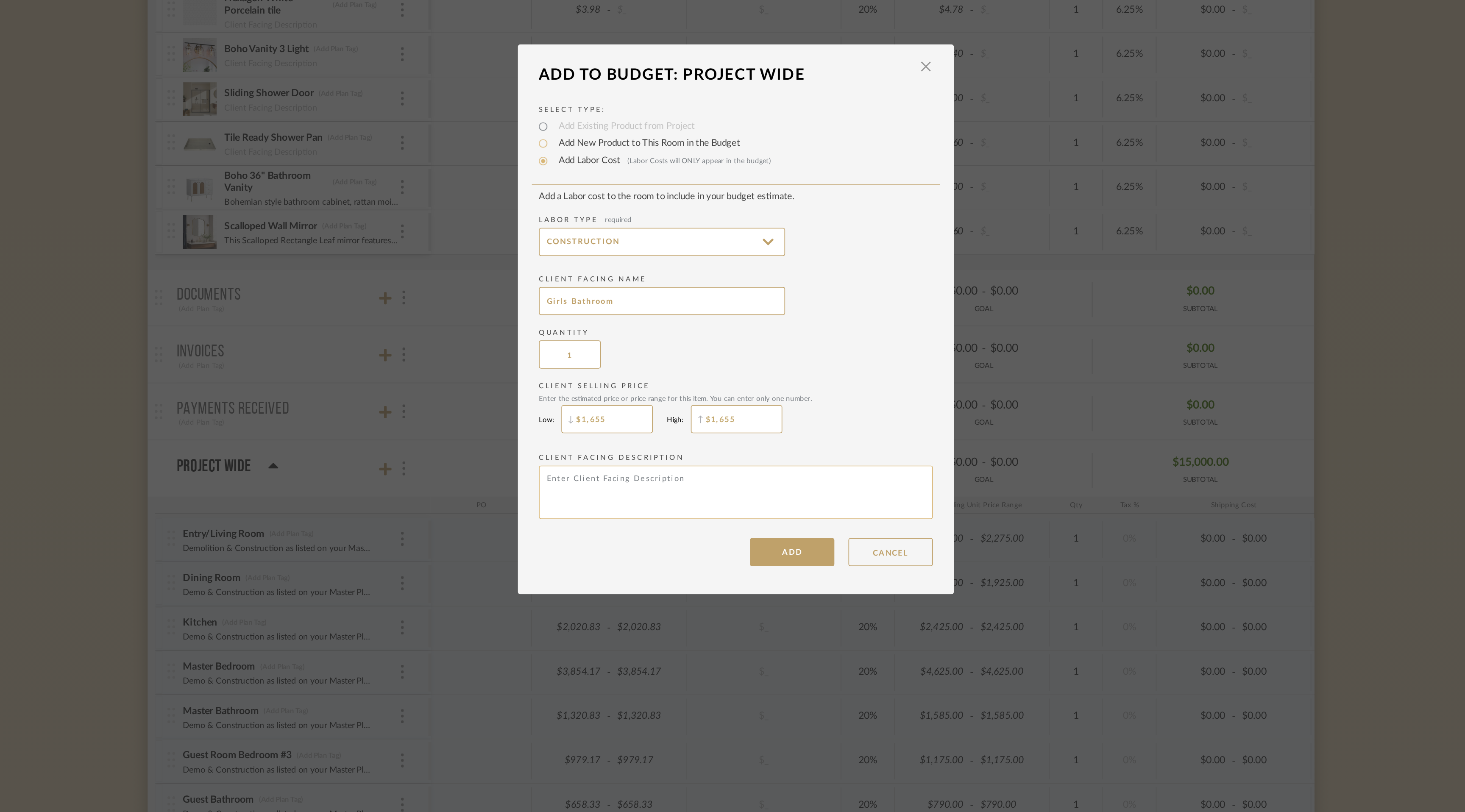
click at [656, 504] on textarea at bounding box center [732, 510] width 237 height 32
paste textarea "Demo & Construction as listed on your Master Plan."
type textarea "Demo & Construction as listed on your Master Plan."
click at [767, 545] on button "ADD" at bounding box center [766, 546] width 51 height 17
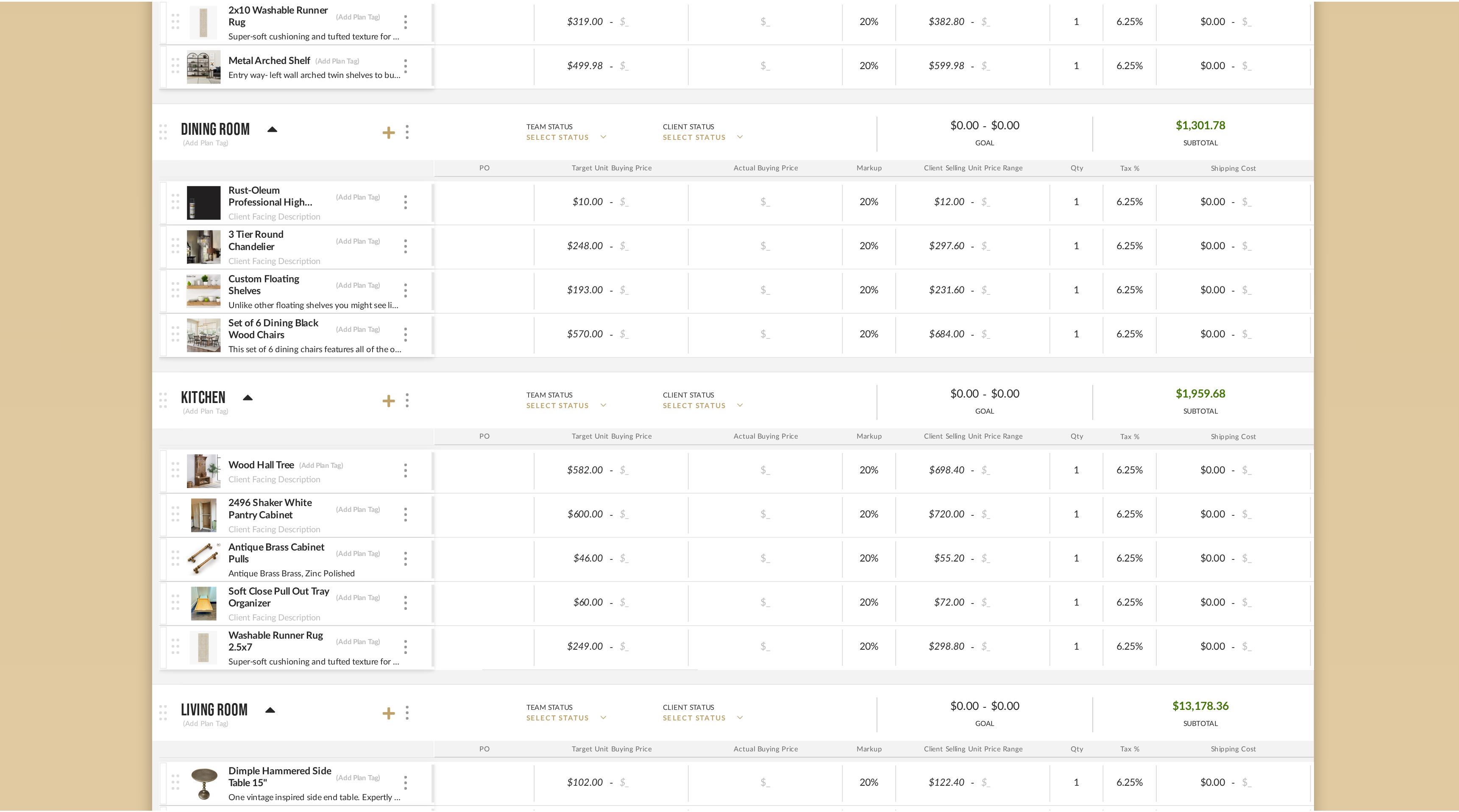
scroll to position [1979, 0]
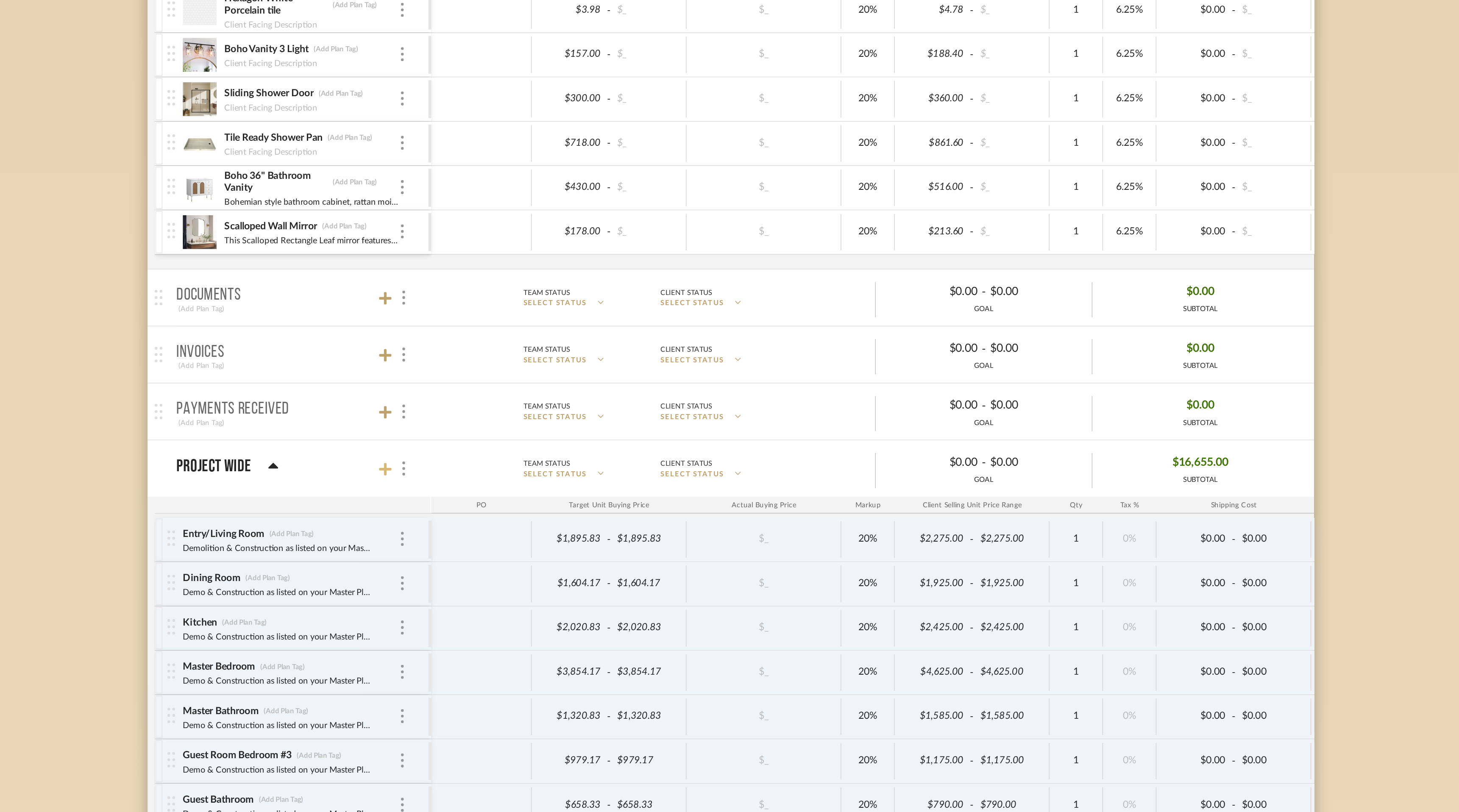
click at [521, 497] on icon at bounding box center [521, 496] width 7 height 7
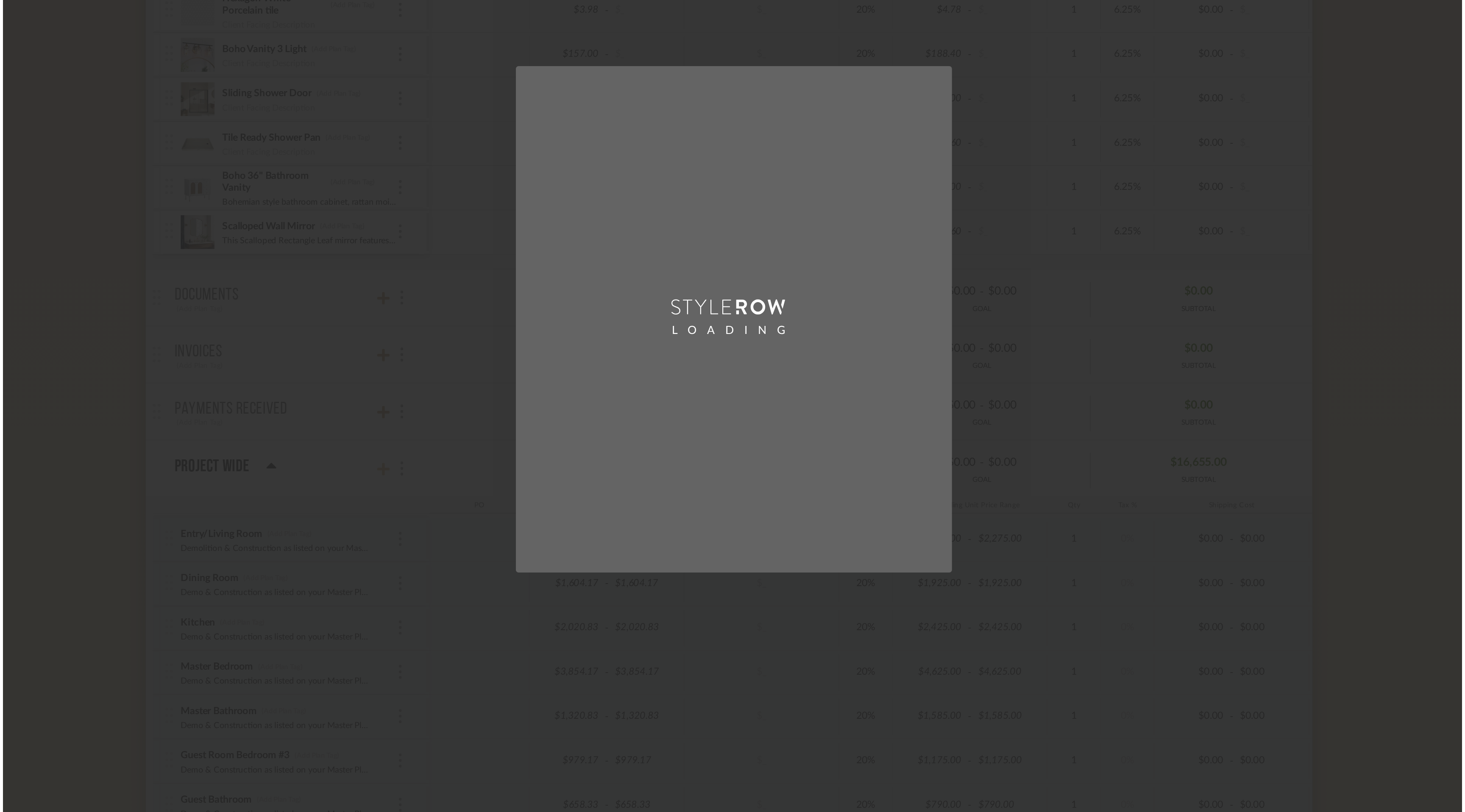
scroll to position [0, 0]
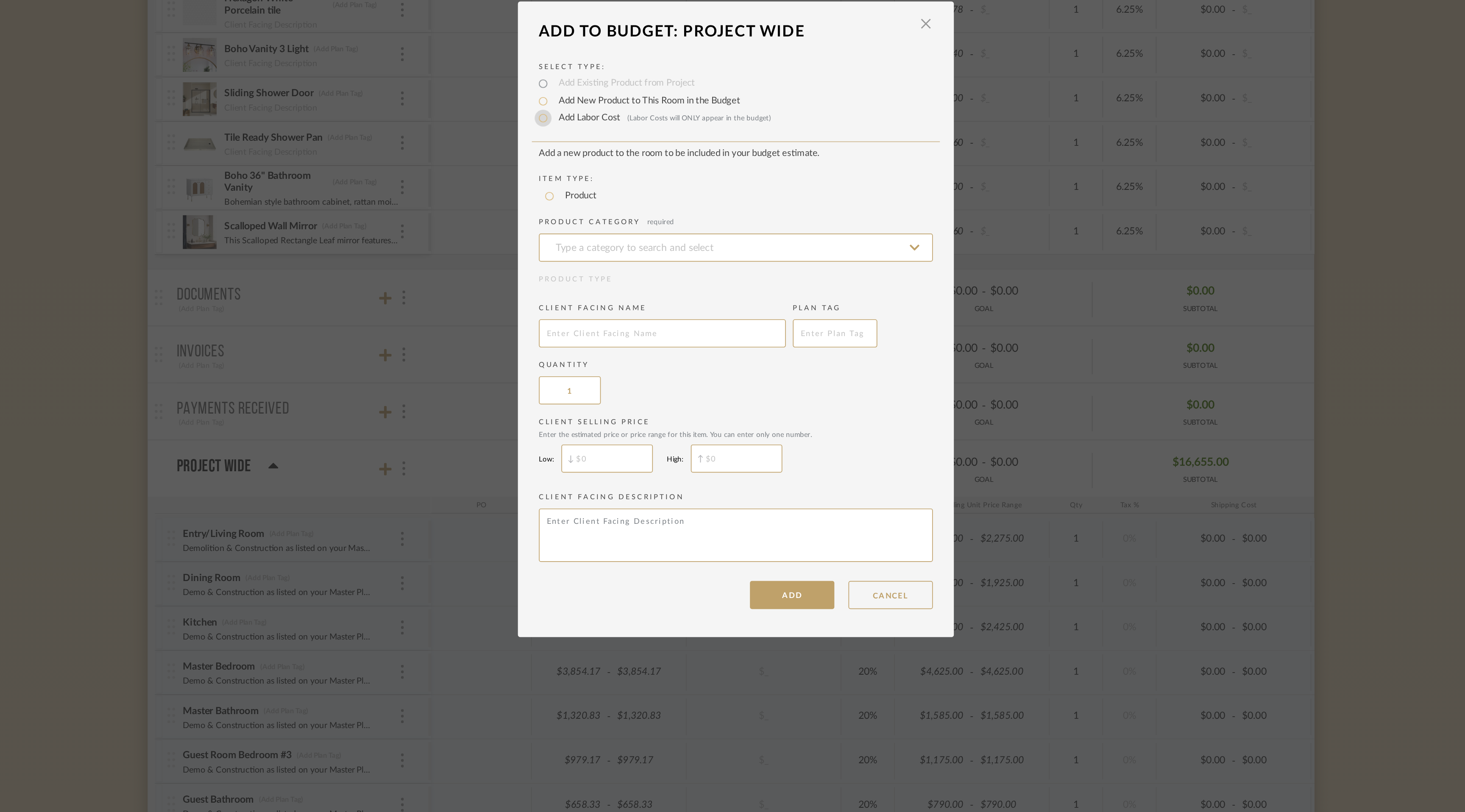
click at [613, 283] on input "Add Labor Cost (Labor Costs will ONLY appear in the budget)" at bounding box center [616, 285] width 10 height 10
radio input "true"
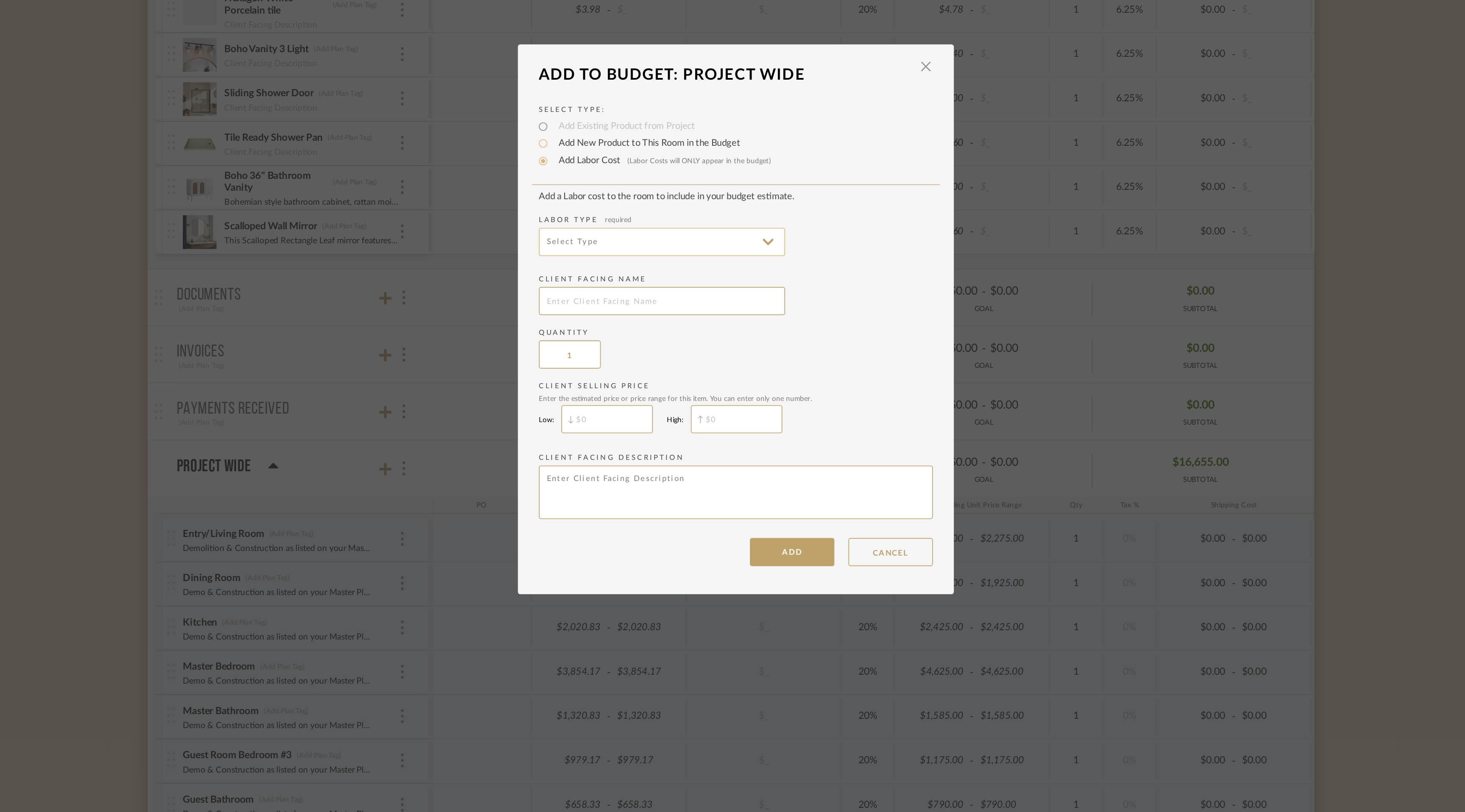
click at [698, 354] on input at bounding box center [688, 359] width 148 height 17
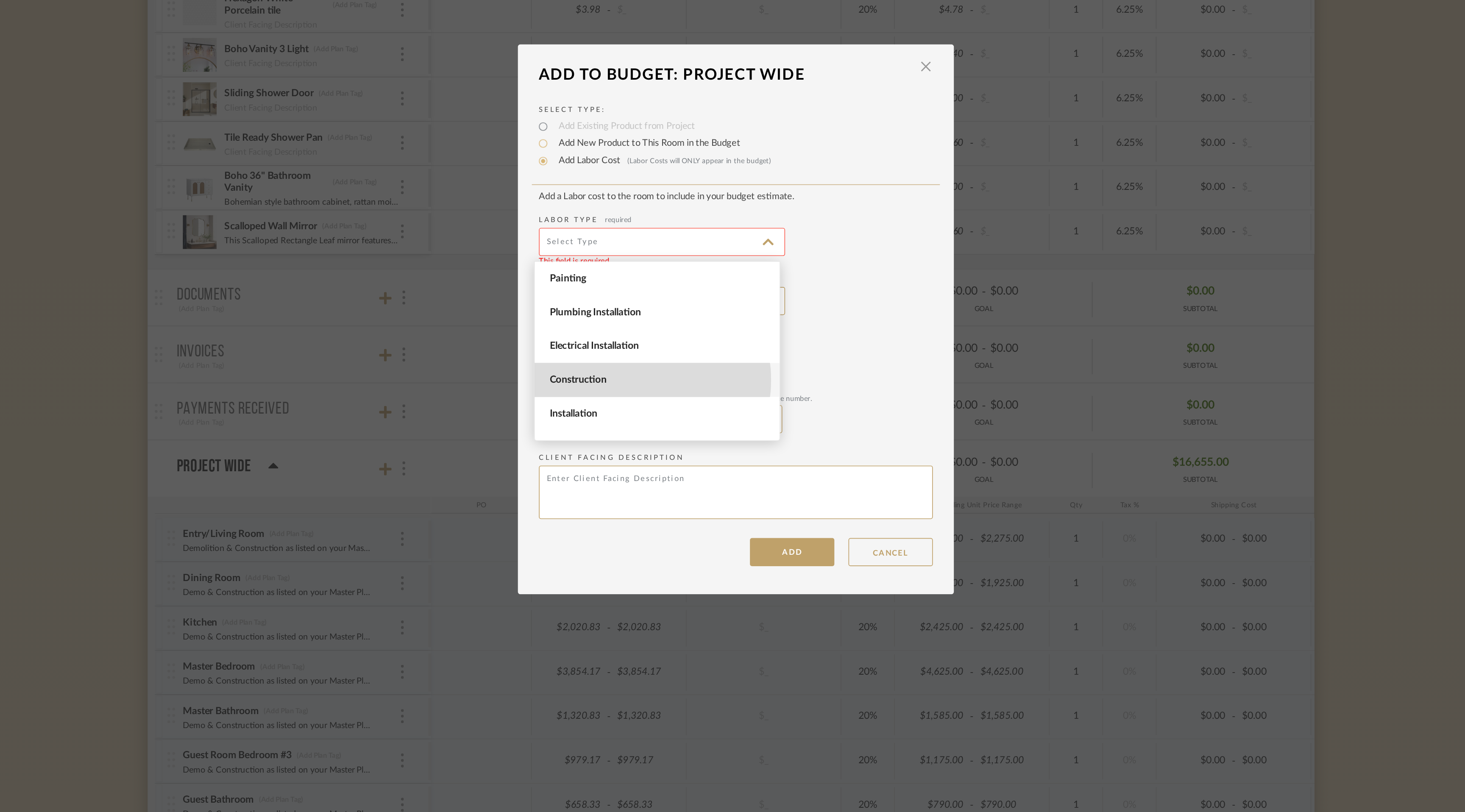
click at [682, 442] on span "Construction" at bounding box center [686, 442] width 132 height 7
type input "Construction"
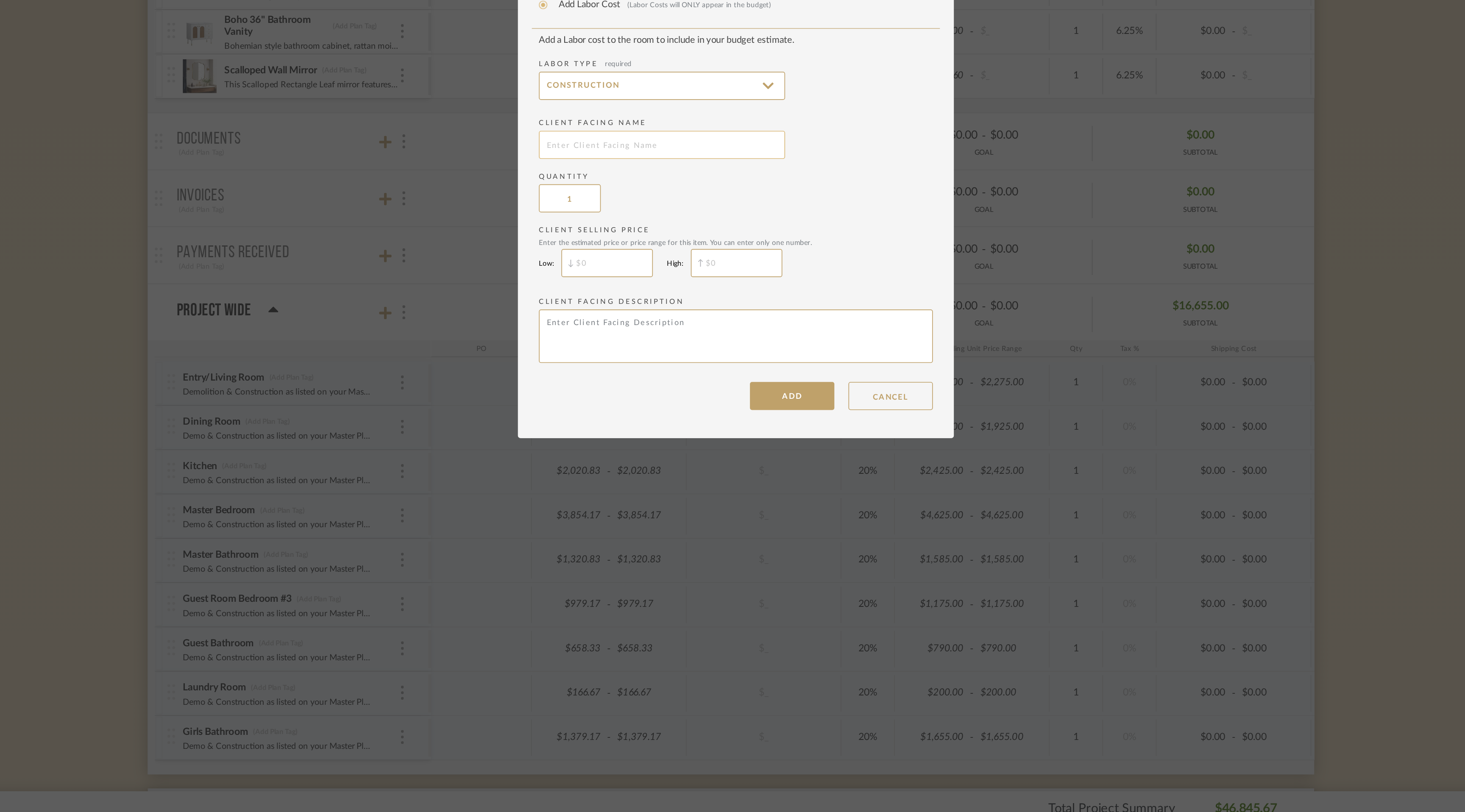
click at [660, 398] on input "text" at bounding box center [688, 395] width 148 height 17
type input "[PERSON_NAME]'s Bedroom"
click at [642, 471] on input "$" at bounding box center [655, 466] width 55 height 17
type input "$700"
click at [718, 469] on input "$" at bounding box center [732, 466] width 55 height 17
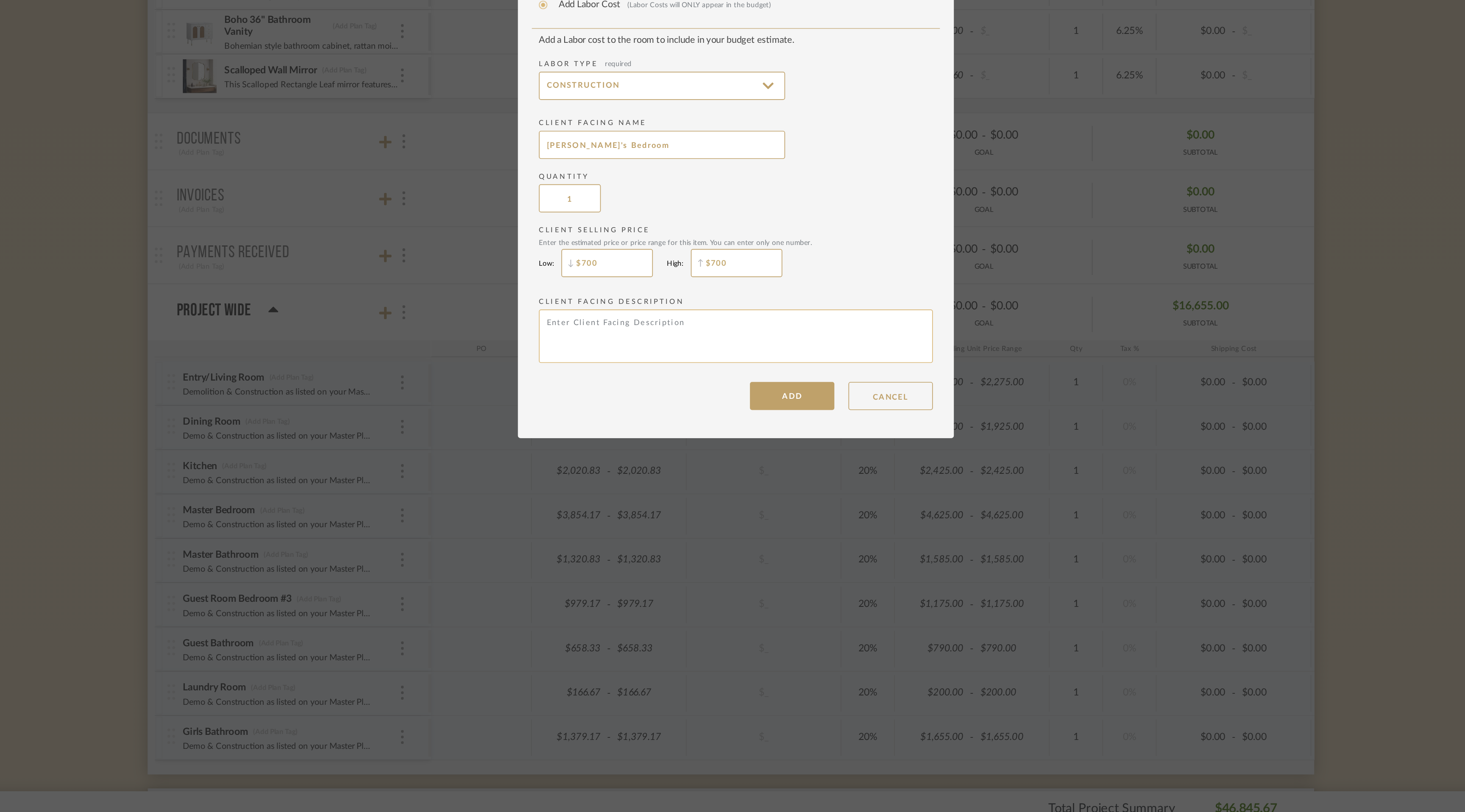
type input "$700"
click at [720, 505] on textarea at bounding box center [732, 510] width 237 height 32
paste textarea "Demo & Construction as listed on your Master Plan."
type textarea "Demo & Construction as listed on your Master Plan."
click at [776, 547] on button "ADD" at bounding box center [766, 546] width 51 height 17
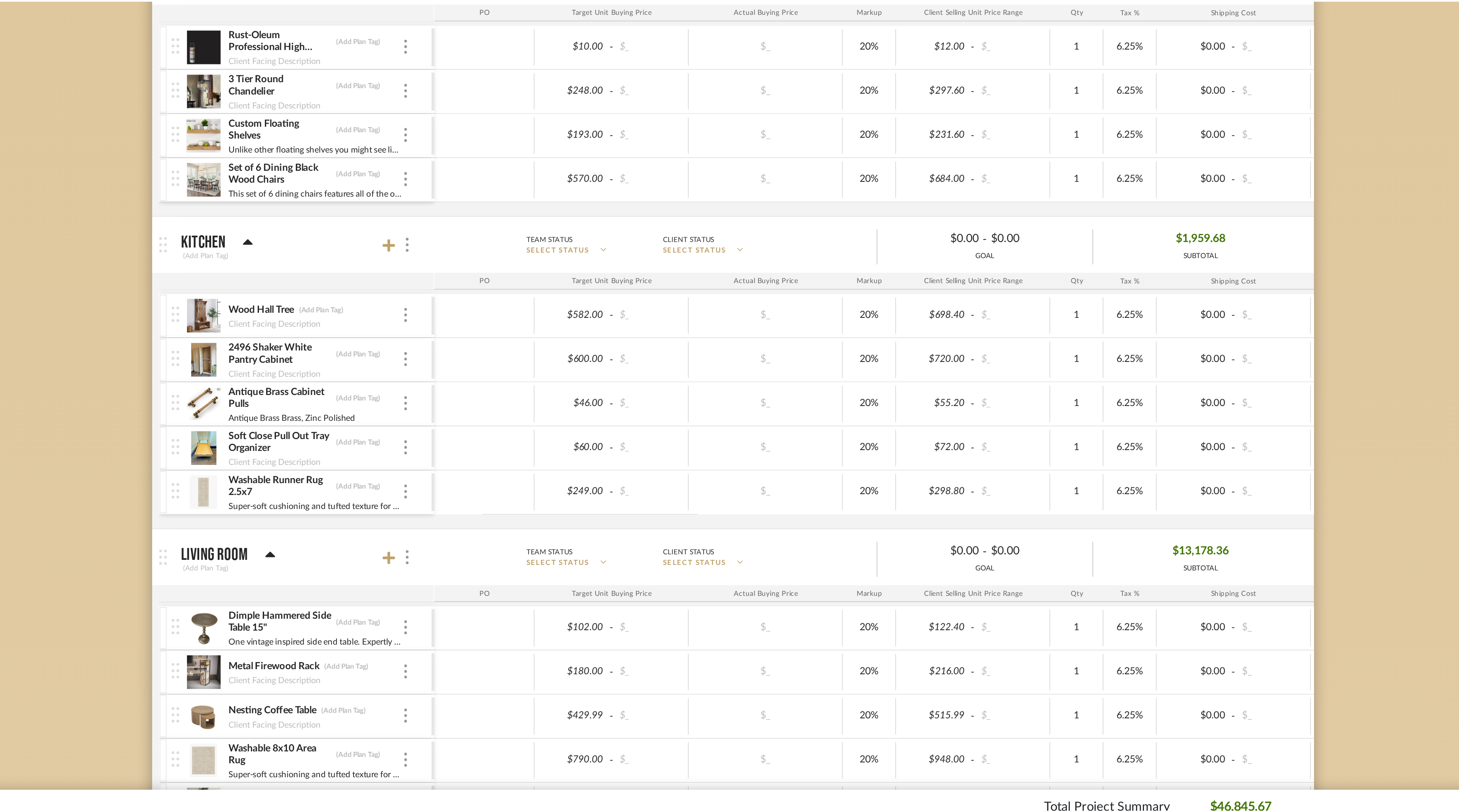
scroll to position [1979, 0]
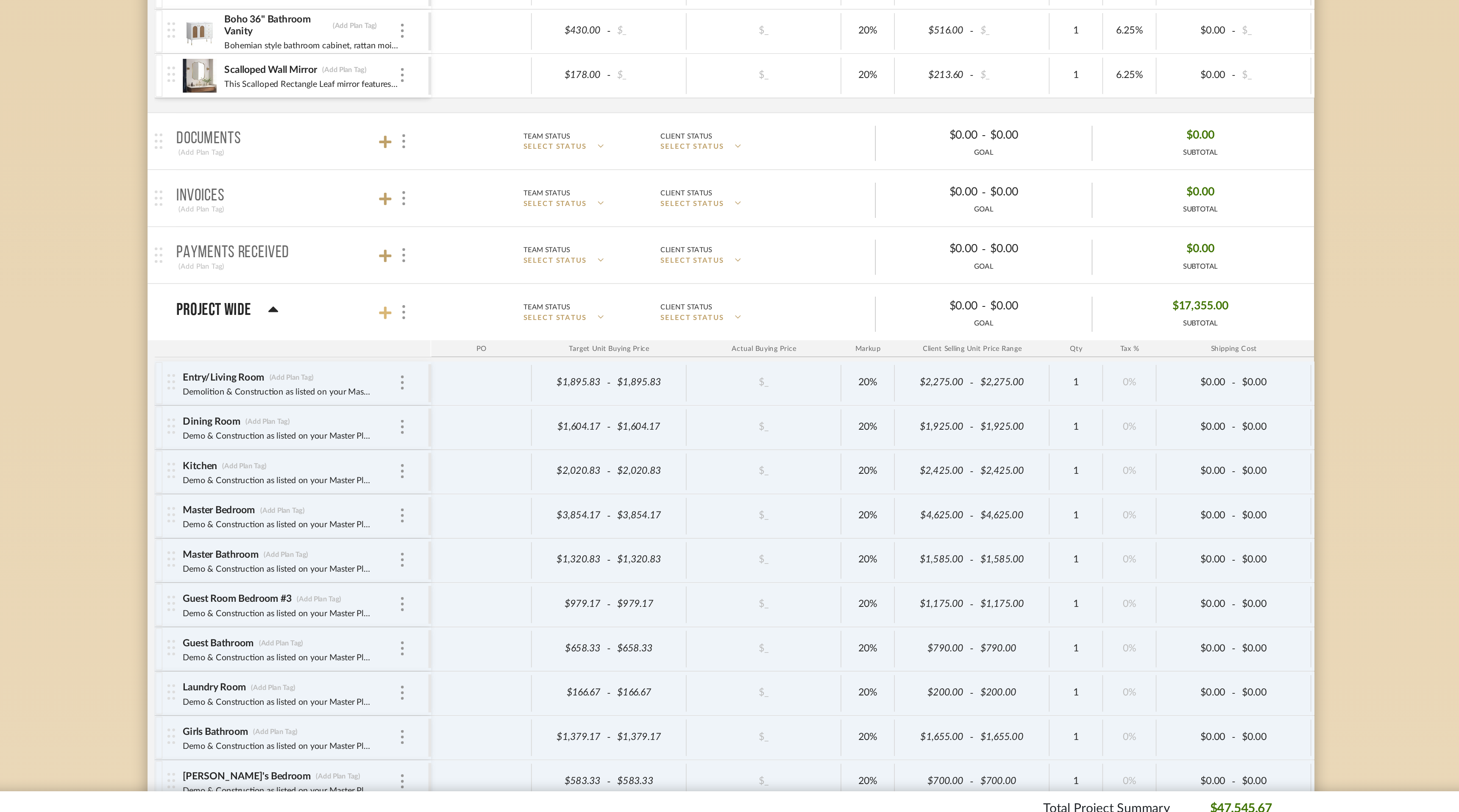
click at [522, 496] on icon at bounding box center [521, 496] width 7 height 7
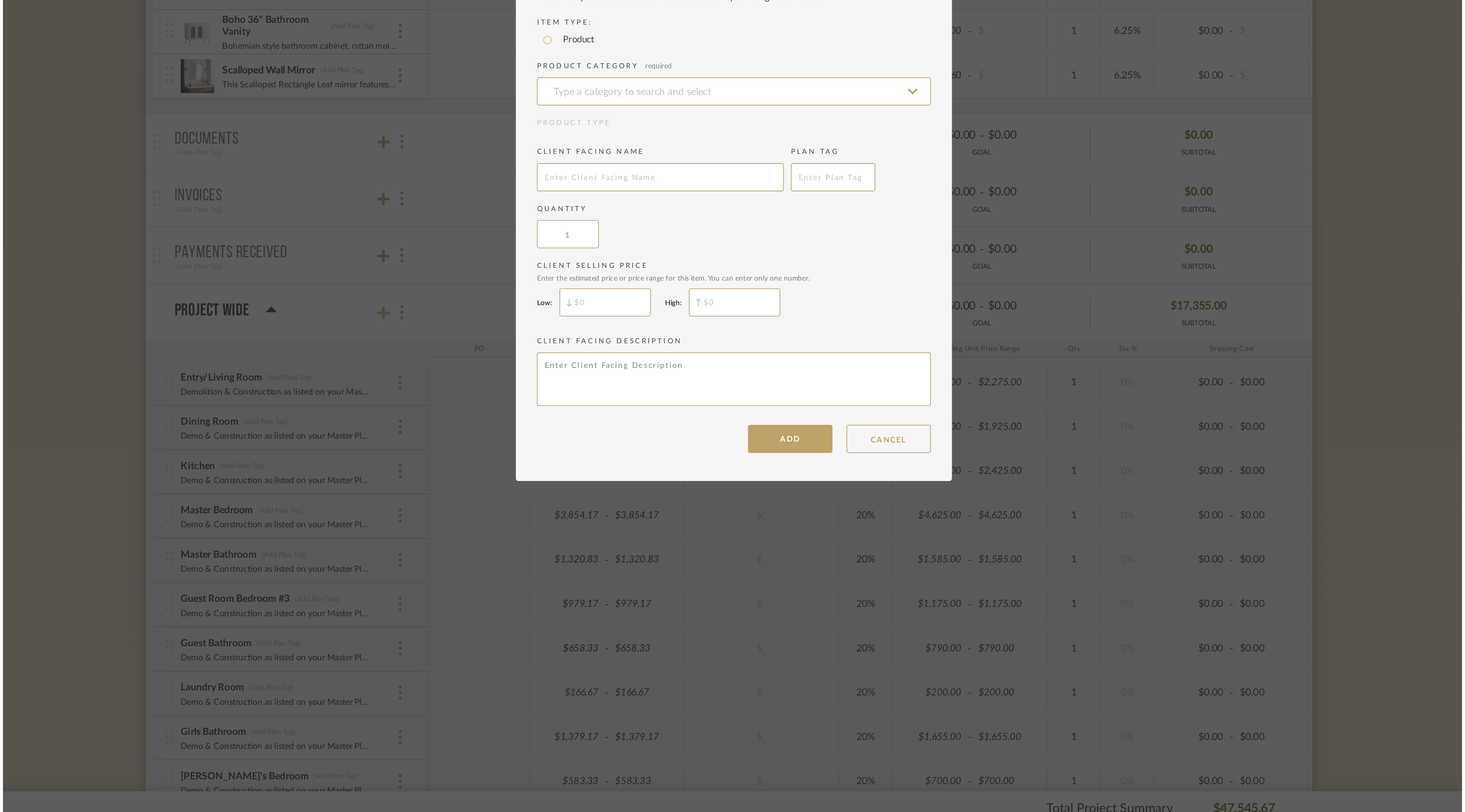
scroll to position [0, 0]
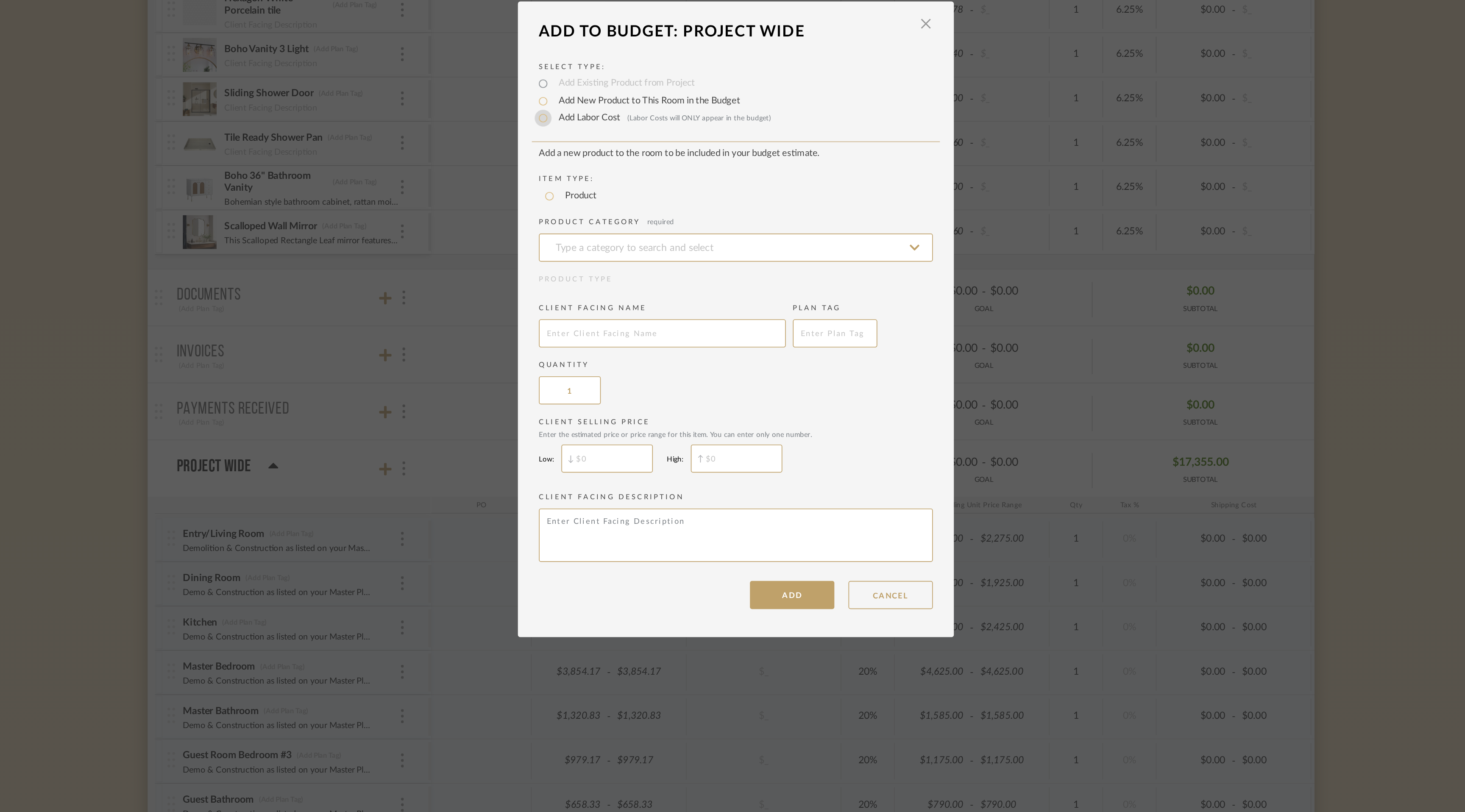
click at [614, 287] on input "Add Labor Cost (Labor Costs will ONLY appear in the budget)" at bounding box center [616, 285] width 10 height 10
radio input "true"
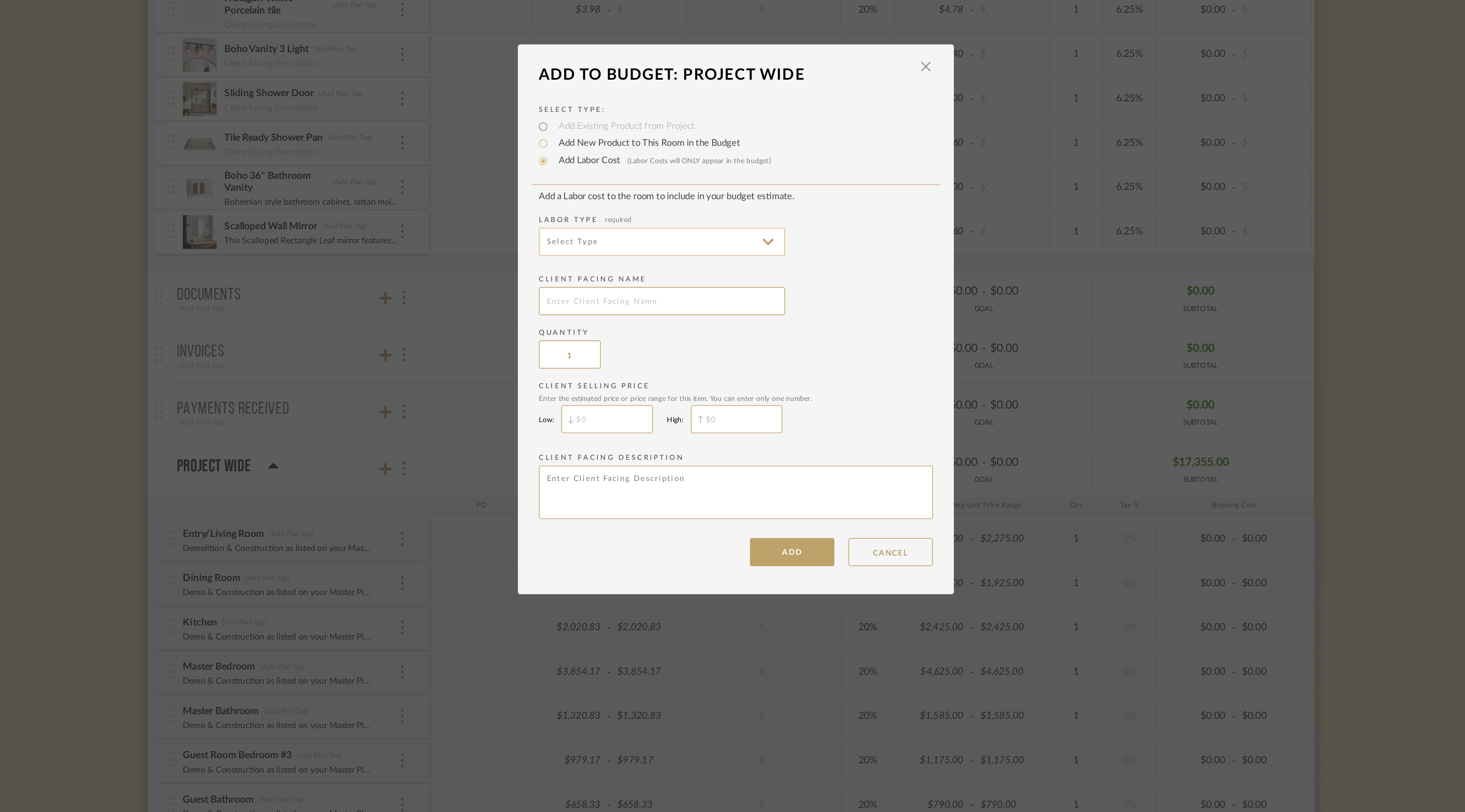
click at [711, 357] on input at bounding box center [688, 359] width 148 height 17
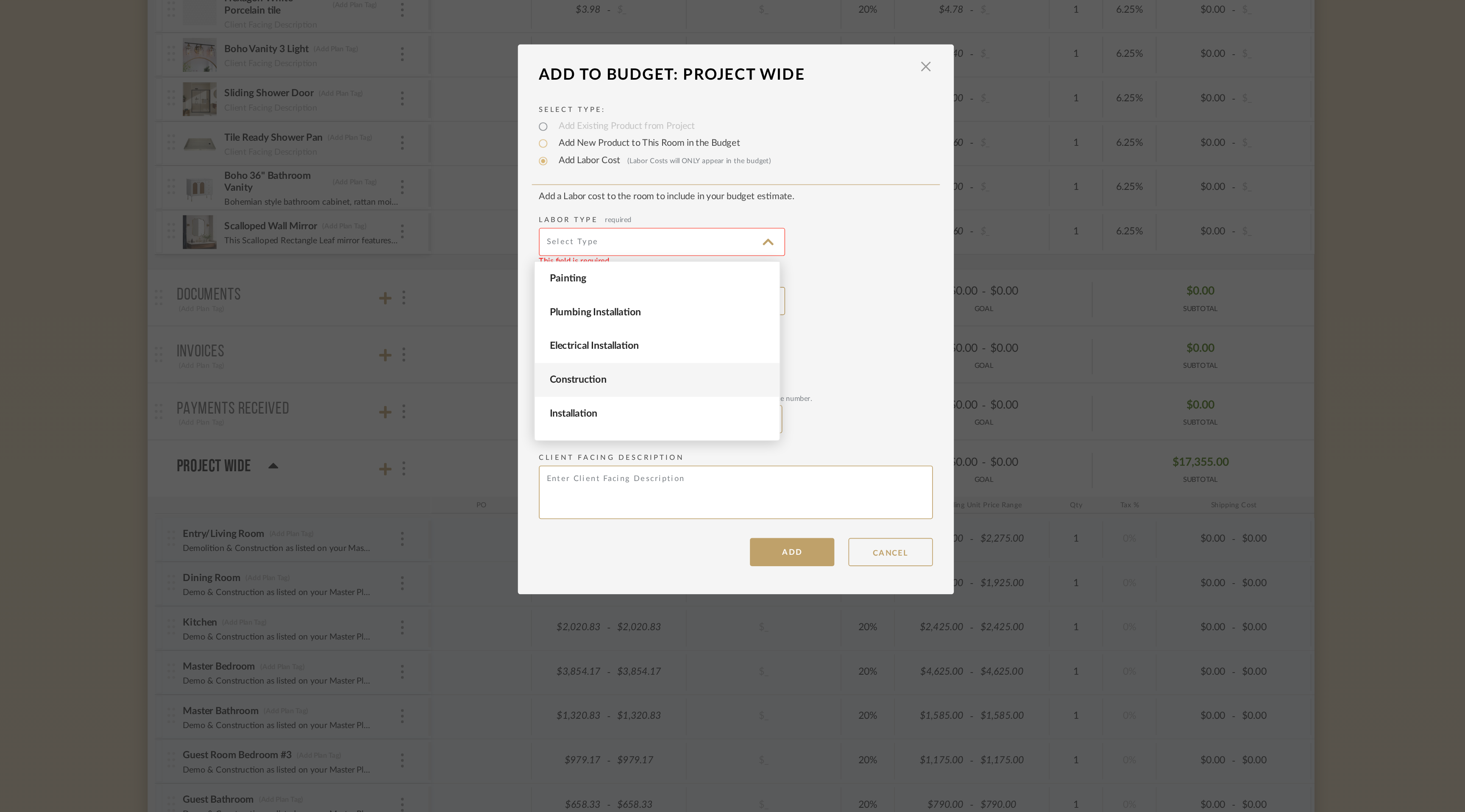
click at [700, 445] on span "Construction" at bounding box center [686, 442] width 132 height 7
type input "Construction"
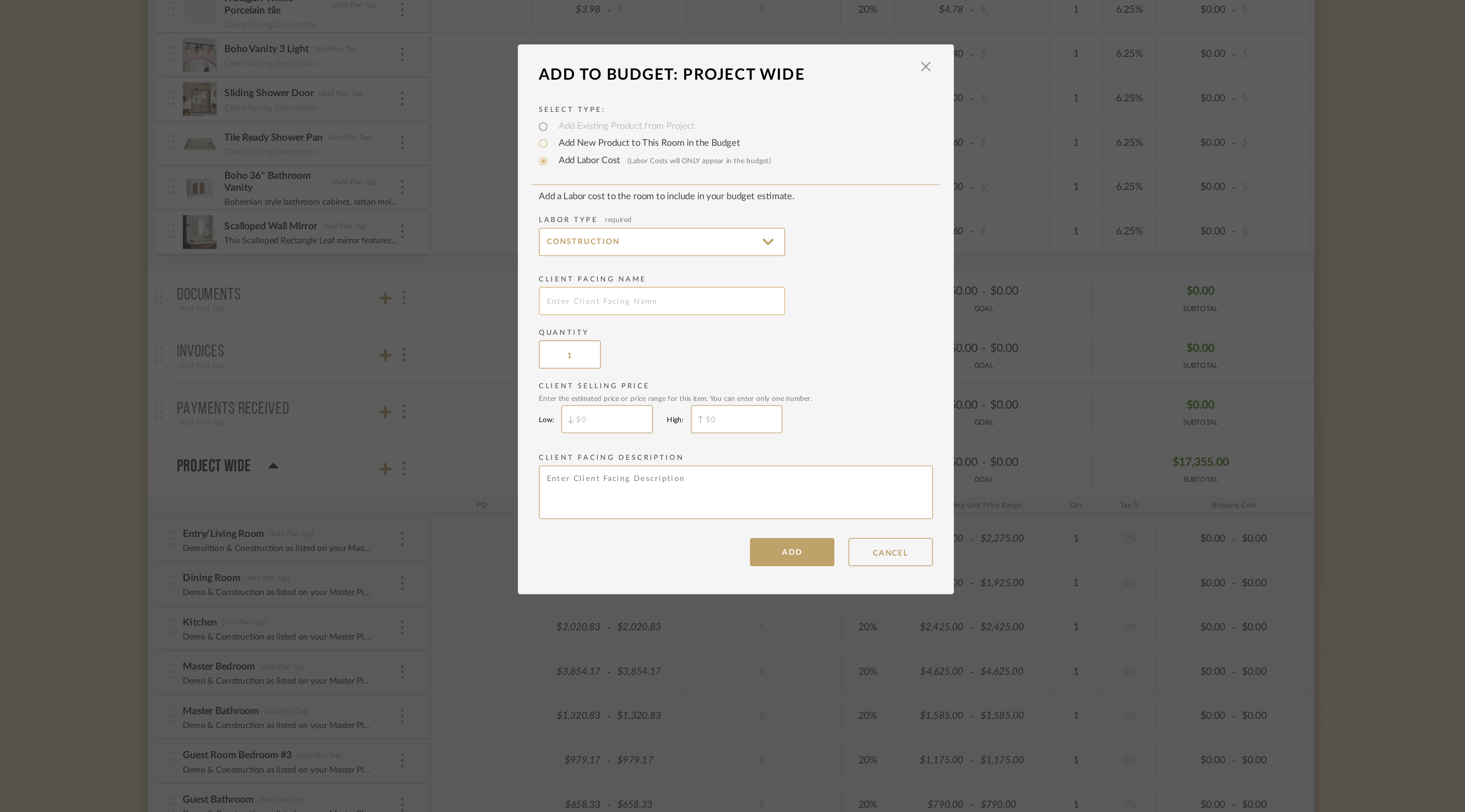
click at [688, 395] on input "text" at bounding box center [688, 395] width 148 height 17
type input "T"
type input "P"
type input "Trash Fee"
click at [650, 468] on input "$" at bounding box center [655, 466] width 55 height 17
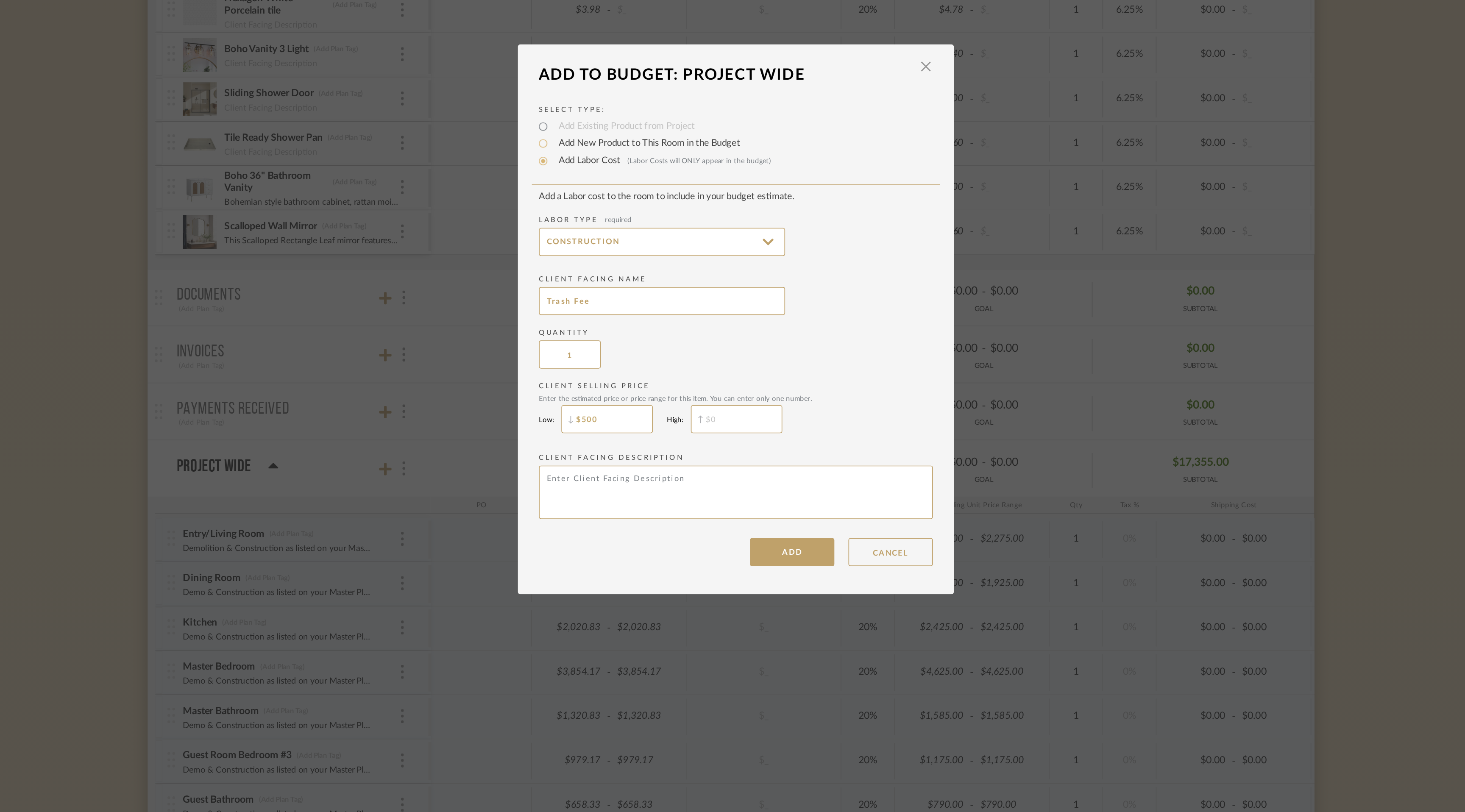
type input "$500"
click at [638, 505] on textarea at bounding box center [732, 510] width 237 height 32
type textarea "Project Trash Fee for Recycle, Donate & Construction Trash organization, distri…"
click at [765, 546] on button "ADD" at bounding box center [766, 546] width 51 height 17
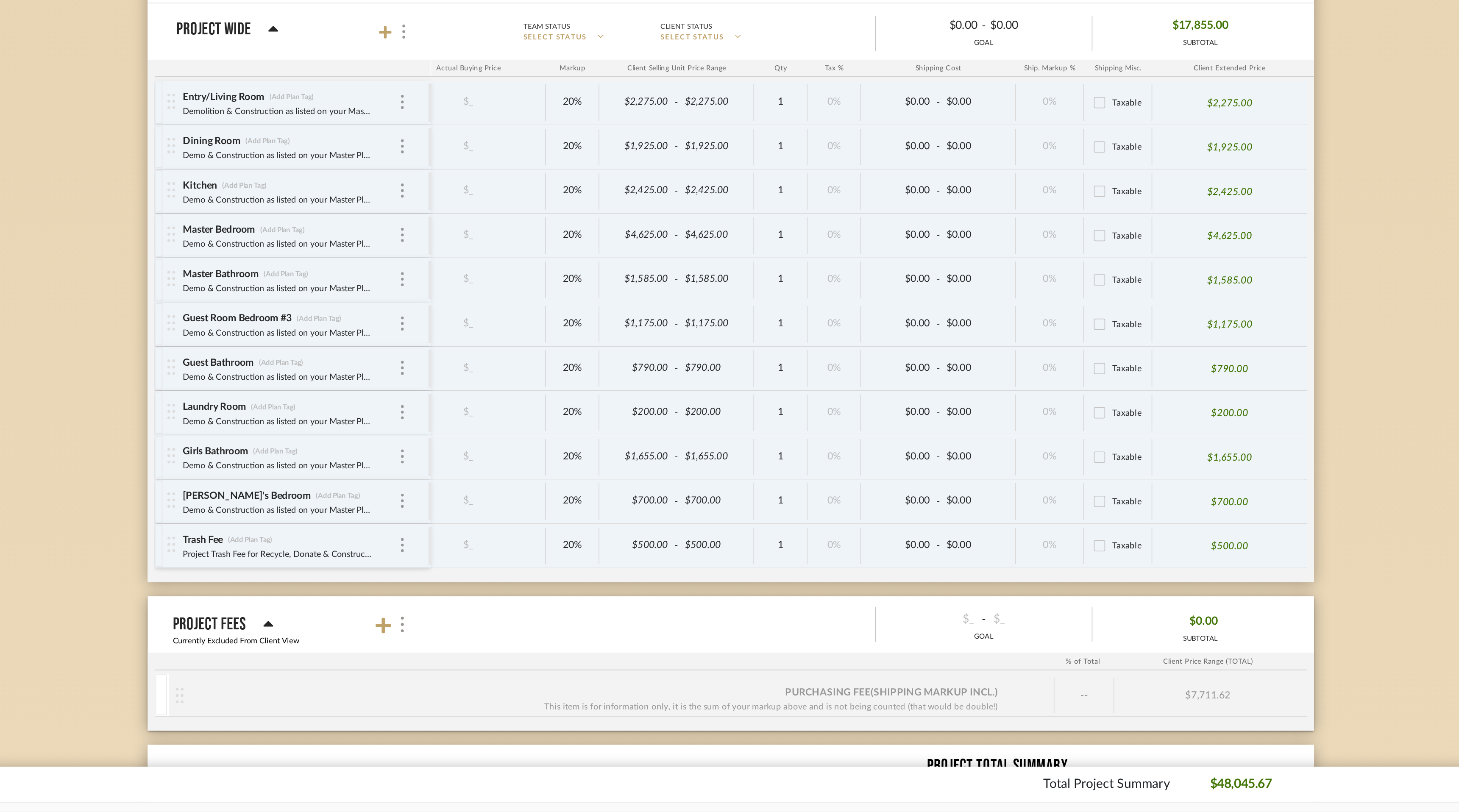
drag, startPoint x: 1044, startPoint y: 416, endPoint x: 1070, endPoint y: 430, distance: 29.5
click at [1044, 419] on div "$1,925.00" at bounding box center [1030, 411] width 93 height 22
